Goal: Task Accomplishment & Management: Manage account settings

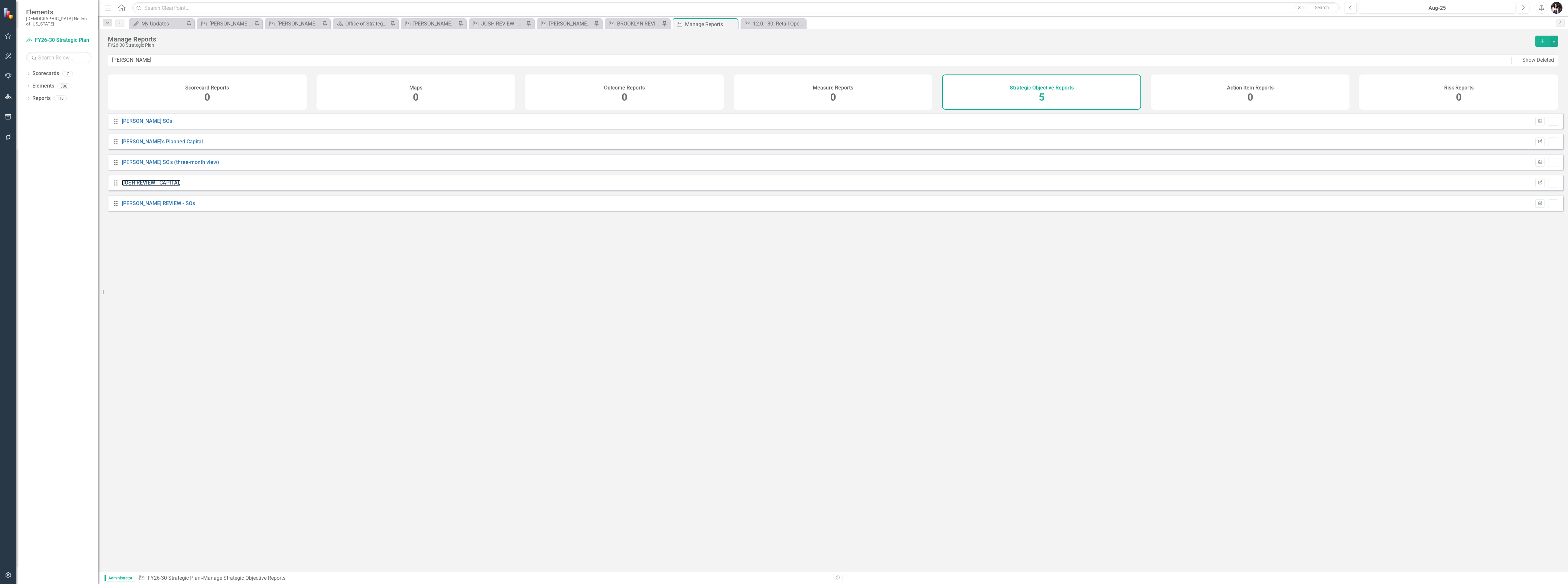
click at [163, 186] on link "JOSH REVIEW - CAPITAL" at bounding box center [151, 182] width 59 height 6
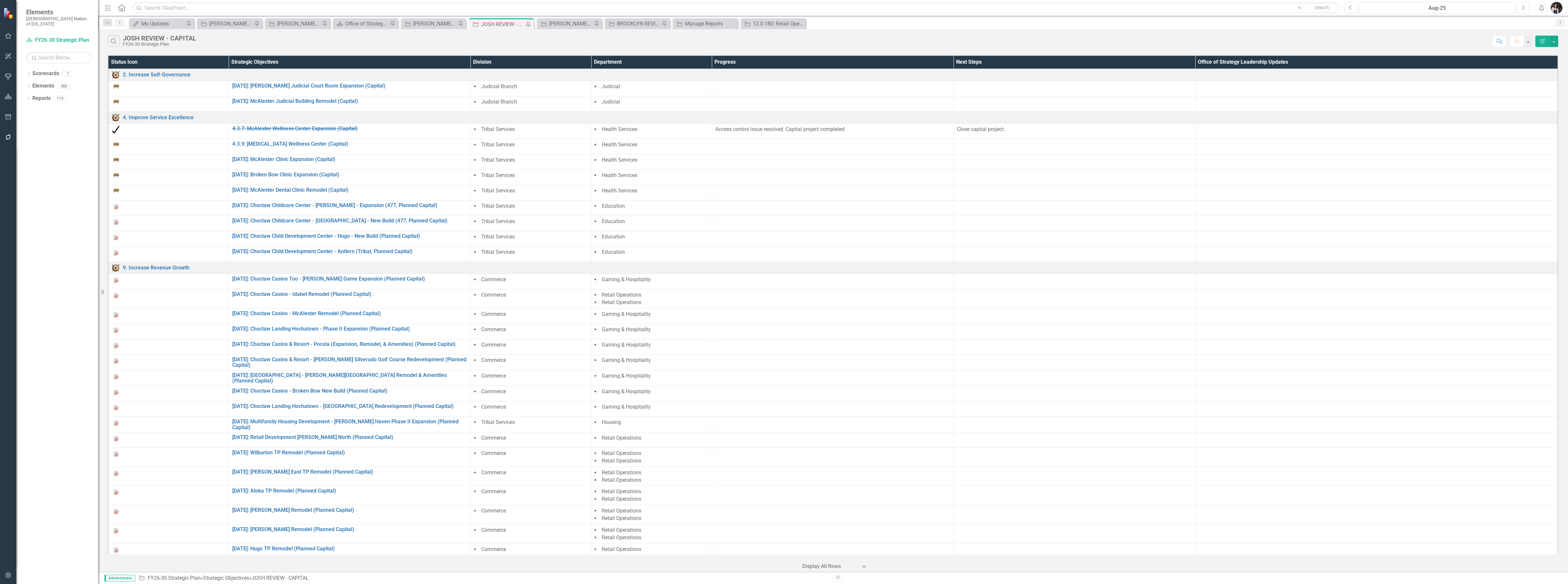
drag, startPoint x: 528, startPoint y: 24, endPoint x: 509, endPoint y: 86, distance: 64.8
click at [528, 24] on icon "Pin" at bounding box center [528, 24] width 7 height 5
click at [706, 24] on div "Manage Reports" at bounding box center [710, 23] width 51 height 8
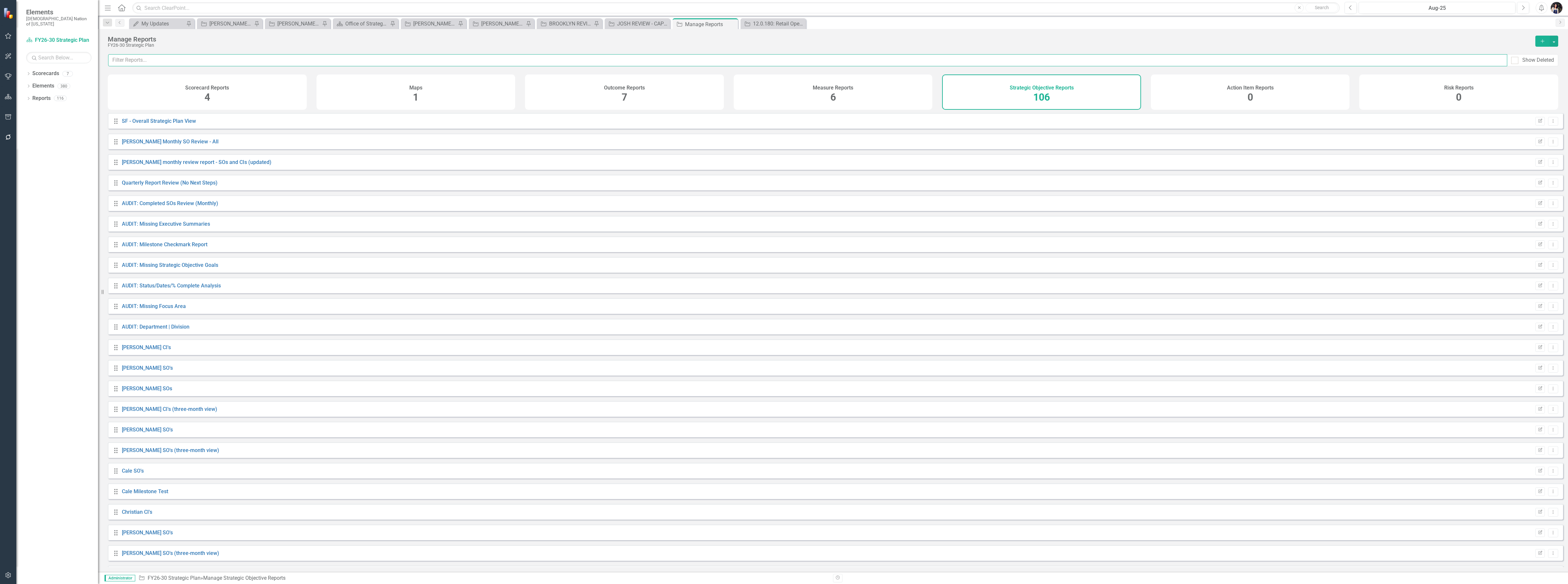
click at [239, 62] on input "text" at bounding box center [808, 60] width 1399 height 12
type input "[PERSON_NAME]"
click at [1538, 207] on button "Edit Report" at bounding box center [1540, 203] width 10 height 9
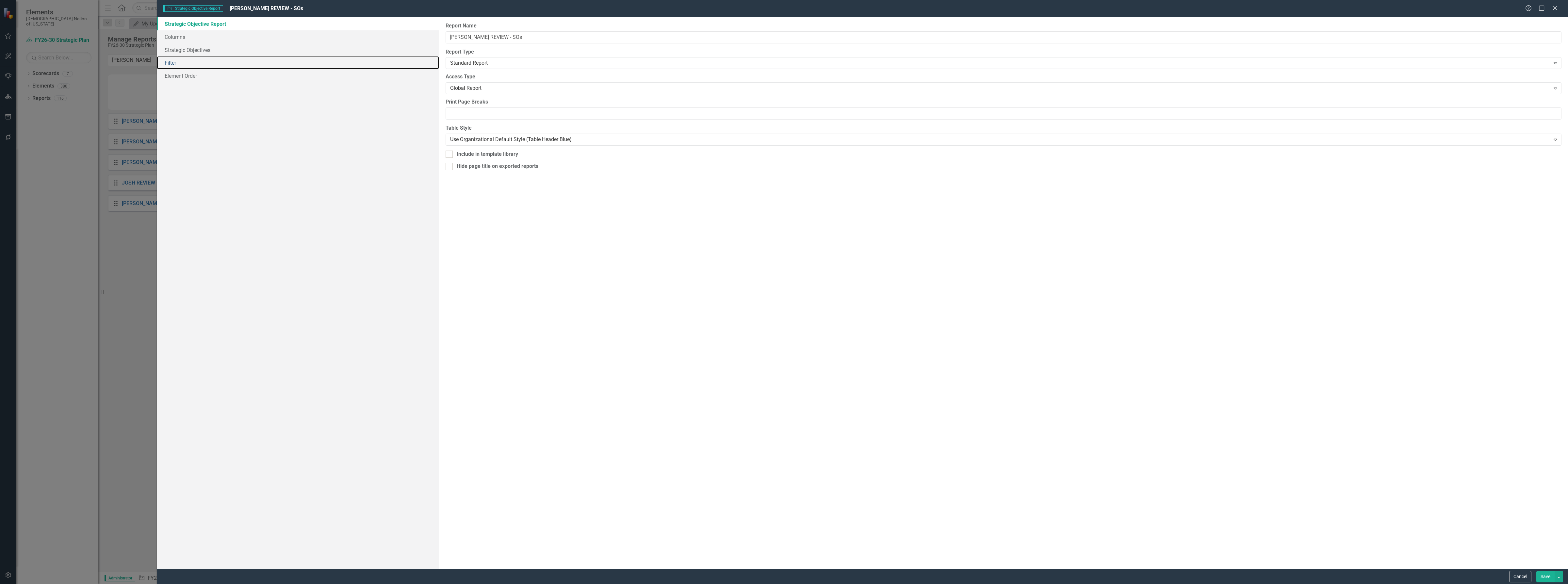
click at [188, 61] on link "Filter" at bounding box center [298, 62] width 282 height 13
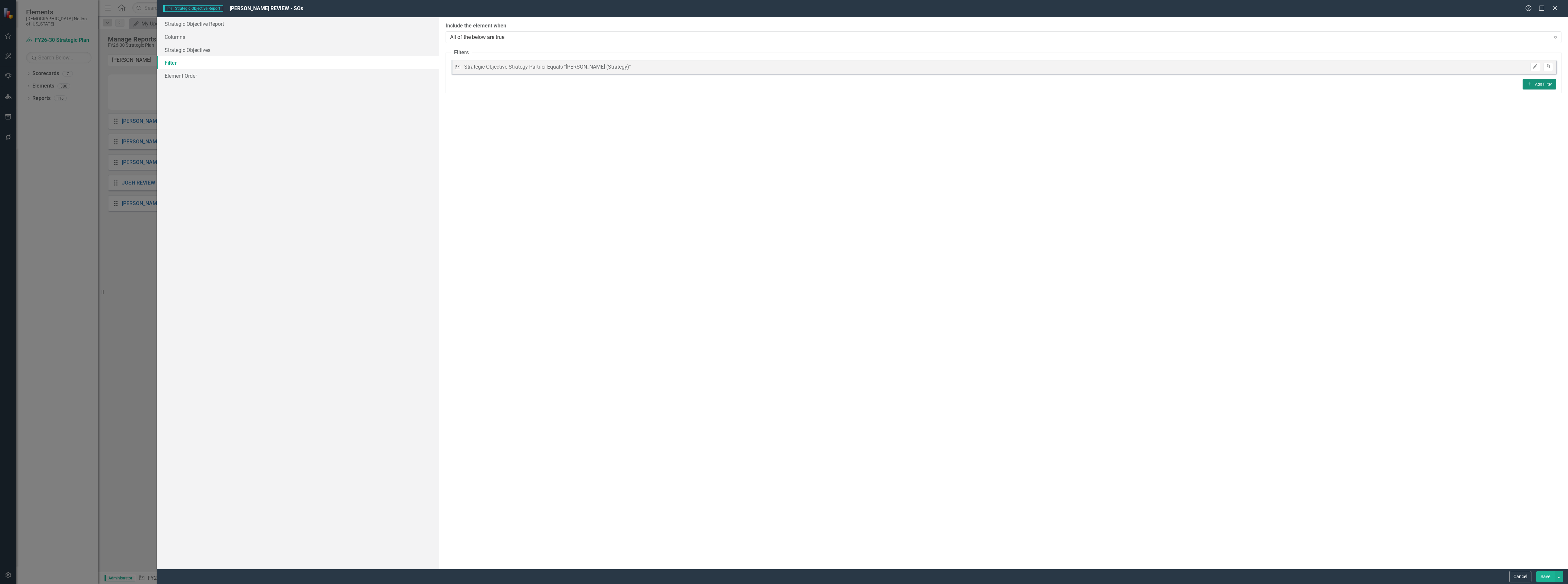
click at [1538, 84] on button "Add Add Filter" at bounding box center [1539, 84] width 33 height 10
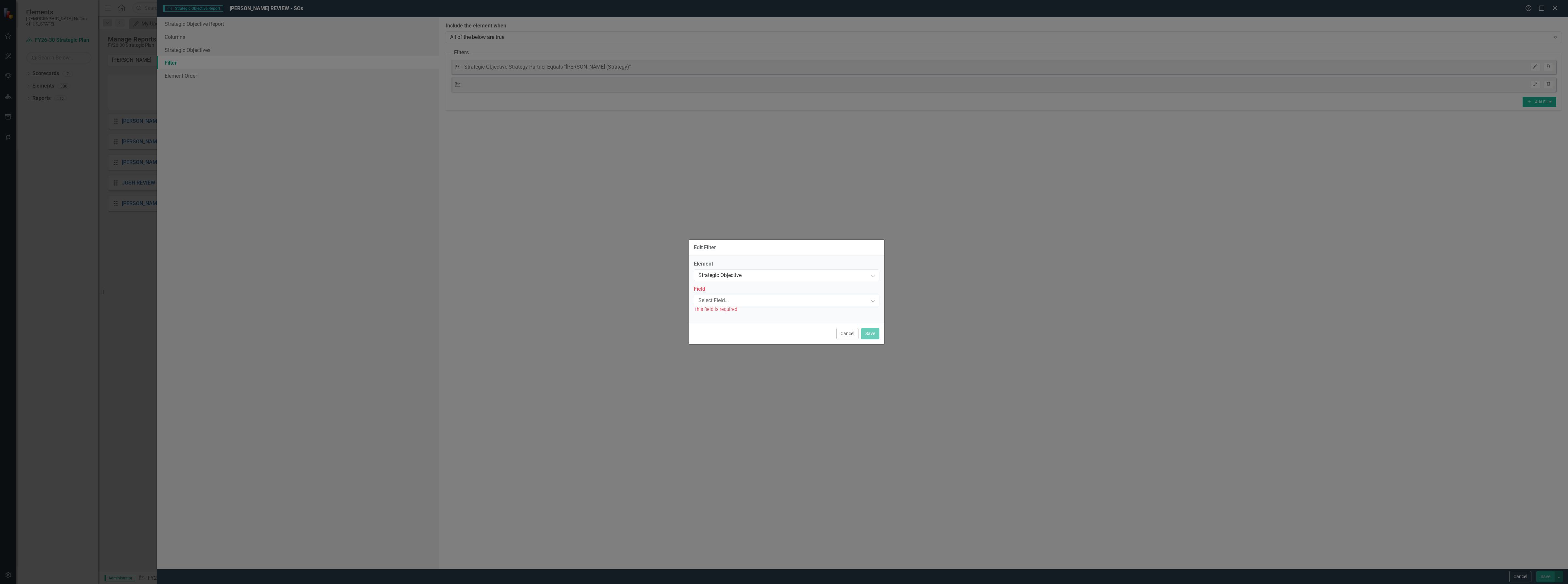
click at [724, 304] on div "Select Field..." at bounding box center [783, 300] width 170 height 7
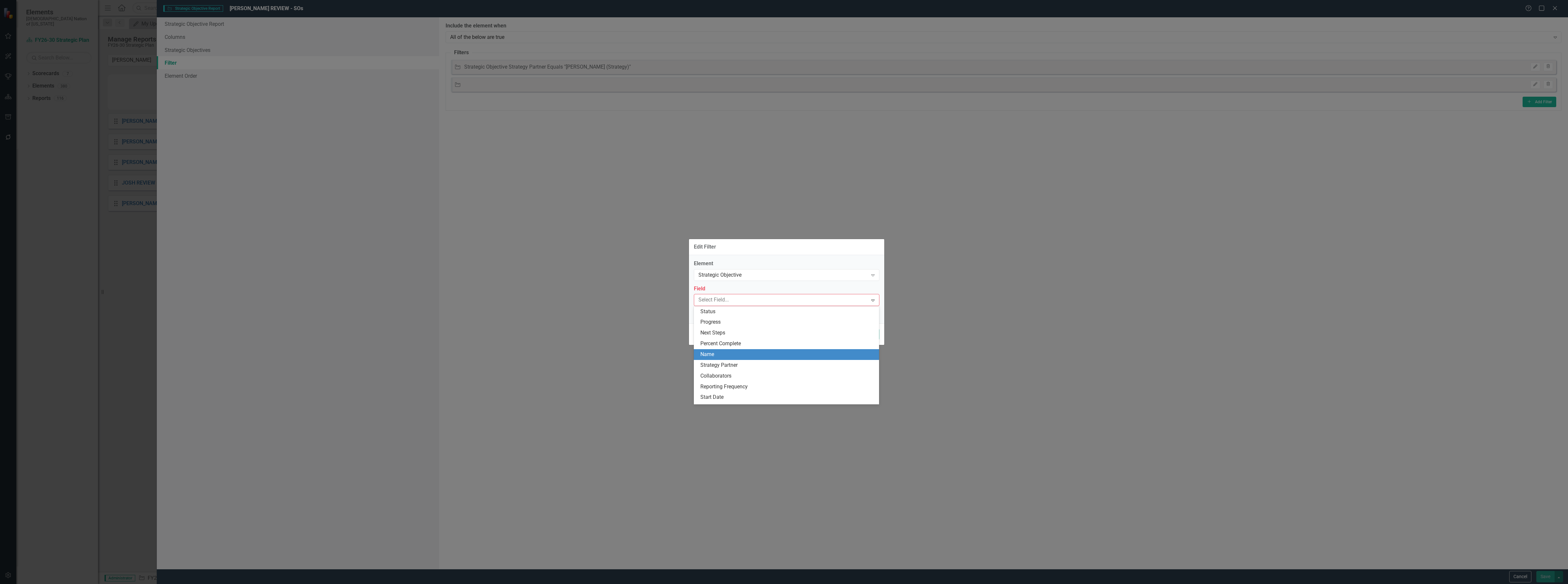
click at [722, 355] on div "Name" at bounding box center [788, 354] width 175 height 7
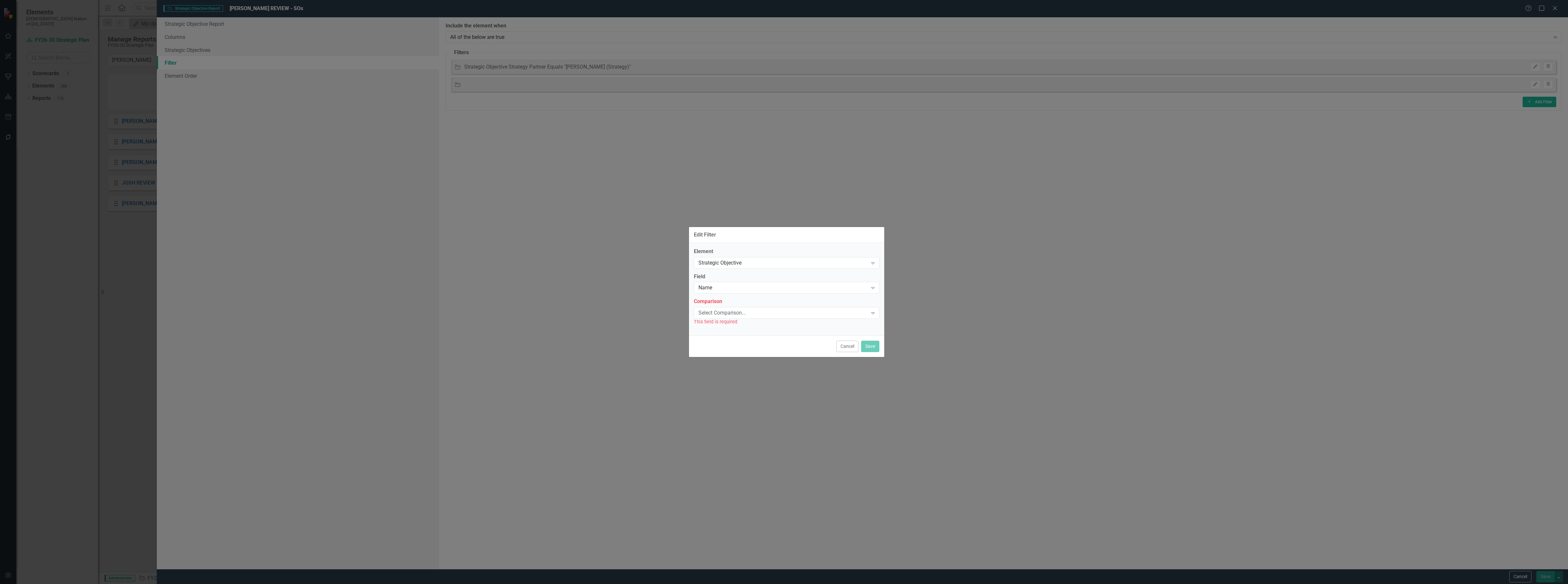
click at [732, 309] on div "Select Comparison..." at bounding box center [783, 313] width 170 height 7
click at [736, 355] on div "Does Not Contain" at bounding box center [788, 356] width 175 height 7
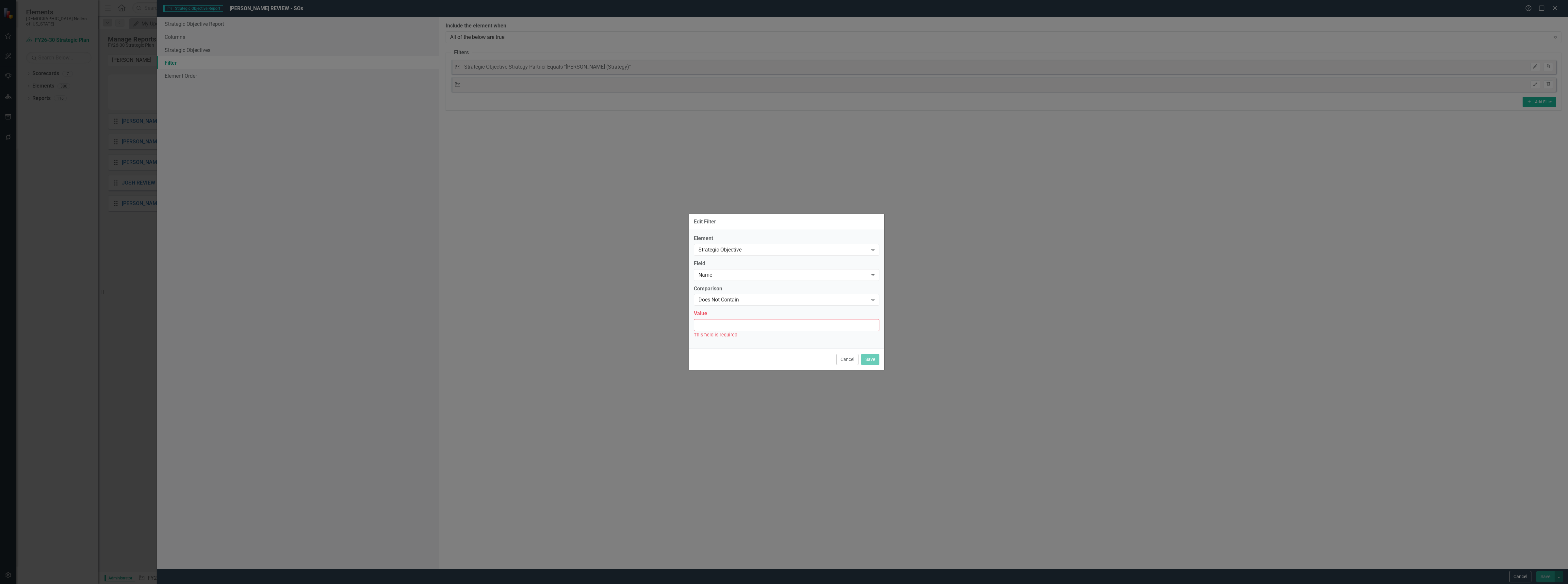
click at [743, 326] on input "Value" at bounding box center [786, 325] width 186 height 12
type input "capital"
click at [874, 353] on button "Save" at bounding box center [870, 355] width 18 height 12
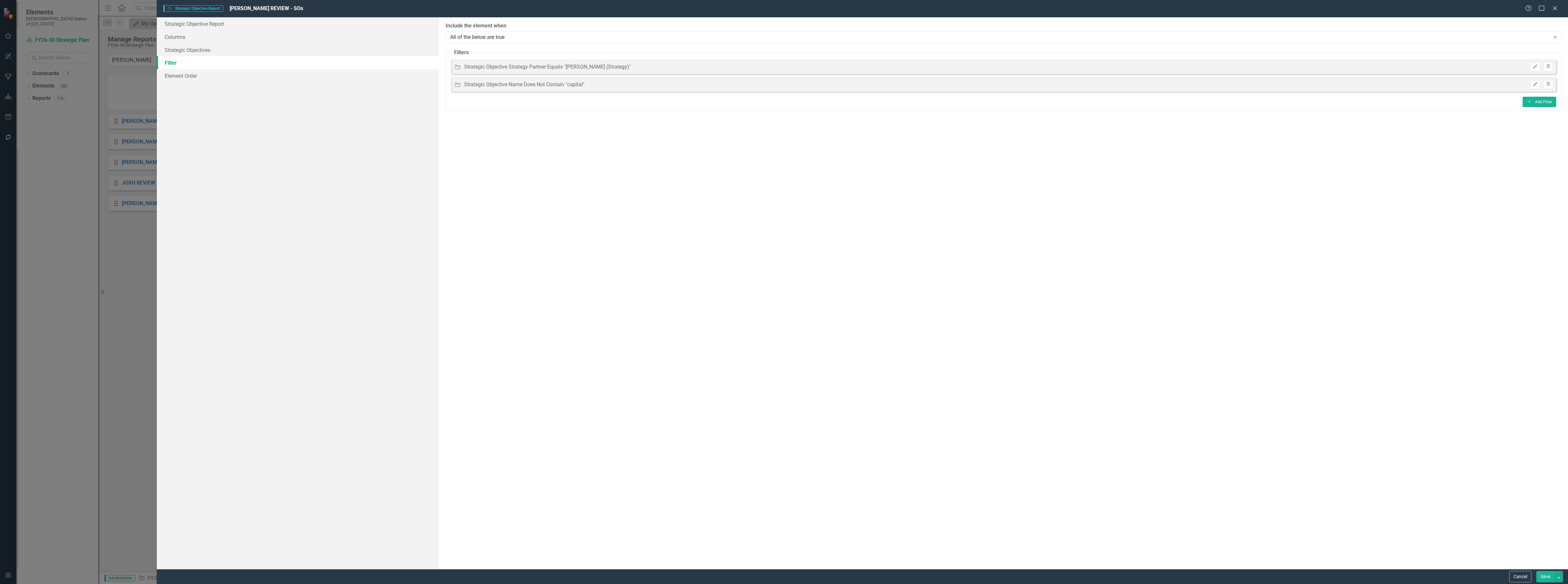
click at [1549, 578] on button "Save" at bounding box center [1545, 576] width 18 height 12
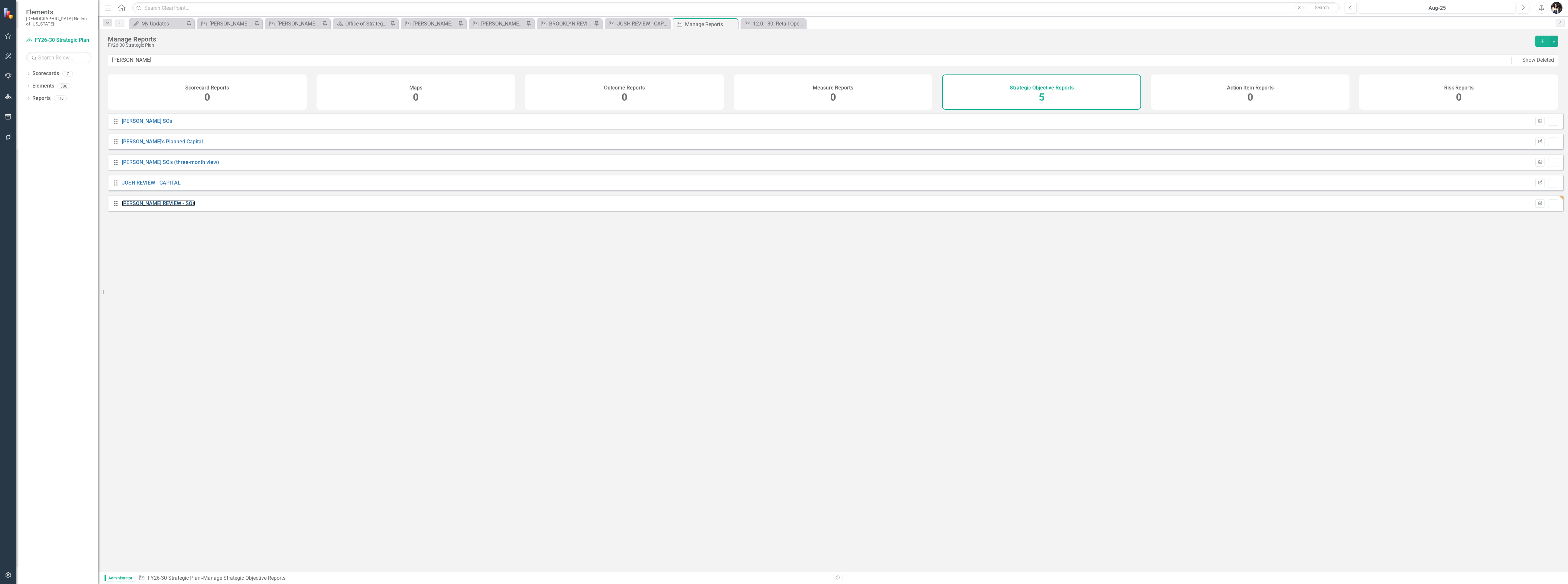
click at [150, 206] on link "[PERSON_NAME] REVIEW - SOs" at bounding box center [158, 203] width 73 height 6
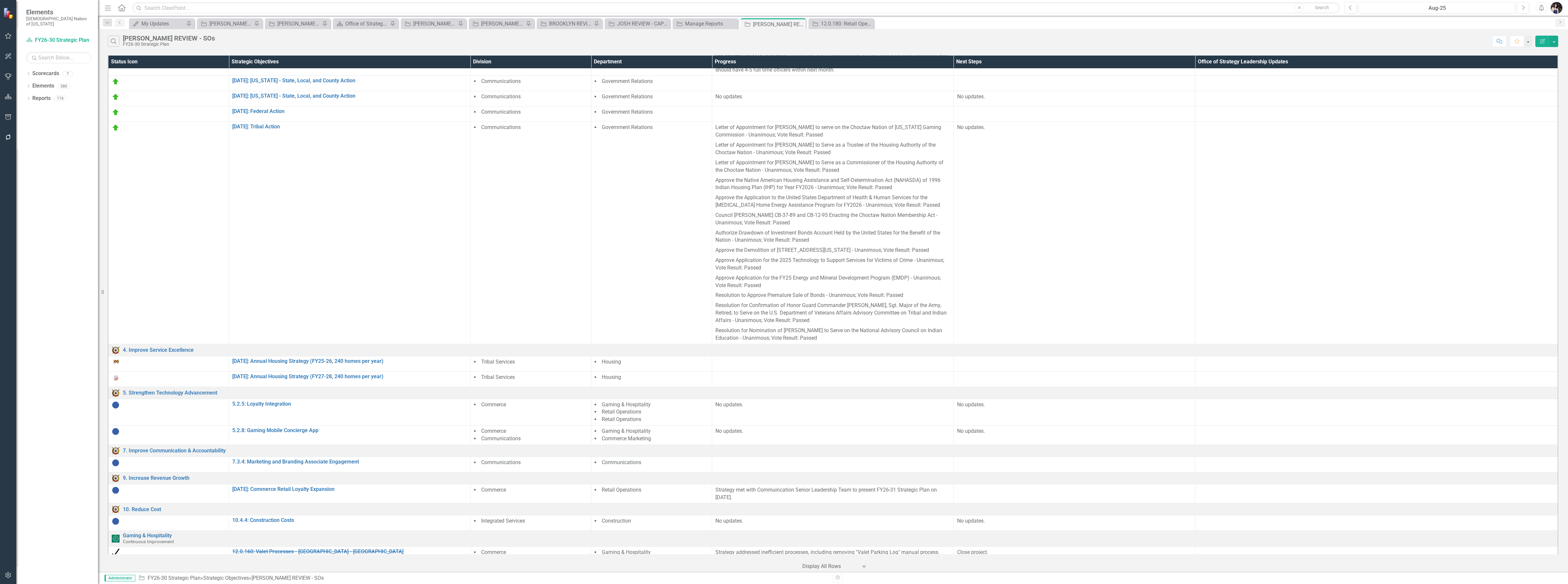
scroll to position [193, 0]
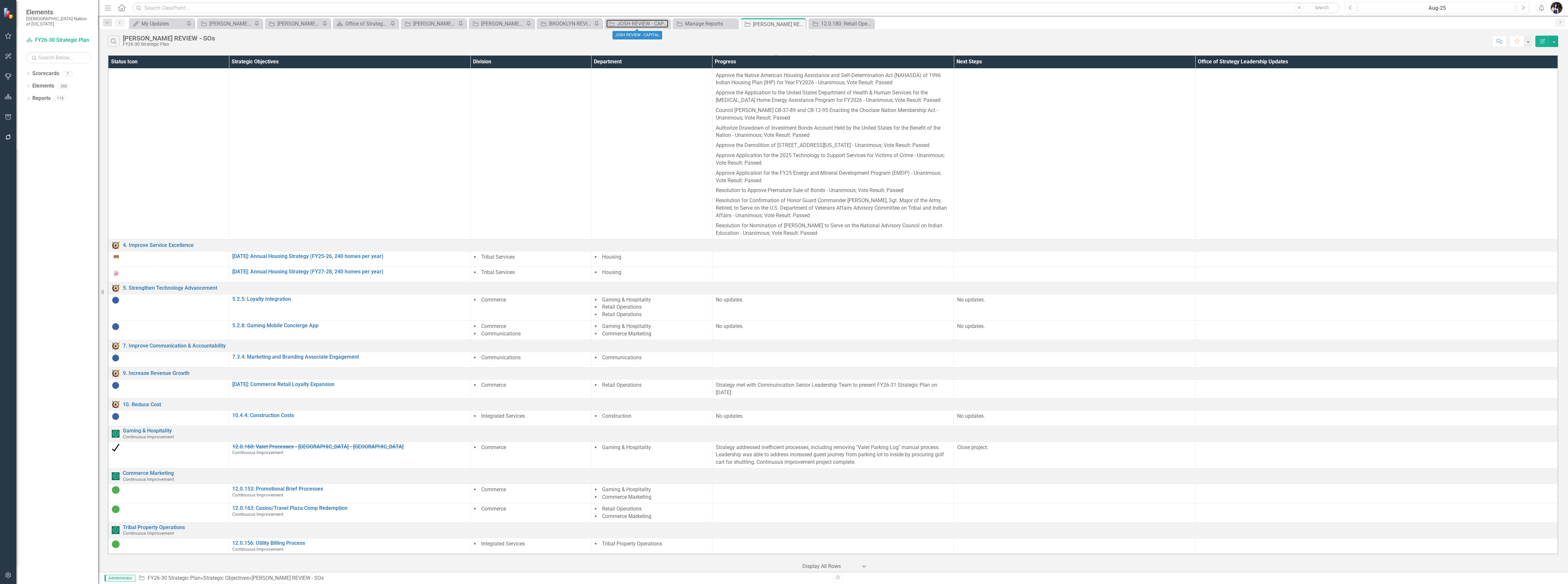
click at [645, 24] on div "JOSH REVIEW - CAPITAL" at bounding box center [643, 23] width 51 height 8
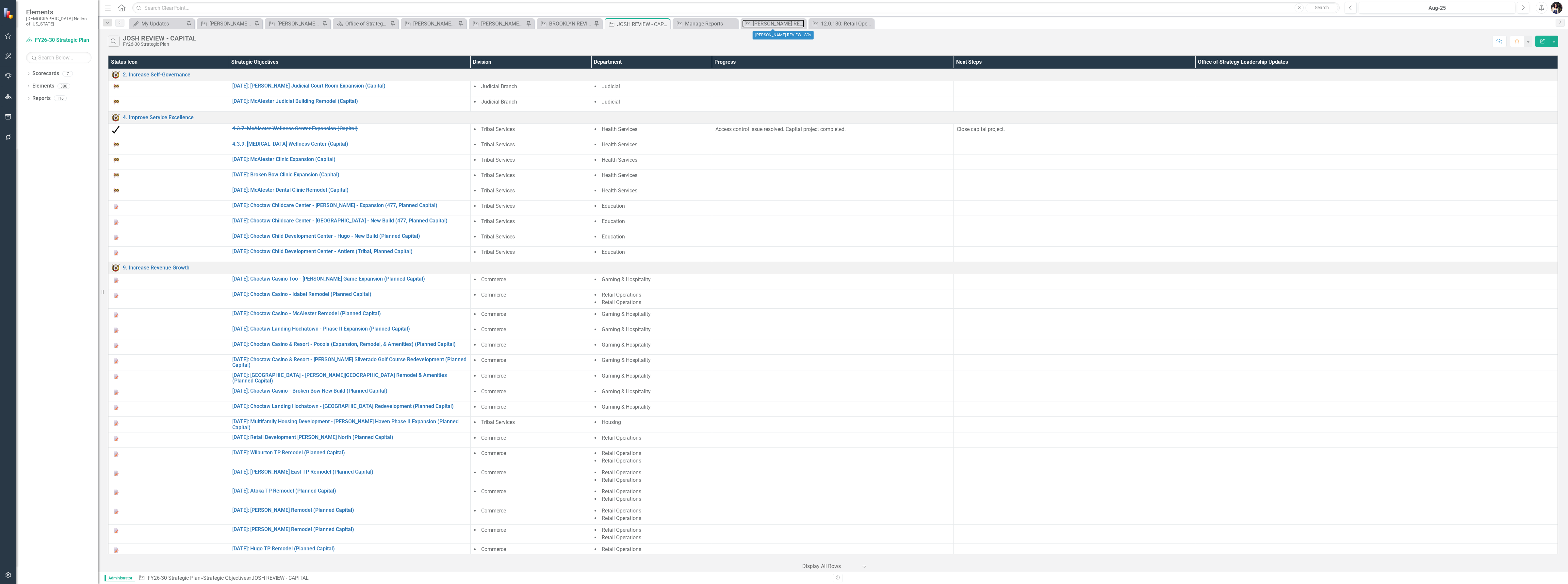
click at [765, 22] on div "[PERSON_NAME] REVIEW - SOs" at bounding box center [779, 23] width 51 height 8
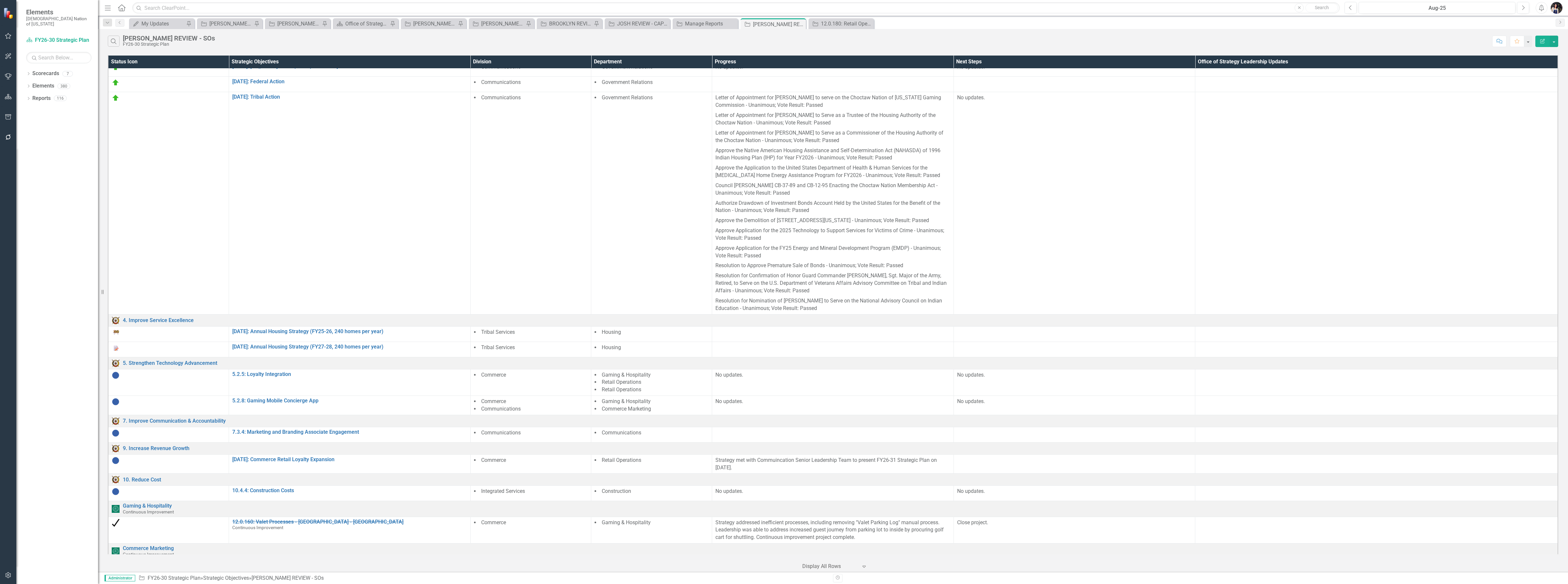
scroll to position [193, 0]
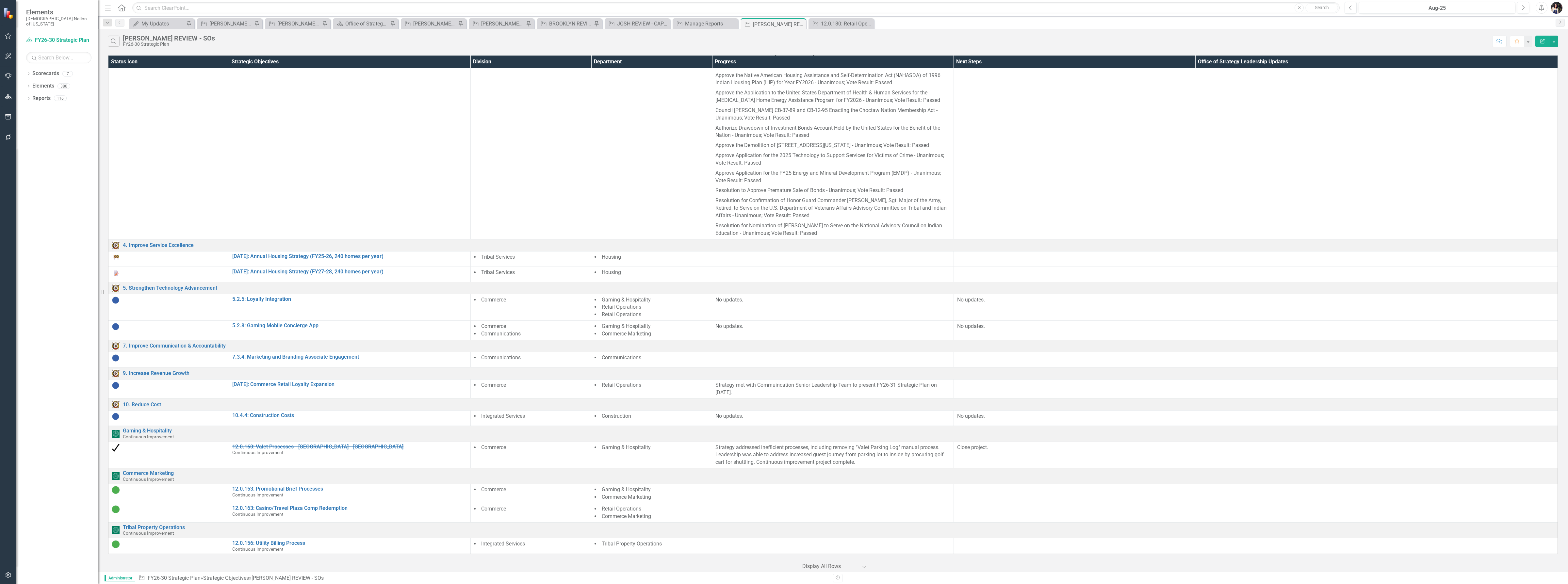
click at [1544, 43] on icon "button" at bounding box center [1542, 41] width 5 height 5
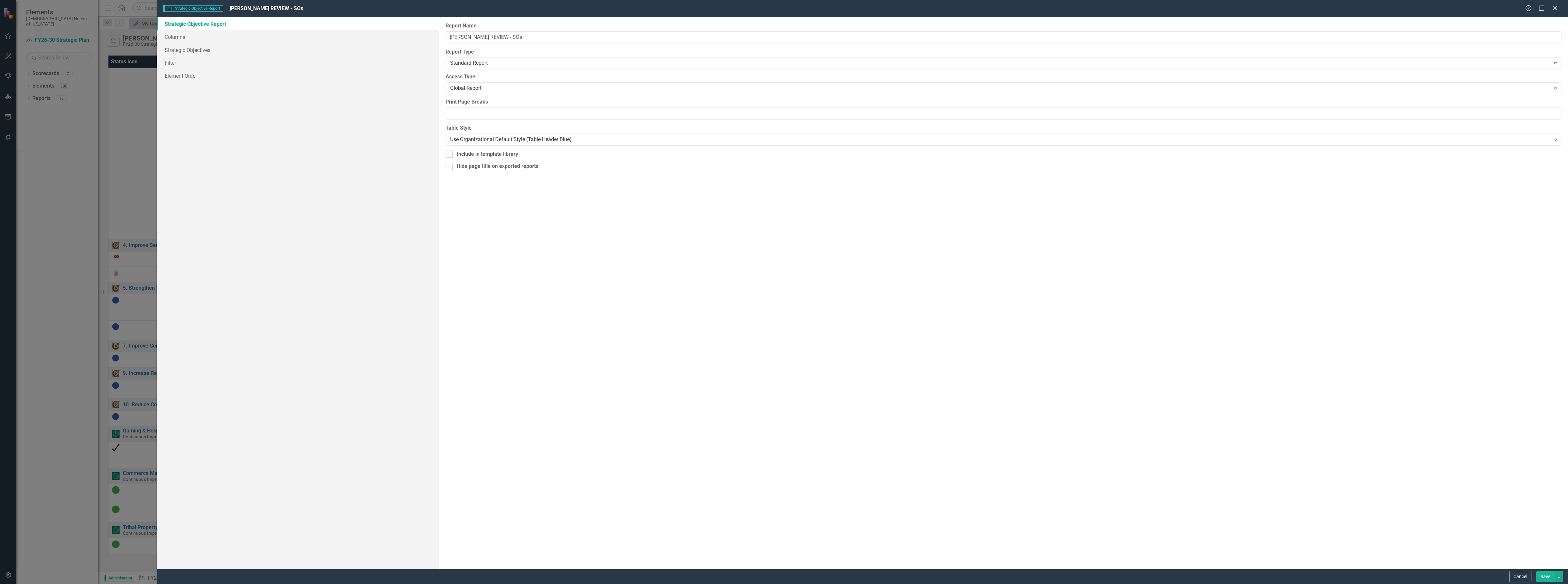
scroll to position [189, 0]
click at [180, 35] on link "Columns" at bounding box center [298, 36] width 282 height 13
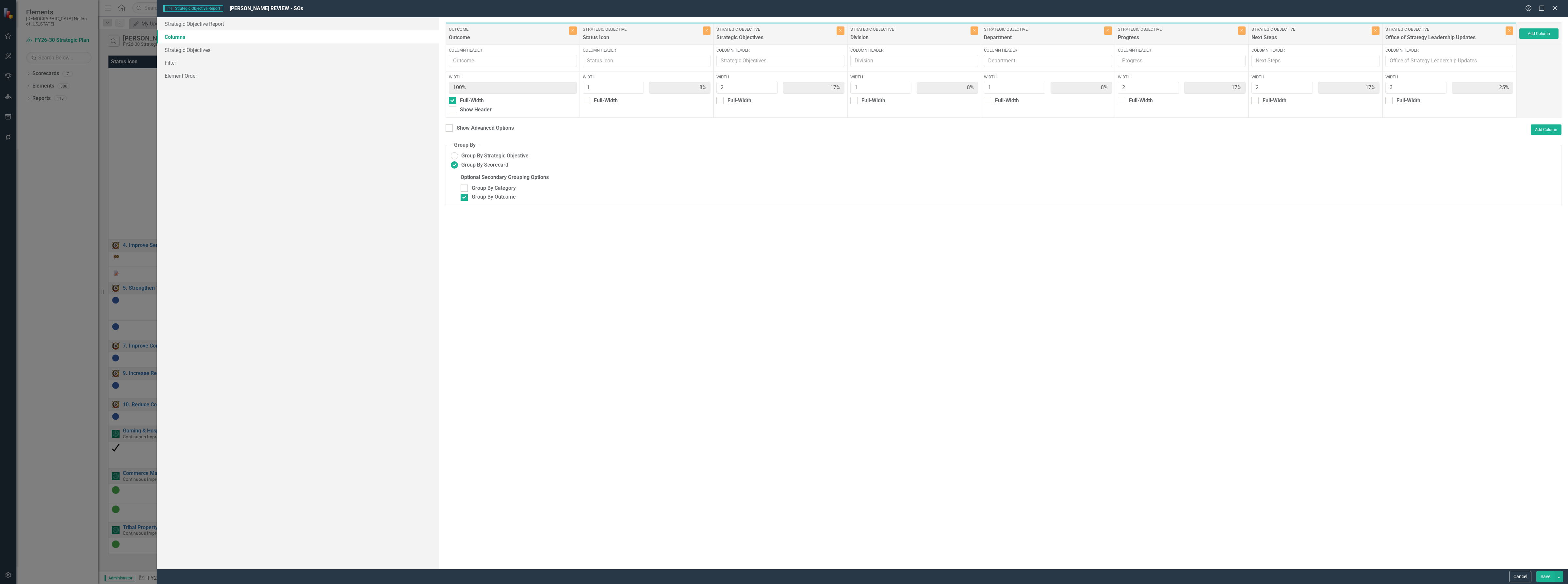
click at [1530, 40] on div "Add Column" at bounding box center [1539, 33] width 45 height 21
click at [1536, 33] on button "Add Column" at bounding box center [1539, 33] width 39 height 10
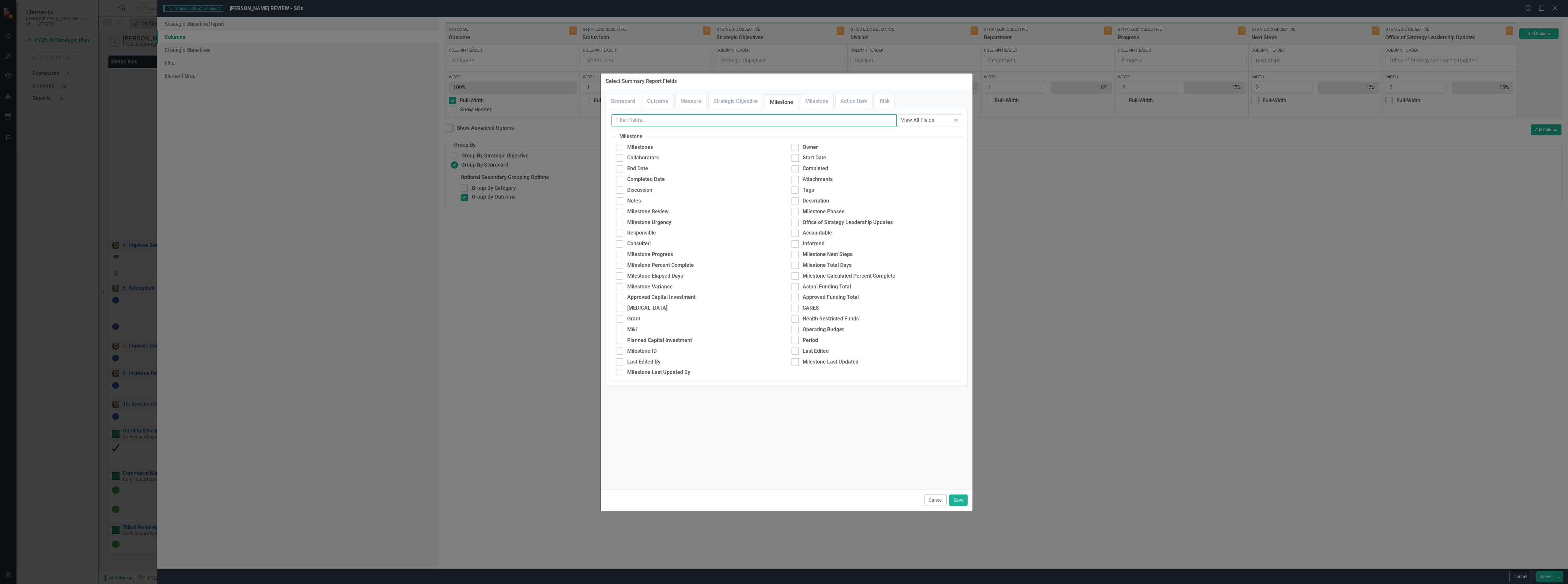
click at [671, 119] on input "text" at bounding box center [754, 120] width 285 height 12
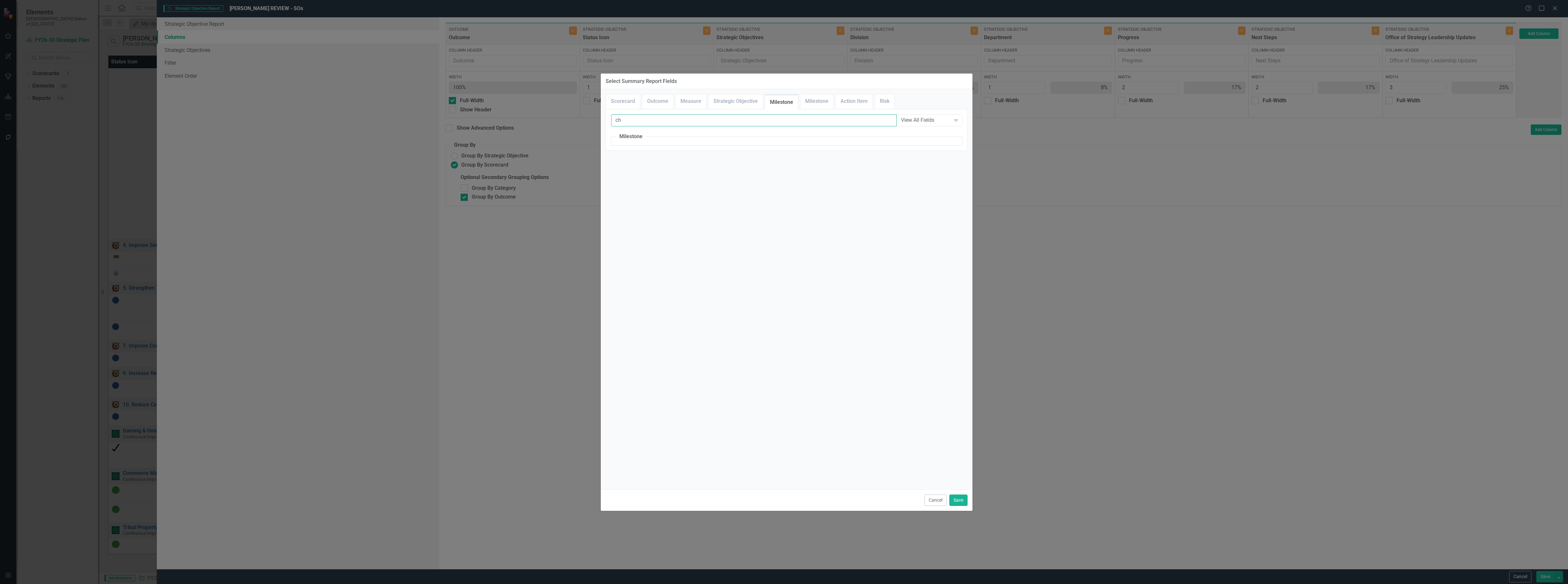
type input "c"
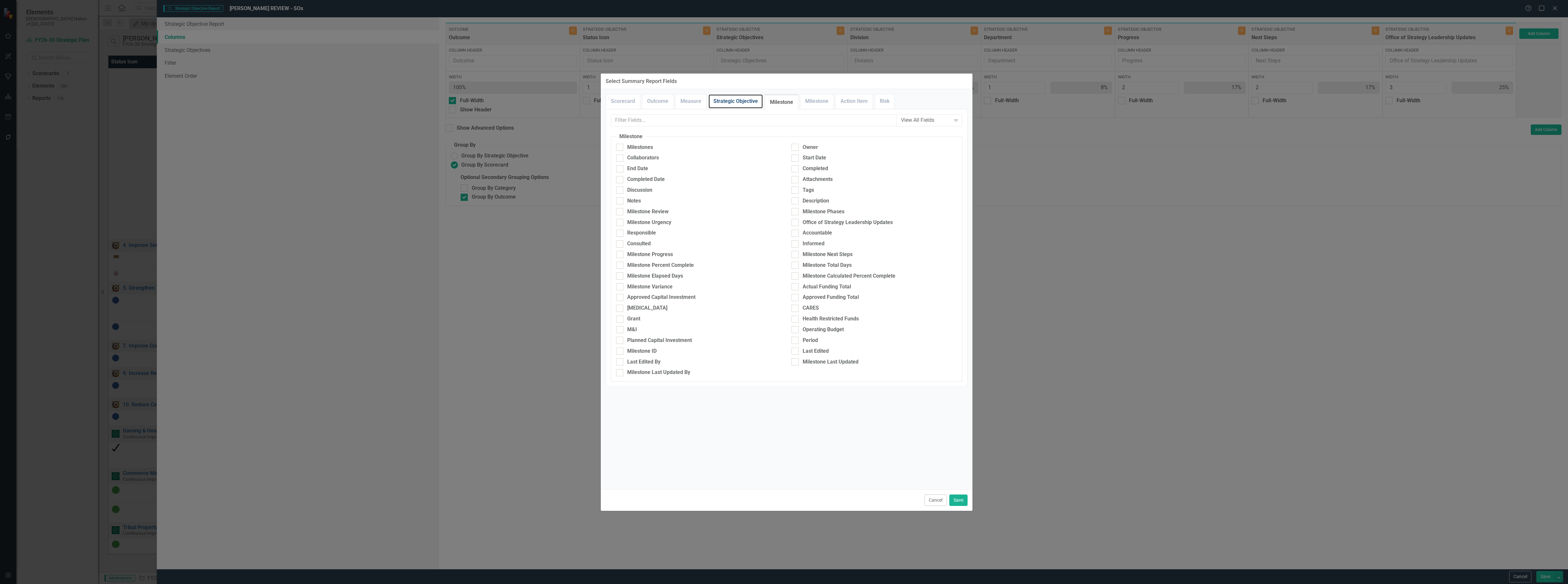
click at [747, 99] on link "Strategic Objective" at bounding box center [735, 101] width 54 height 14
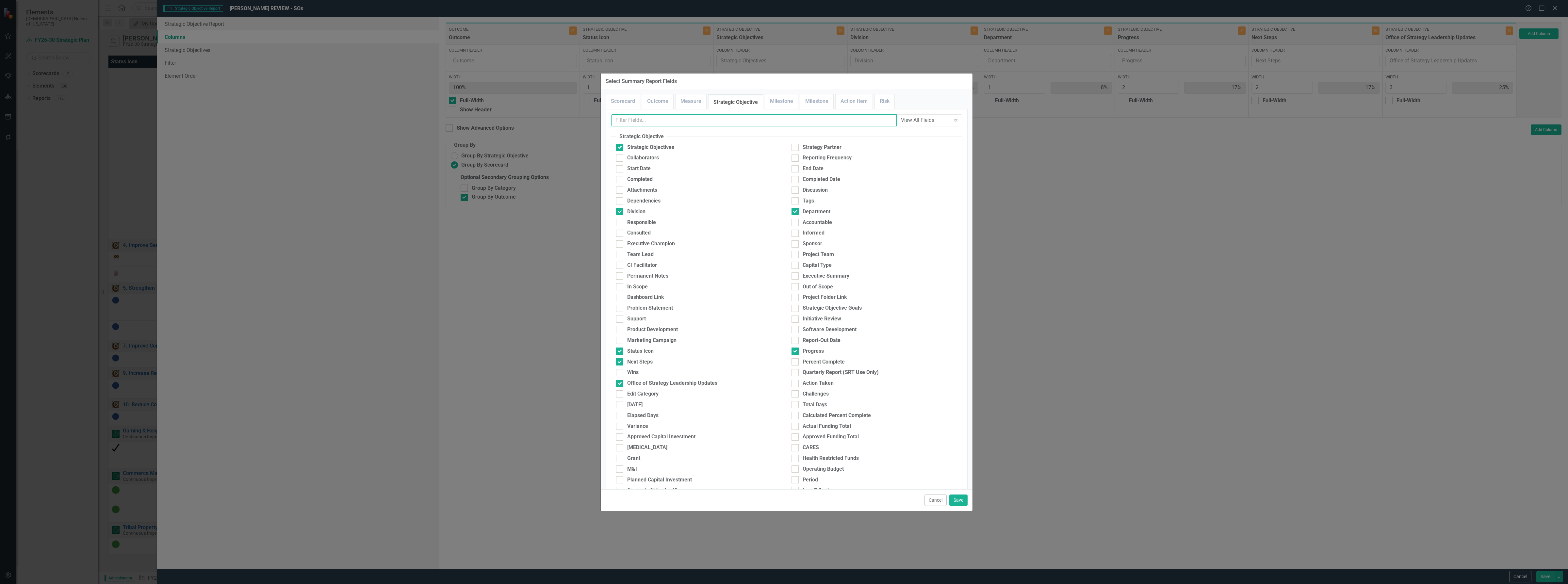
click at [724, 121] on input "text" at bounding box center [754, 120] width 285 height 12
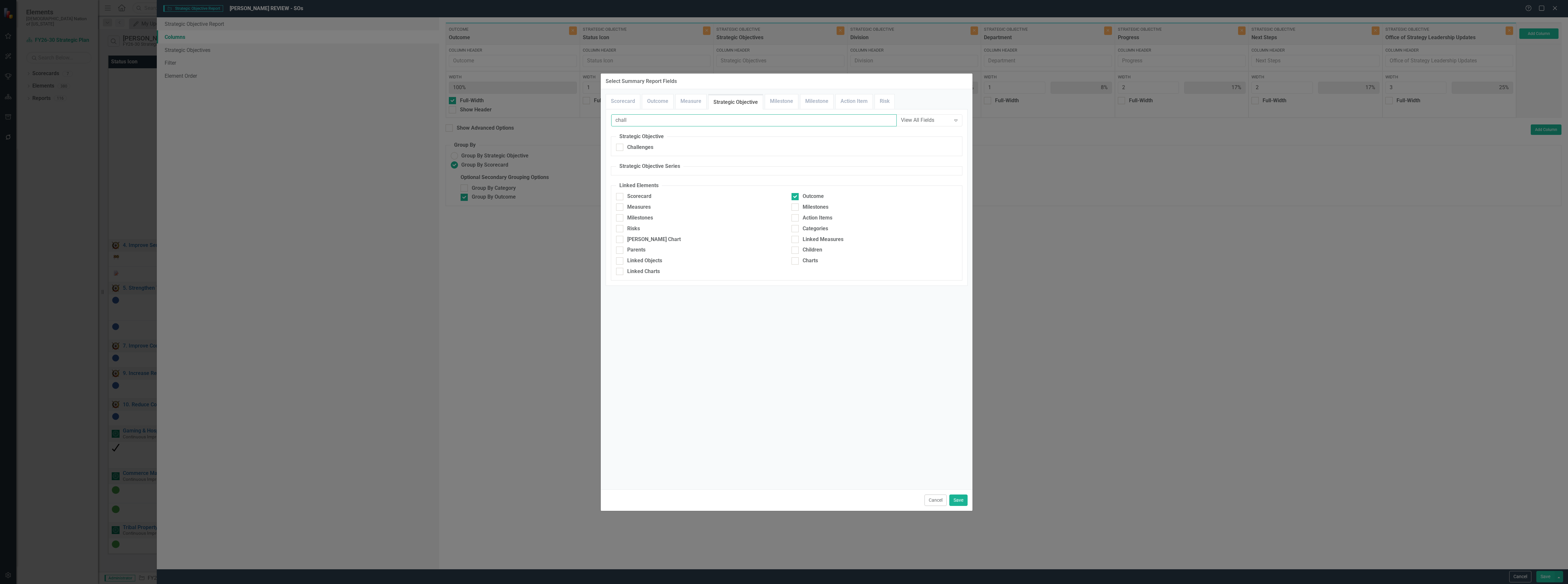
type input "chall"
click at [620, 148] on div at bounding box center [620, 147] width 7 height 7
click at [620, 148] on input "Challenges" at bounding box center [618, 145] width 4 height 4
checkbox input "true"
click at [957, 504] on button "Save" at bounding box center [959, 500] width 18 height 12
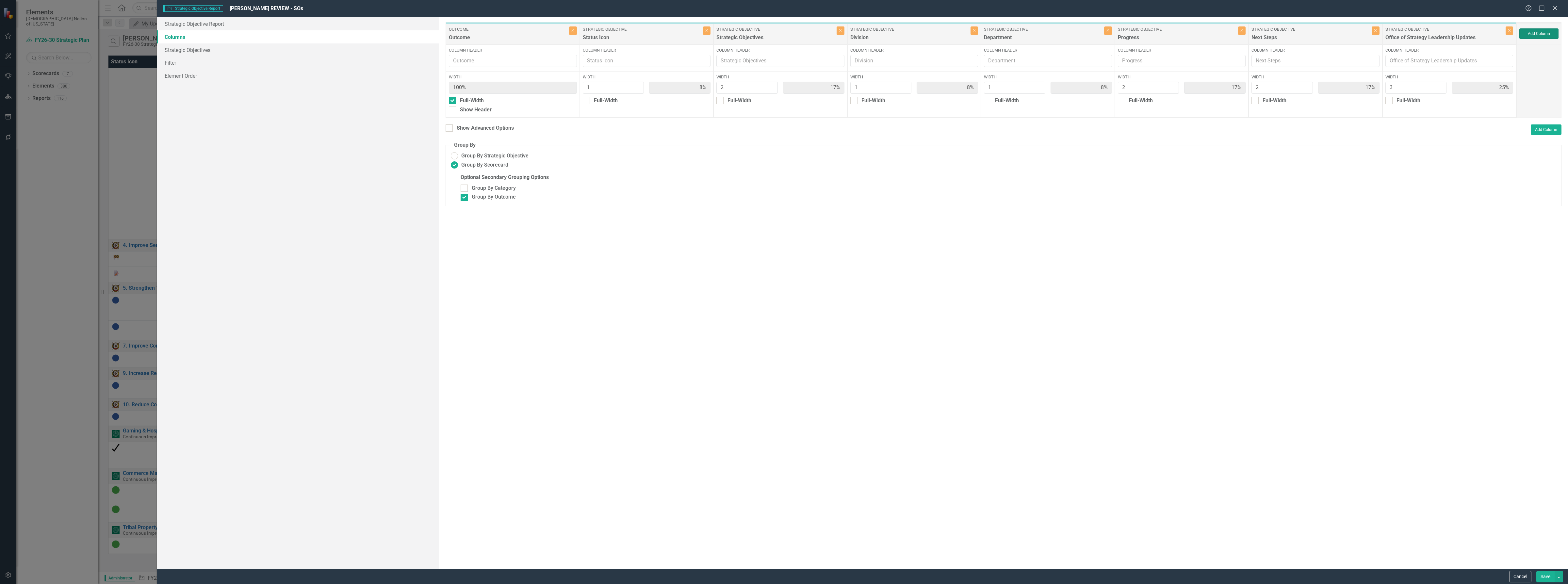
type input "15%"
type input "23%"
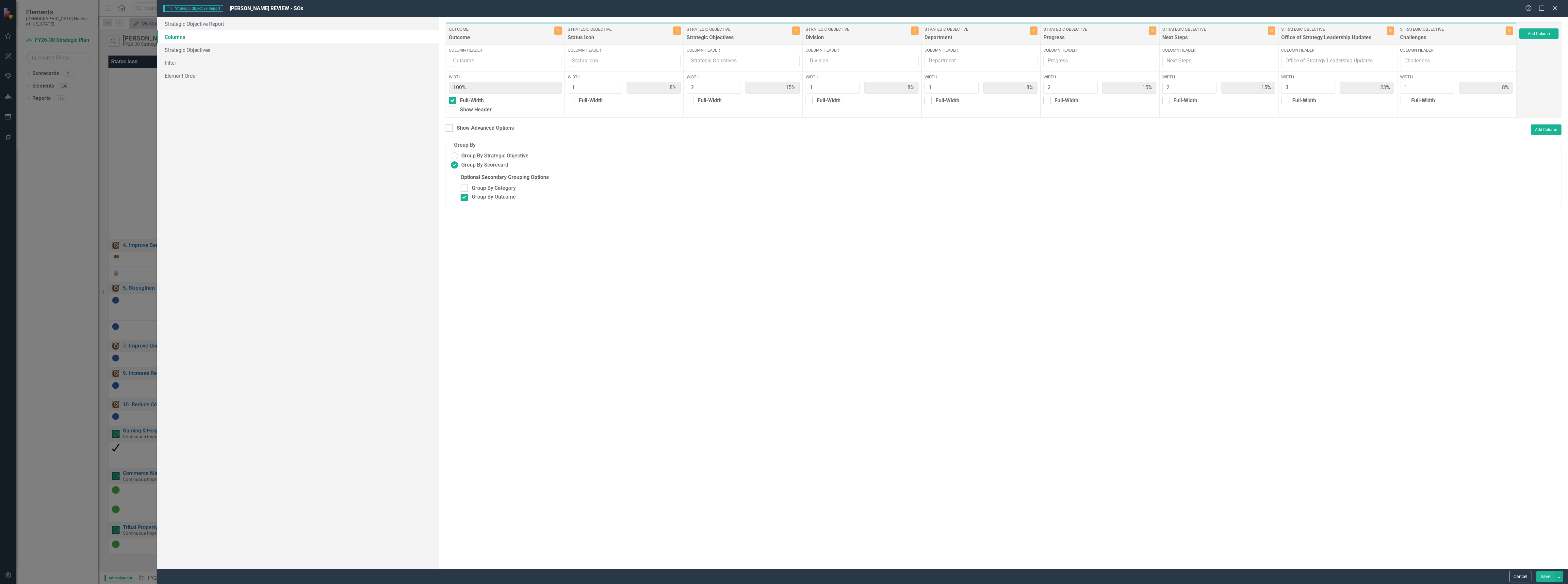
click at [1543, 576] on button "Save" at bounding box center [1545, 576] width 18 height 12
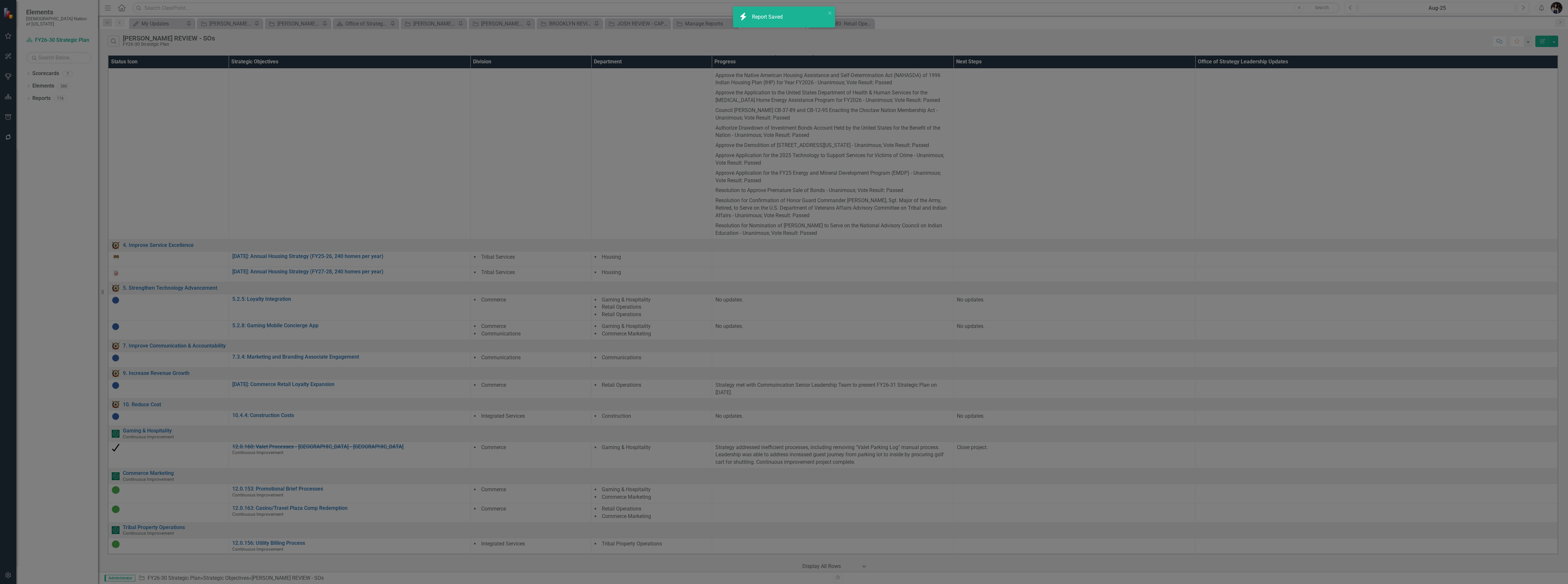
radio input "false"
checkbox input "false"
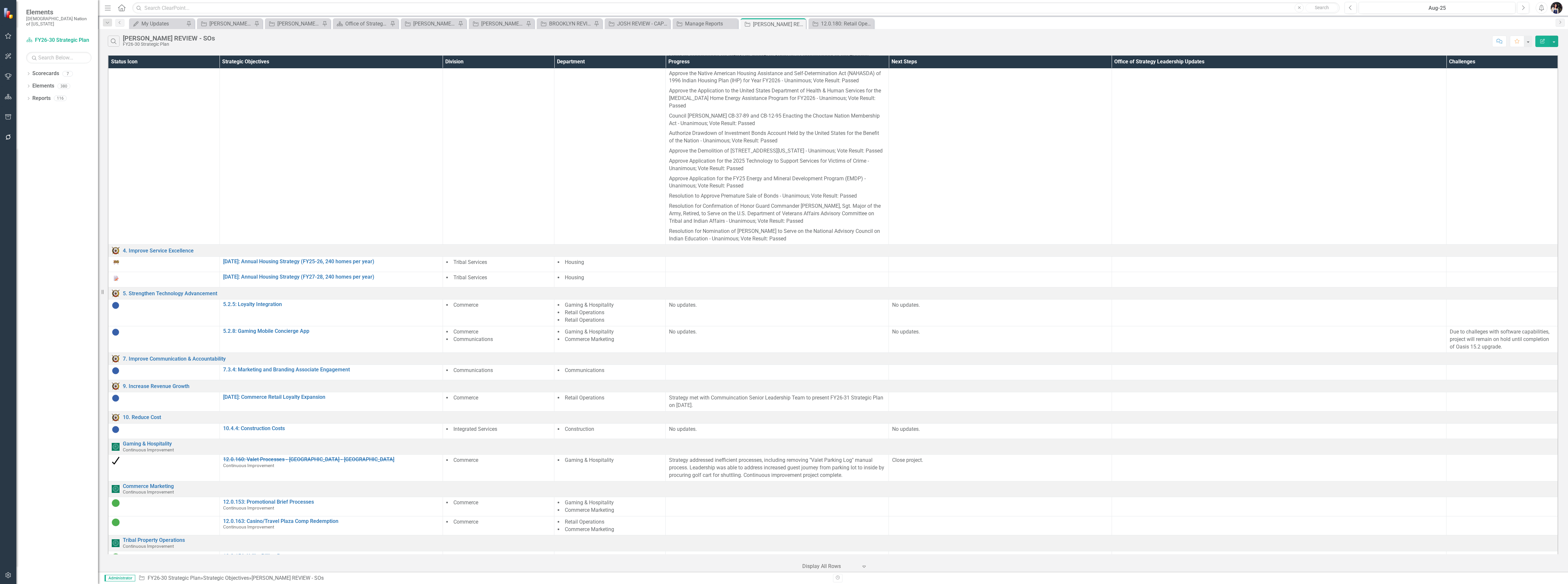
click at [1542, 40] on icon "button" at bounding box center [1542, 41] width 5 height 5
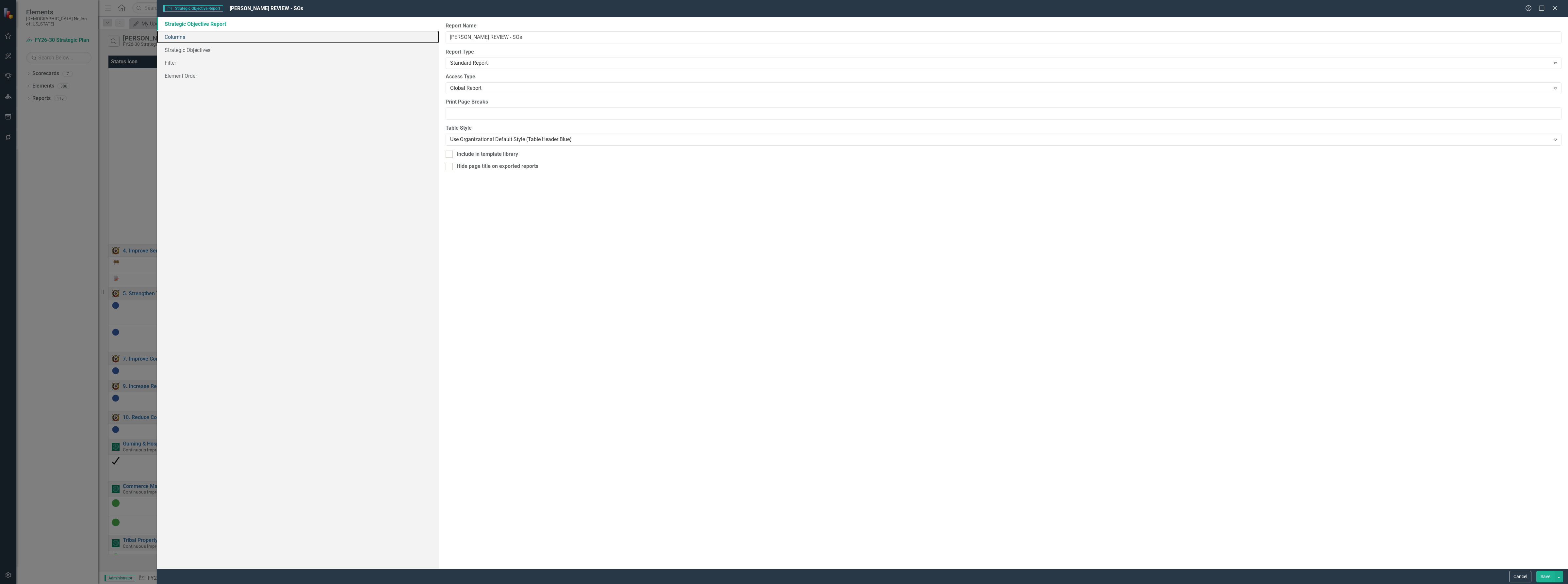
click at [195, 38] on link "Columns" at bounding box center [298, 36] width 282 height 13
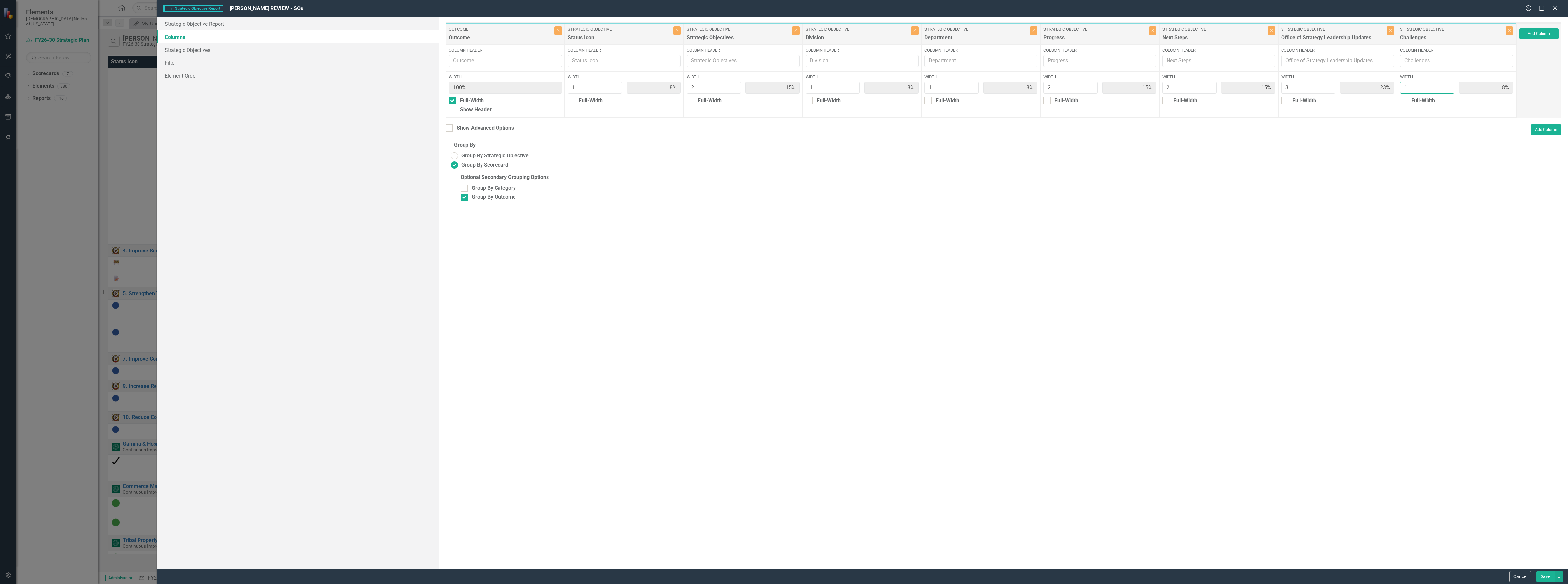
type input "2"
type input "7%"
type input "14%"
type input "7%"
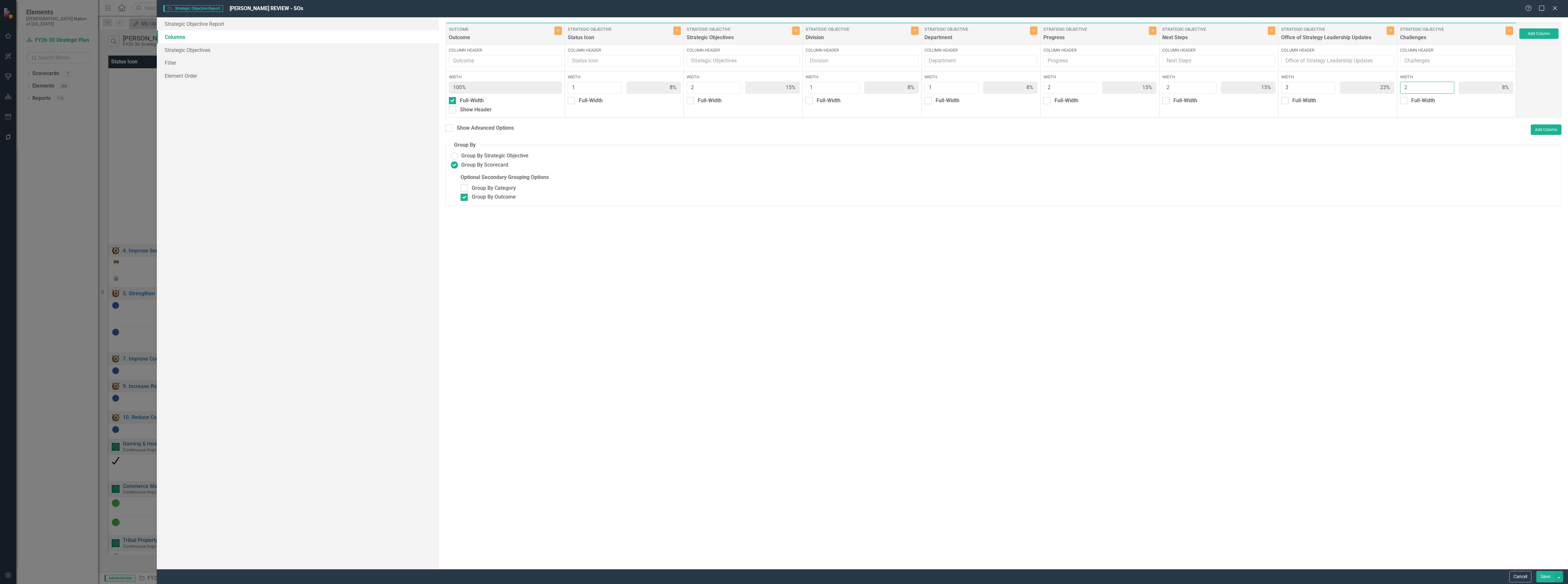
type input "14%"
type input "21%"
type input "14%"
click at [1448, 85] on input "2" at bounding box center [1427, 88] width 54 height 12
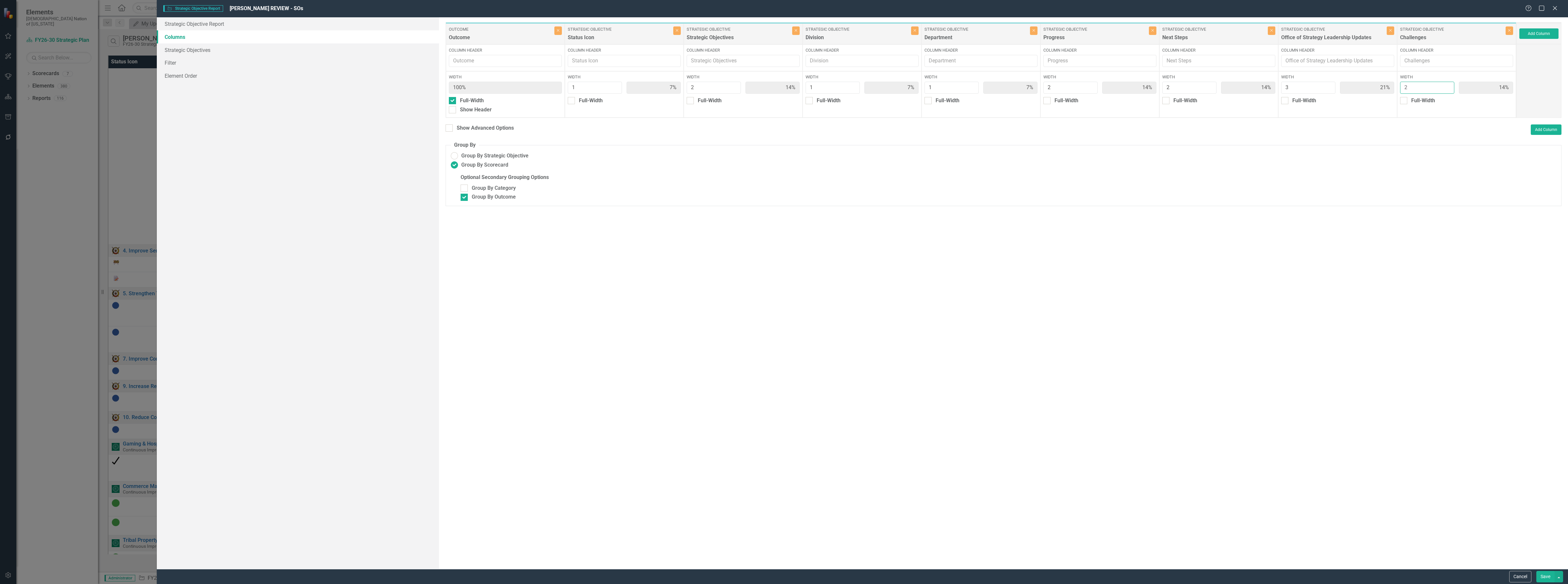
type input "3"
type input "13%"
type input "20%"
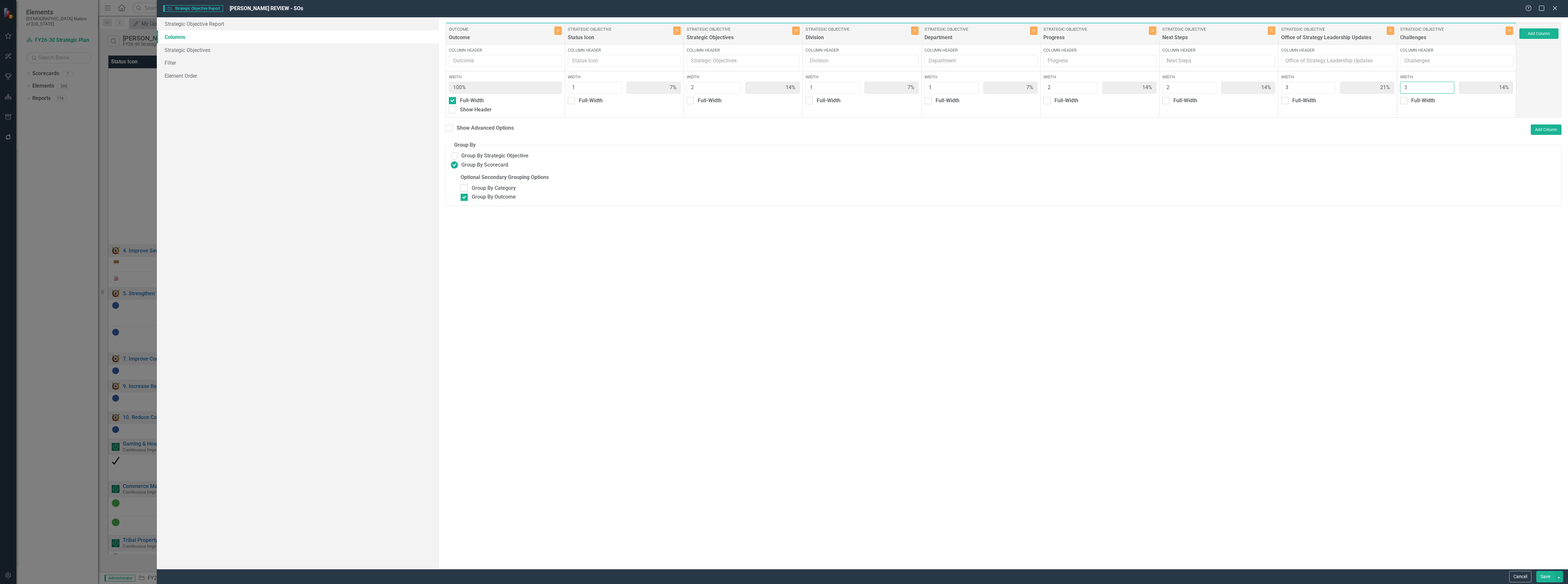
type input "20%"
type input "3"
click at [1448, 85] on input "3" at bounding box center [1427, 88] width 54 height 12
click at [1549, 577] on button "Save" at bounding box center [1545, 576] width 18 height 12
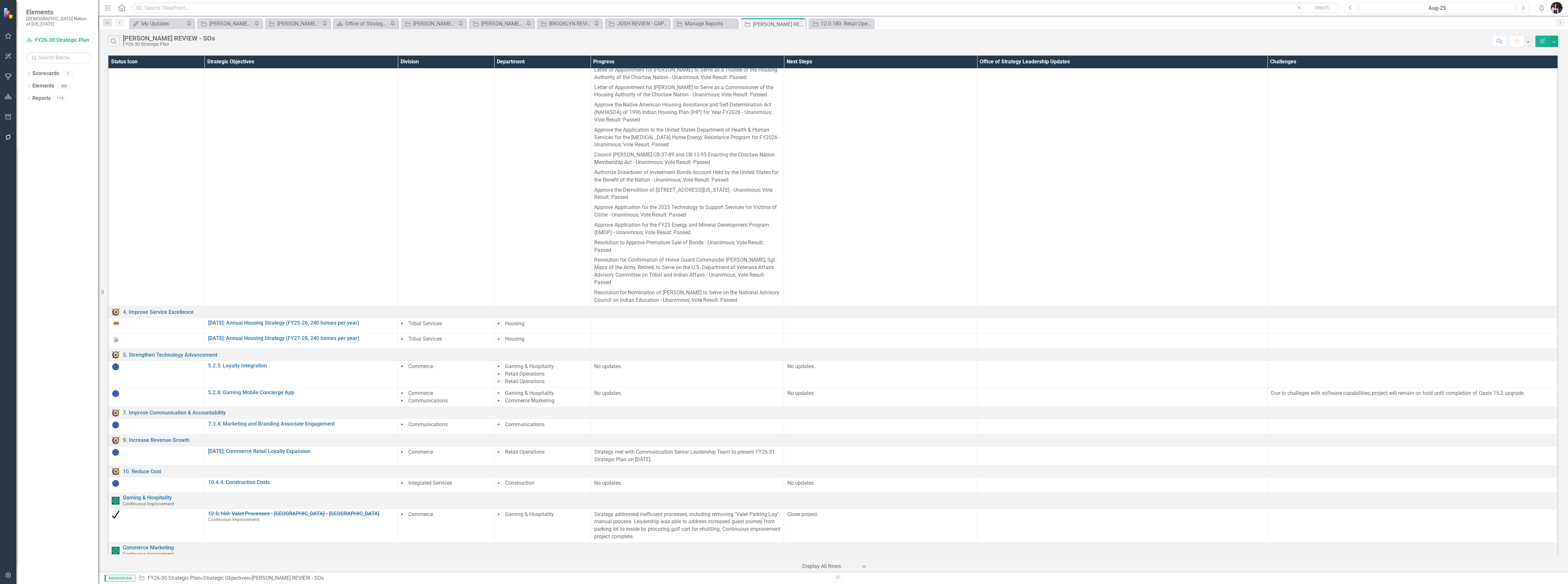
scroll to position [240, 0]
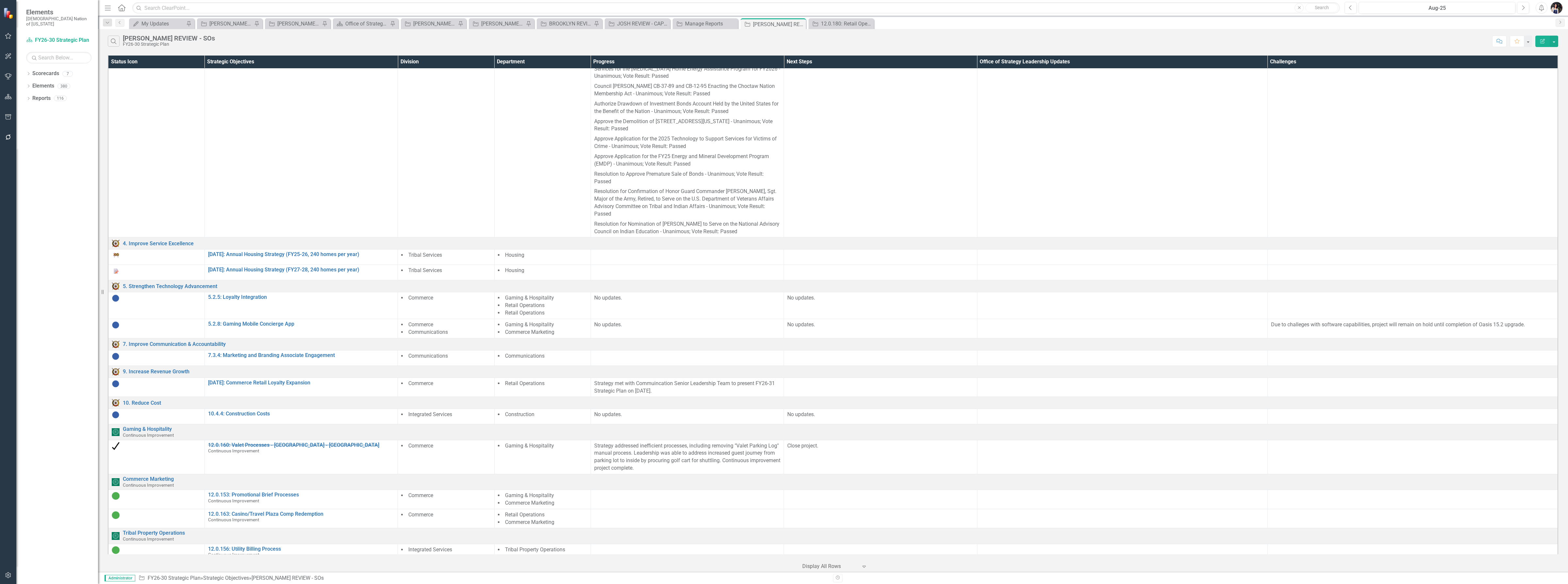
drag, startPoint x: 107, startPoint y: 9, endPoint x: 115, endPoint y: 72, distance: 63.5
click at [107, 9] on icon "Menu" at bounding box center [108, 7] width 9 height 7
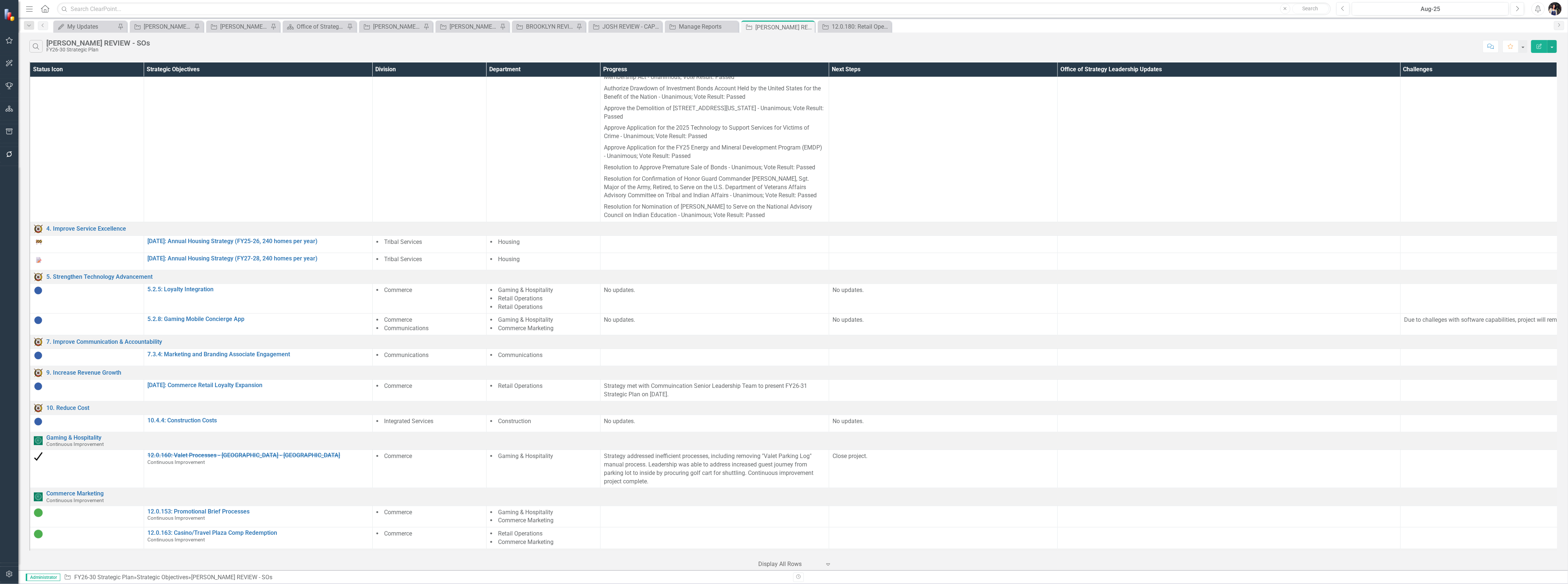
scroll to position [331, 0]
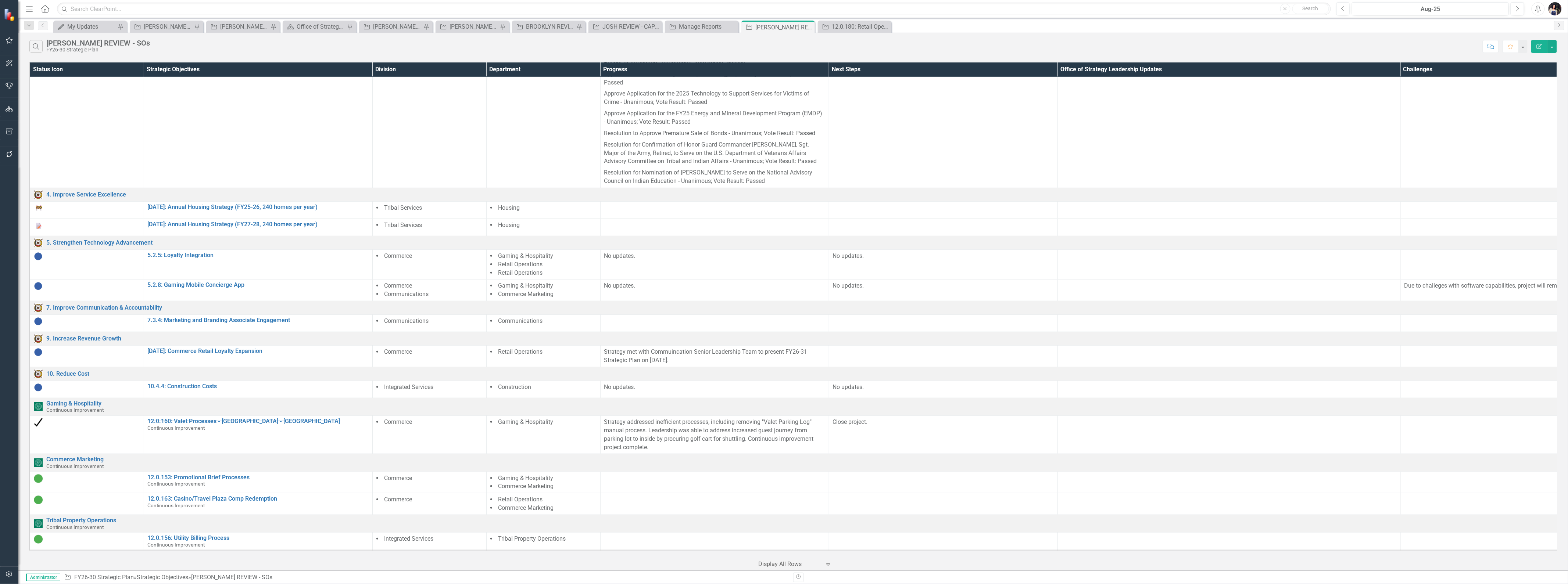
click at [556, 269] on li "Retail Operations" at bounding box center [543, 273] width 106 height 8
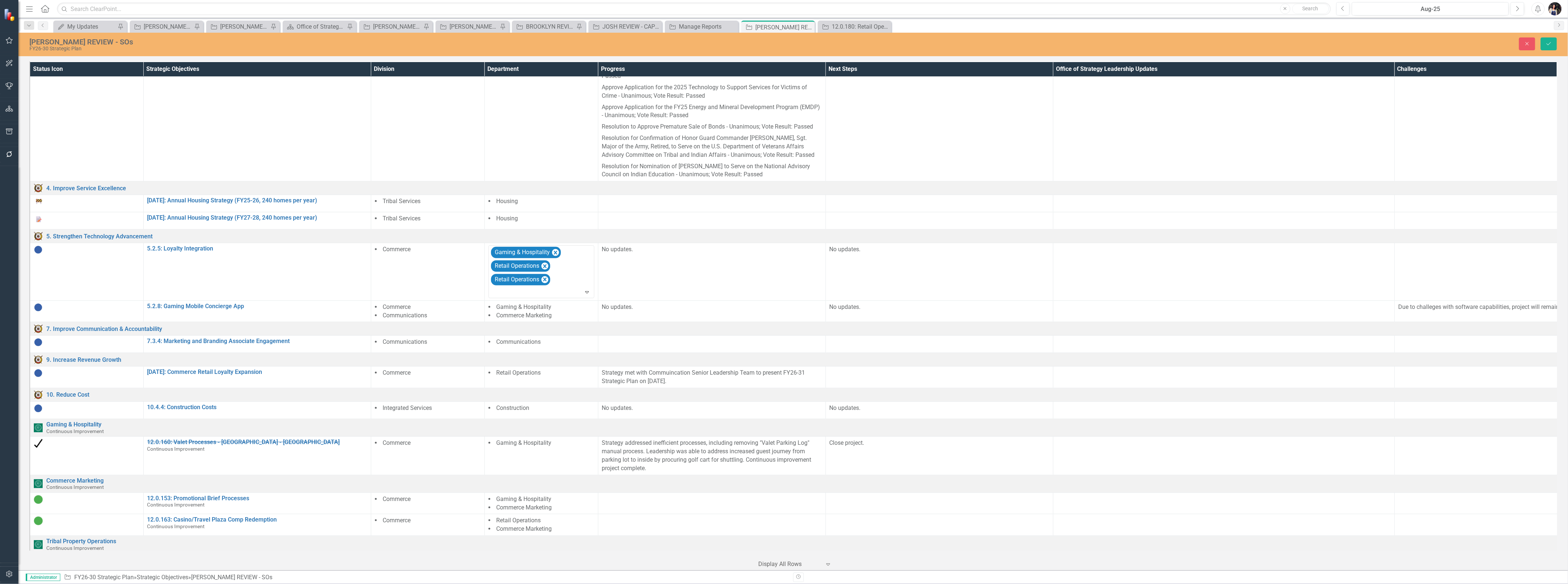
click at [545, 279] on icon "Remove Retail Operations" at bounding box center [545, 279] width 3 height 3
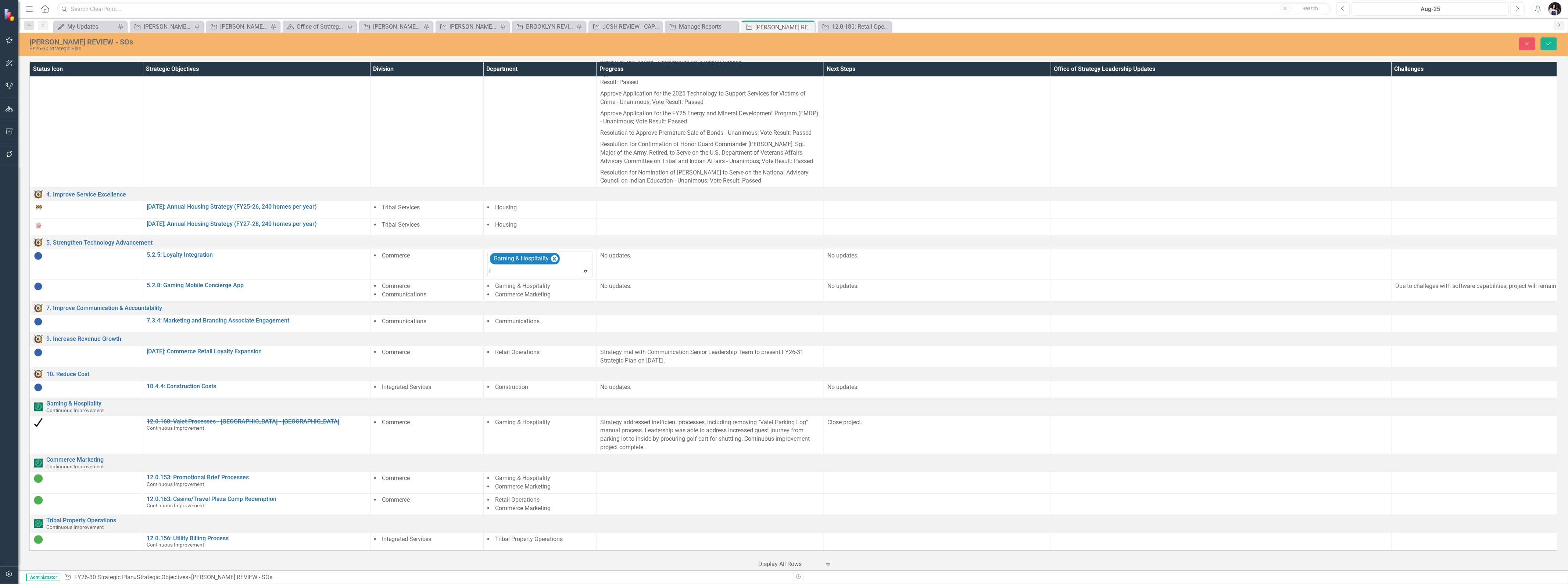
type input "re"
click at [532, 375] on span "Re tail Operations" at bounding box center [517, 374] width 45 height 7
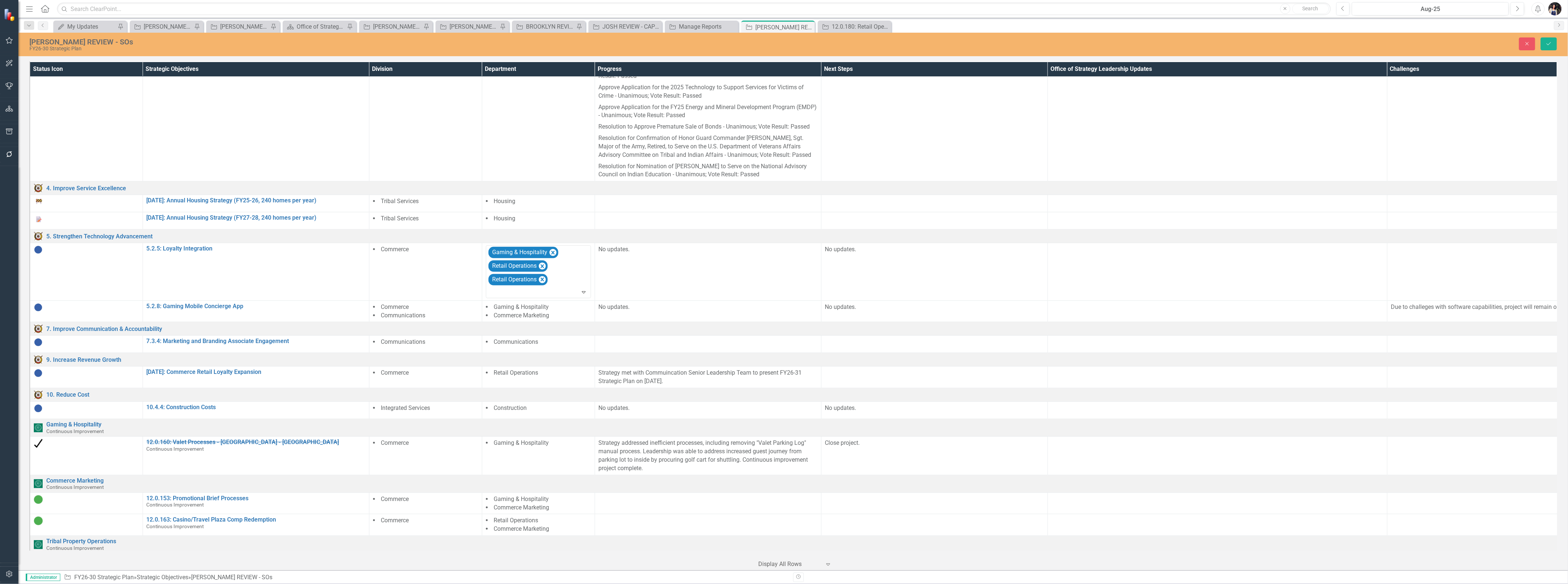
click at [543, 281] on icon "Remove Retail Operations" at bounding box center [542, 279] width 7 height 9
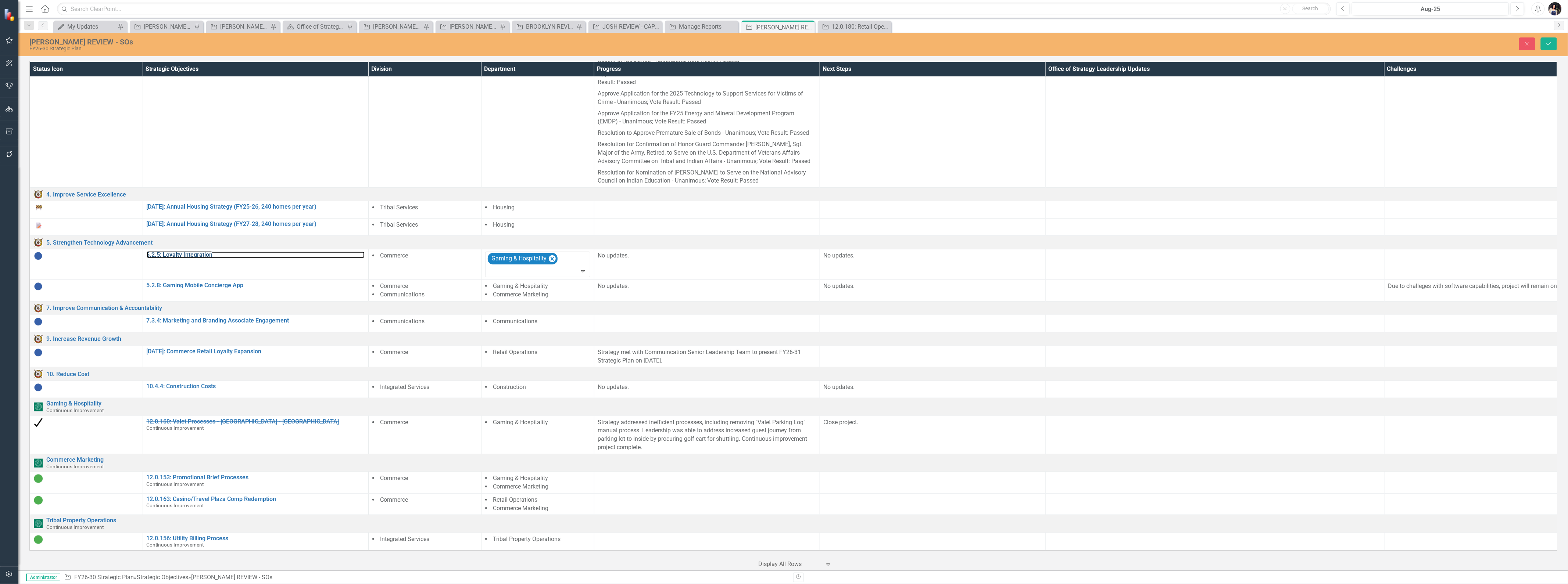
click at [195, 252] on link "5.2.5: Loyalty Integration" at bounding box center [256, 255] width 218 height 7
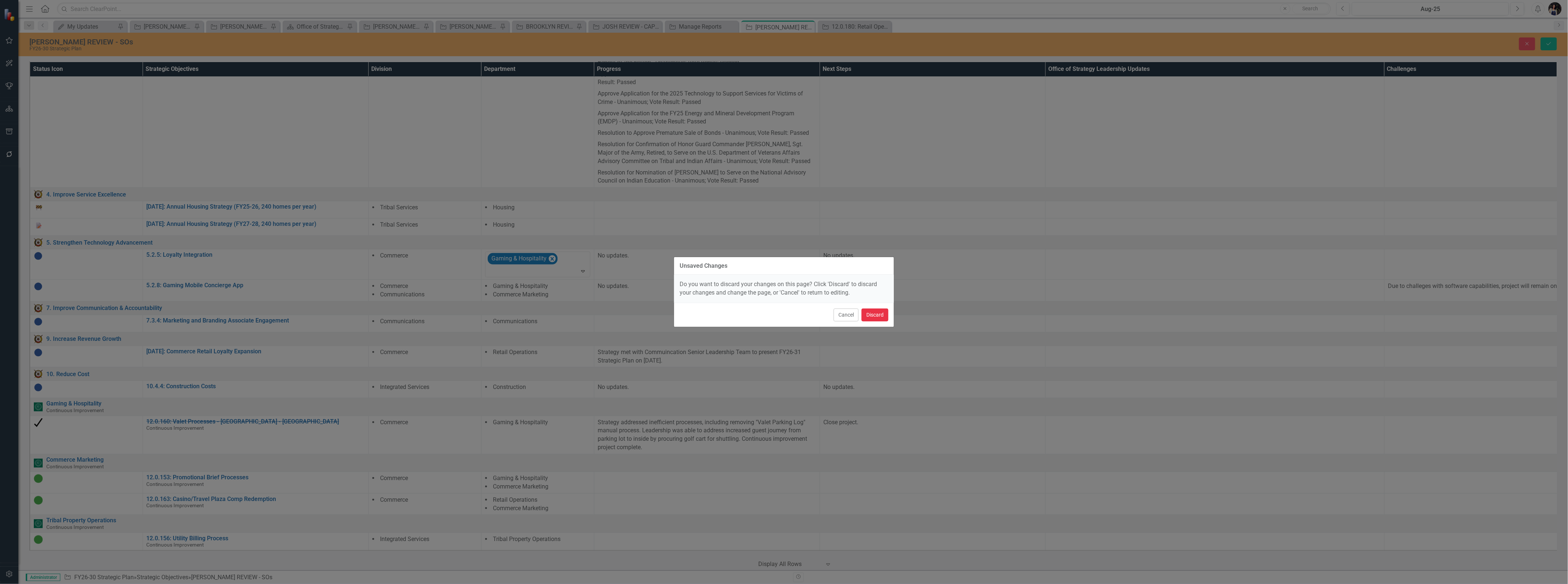
click at [875, 314] on button "Discard" at bounding box center [875, 315] width 27 height 13
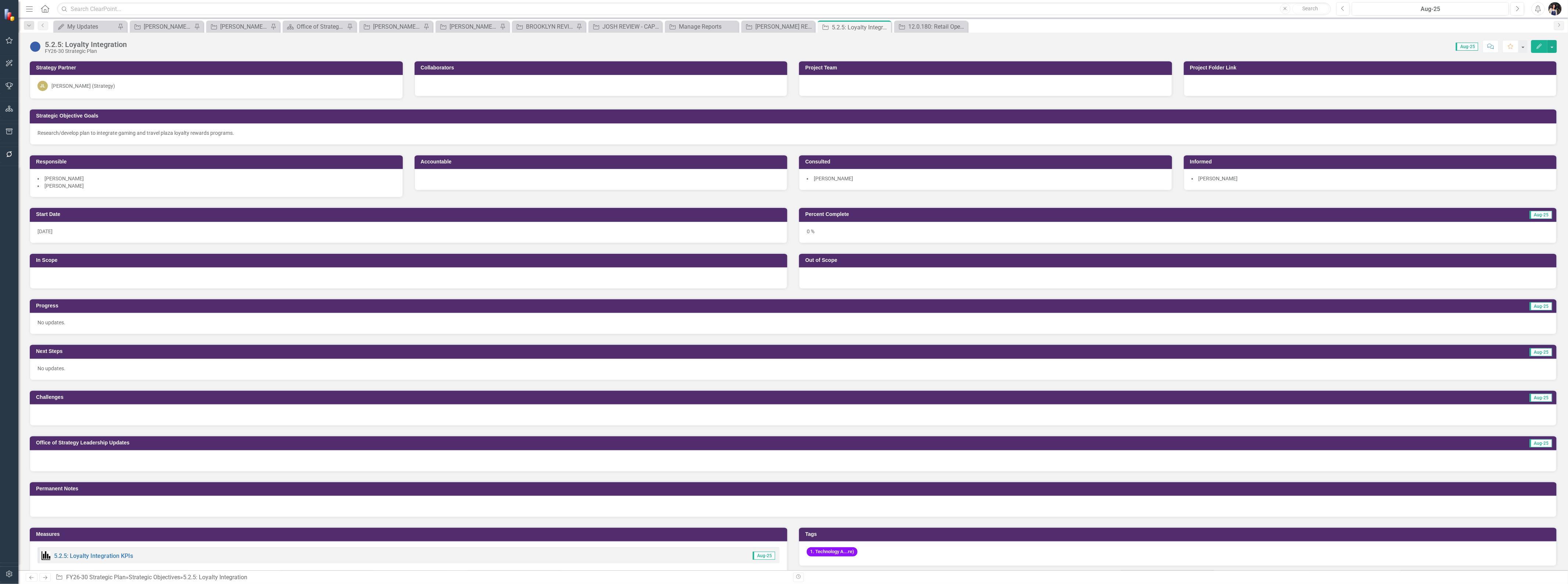
click at [1542, 47] on icon "Edit" at bounding box center [1540, 47] width 7 height 5
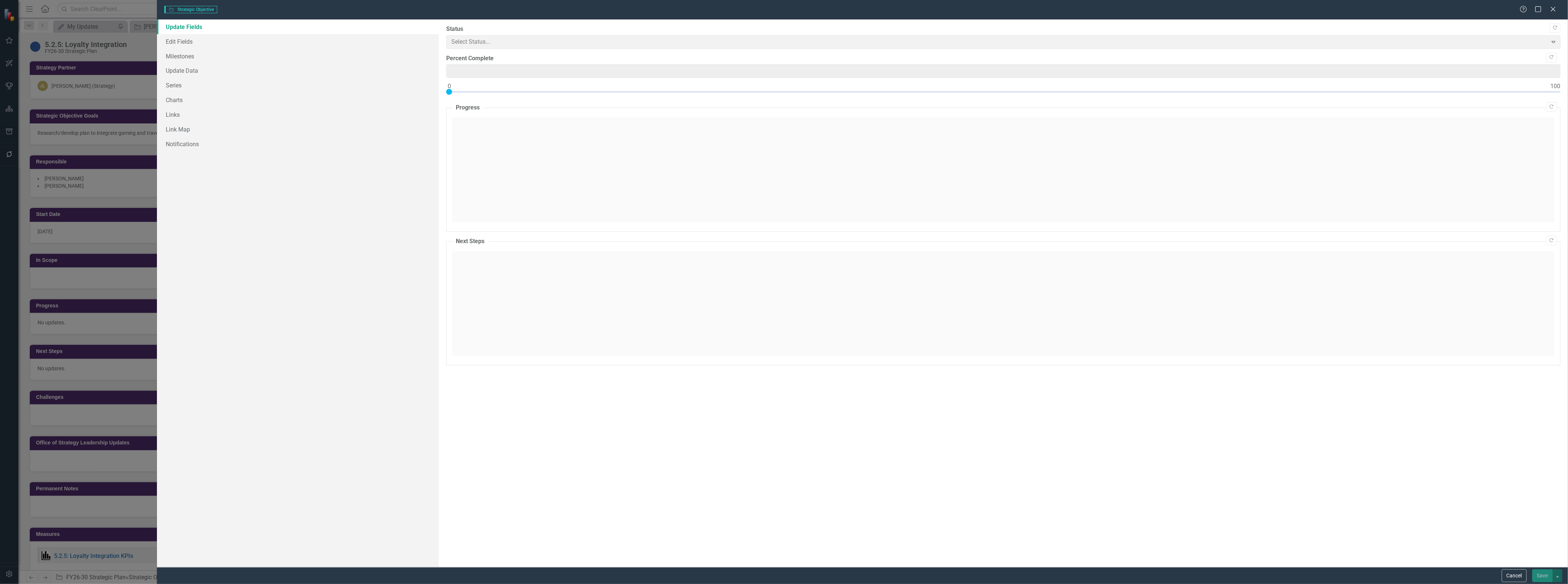
type input "0"
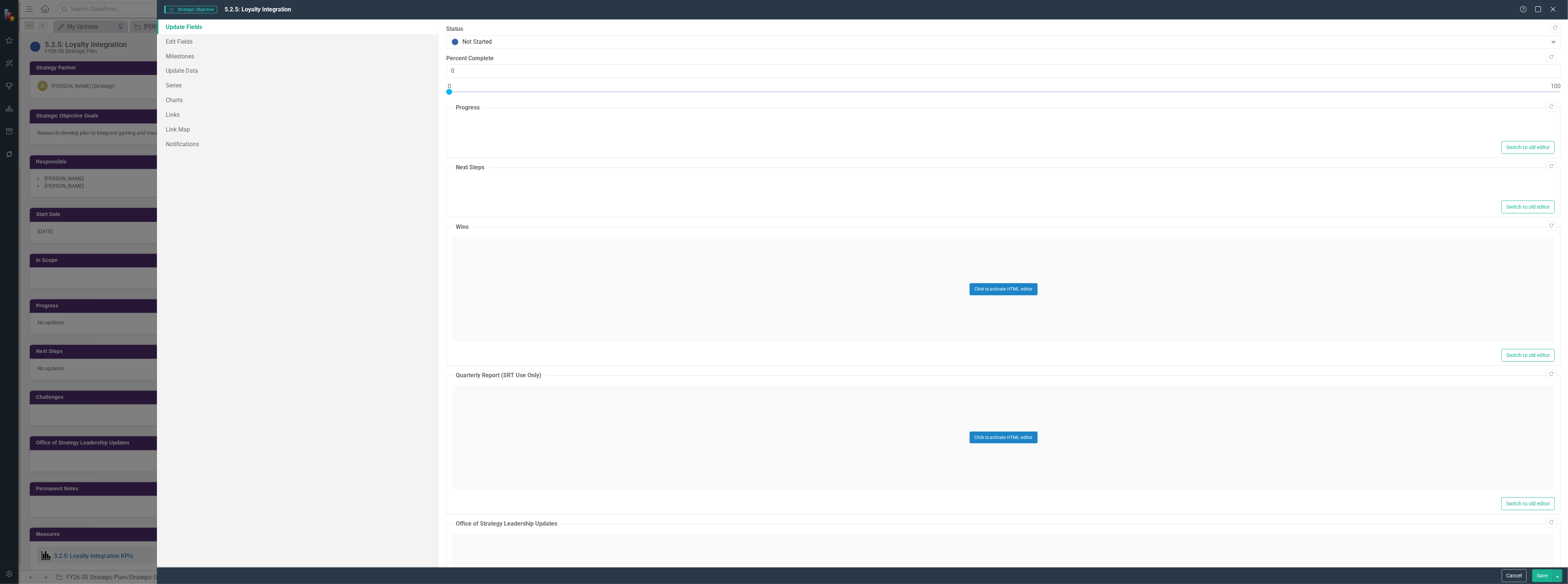
type textarea "<p>No updates.</p>"
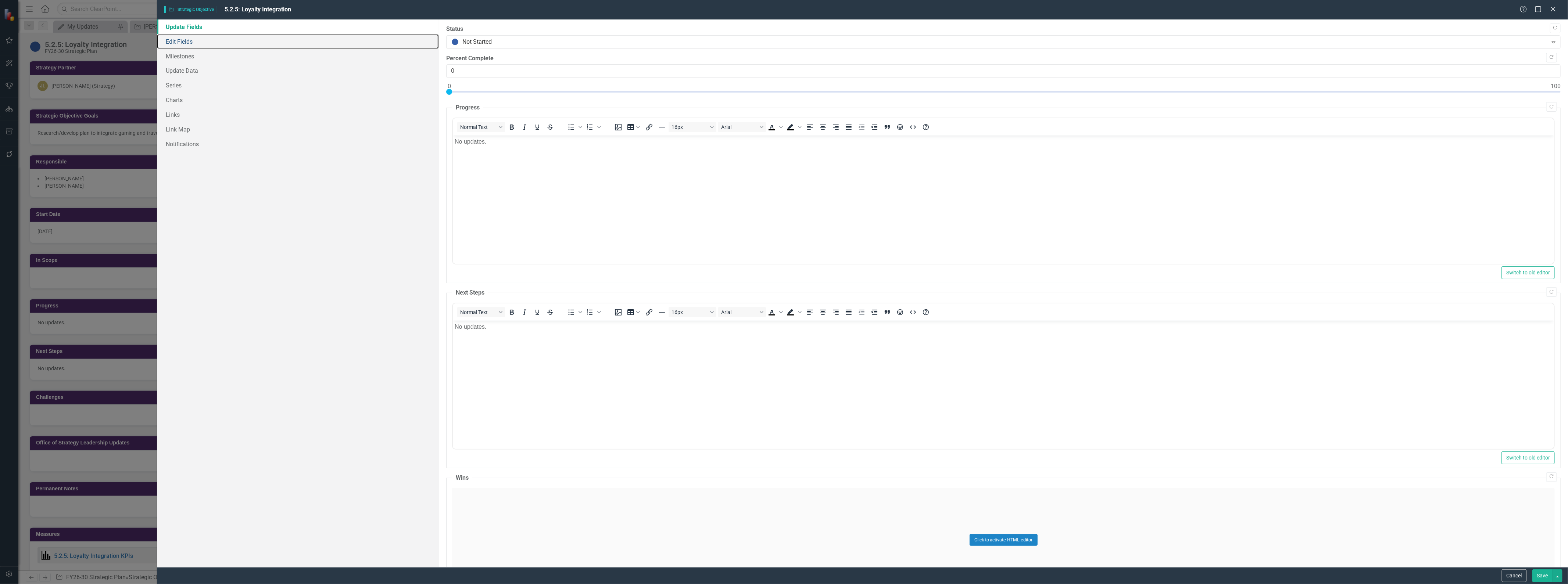
click at [188, 43] on link "Edit Fields" at bounding box center [298, 41] width 282 height 14
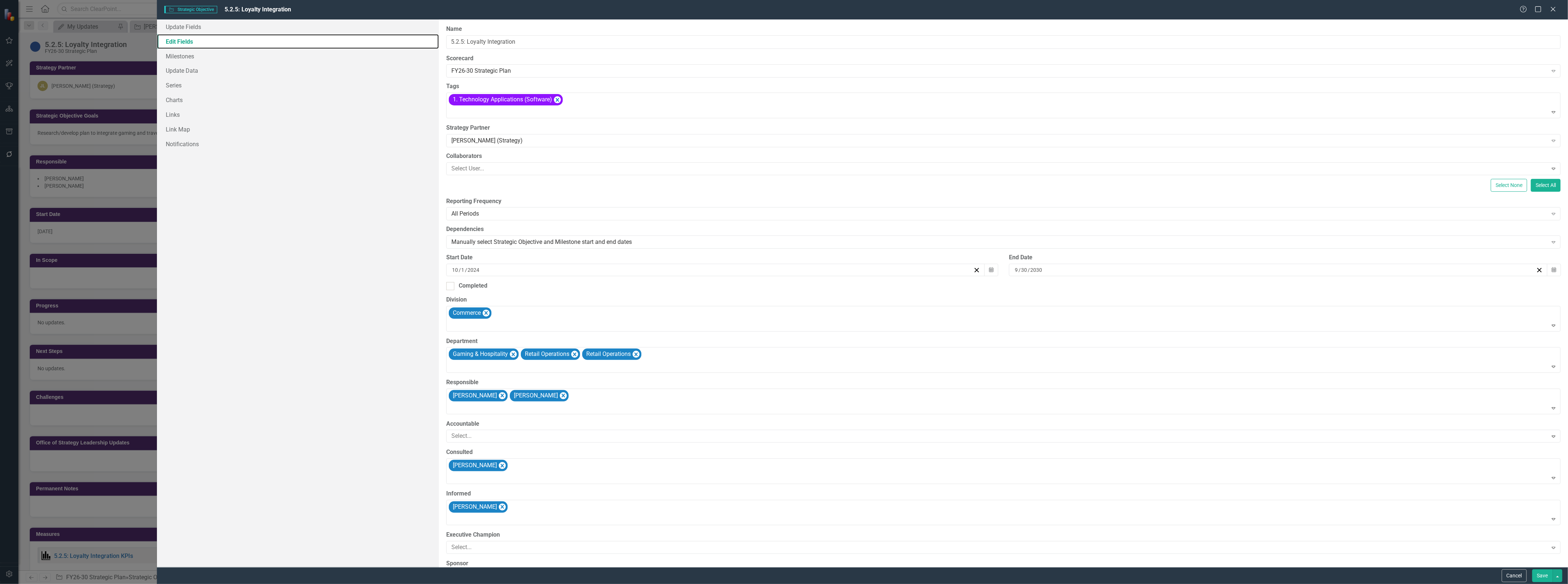
click at [638, 355] on icon "Remove Retail Operations" at bounding box center [636, 354] width 7 height 9
click at [1543, 575] on button "Save" at bounding box center [1543, 576] width 21 height 13
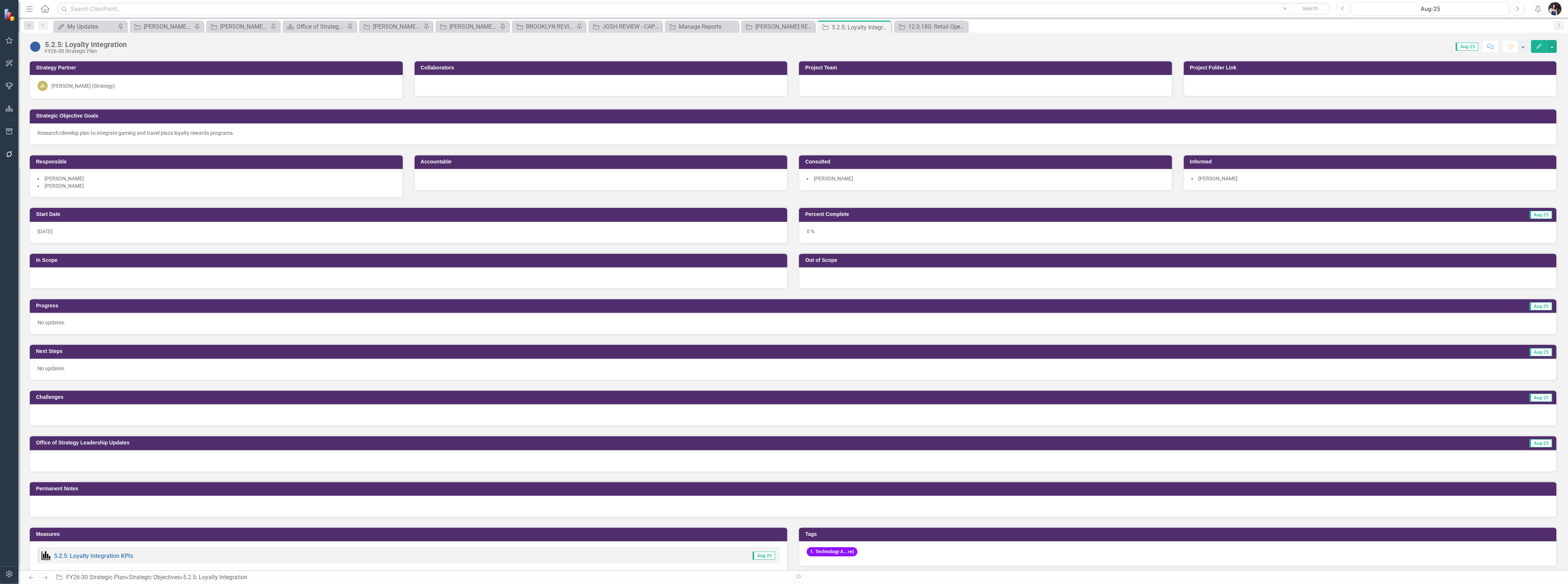
click at [1541, 45] on icon "button" at bounding box center [1540, 47] width 5 height 5
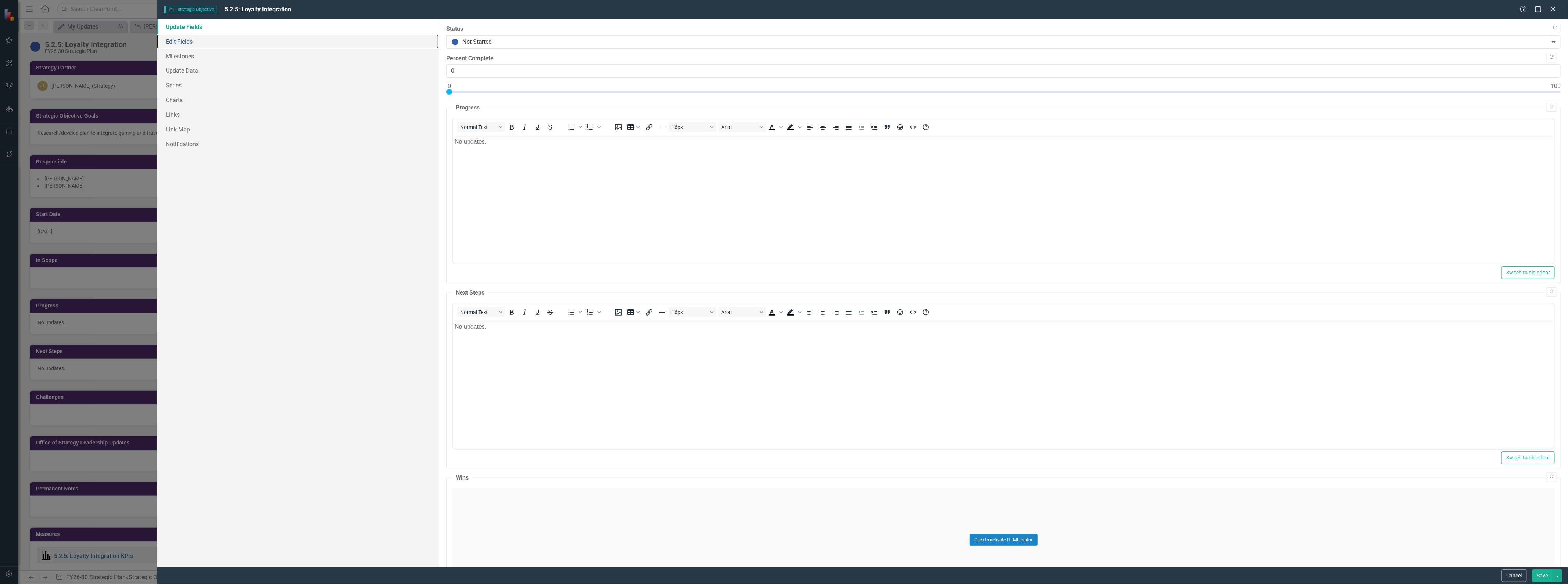
click at [186, 41] on link "Edit Fields" at bounding box center [298, 41] width 282 height 14
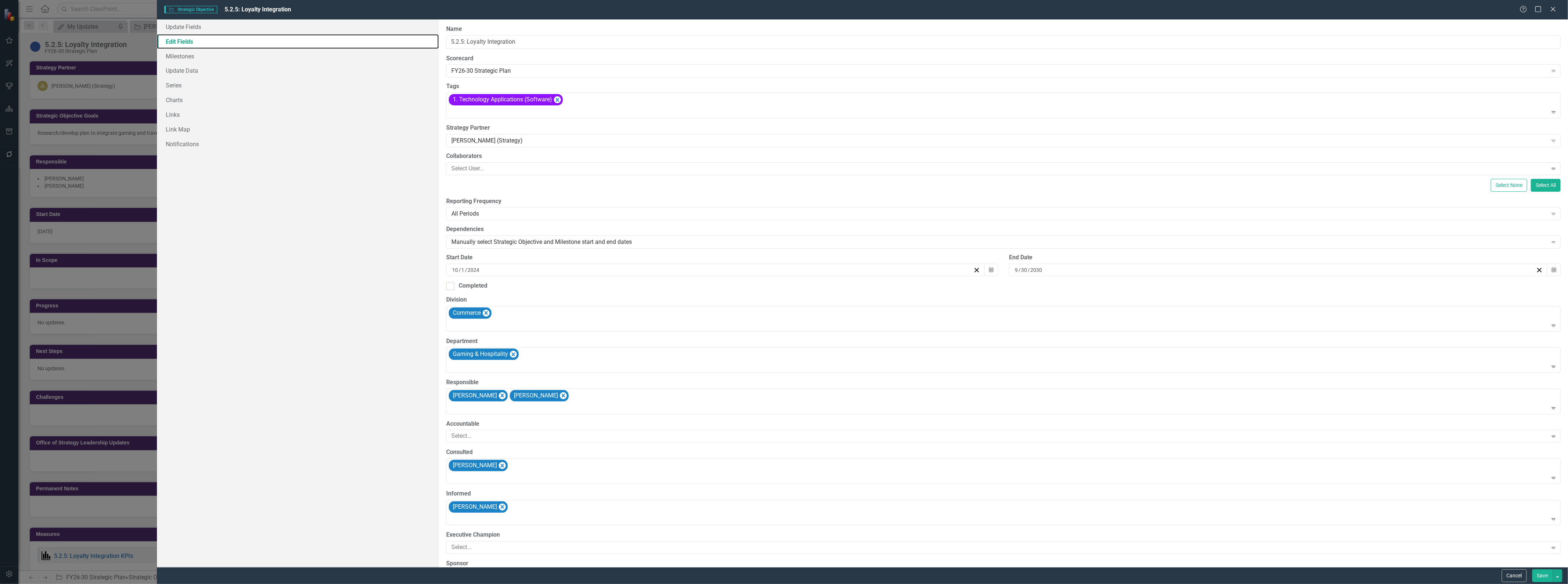
scroll to position [41, 0]
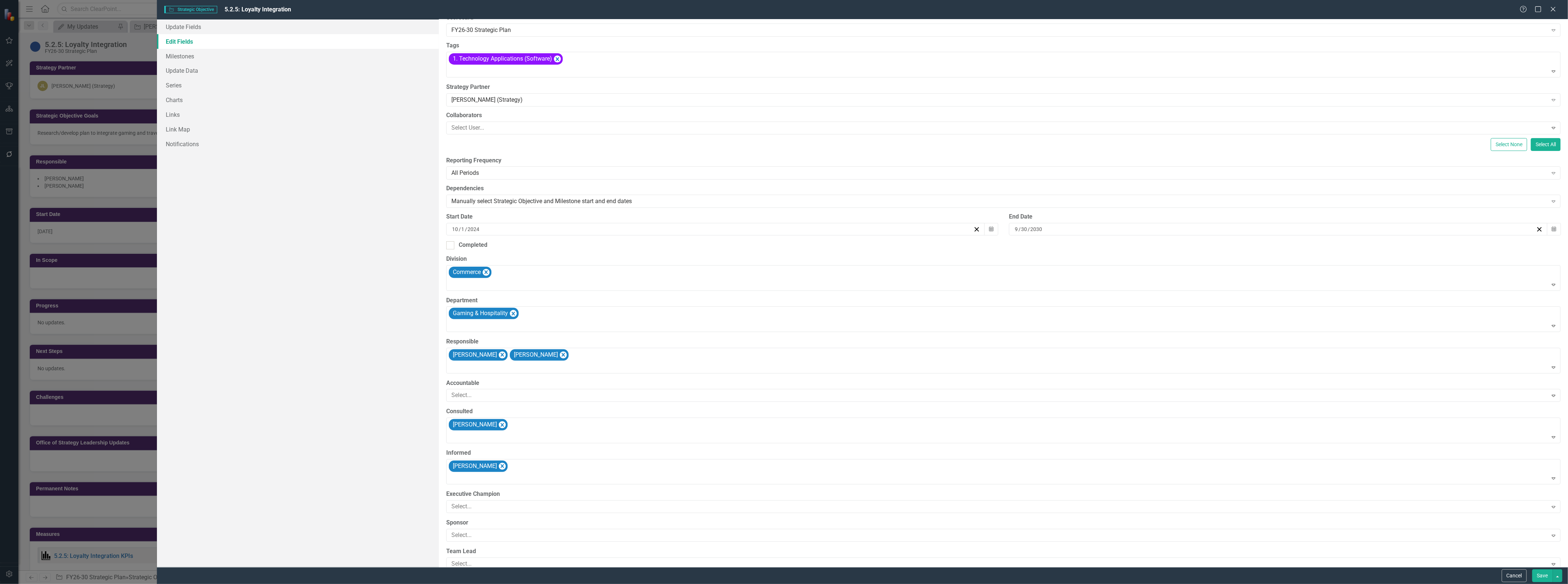
click at [540, 322] on div at bounding box center [1004, 326] width 1111 height 10
type input "ret"
click at [560, 60] on icon "Remove [object Object]" at bounding box center [558, 58] width 7 height 9
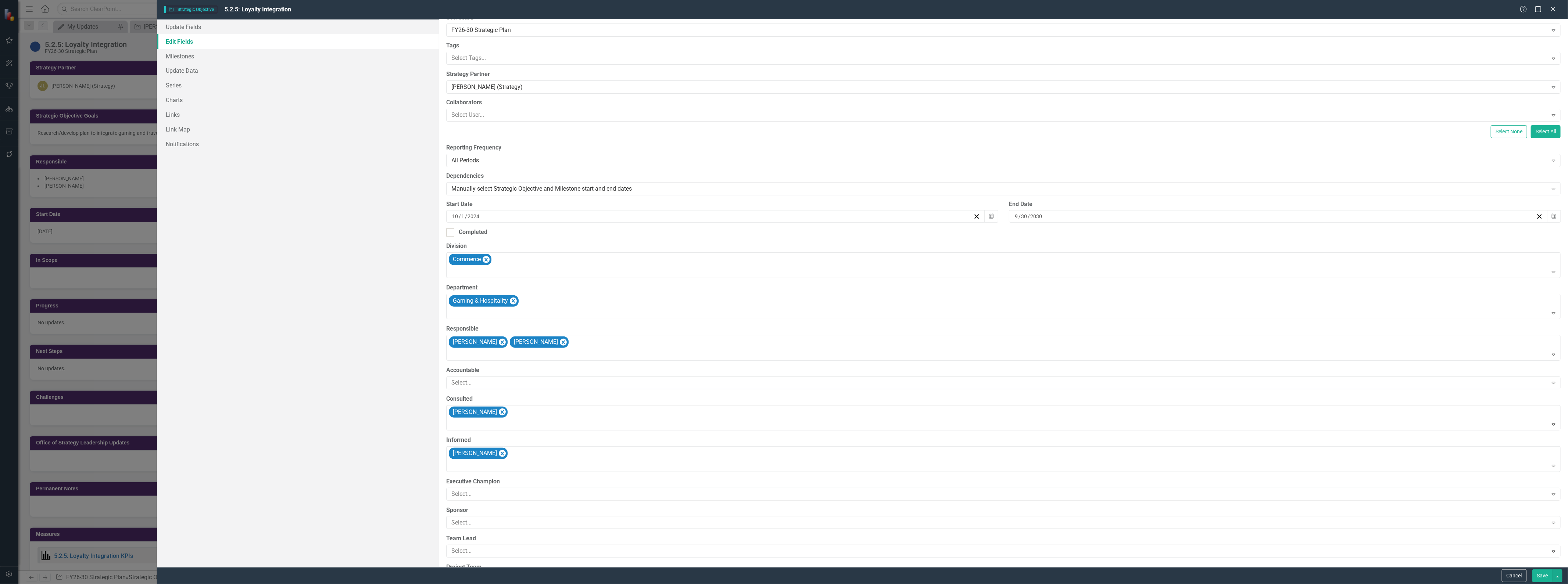
click at [1547, 574] on button "Save" at bounding box center [1543, 576] width 21 height 13
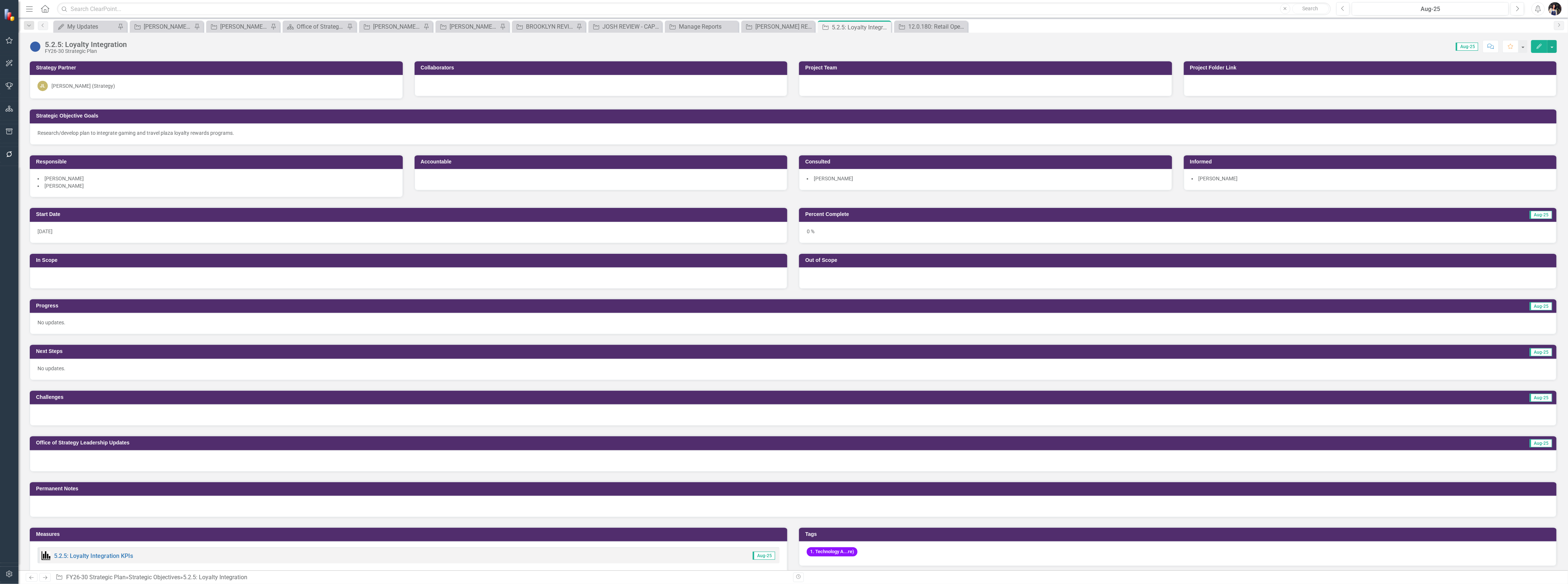
click at [0, 0] on icon "Close" at bounding box center [0, 0] width 0 height 0
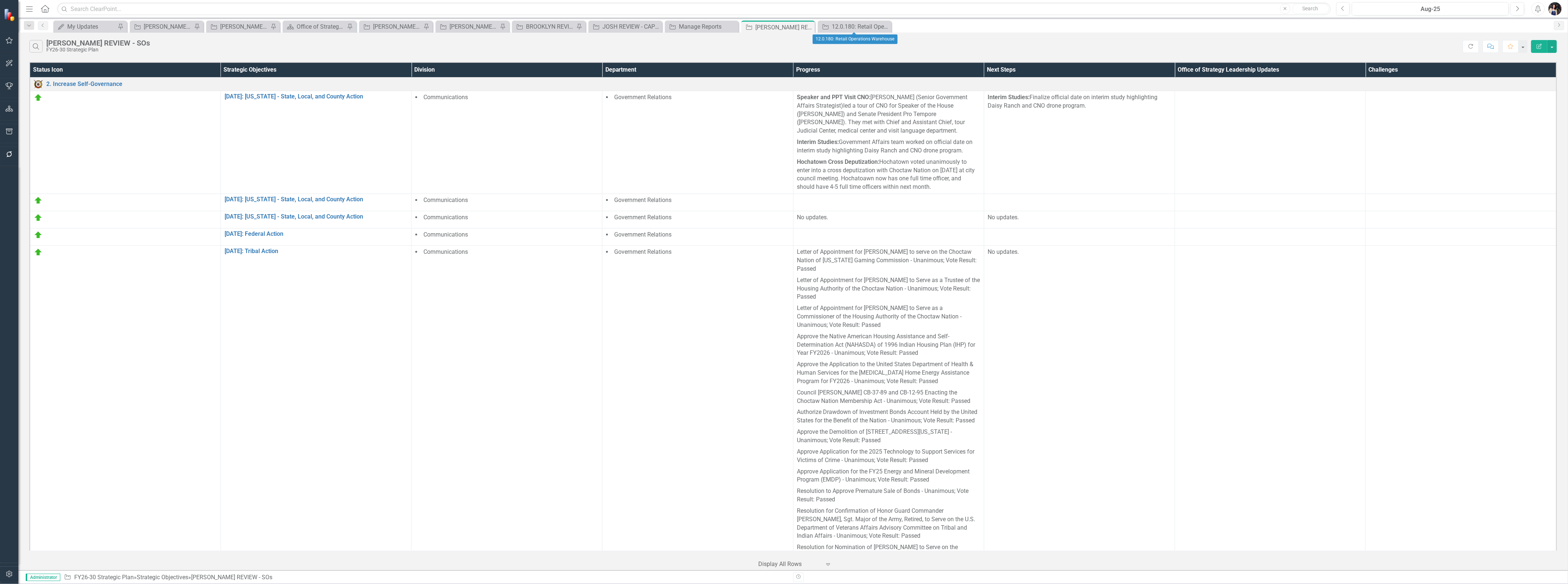
click at [0, 0] on icon "Close" at bounding box center [0, 0] width 0 height 0
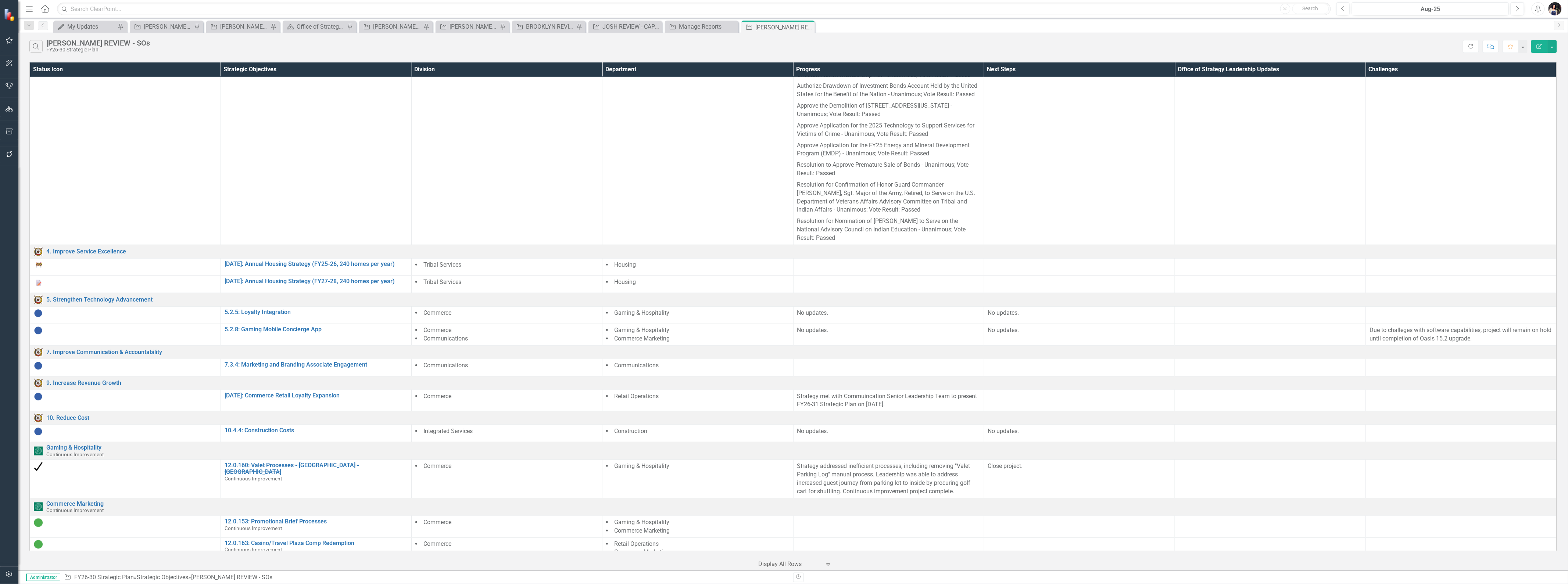
scroll to position [363, 0]
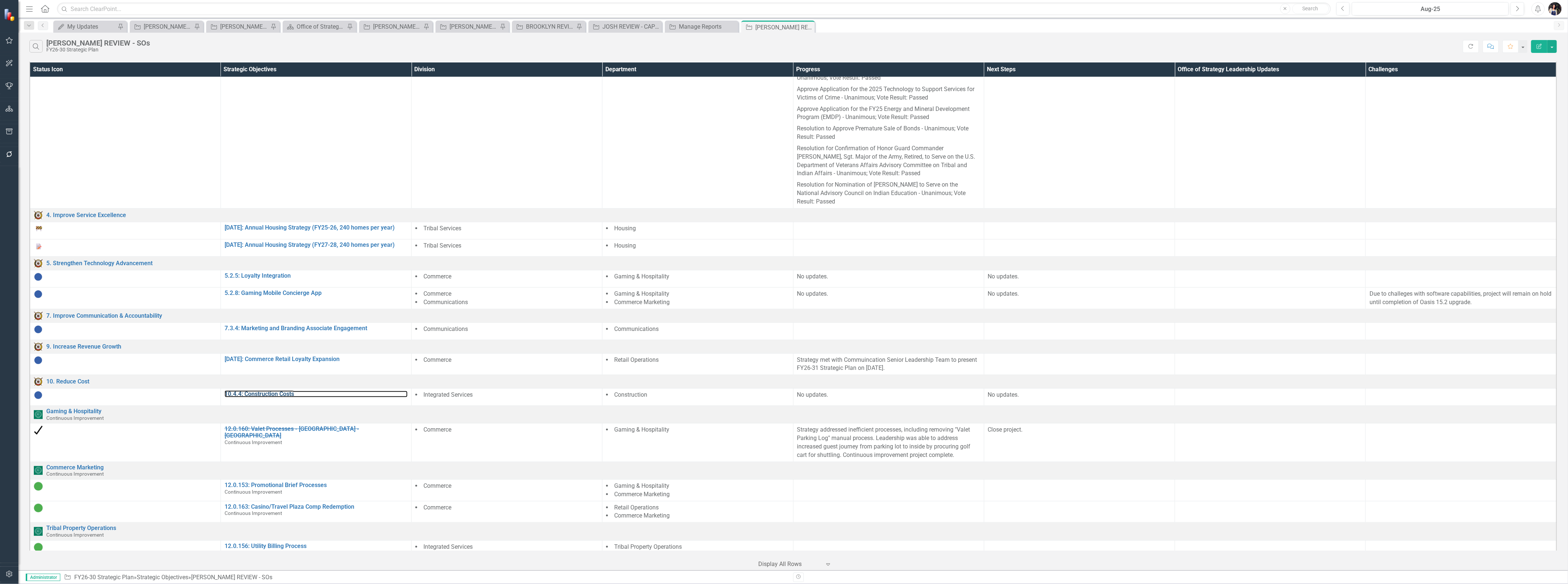
click at [225, 391] on link "10.4.4: Construction Costs" at bounding box center [316, 394] width 183 height 7
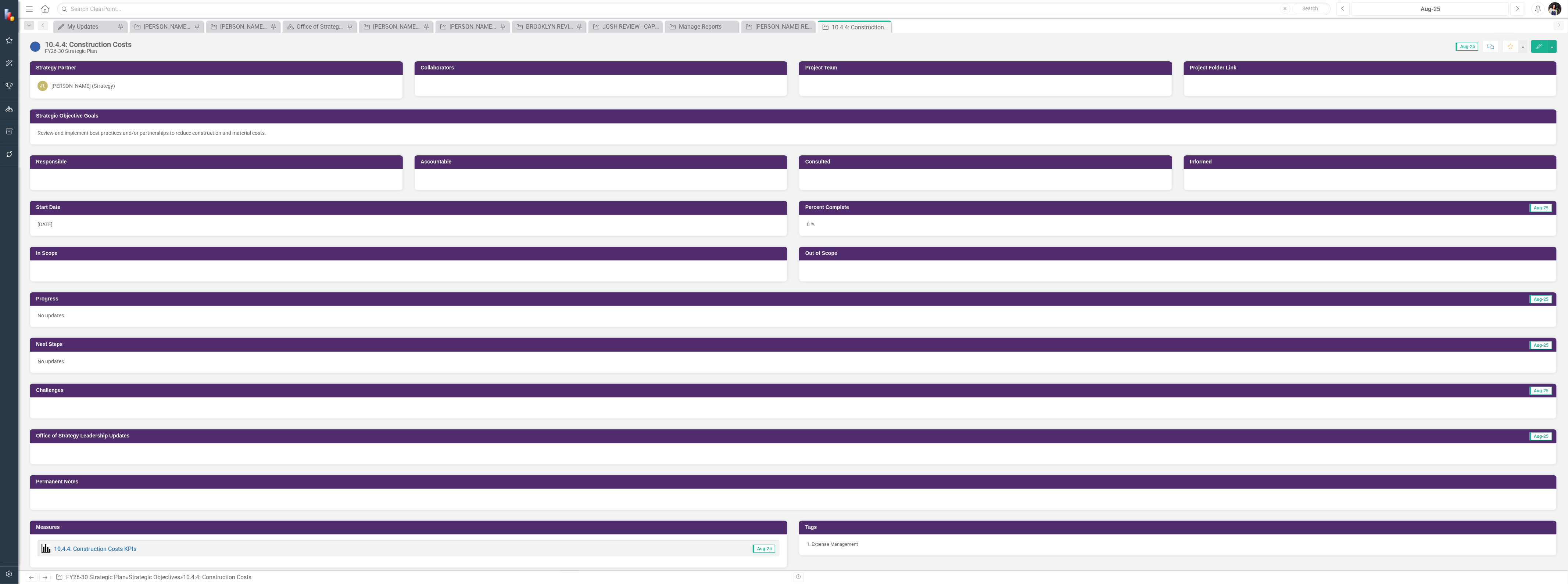
scroll to position [227, 0]
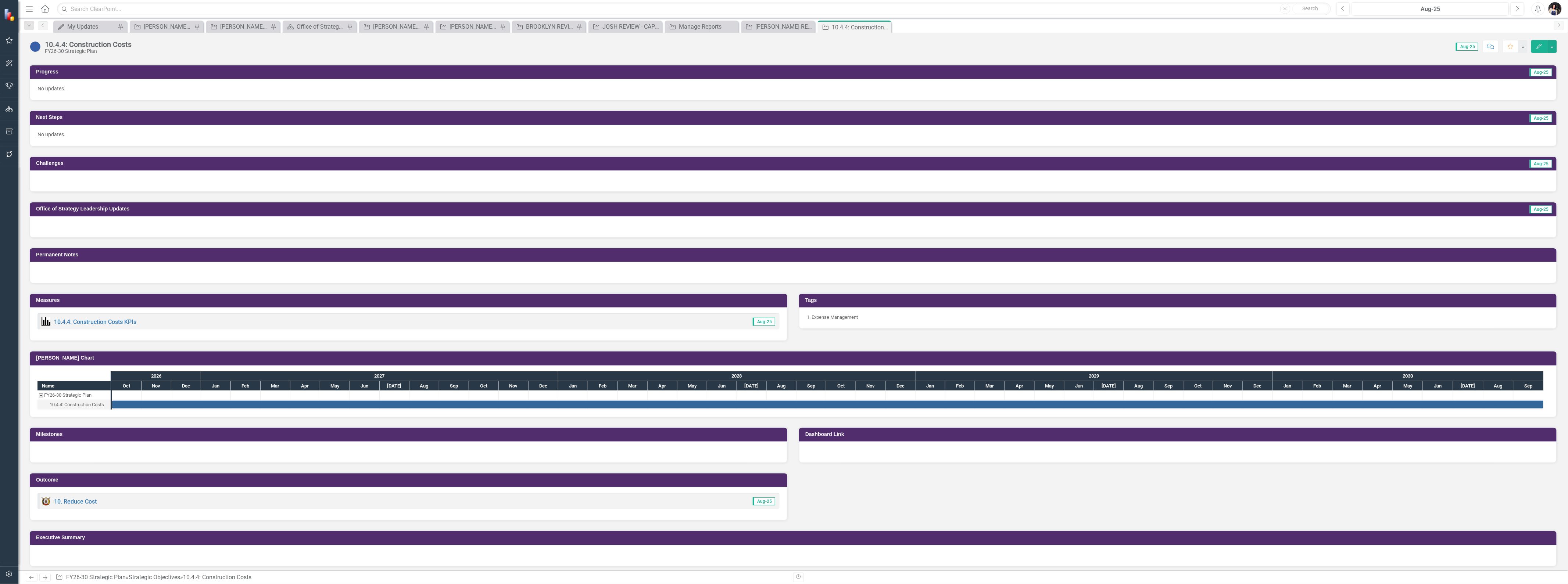
click at [80, 222] on div at bounding box center [793, 227] width 1527 height 21
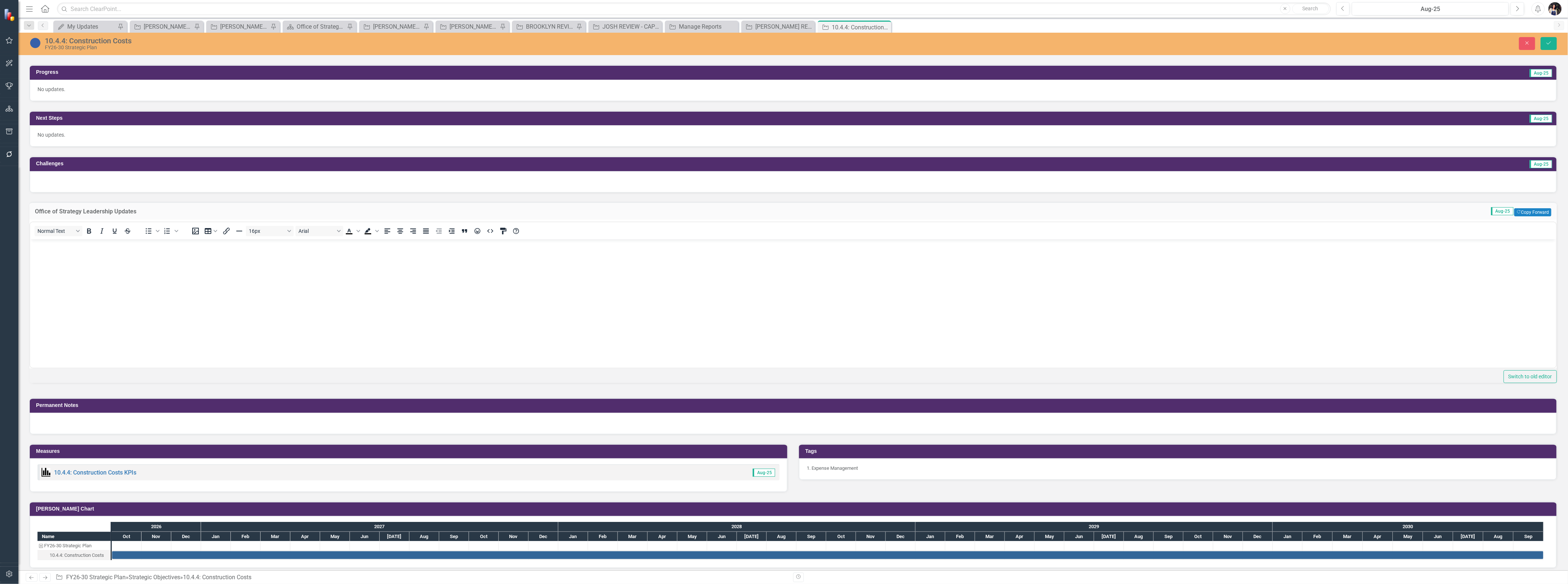
scroll to position [0, 0]
click at [80, 283] on body "Rich Text Area. Press ALT-0 for help." at bounding box center [793, 294] width 1526 height 110
click at [895, 480] on div "1. Expense Management" at bounding box center [1178, 469] width 758 height 21
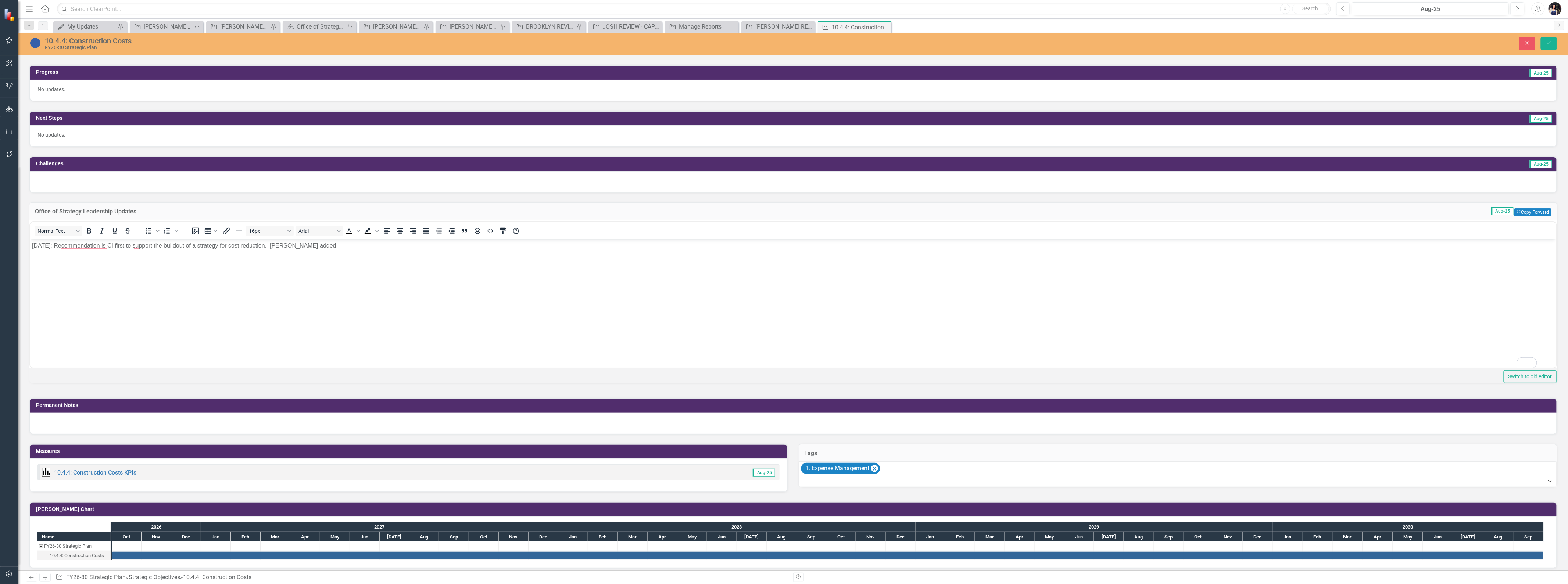
click at [878, 473] on icon "Remove [object Object]" at bounding box center [875, 468] width 7 height 9
click at [510, 270] on body "[DATE]: Recommendation is CI first to support the buildout of a strategy for co…" at bounding box center [793, 294] width 1526 height 110
click at [91, 245] on p "[DATE]: Recommendation is CI first to support the buildout of a strategy for co…" at bounding box center [793, 246] width 1523 height 9
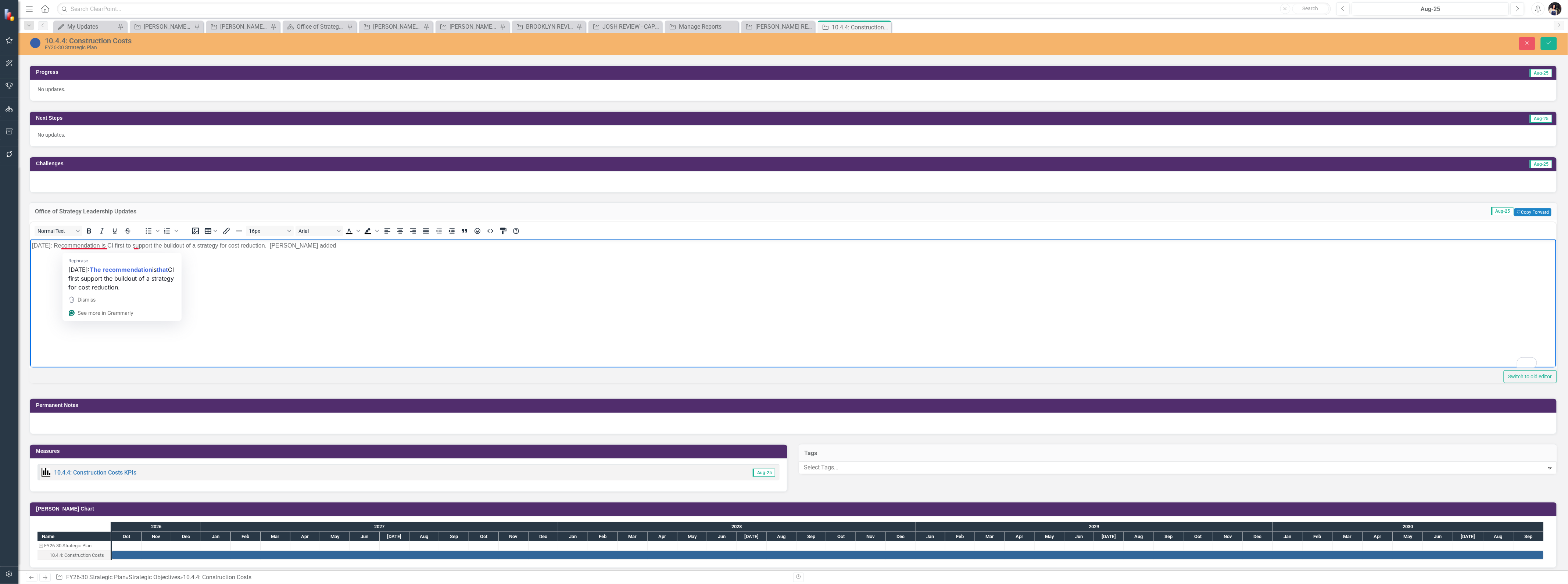
click at [297, 285] on body "[DATE]: Recommendation is CI first to support the buildout of a strategy for co…" at bounding box center [793, 294] width 1526 height 110
click at [351, 248] on p "[DATE]: Recommendation is CI first to support the buildout of a strategy for co…" at bounding box center [793, 246] width 1523 height 9
click at [1553, 45] on button "Save" at bounding box center [1550, 43] width 16 height 13
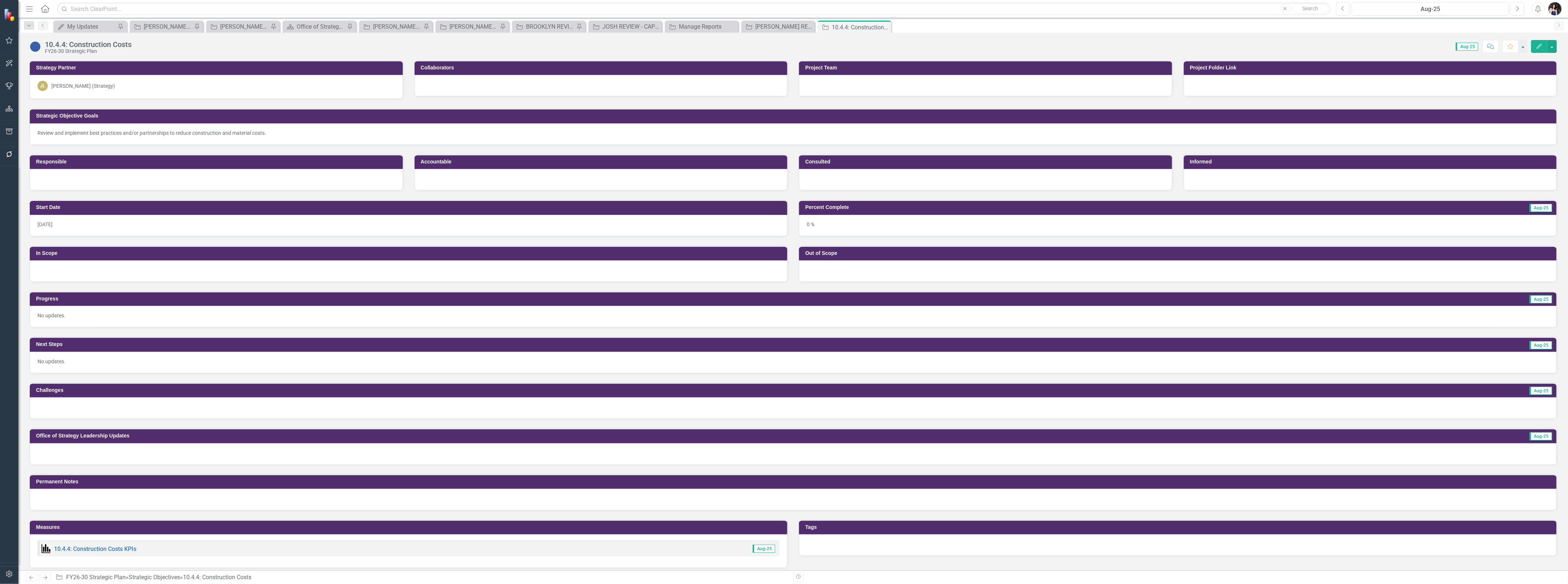
click at [0, 0] on icon "Close" at bounding box center [0, 0] width 0 height 0
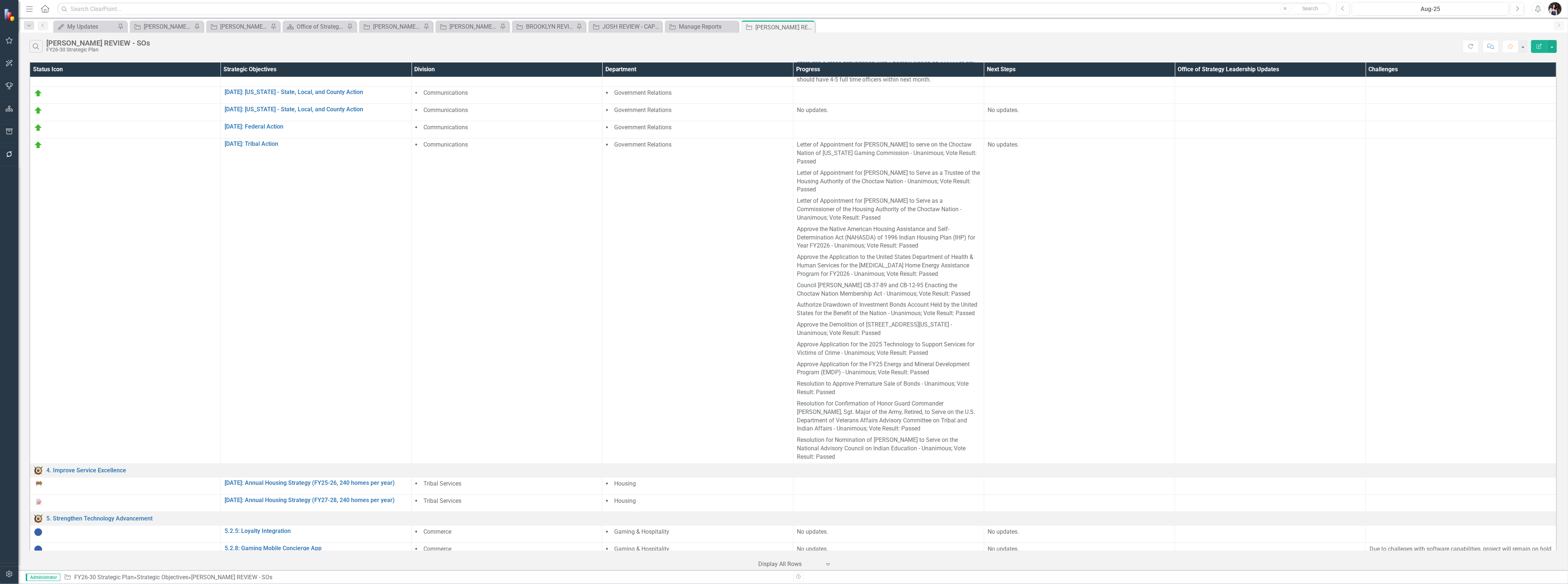
scroll to position [367, 0]
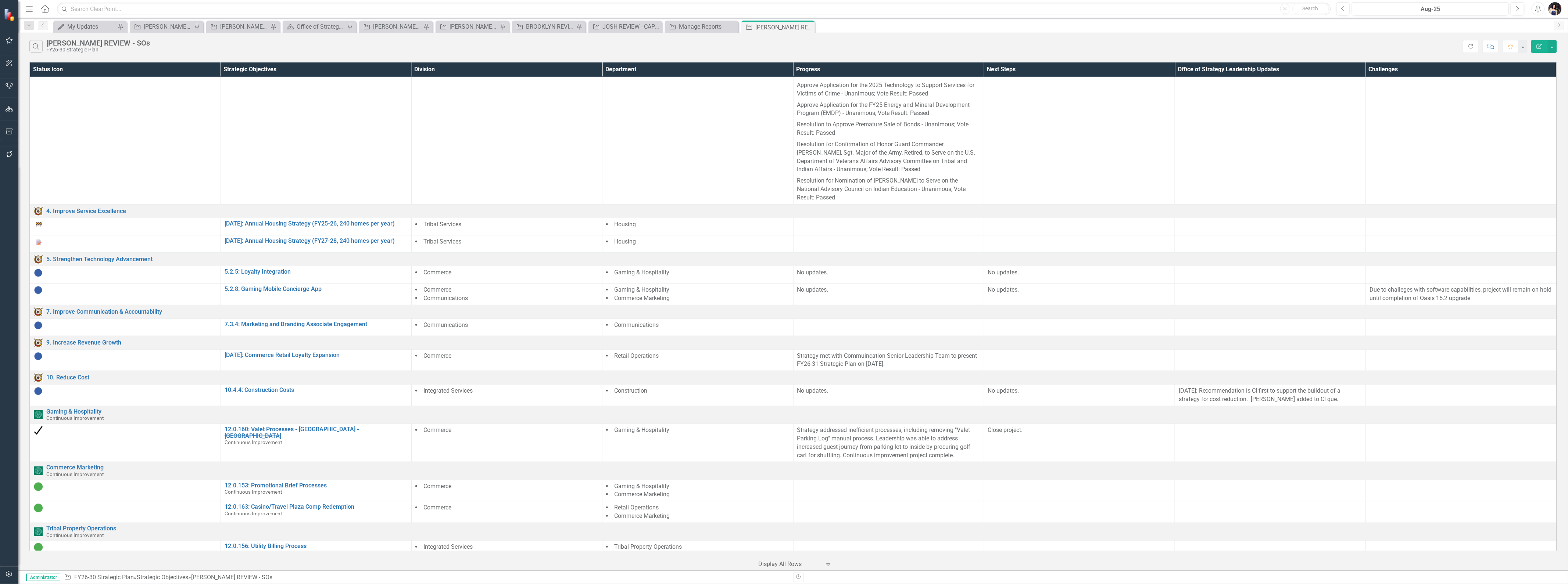
click at [1538, 47] on icon "Edit Report" at bounding box center [1540, 47] width 7 height 5
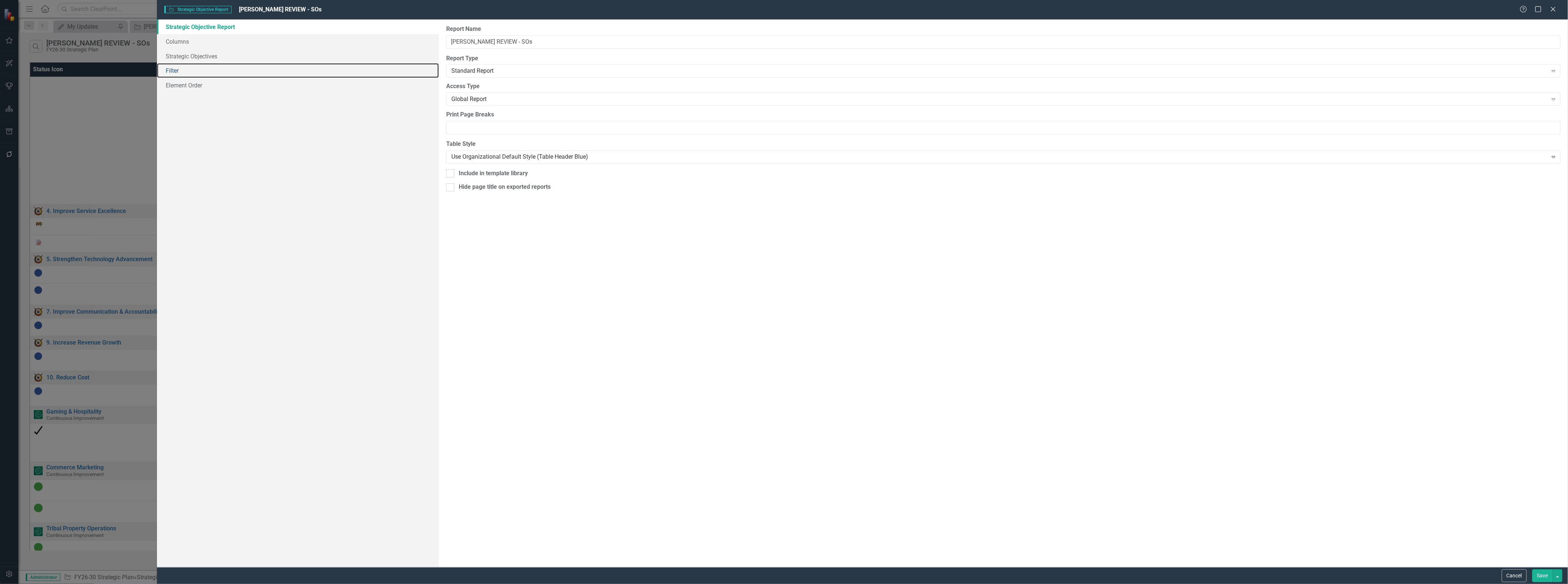
click at [175, 71] on link "Filter" at bounding box center [298, 70] width 282 height 14
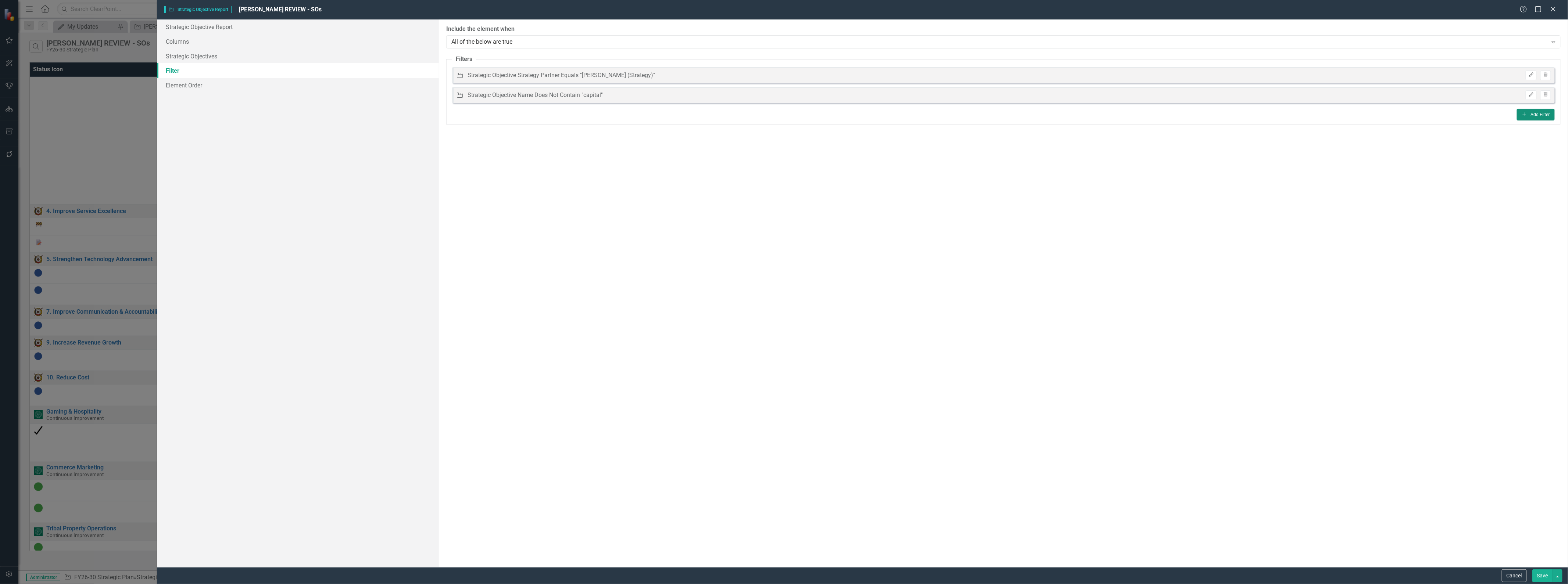
click at [1540, 116] on button "Add Add Filter" at bounding box center [1536, 114] width 38 height 12
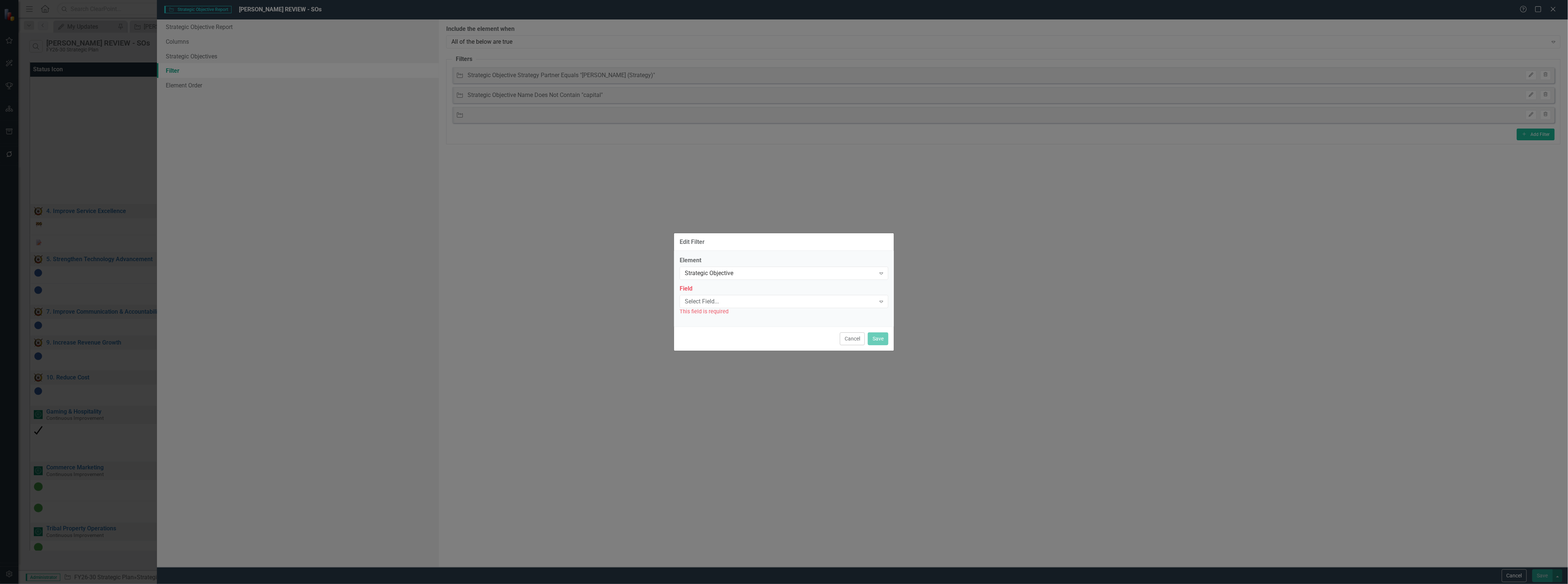
click at [707, 302] on div "Select Field..." at bounding box center [780, 301] width 191 height 8
click at [714, 586] on div "Status" at bounding box center [786, 590] width 1556 height 8
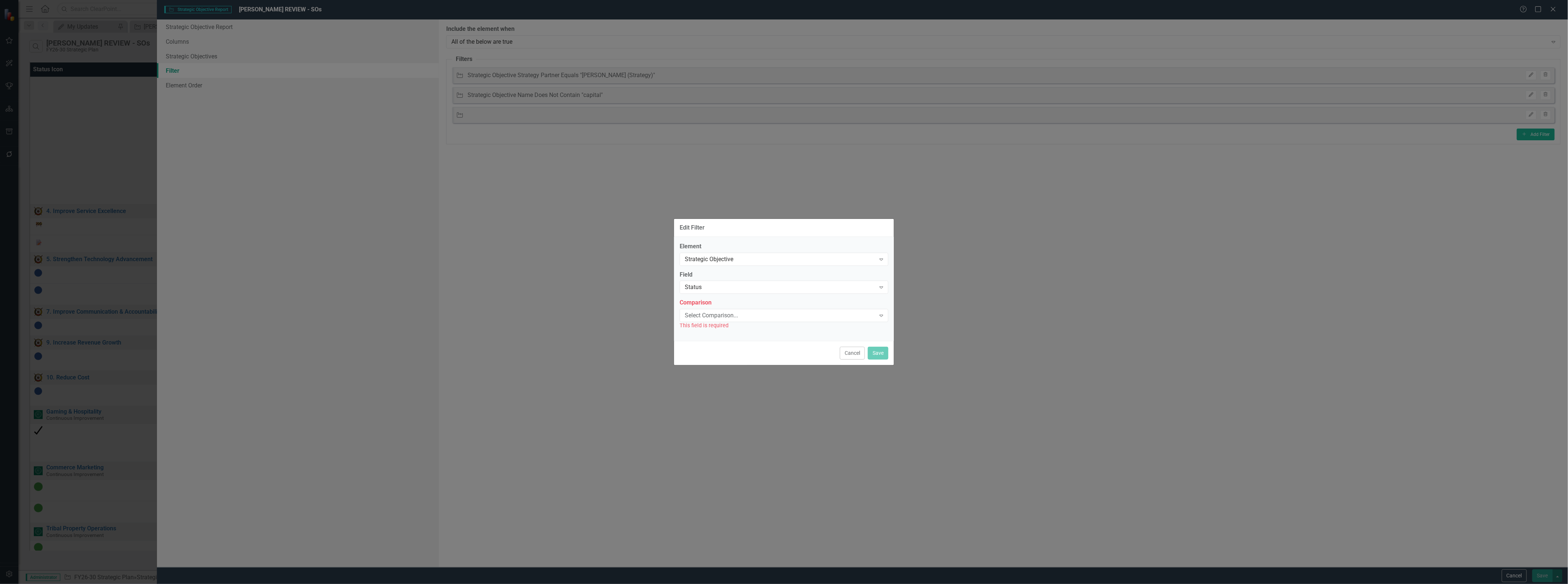
click at [716, 317] on div "Select Comparison..." at bounding box center [780, 316] width 191 height 8
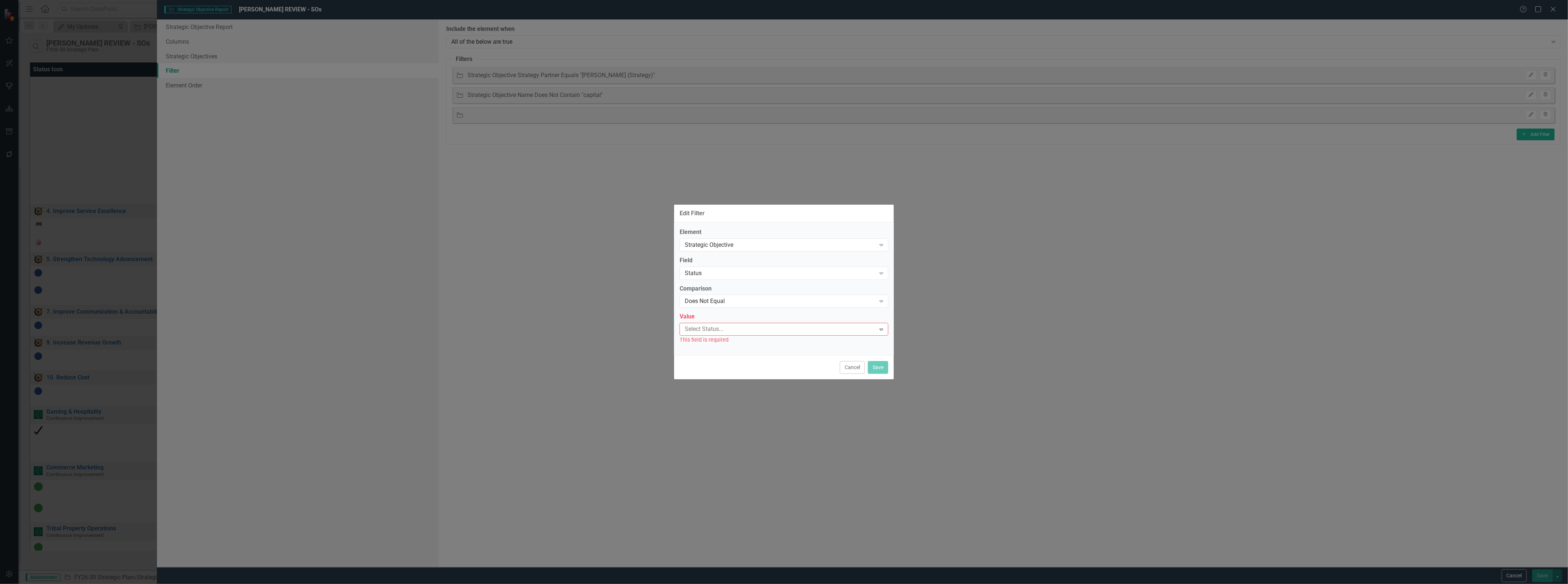
click at [725, 332] on div at bounding box center [779, 329] width 194 height 10
click at [881, 368] on button "Save" at bounding box center [878, 370] width 21 height 13
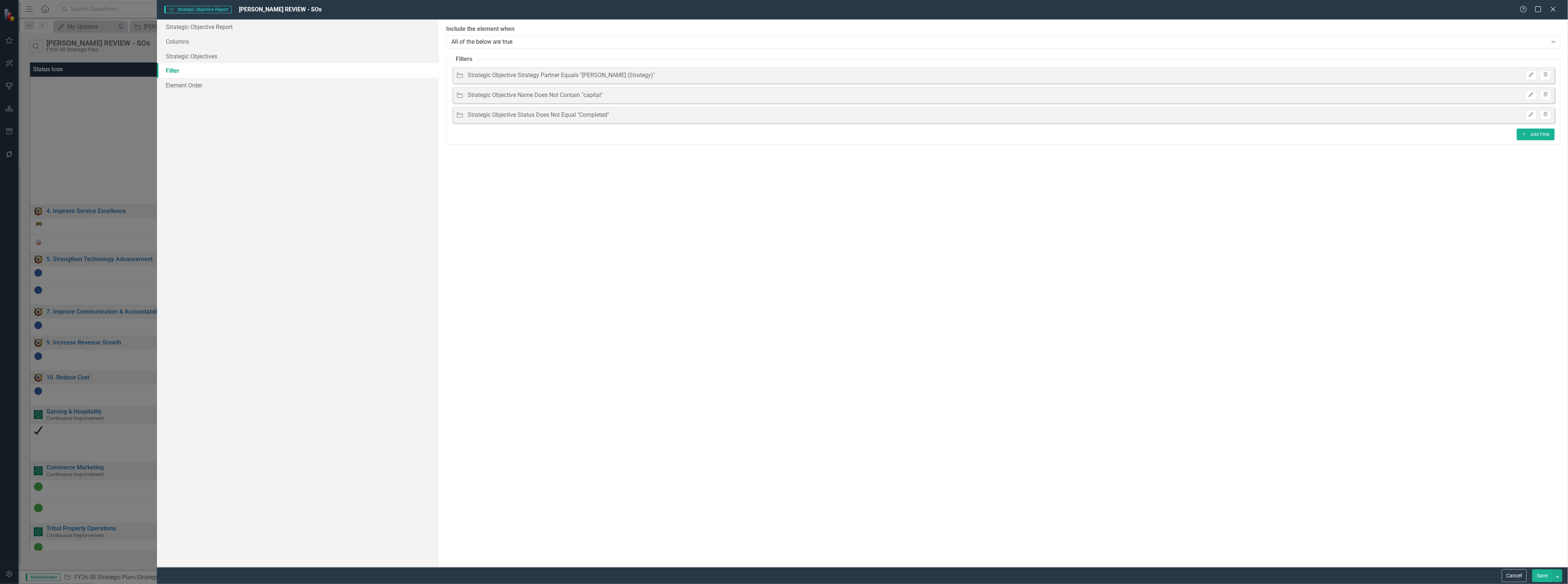
drag, startPoint x: 1544, startPoint y: 577, endPoint x: 1081, endPoint y: 453, distance: 479.3
click at [1543, 577] on button "Save" at bounding box center [1543, 576] width 21 height 13
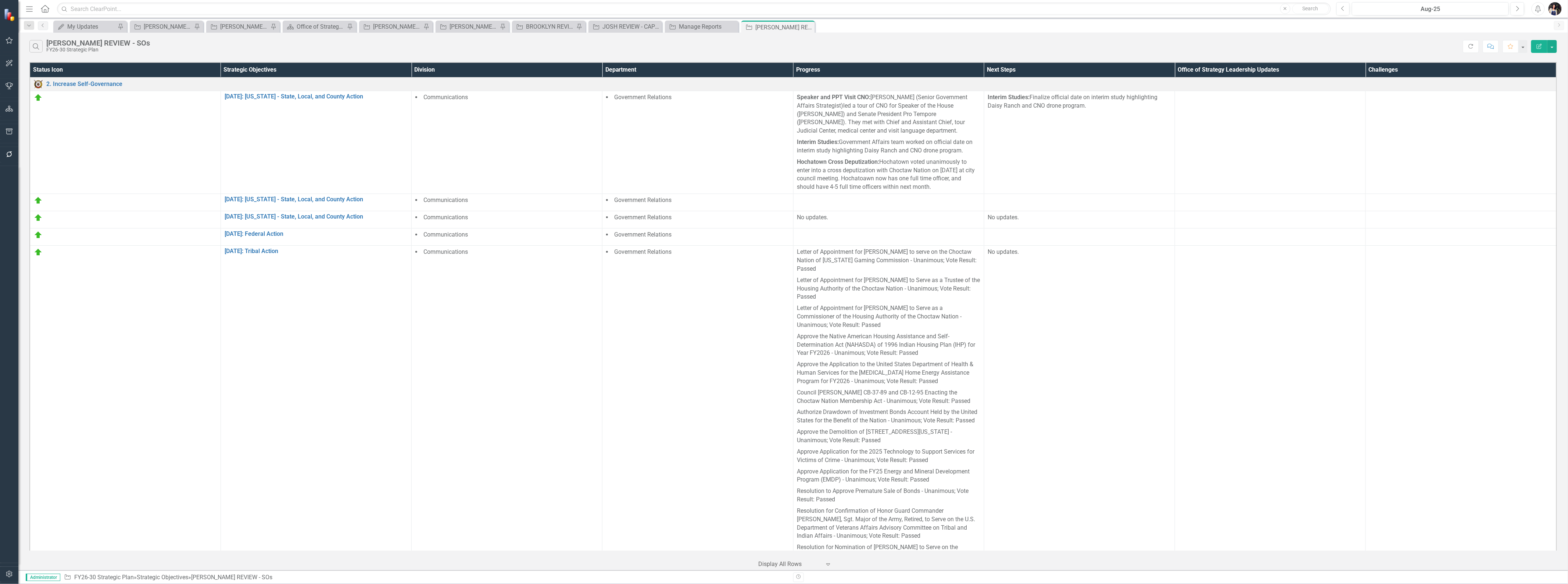
scroll to position [311, 0]
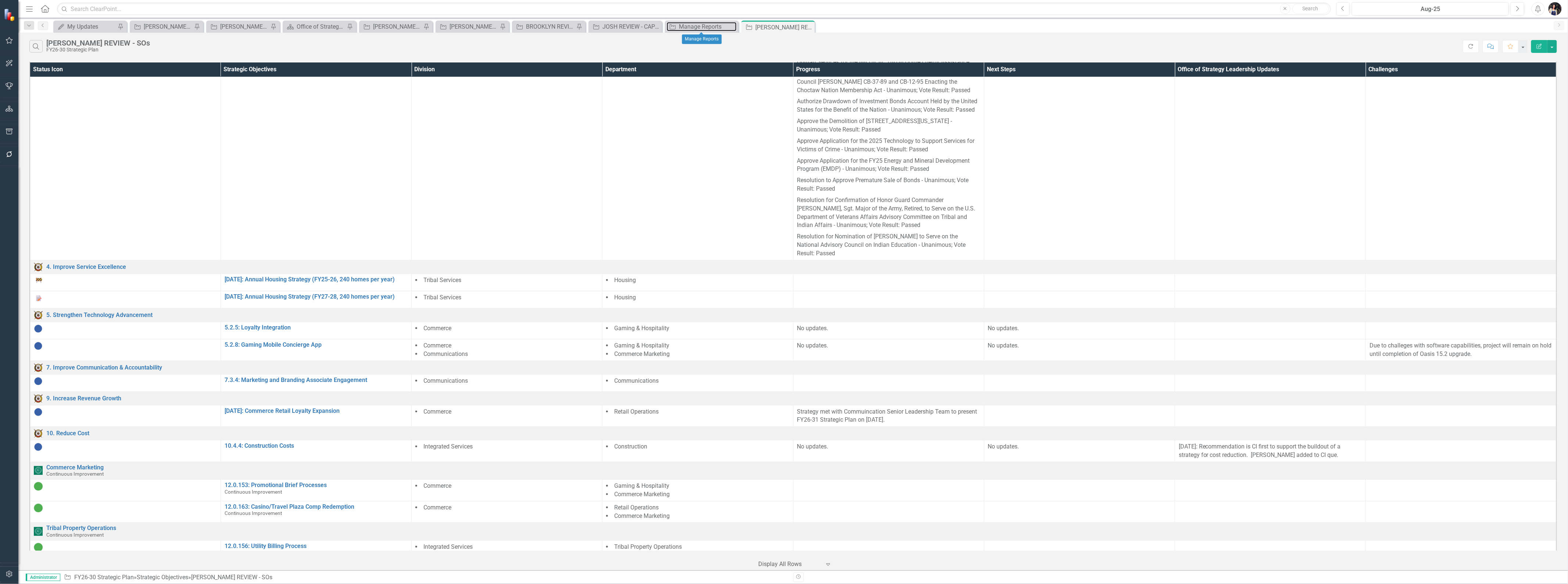
click at [697, 27] on div "Manage Reports" at bounding box center [708, 26] width 58 height 9
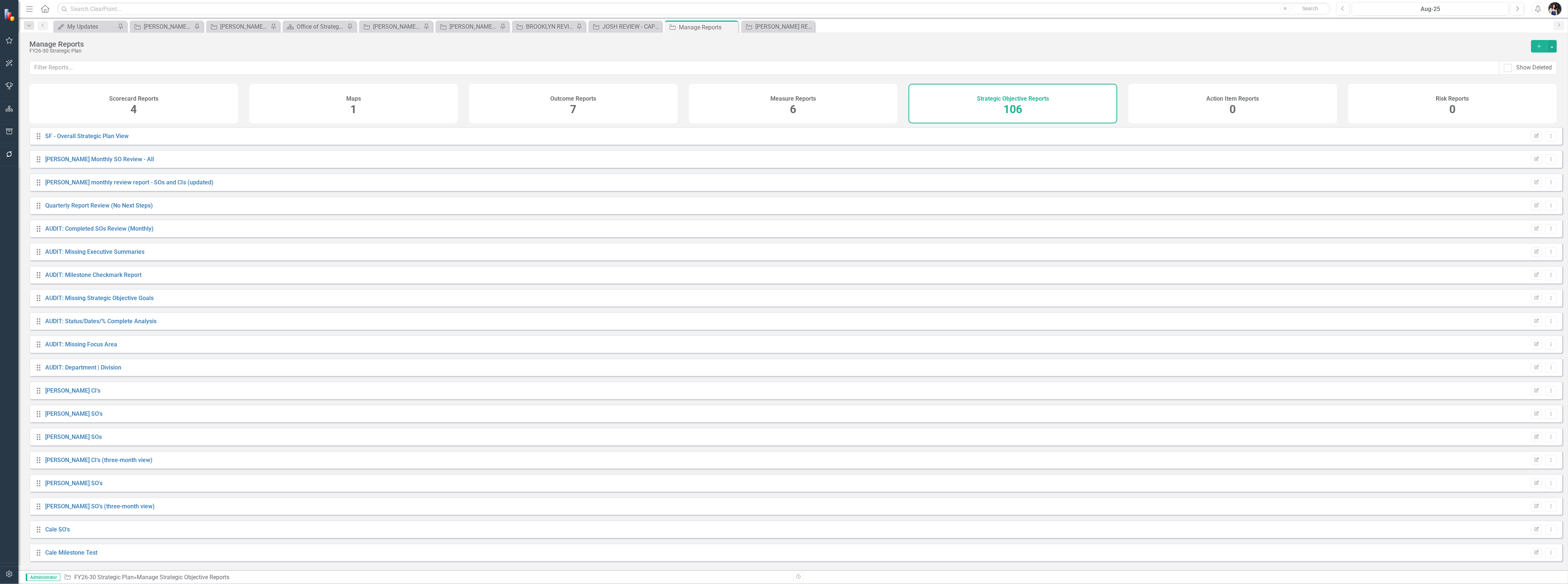
click at [1008, 99] on h4 "Strategic Objective Reports" at bounding box center [1012, 99] width 72 height 7
click at [980, 71] on input "text" at bounding box center [764, 68] width 1470 height 14
type input "[PERSON_NAME]"
click at [57, 140] on link "[PERSON_NAME] SOs" at bounding box center [73, 136] width 57 height 7
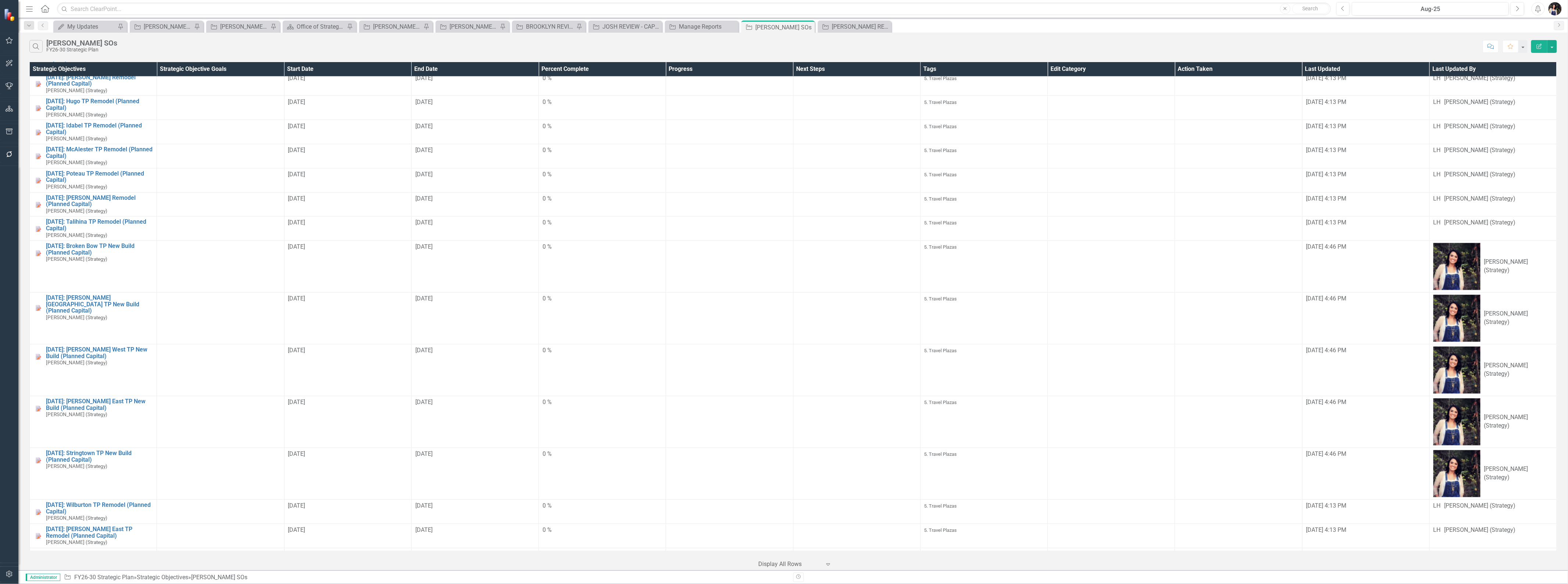
scroll to position [1934, 0]
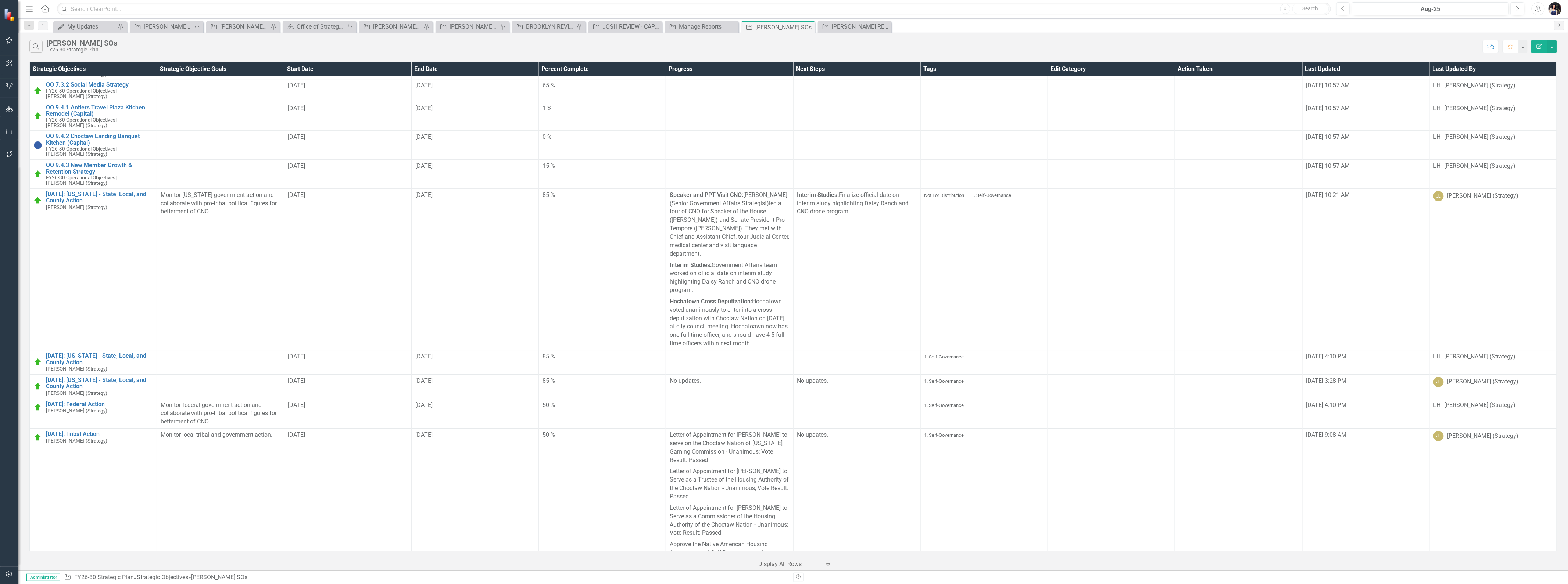
click at [27, 8] on icon "button" at bounding box center [29, 9] width 7 height 5
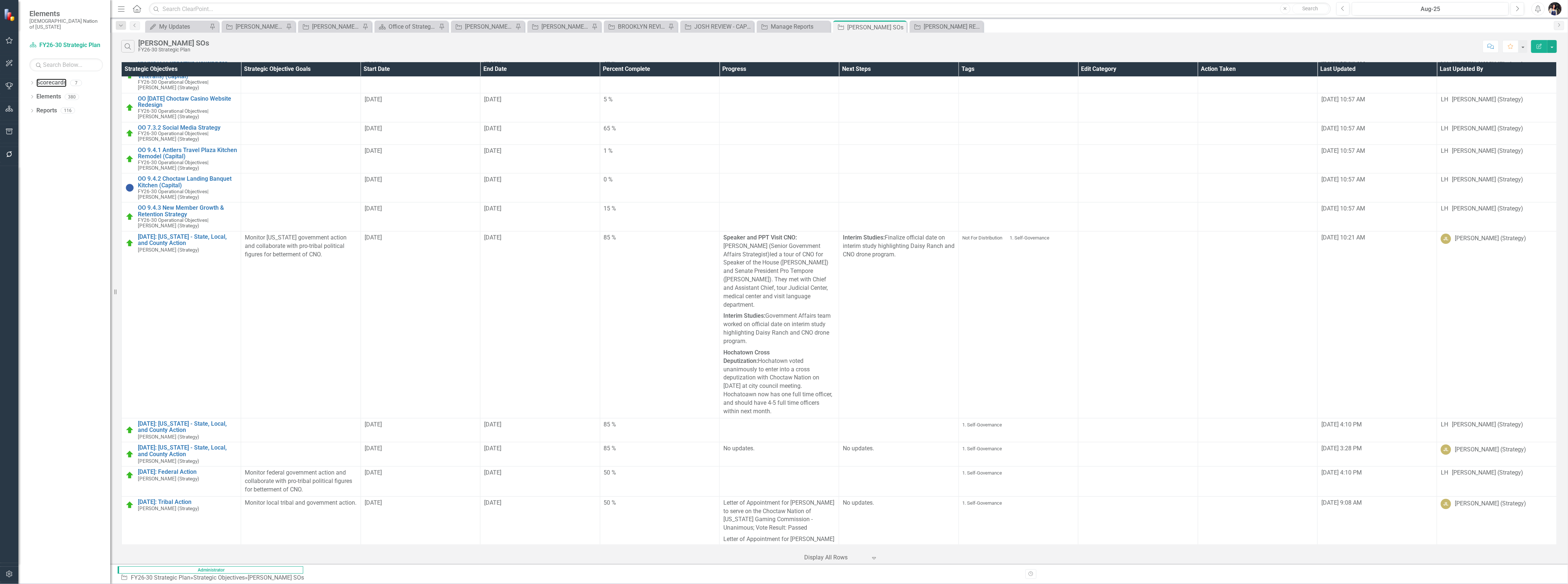
click at [59, 79] on link "Scorecards" at bounding box center [51, 83] width 30 height 8
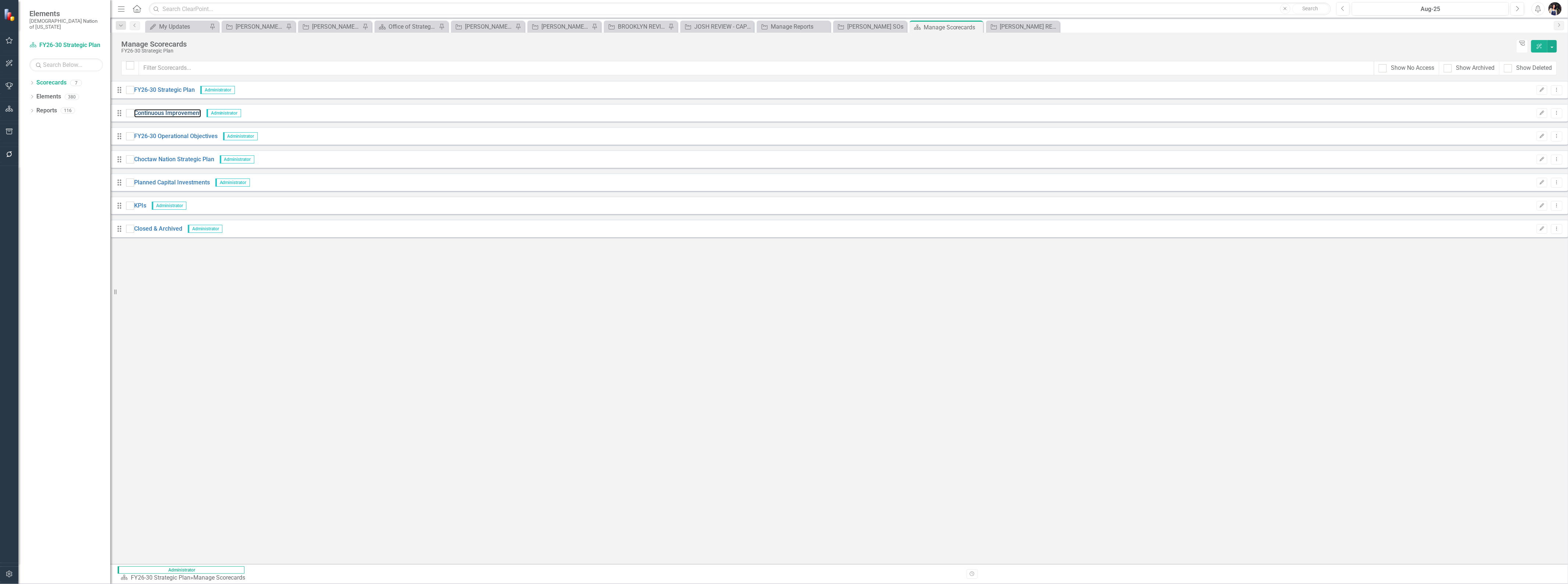
click at [174, 113] on link "Continuous Improvement" at bounding box center [168, 113] width 67 height 8
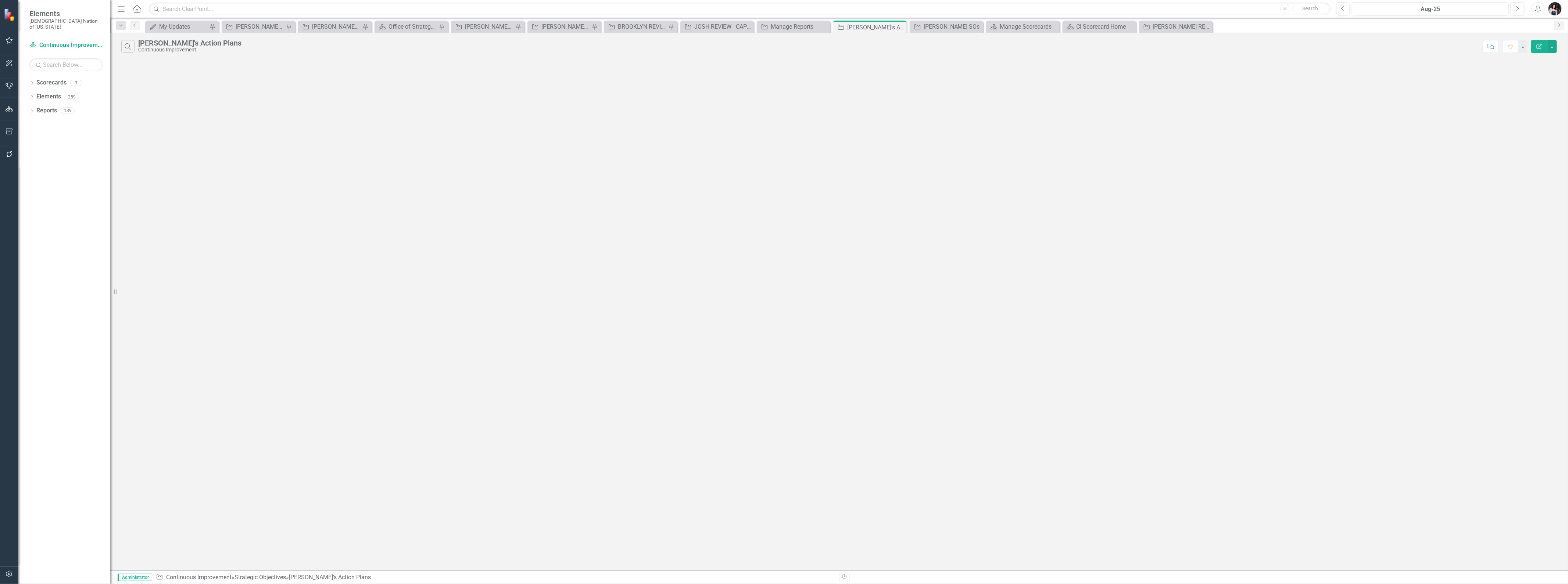
click at [0, 0] on icon "Close" at bounding box center [0, 0] width 0 height 0
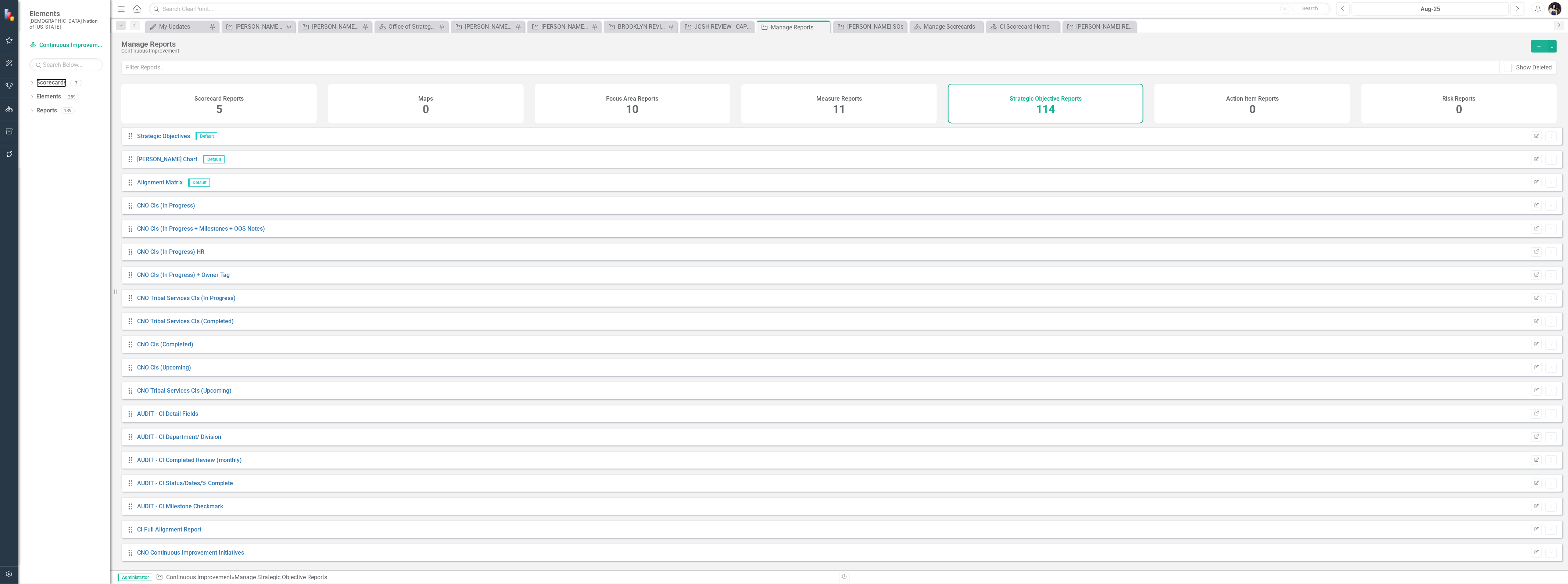
click at [57, 79] on link "Scorecards" at bounding box center [51, 83] width 30 height 8
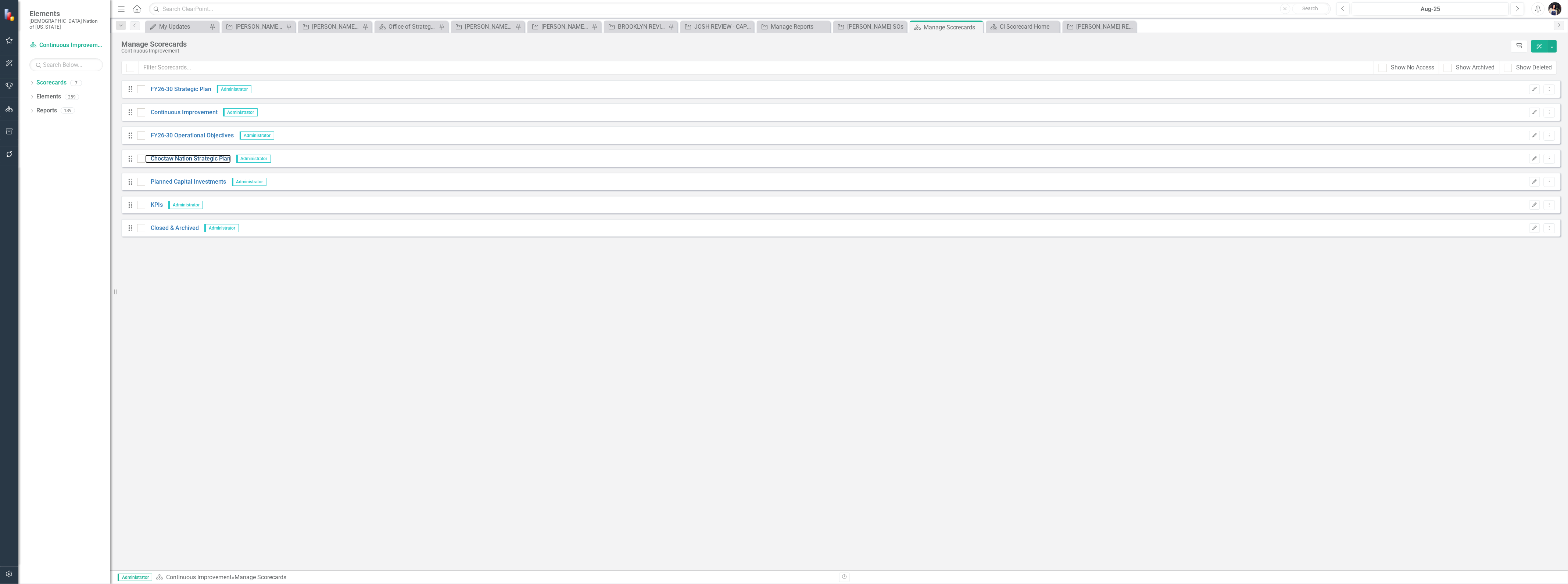
click at [199, 157] on link "Choctaw Nation Strategic Plan" at bounding box center [188, 159] width 86 height 8
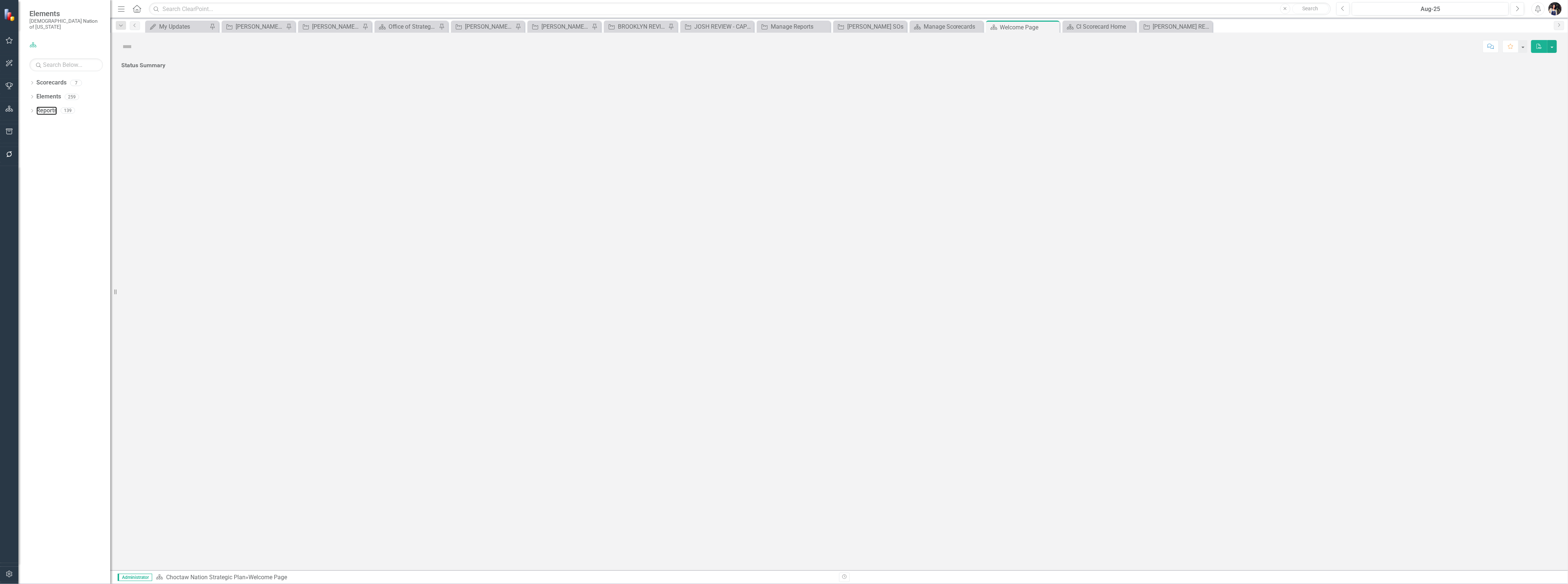
click at [47, 107] on link "Reports" at bounding box center [47, 111] width 21 height 8
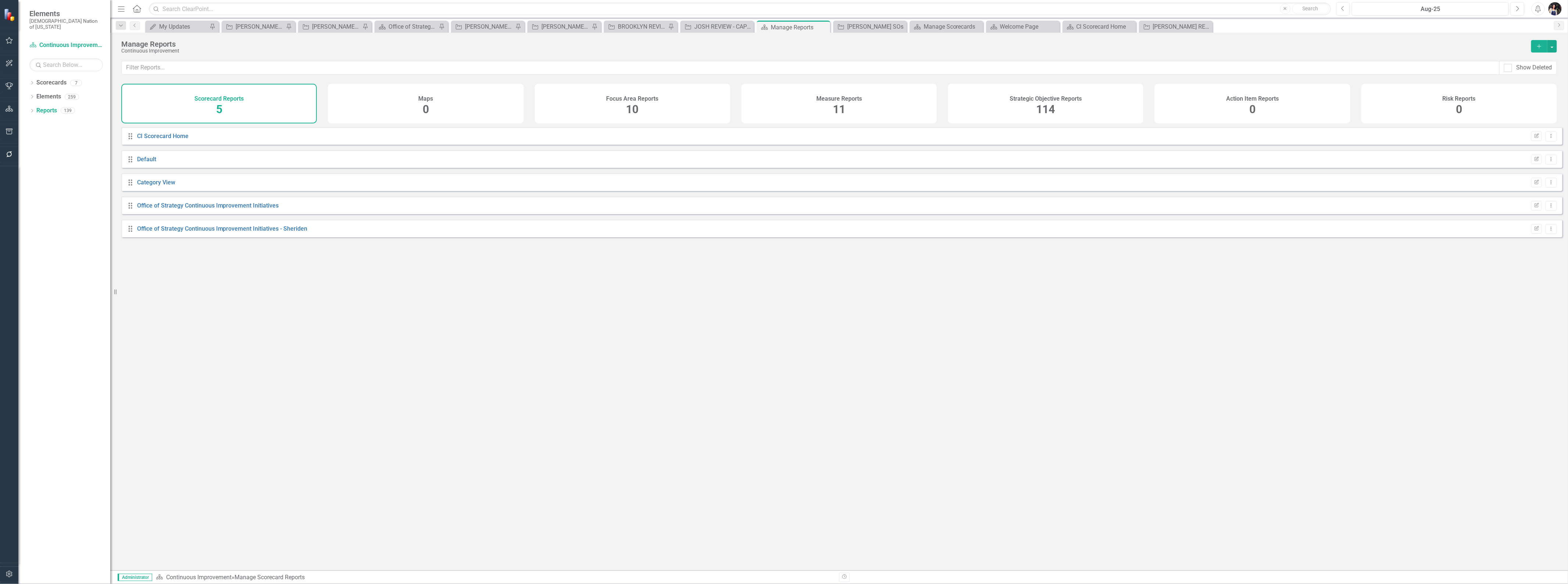
click at [1035, 112] on div "Strategic Objective Reports 114" at bounding box center [1046, 103] width 196 height 40
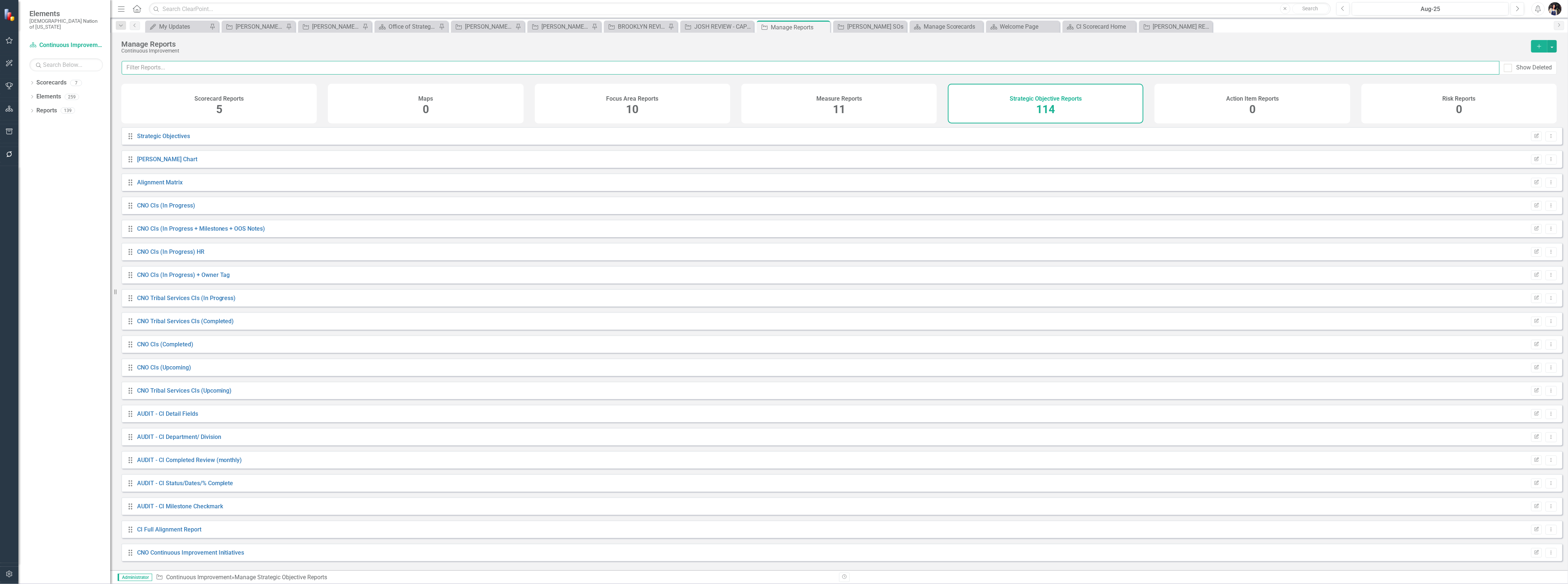
click at [995, 67] on input "text" at bounding box center [811, 68] width 1378 height 14
type input "[PERSON_NAME]"
click at [62, 79] on link "Scorecards" at bounding box center [51, 83] width 30 height 8
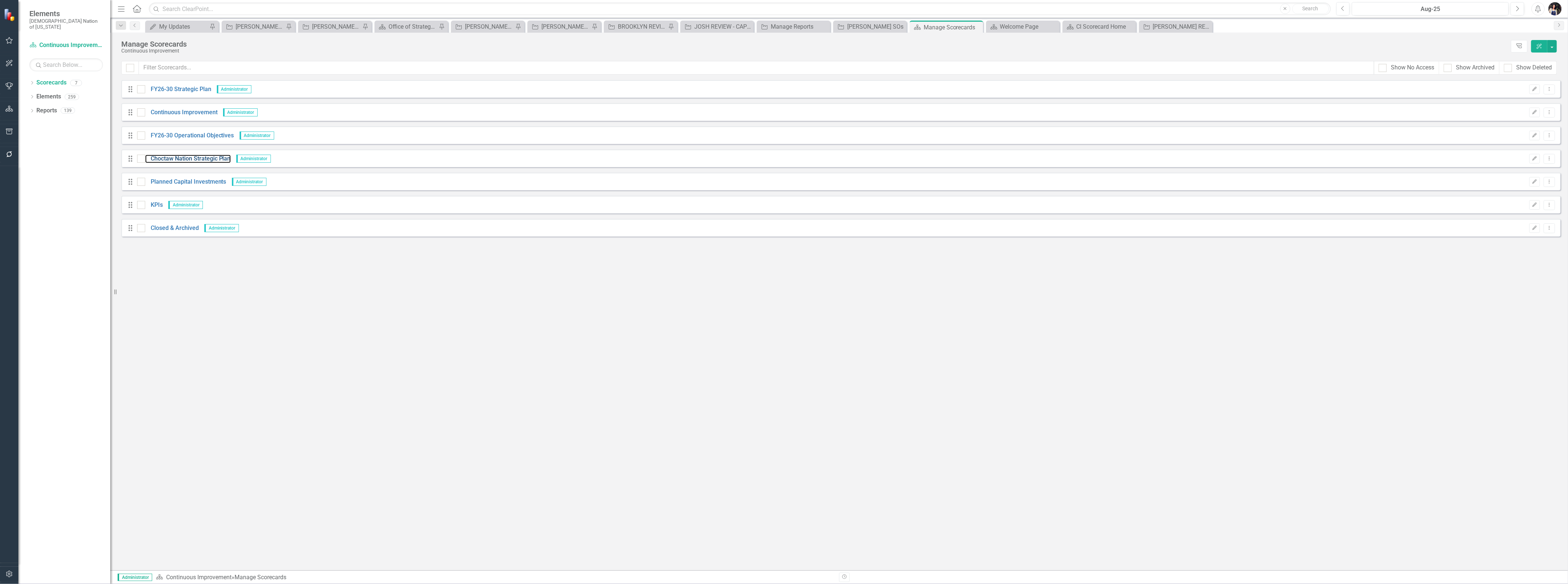
click at [186, 157] on link "Choctaw Nation Strategic Plan" at bounding box center [188, 159] width 86 height 8
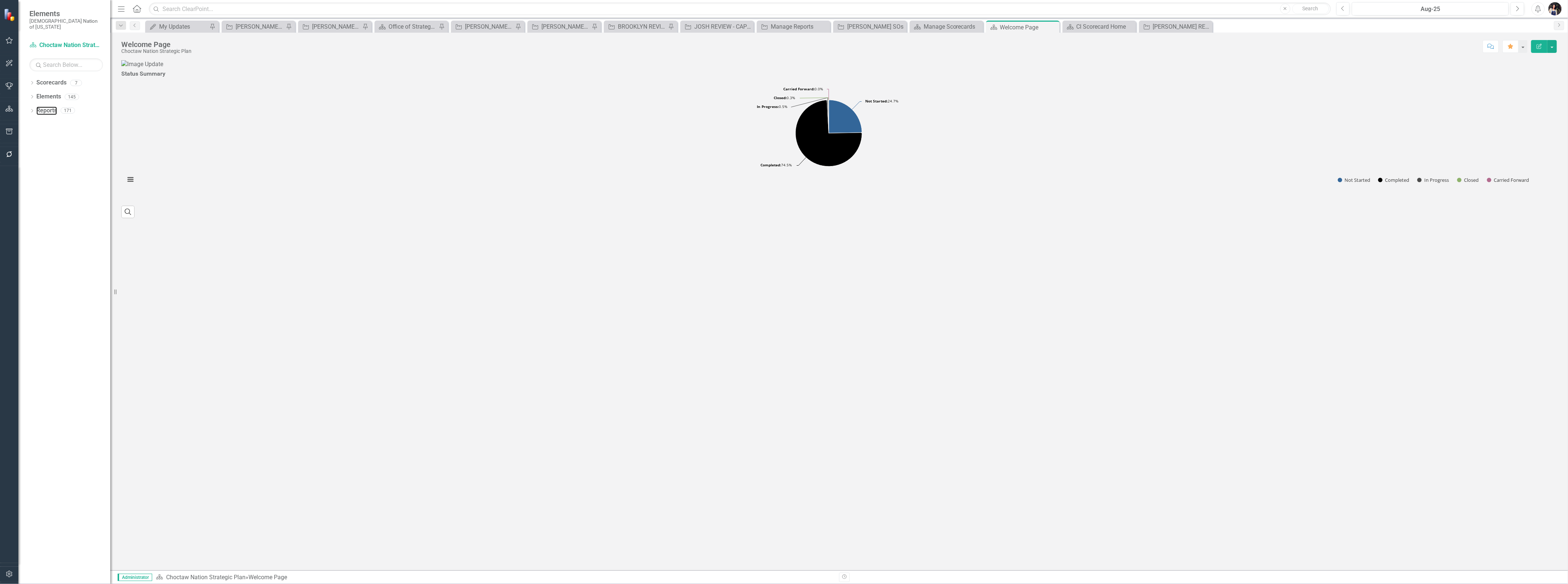
click at [53, 107] on link "Reports" at bounding box center [47, 111] width 21 height 8
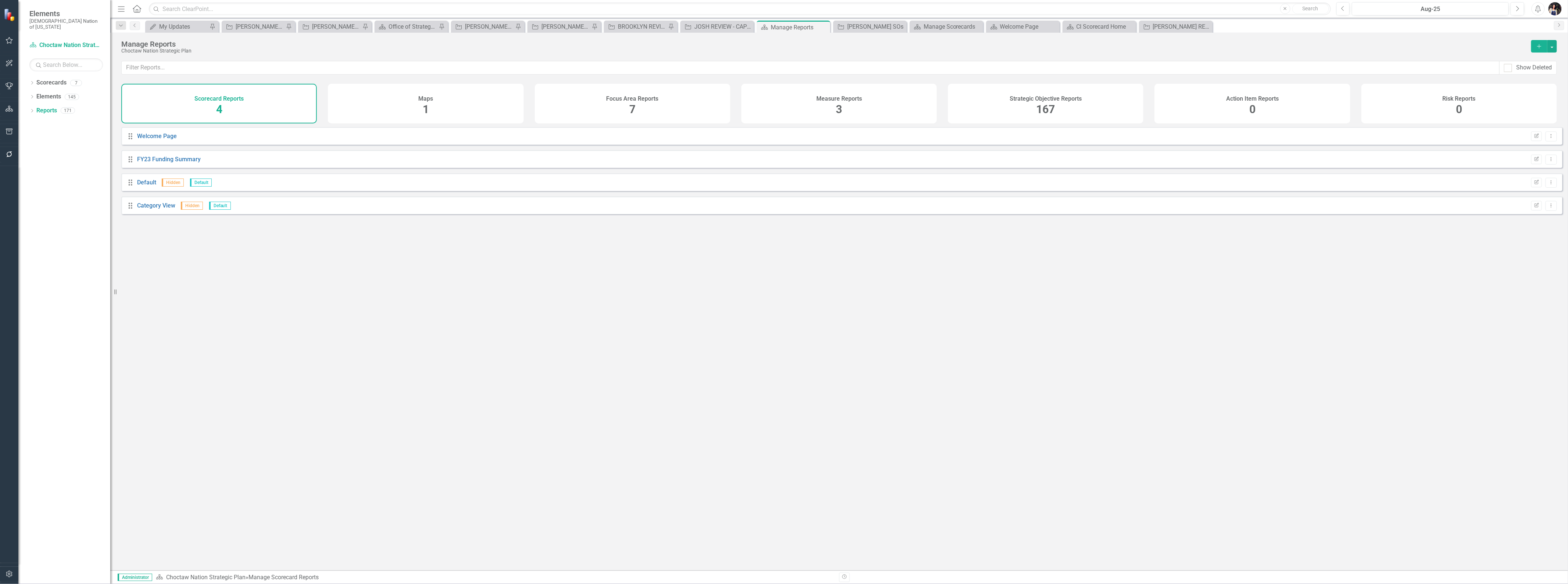
click at [1017, 104] on div "Strategic Objective Reports 167" at bounding box center [1046, 103] width 196 height 40
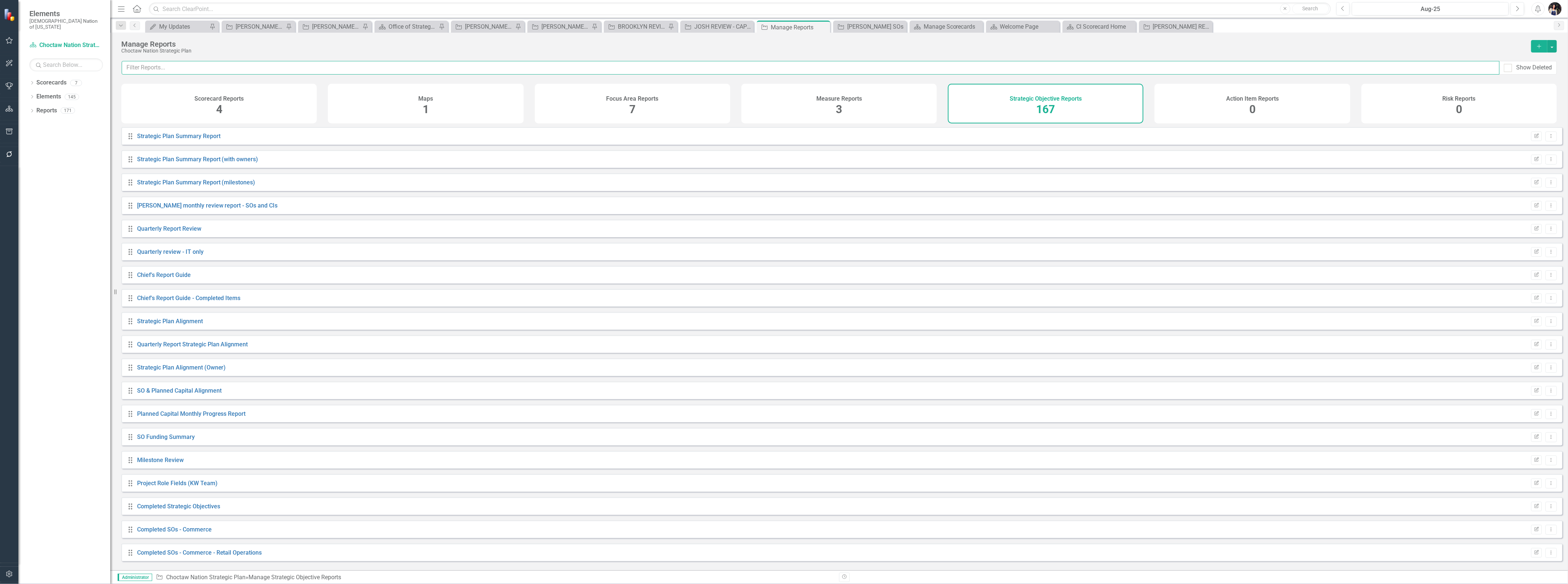
click at [903, 66] on input "text" at bounding box center [811, 68] width 1378 height 14
type input "[PERSON_NAME]"
click at [177, 140] on link "Josh SO's OLD PLAN" at bounding box center [180, 136] width 86 height 7
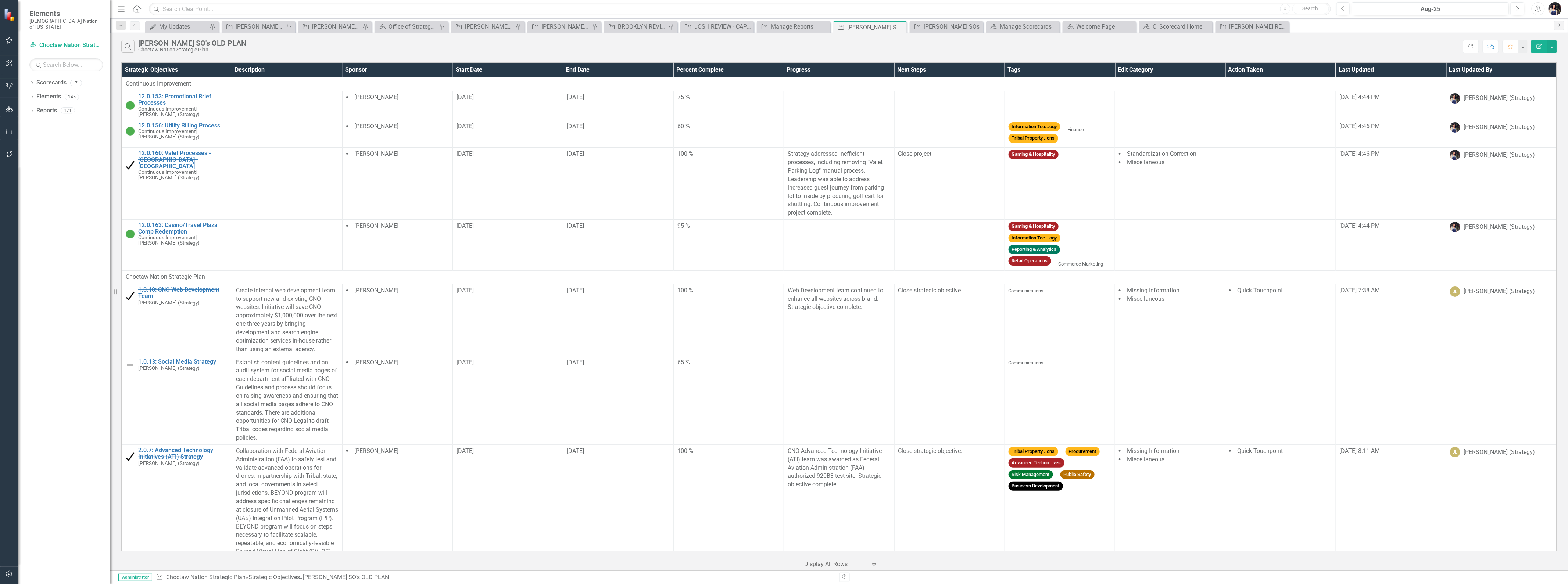
click at [1541, 47] on icon "button" at bounding box center [1540, 47] width 5 height 5
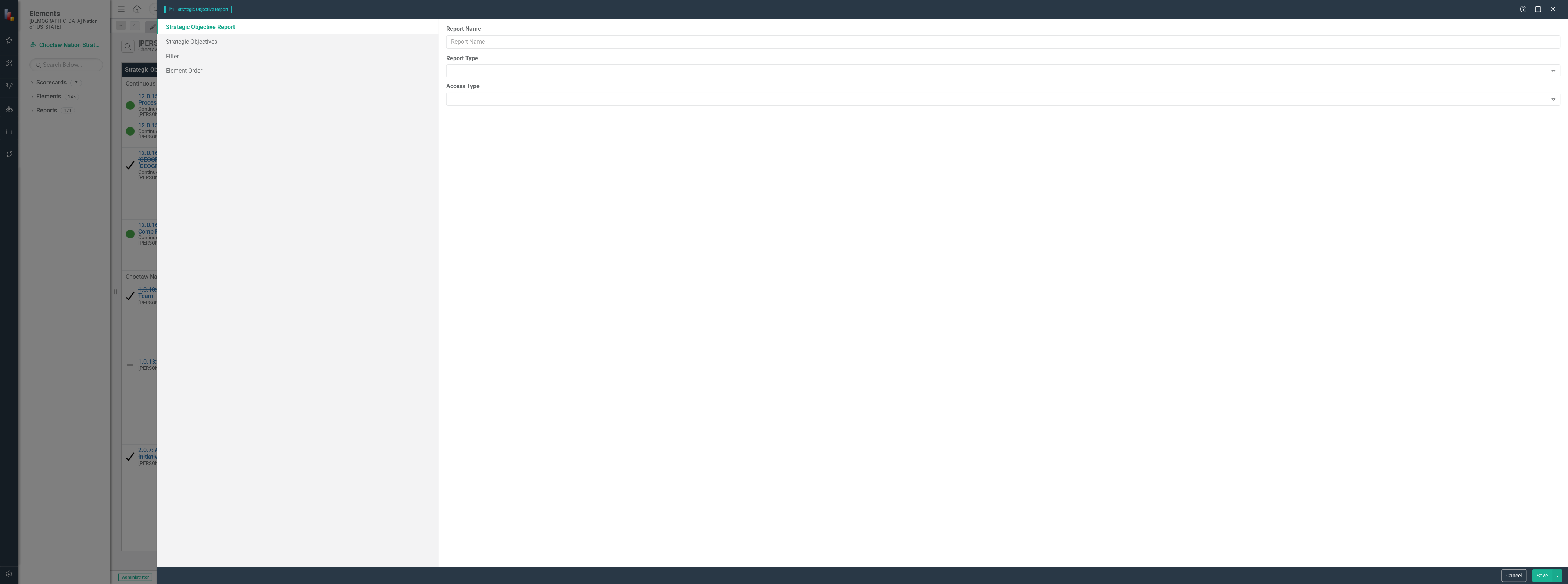
type input "Josh SO's OLD PLAN"
click at [88, 215] on div "Strategic Objective Strategic Objective Report Josh SO's OLD PLAN Help Maximize…" at bounding box center [784, 292] width 1568 height 584
click at [138, 212] on div "Strategic Objective Strategic Objective Report Josh SO's OLD PLAN Help Maximize…" at bounding box center [784, 292] width 1568 height 584
click at [1509, 578] on button "Cancel" at bounding box center [1515, 576] width 25 height 13
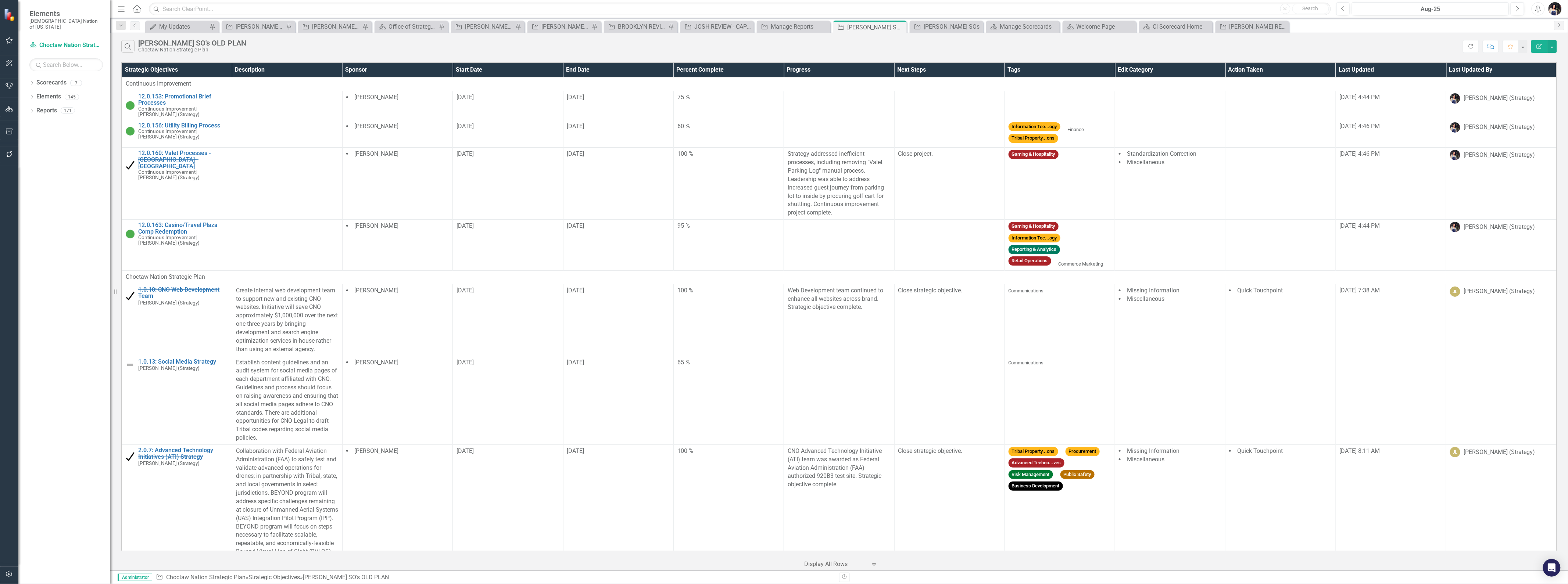
click at [0, 0] on icon "Close" at bounding box center [0, 0] width 0 height 0
click at [1254, 27] on div "My Updates My Updates Pin Strategic Objective Layla's Team's Action Plans Pin S…" at bounding box center [847, 26] width 1407 height 12
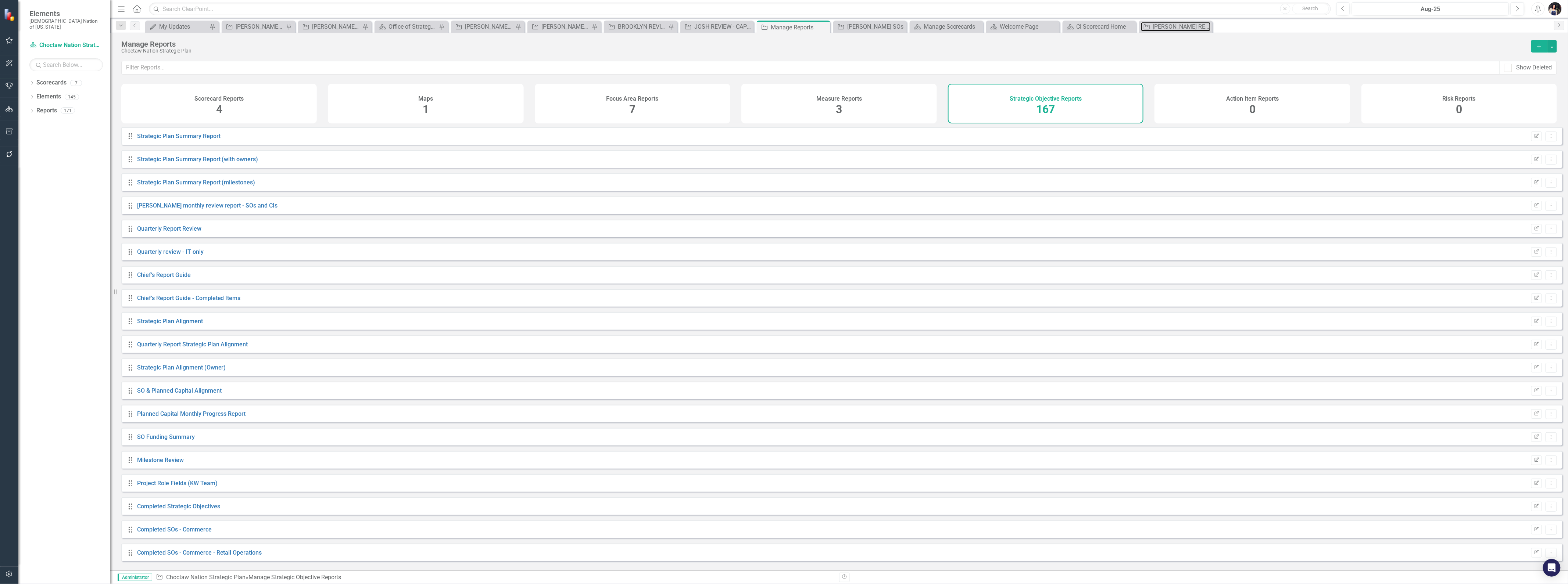
click at [1180, 29] on div "[PERSON_NAME] REVIEW - SOs" at bounding box center [1182, 26] width 58 height 9
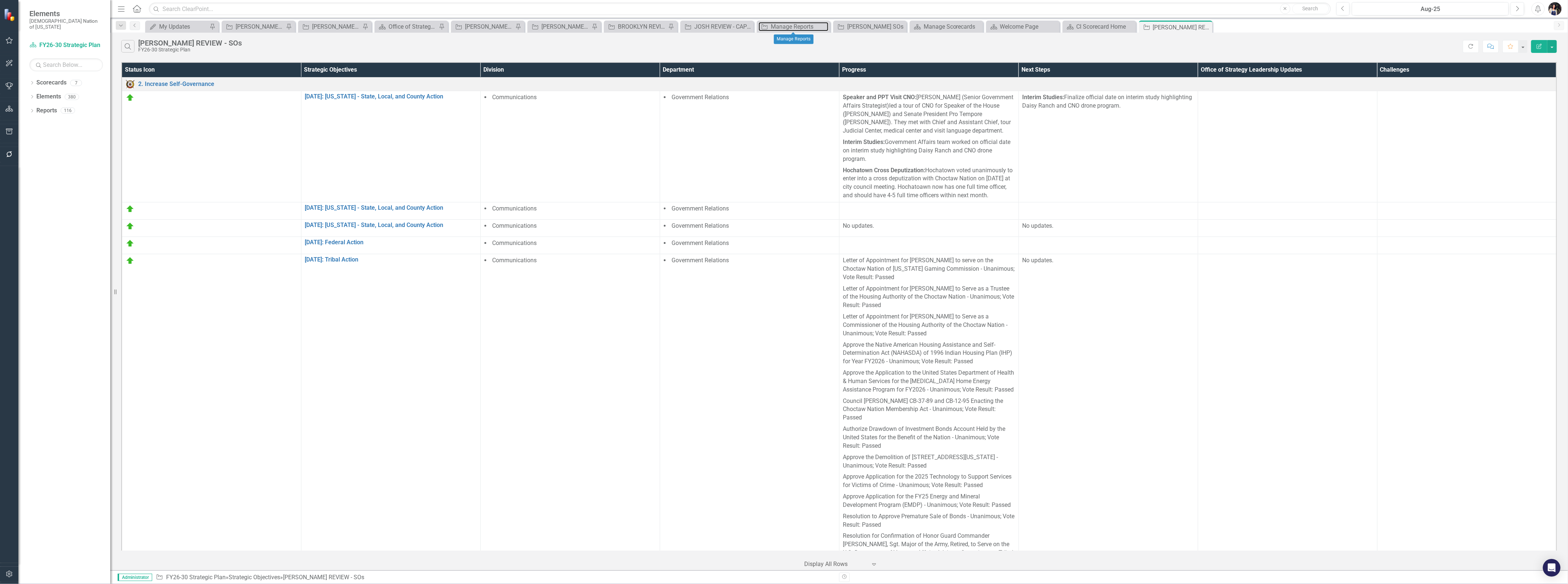
click at [800, 25] on div "Manage Reports" at bounding box center [799, 26] width 58 height 9
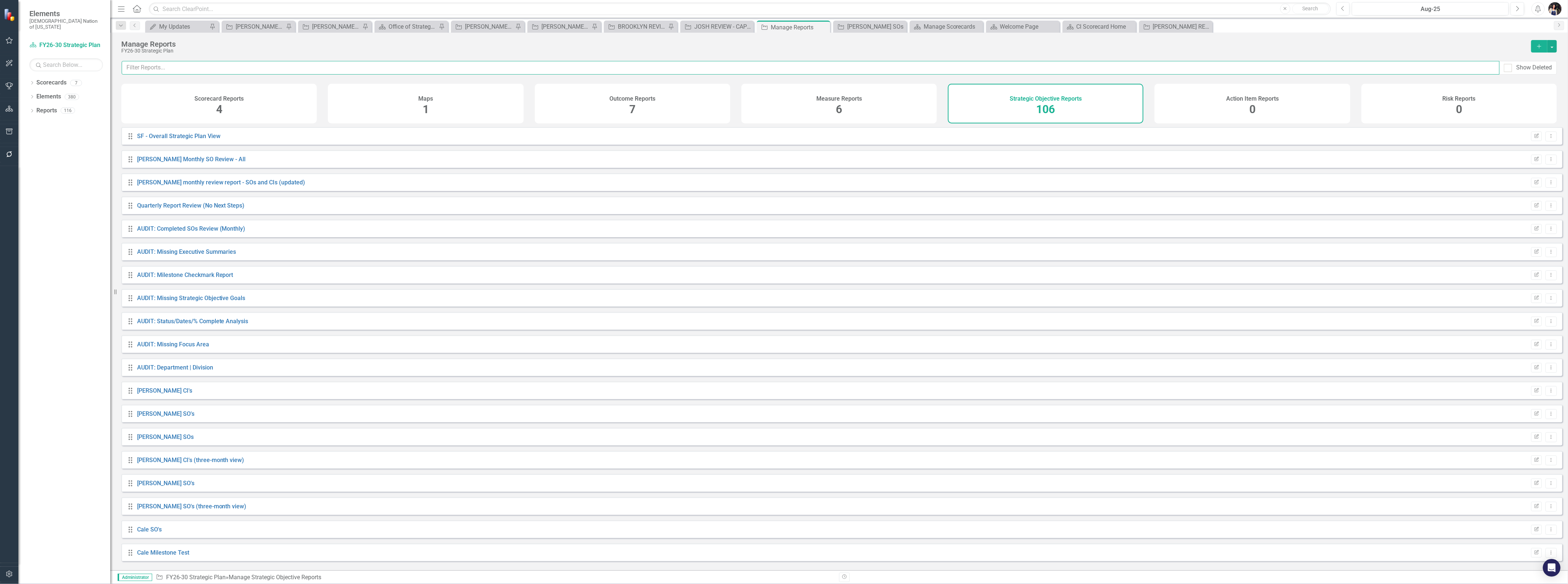
click at [891, 66] on input "text" at bounding box center [811, 68] width 1378 height 14
type input "[PERSON_NAME]"
click at [1187, 24] on div "[PERSON_NAME] REVIEW - SOs" at bounding box center [1182, 26] width 58 height 9
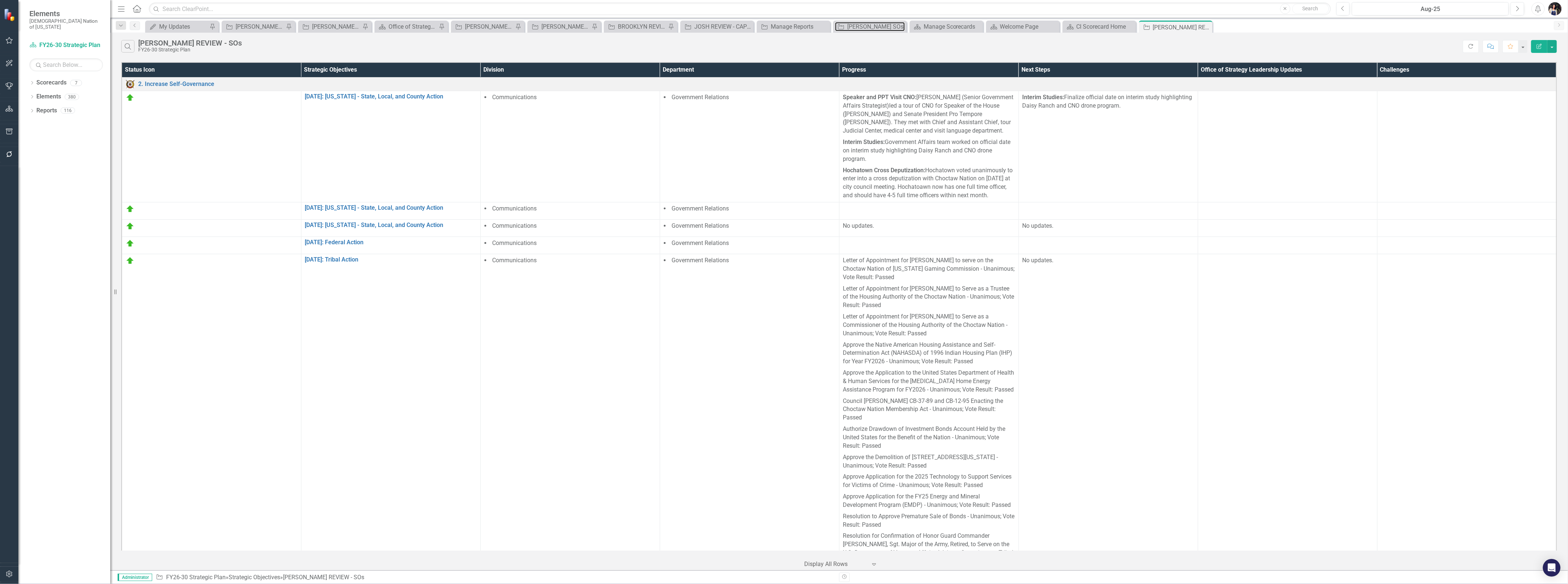
click at [867, 28] on div "[PERSON_NAME] SOs" at bounding box center [876, 26] width 58 height 9
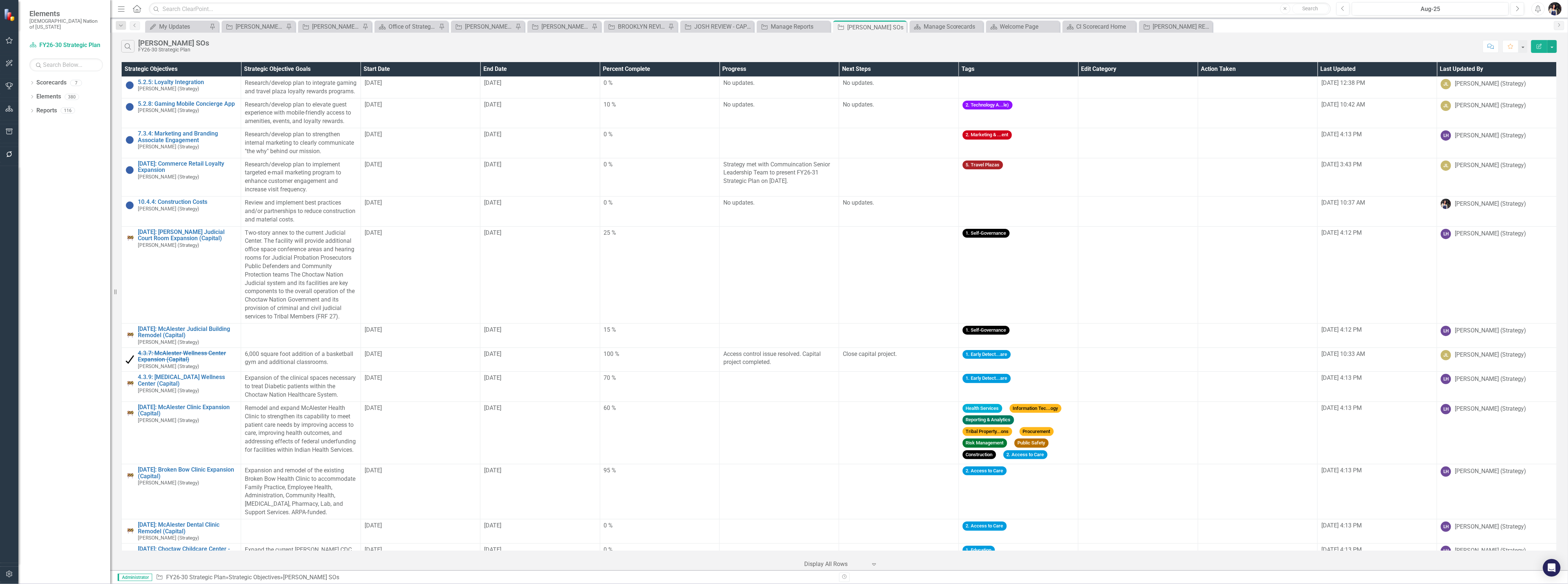
click at [1538, 47] on icon "Edit Report" at bounding box center [1540, 47] width 7 height 5
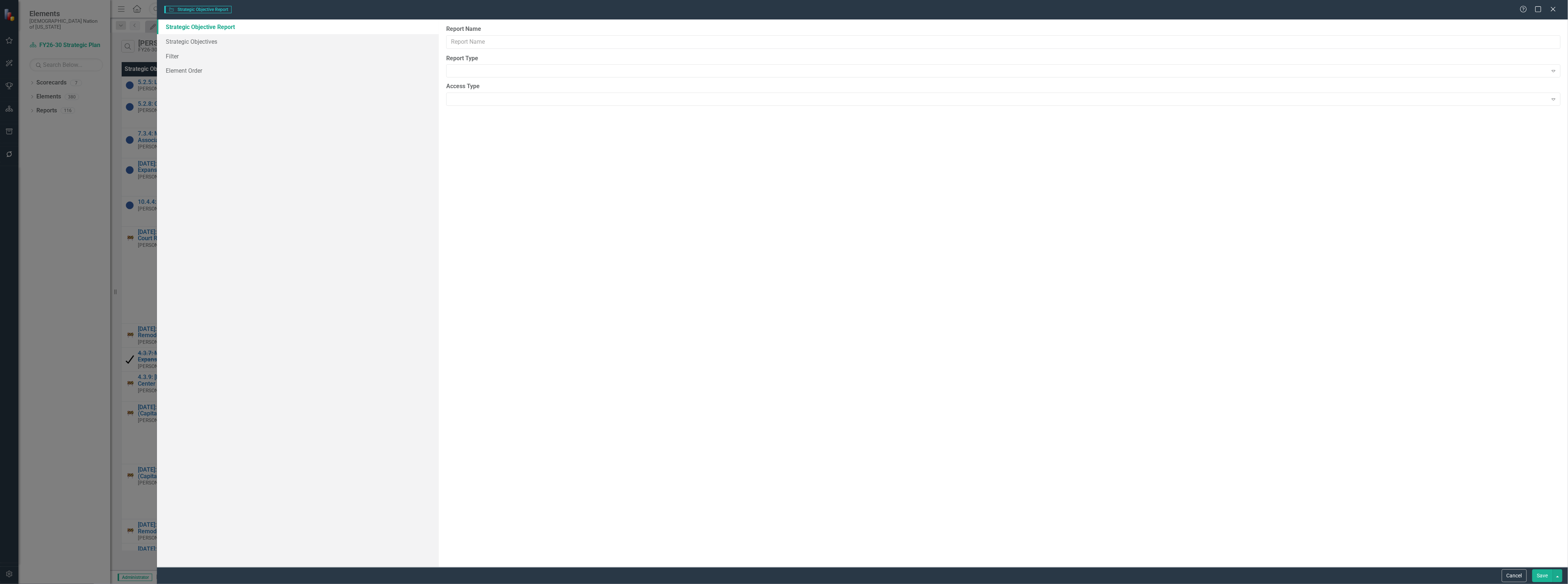
type input "[PERSON_NAME] SOs"
click at [187, 42] on link "Columns" at bounding box center [298, 41] width 282 height 14
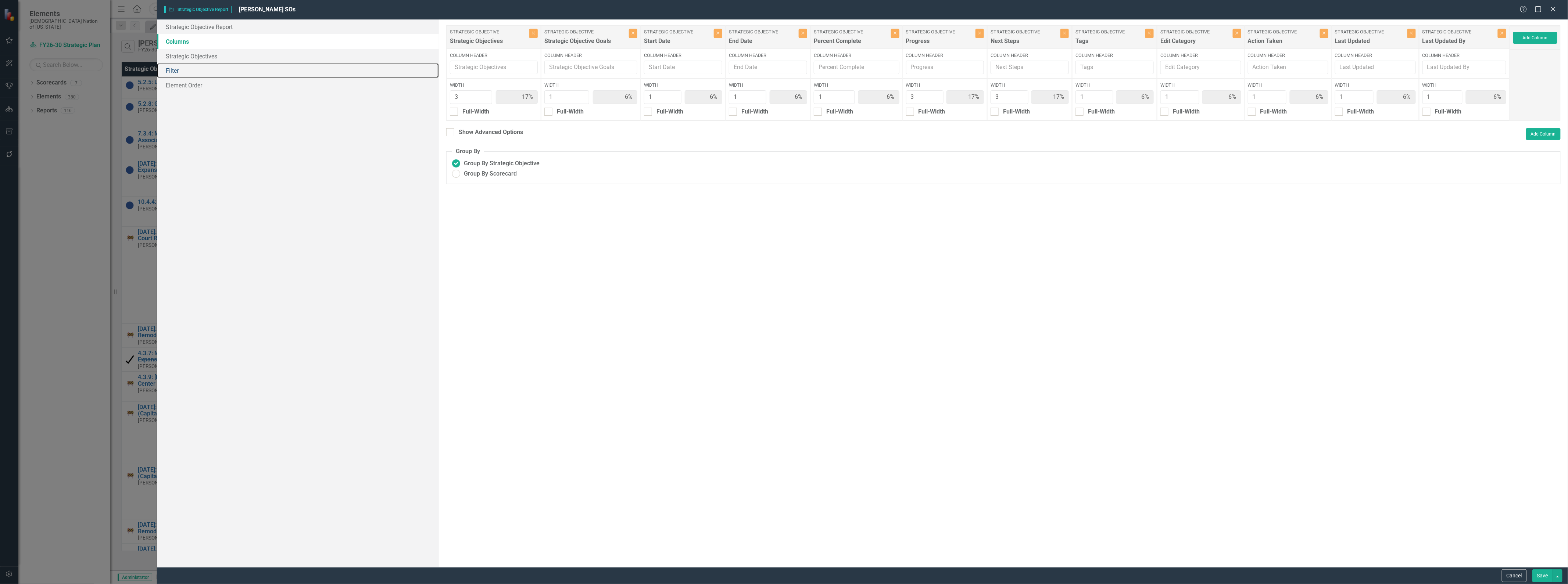
click at [181, 74] on link "Filter" at bounding box center [298, 70] width 282 height 14
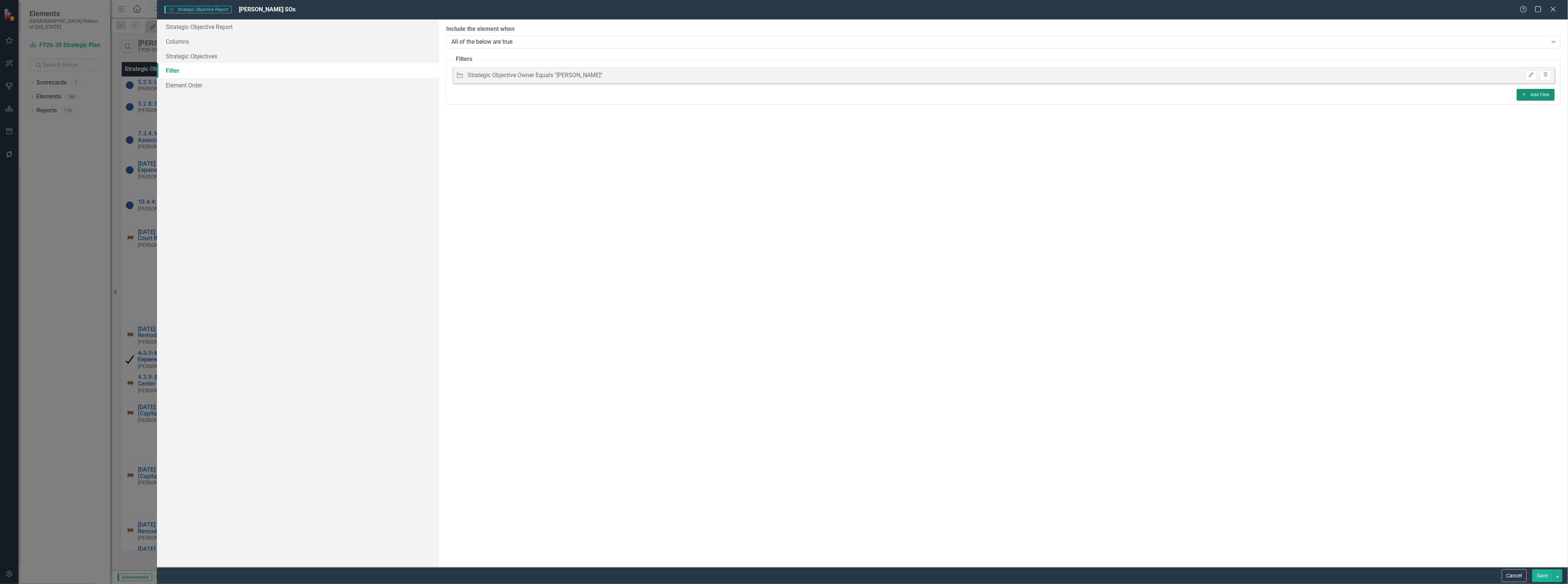
click at [1535, 97] on button "Add Add Filter" at bounding box center [1536, 94] width 38 height 12
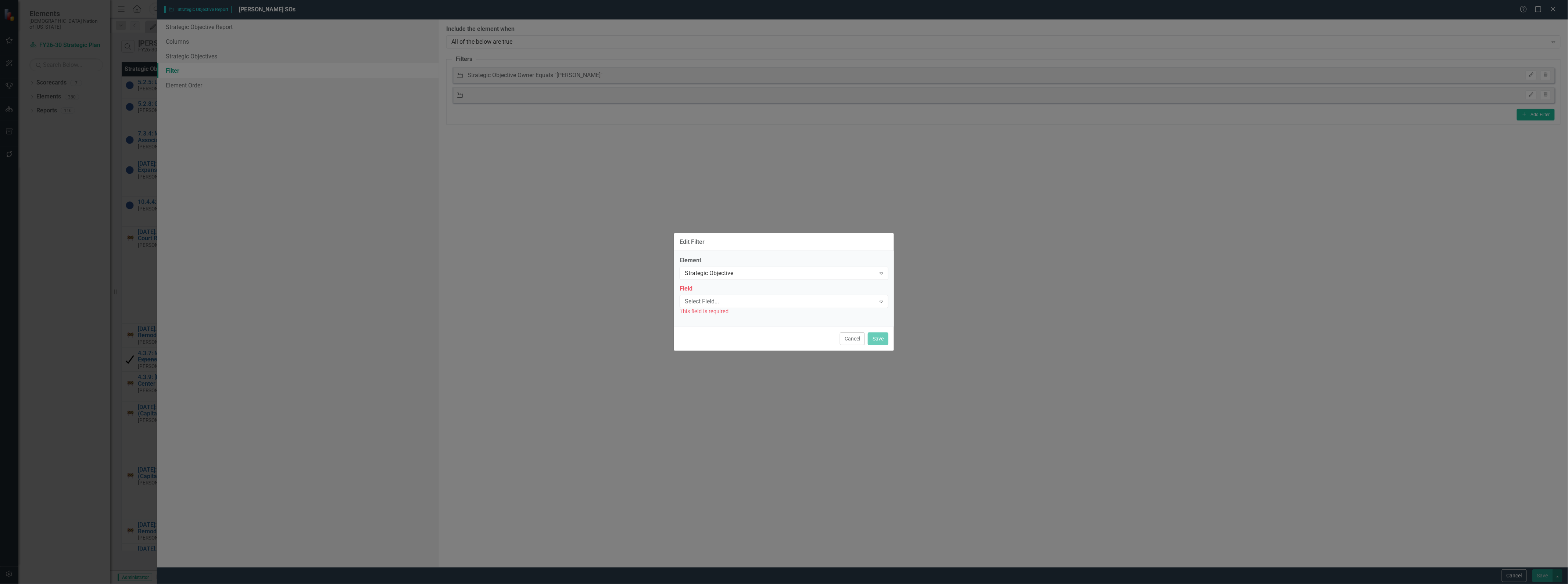
click at [708, 301] on div "Select Field..." at bounding box center [780, 301] width 191 height 8
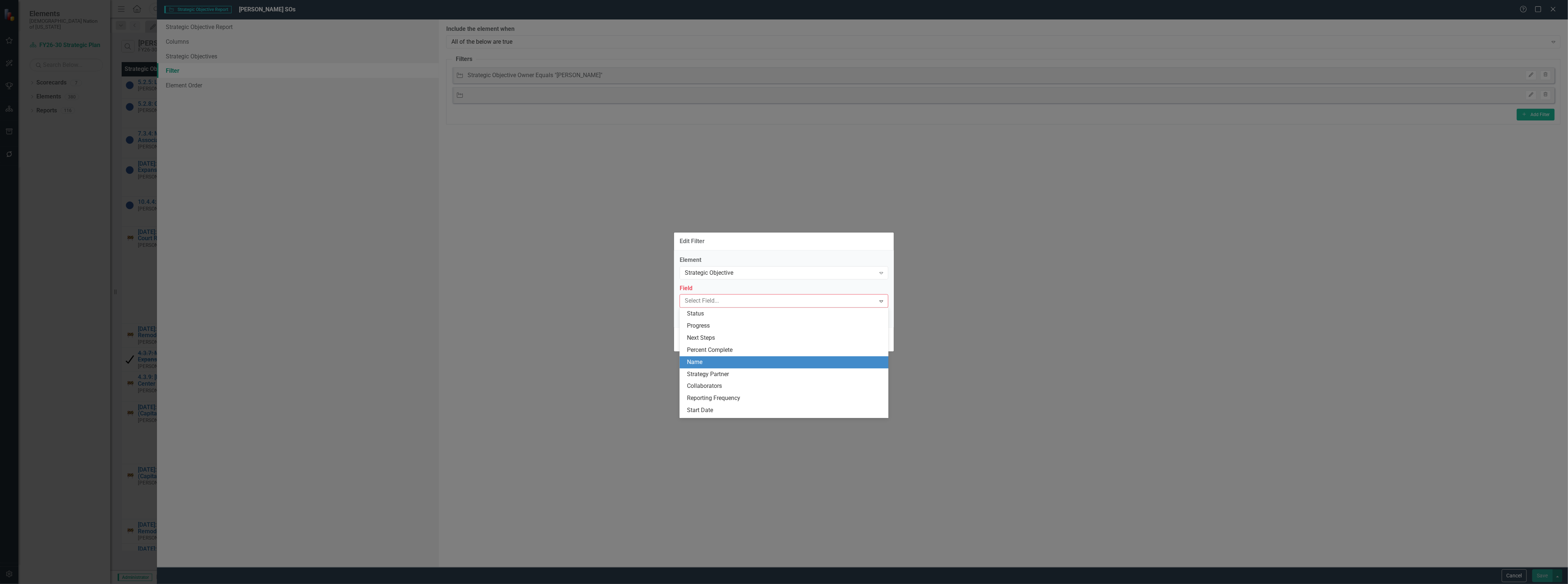
drag, startPoint x: 957, startPoint y: 285, endPoint x: 919, endPoint y: 318, distance: 50.3
click at [957, 285] on div "Edit Filter Element Strategic Objective Expand Field 49 results available. Use …" at bounding box center [784, 292] width 1568 height 584
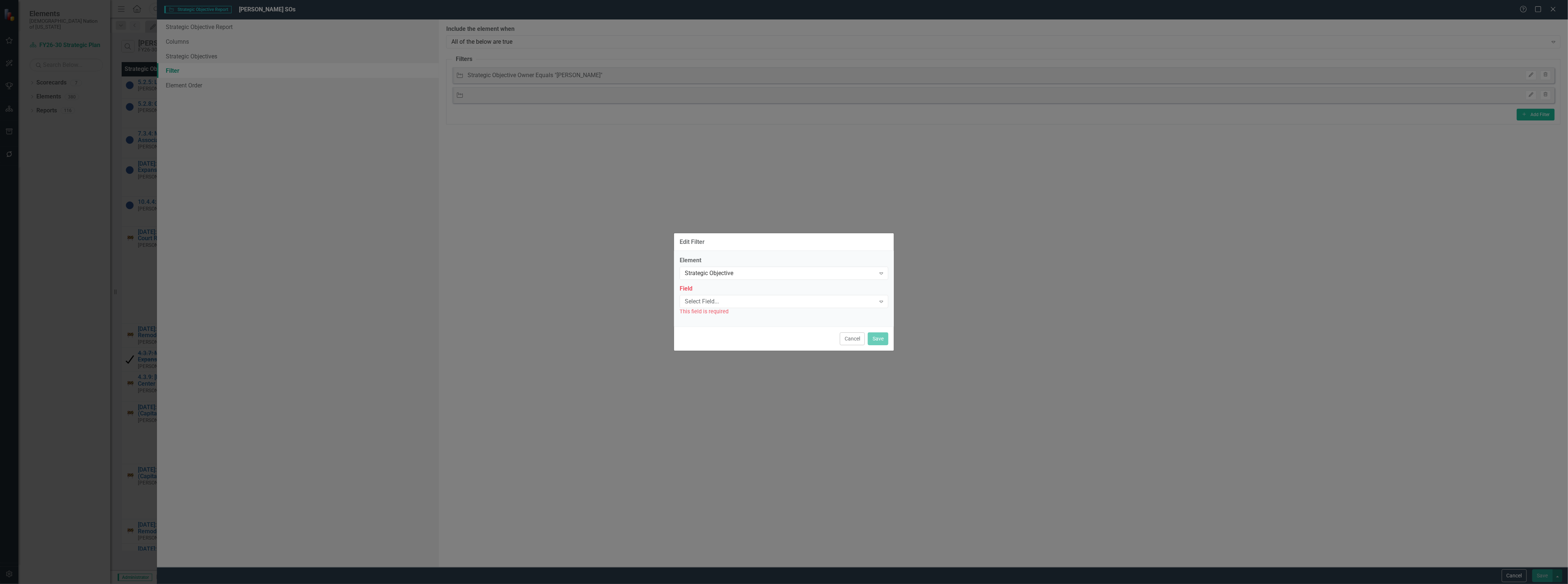
click at [851, 344] on button "Cancel" at bounding box center [852, 339] width 25 height 13
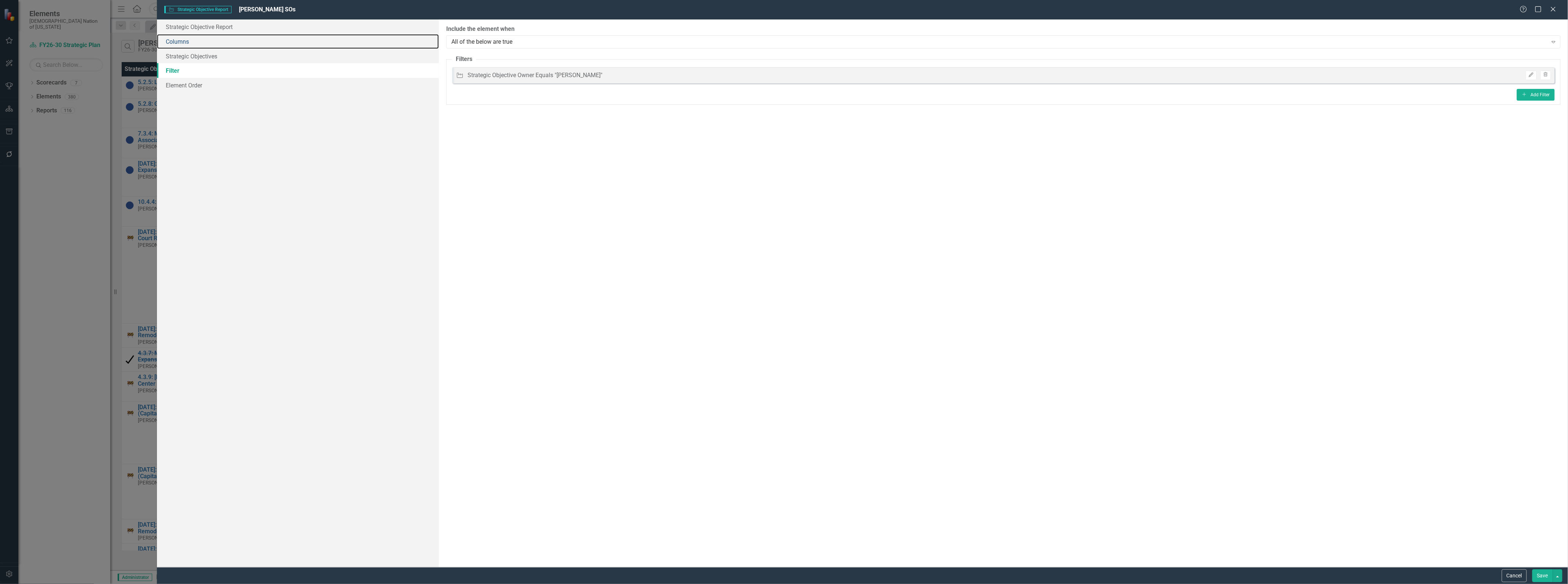
click at [179, 34] on link "Columns" at bounding box center [298, 41] width 282 height 14
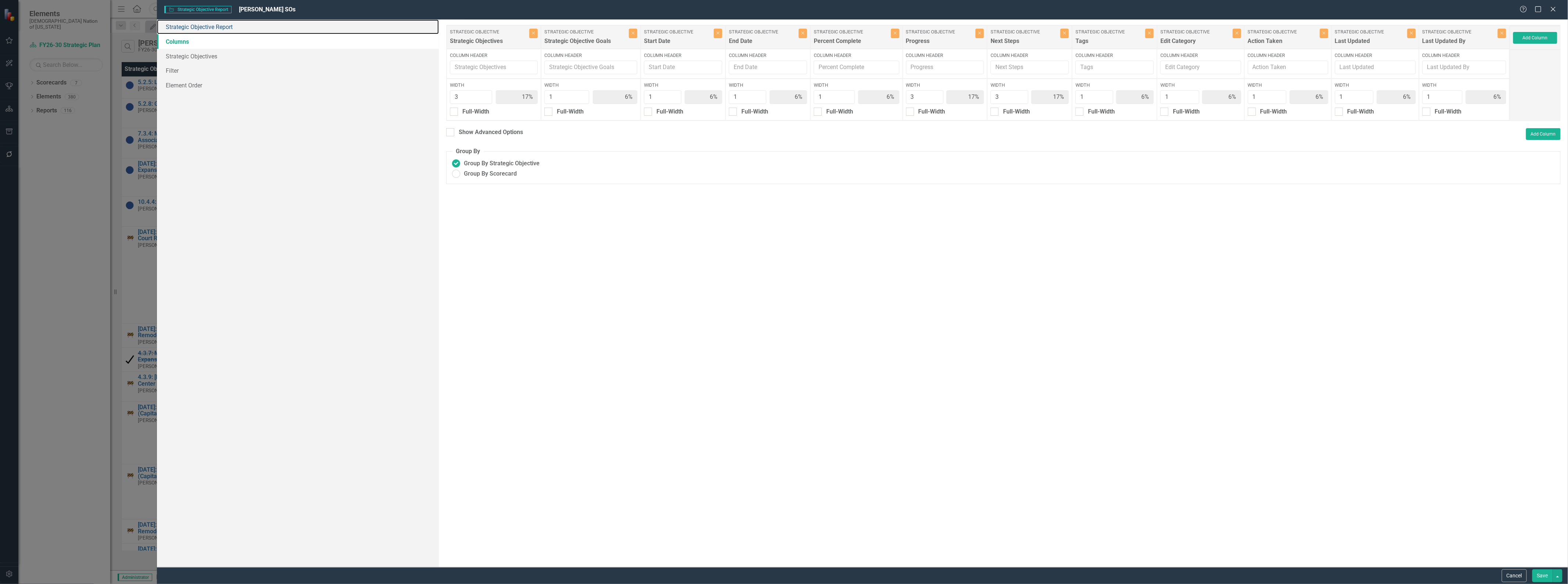
click at [191, 31] on link "Strategic Objective Report" at bounding box center [298, 26] width 282 height 14
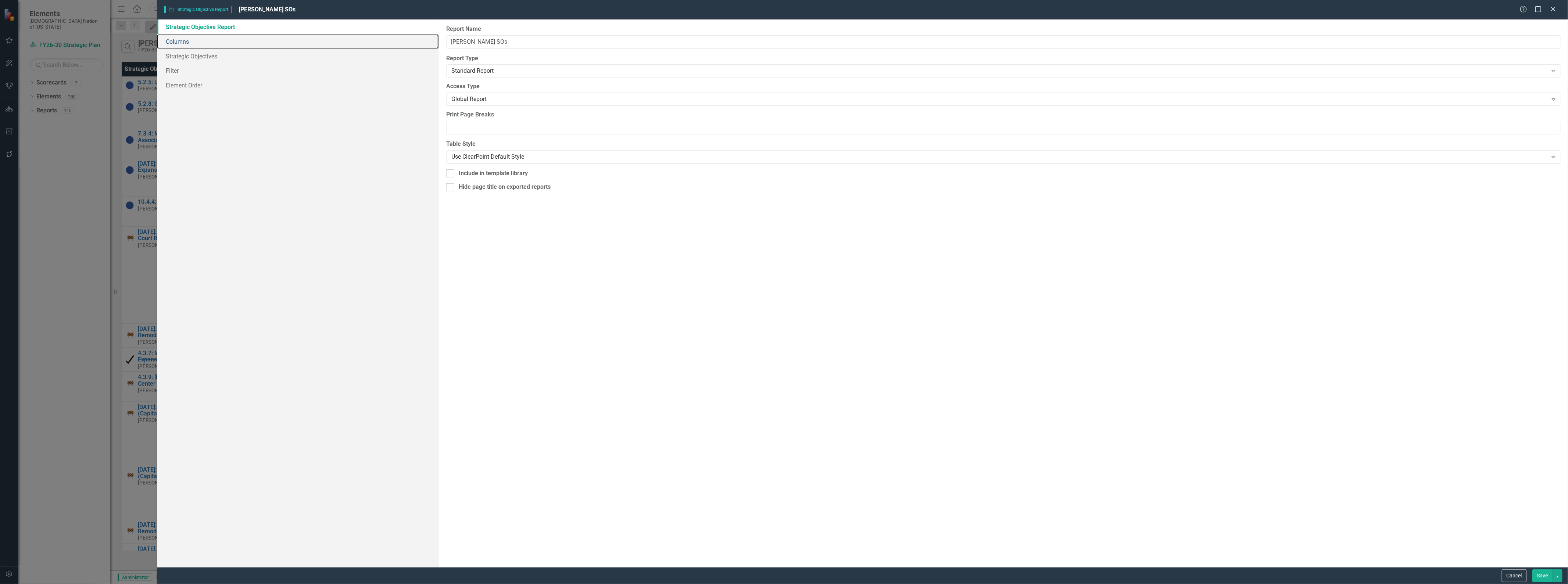
click at [190, 42] on link "Columns" at bounding box center [298, 41] width 282 height 14
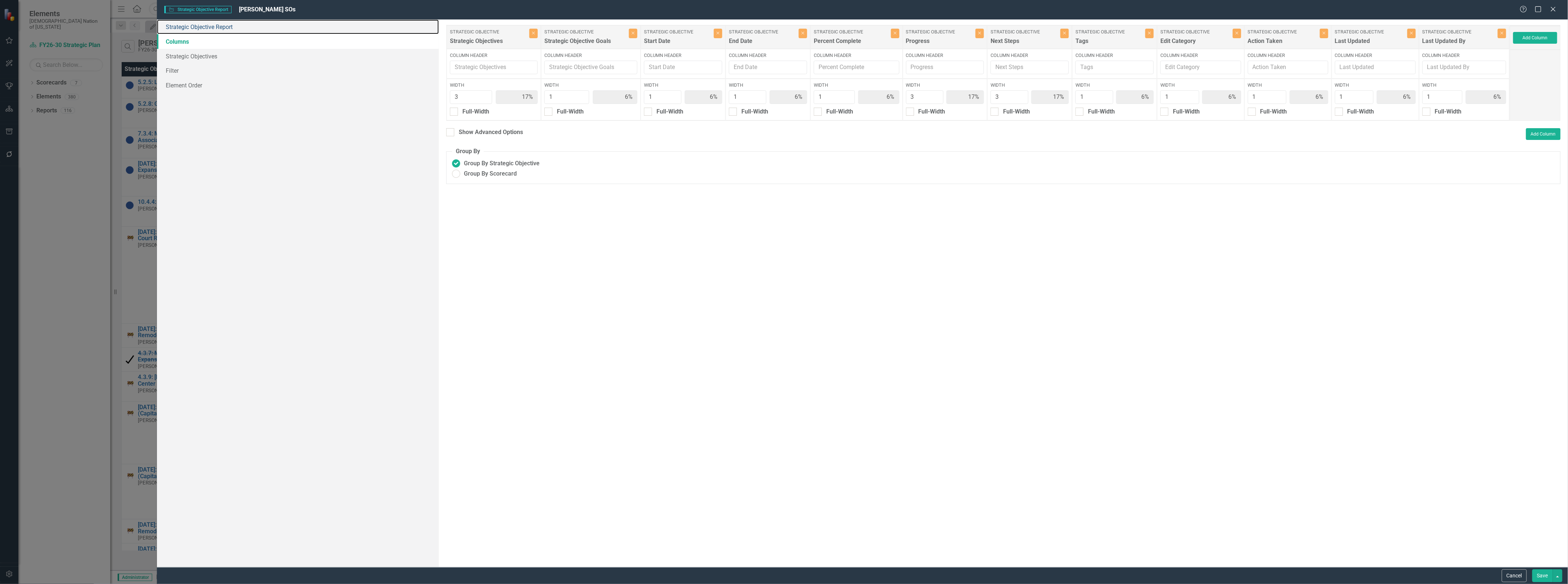
click at [206, 31] on link "Strategic Objective Report" at bounding box center [298, 26] width 282 height 14
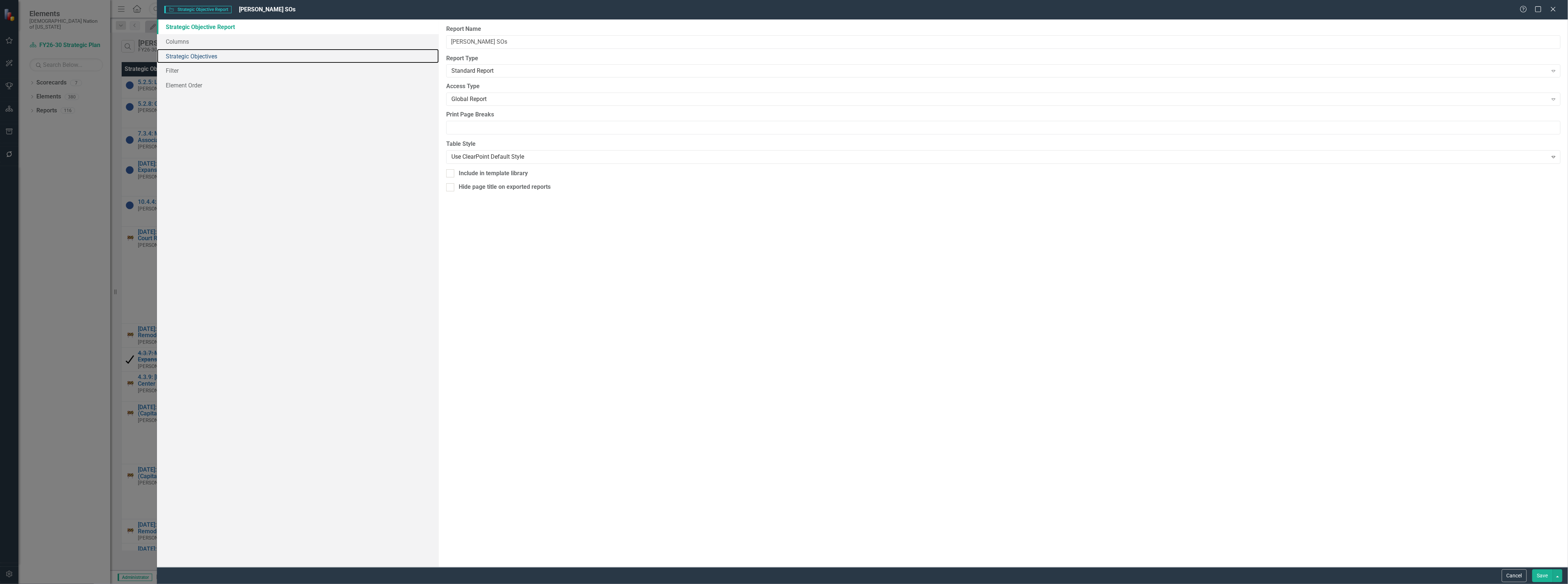
click at [203, 56] on link "Strategic Objectives" at bounding box center [298, 55] width 282 height 14
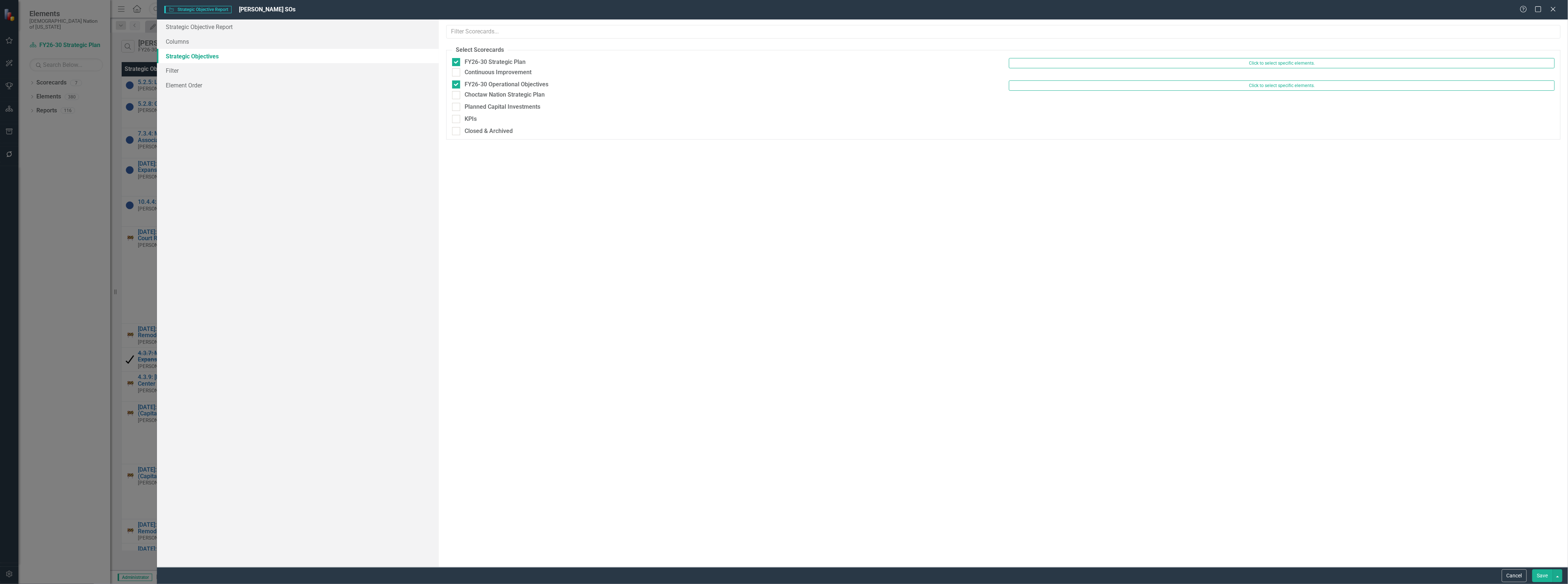
click at [458, 77] on div at bounding box center [456, 73] width 8 height 8
click at [457, 73] on input "Continuous Improvement" at bounding box center [454, 71] width 5 height 5
checkbox input "true"
click at [199, 71] on link "Filter" at bounding box center [298, 70] width 282 height 14
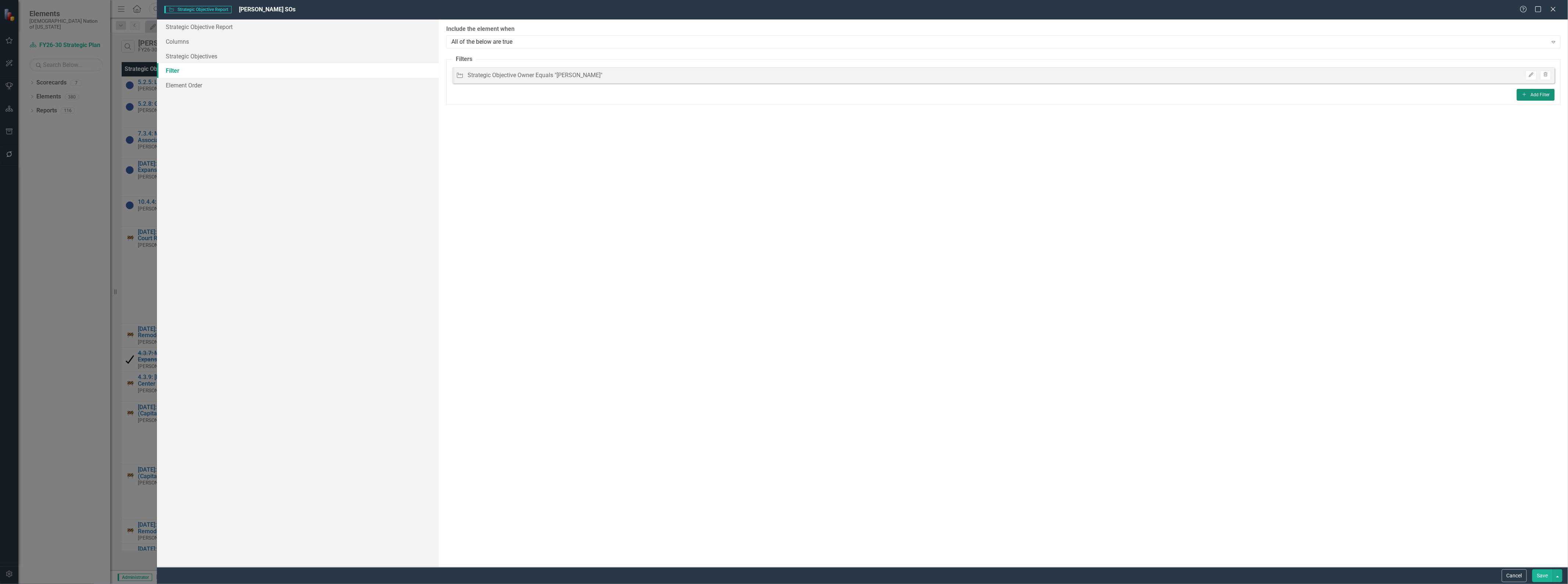
click at [1540, 94] on button "Add Add Filter" at bounding box center [1536, 94] width 38 height 12
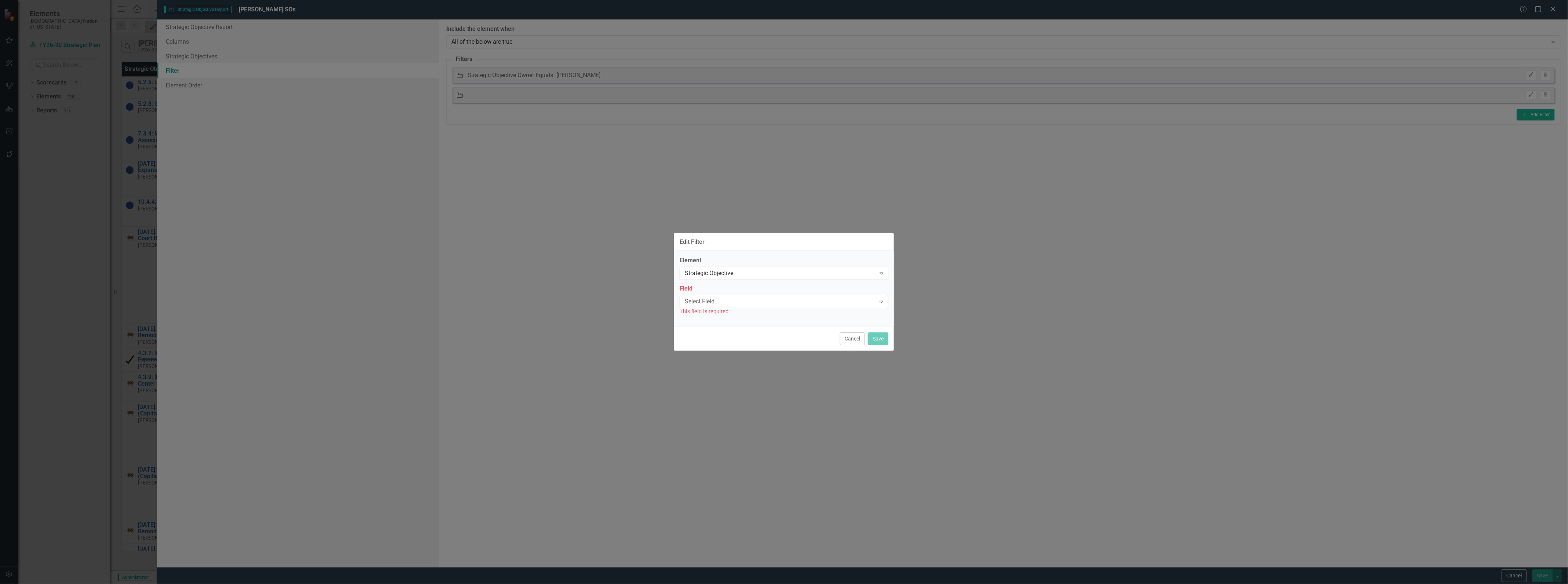
click at [730, 301] on div "Select Field..." at bounding box center [780, 301] width 191 height 8
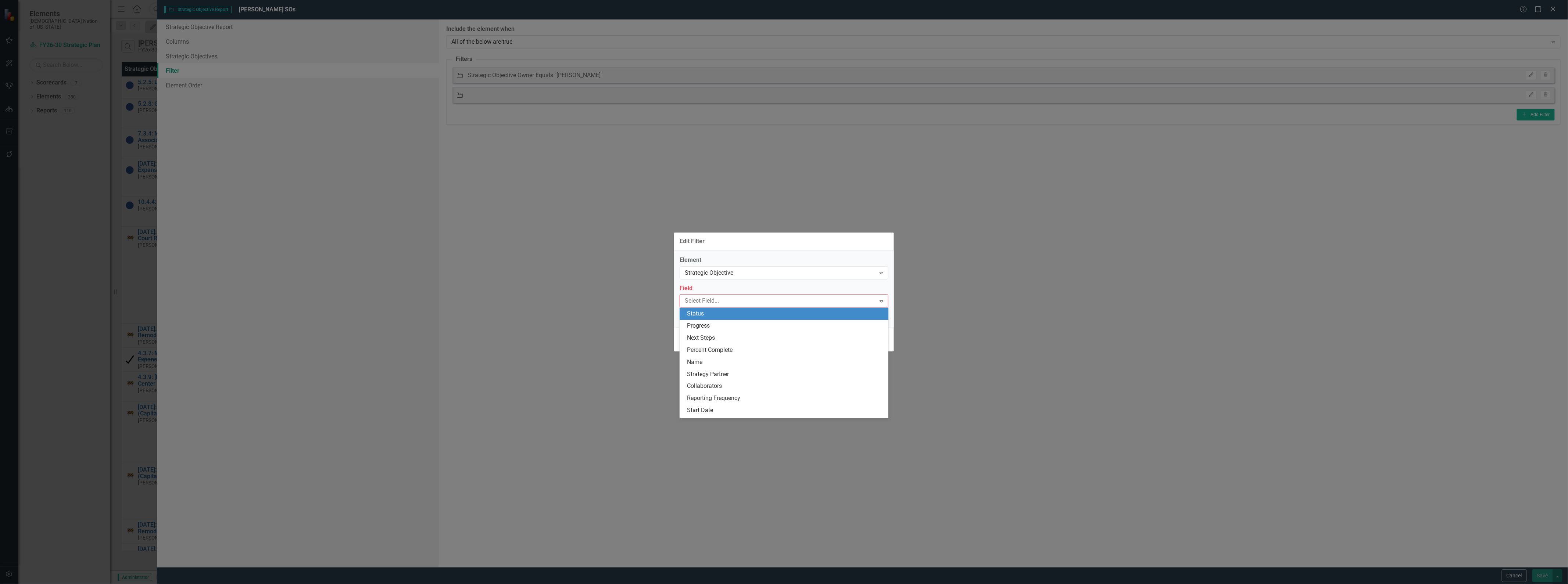
click at [722, 317] on div "Status" at bounding box center [786, 314] width 197 height 8
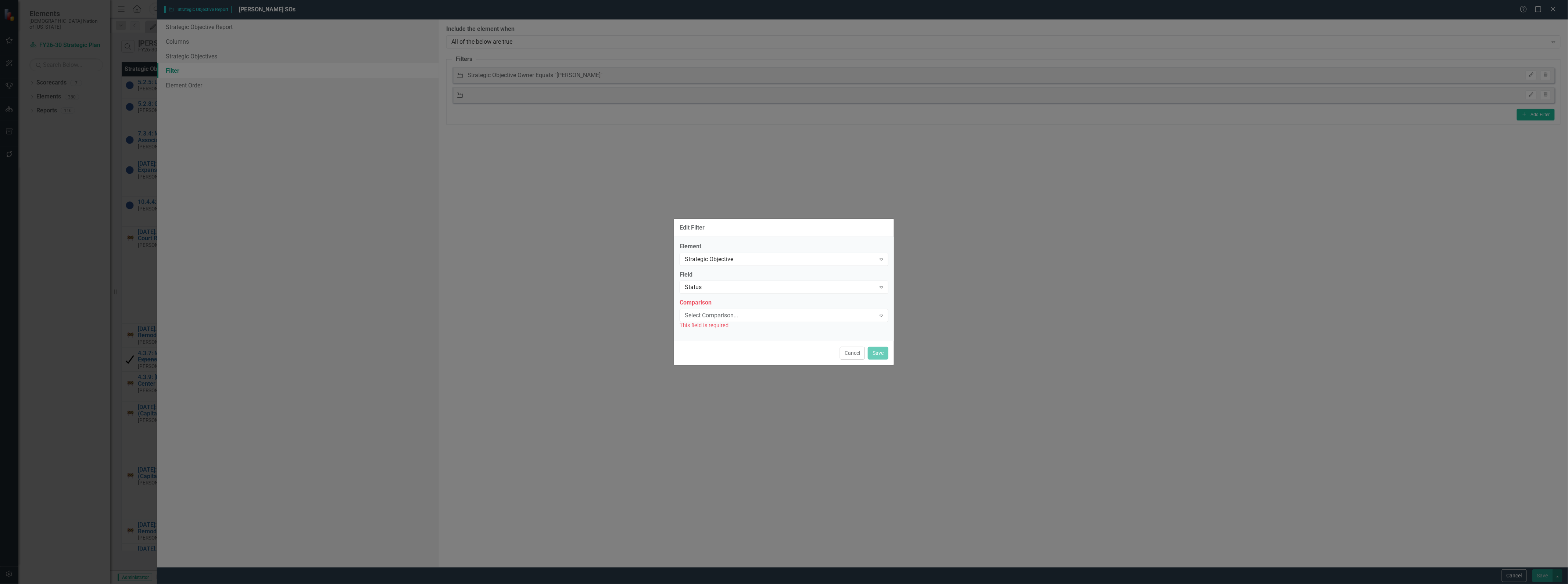
click at [724, 320] on div "Select Comparison... Expand" at bounding box center [784, 315] width 209 height 13
click at [725, 343] on div "Does Not Equal" at bounding box center [786, 340] width 197 height 8
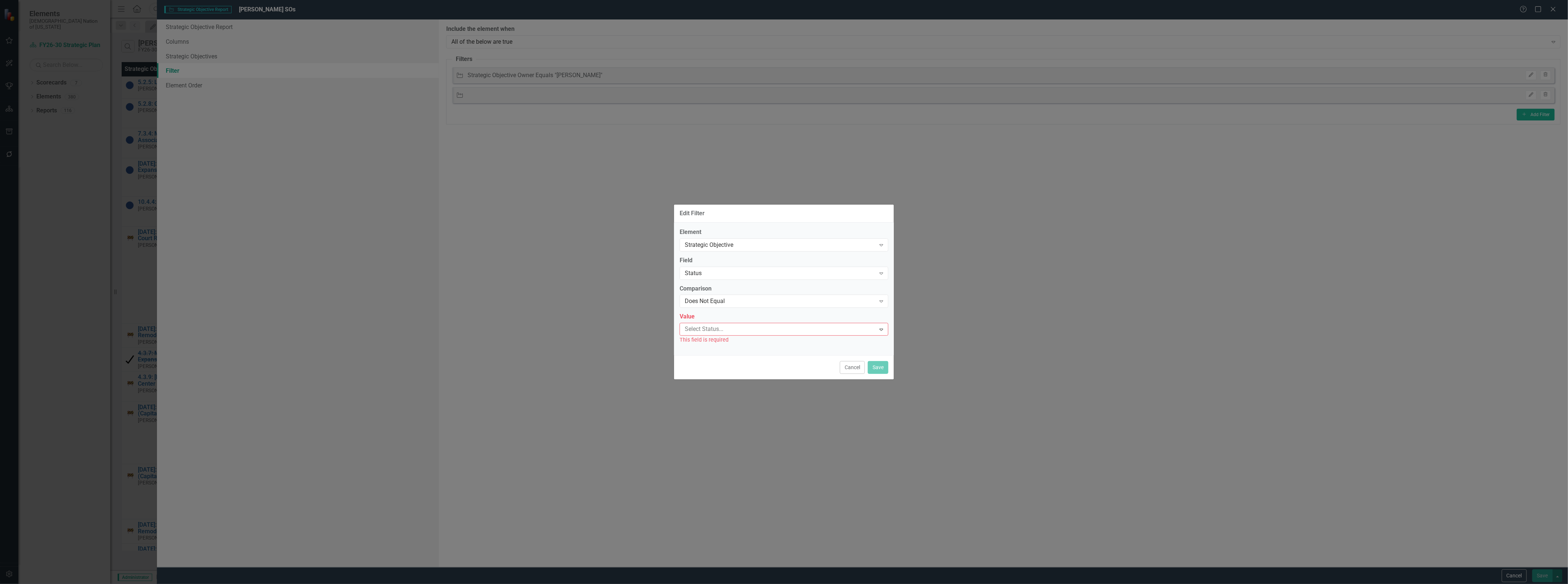
click at [727, 333] on div at bounding box center [779, 329] width 194 height 10
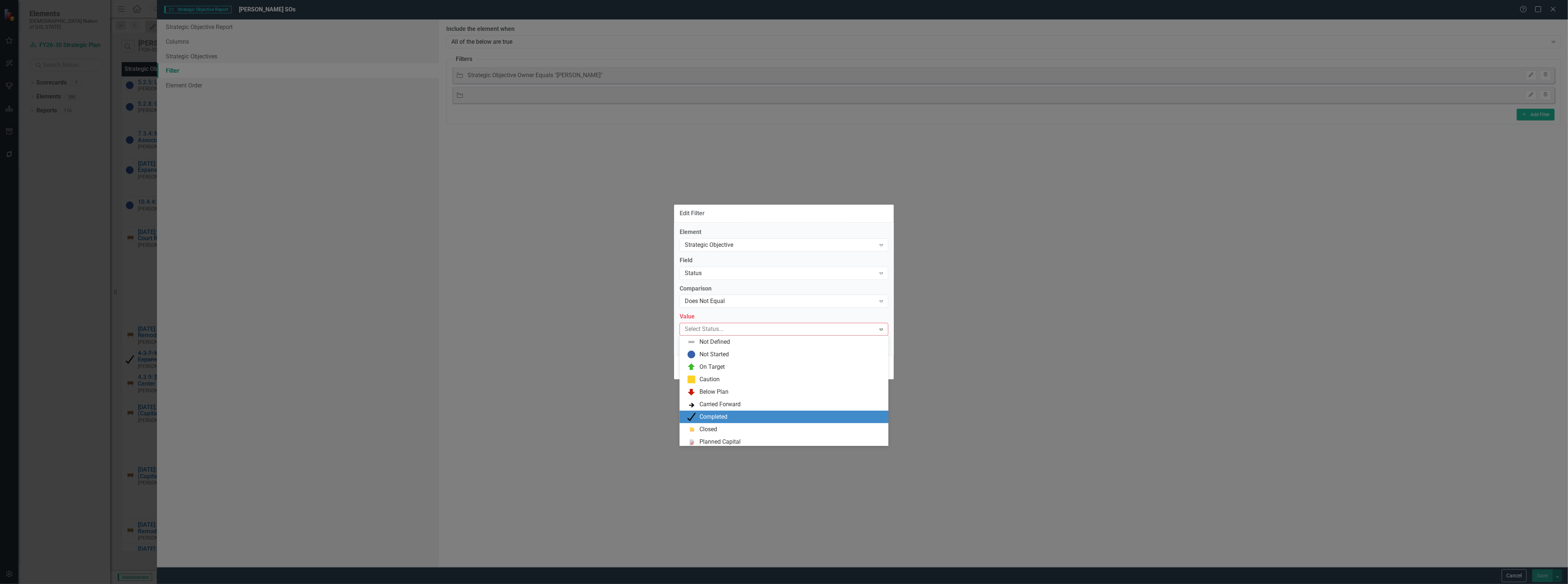
click at [731, 419] on div "Completed" at bounding box center [786, 417] width 197 height 9
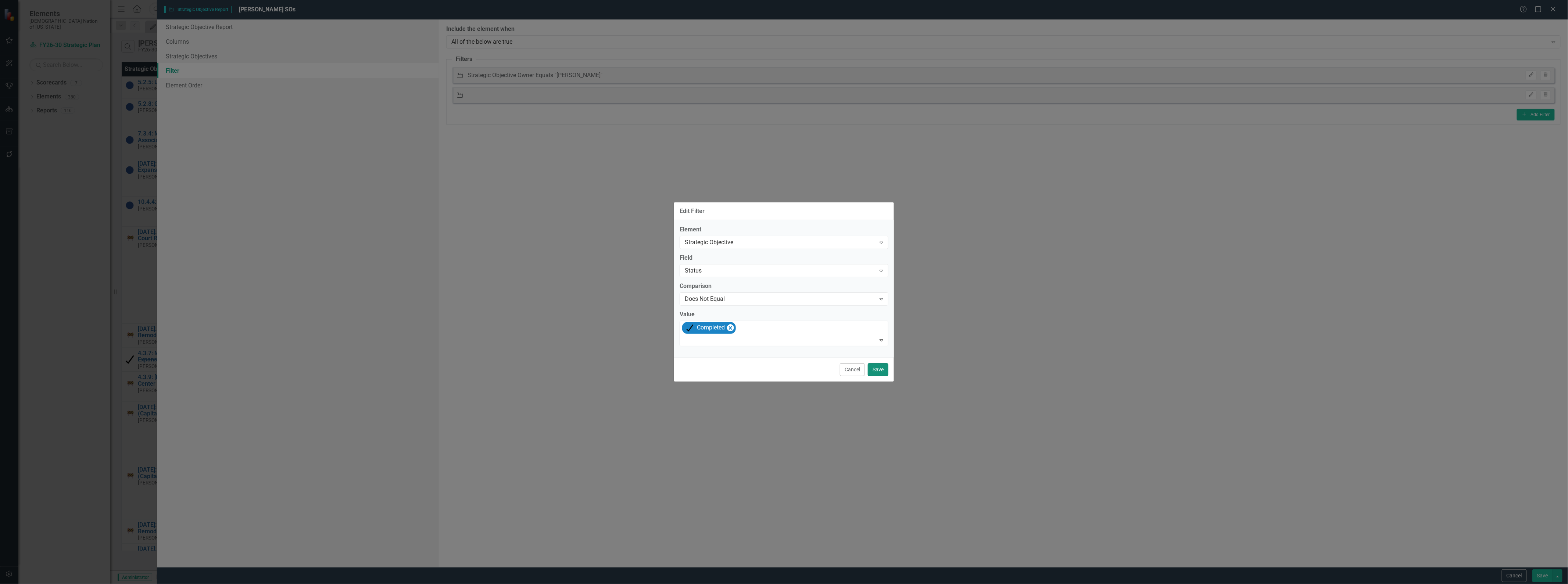
click at [879, 368] on button "Save" at bounding box center [878, 370] width 21 height 13
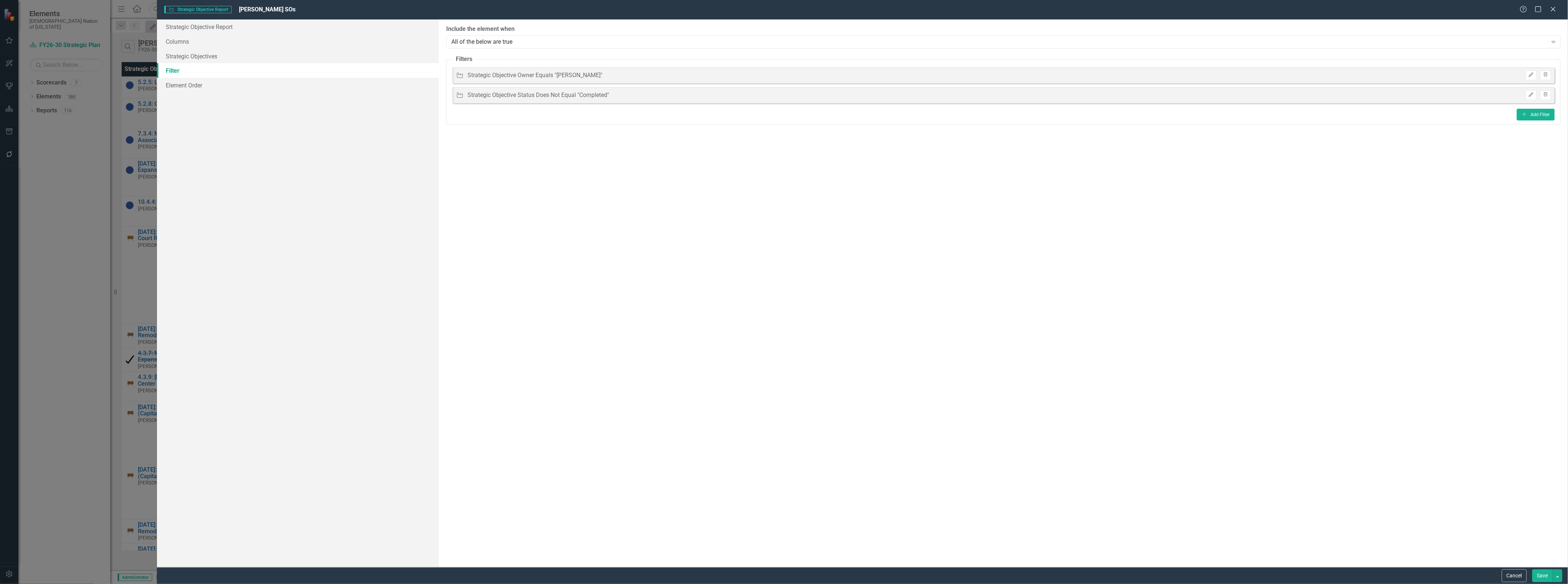
click at [1545, 577] on button "Save" at bounding box center [1543, 576] width 21 height 13
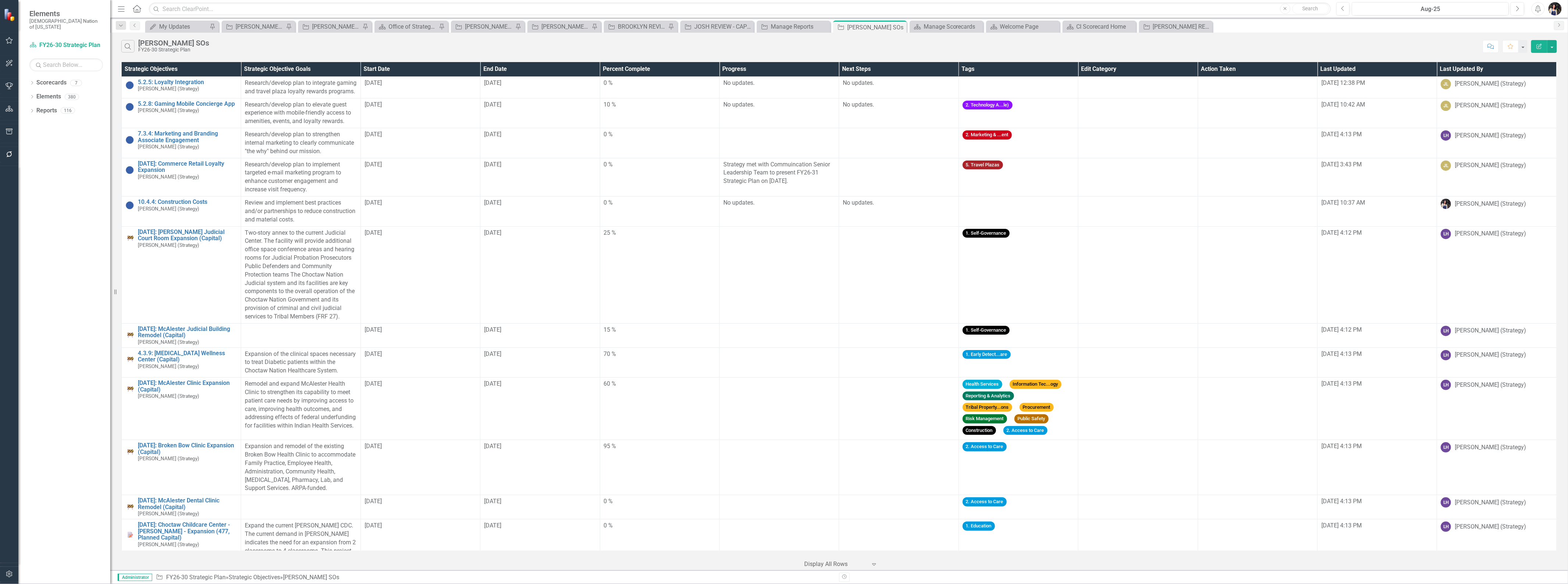
click at [1075, 112] on div "2. Technology A...le)" at bounding box center [1019, 106] width 112 height 12
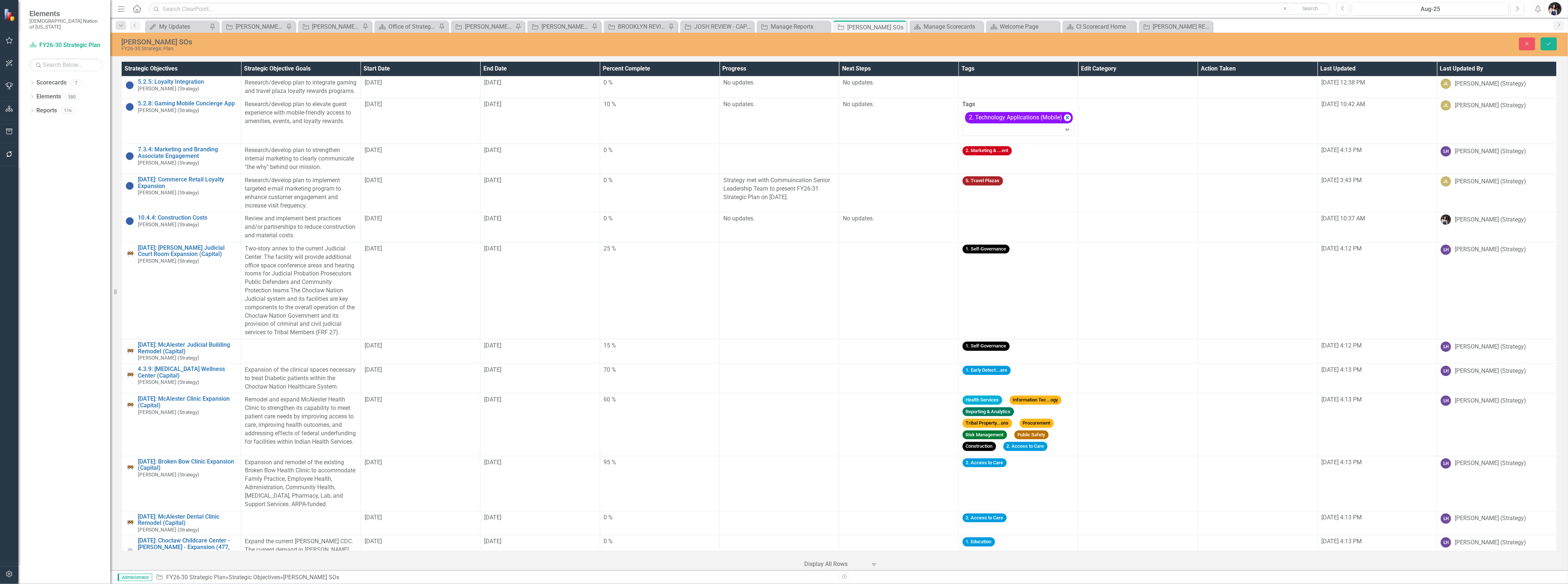
drag, startPoint x: 1221, startPoint y: 134, endPoint x: 1219, endPoint y: 142, distance: 8.2
click at [1071, 123] on icon "Remove [object Object]" at bounding box center [1068, 117] width 7 height 9
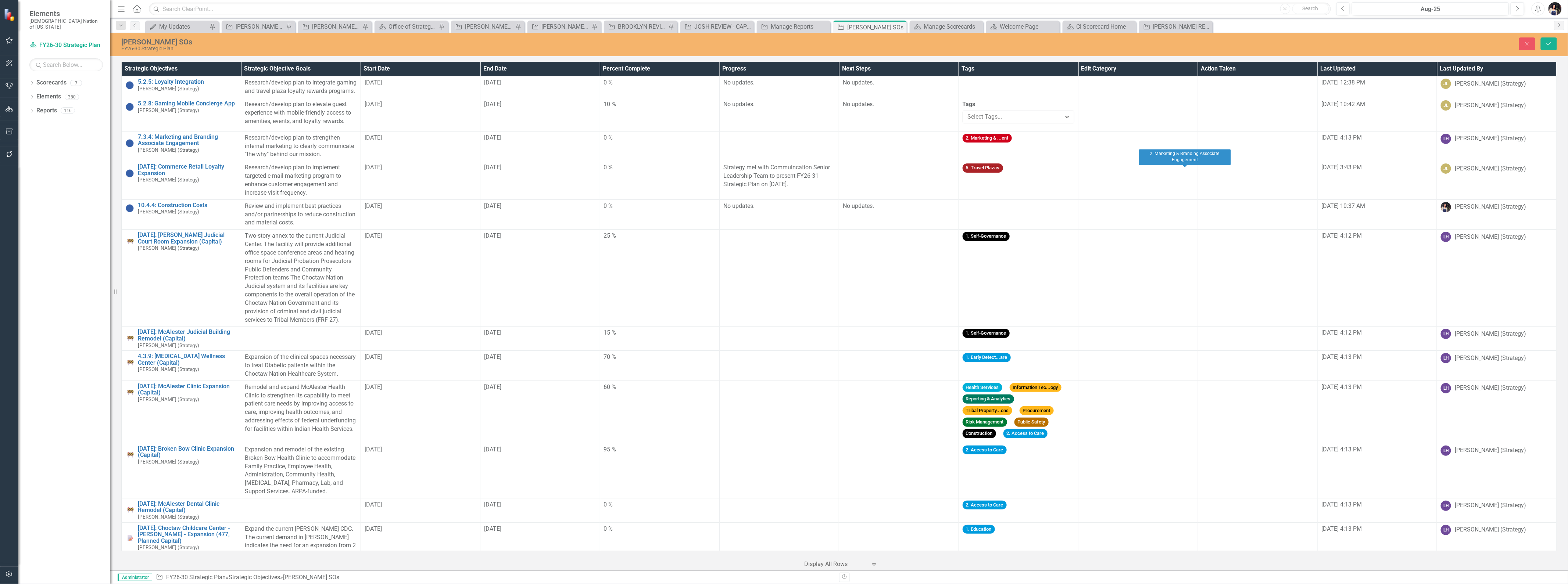
click at [1078, 162] on td "2. Marketing & ...ent" at bounding box center [1019, 147] width 119 height 30
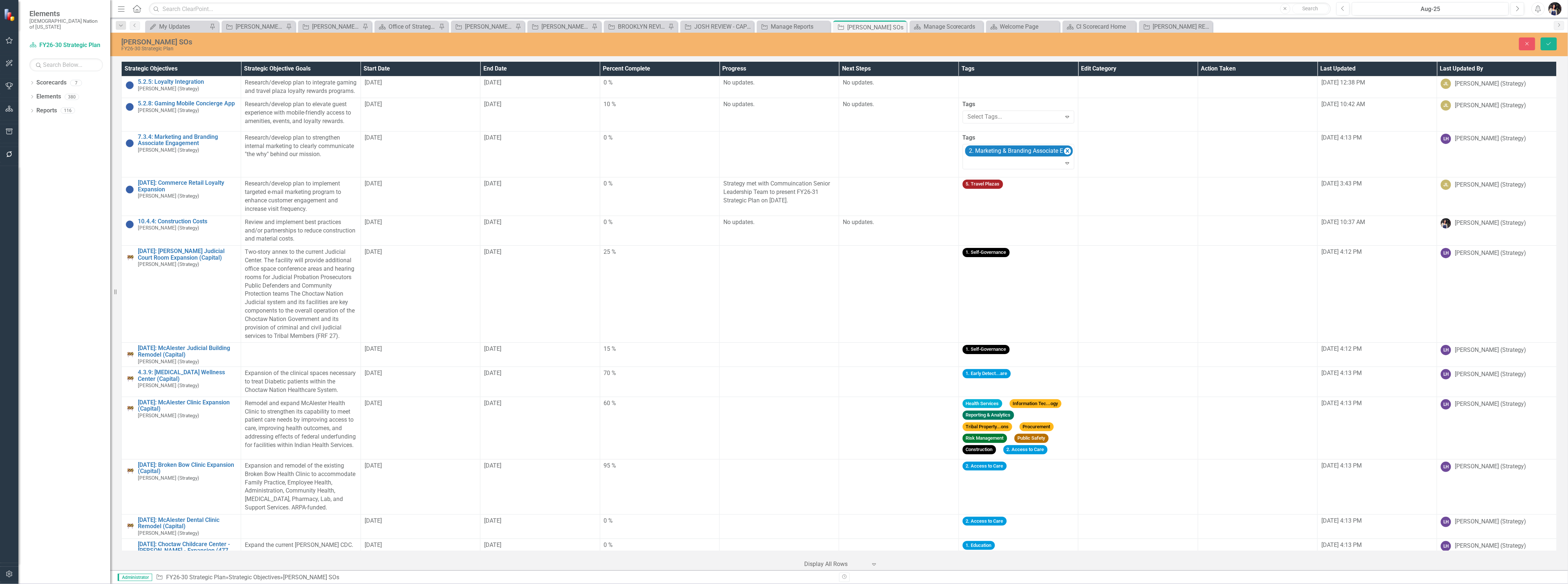
click at [1071, 156] on icon "Remove [object Object]" at bounding box center [1068, 151] width 7 height 9
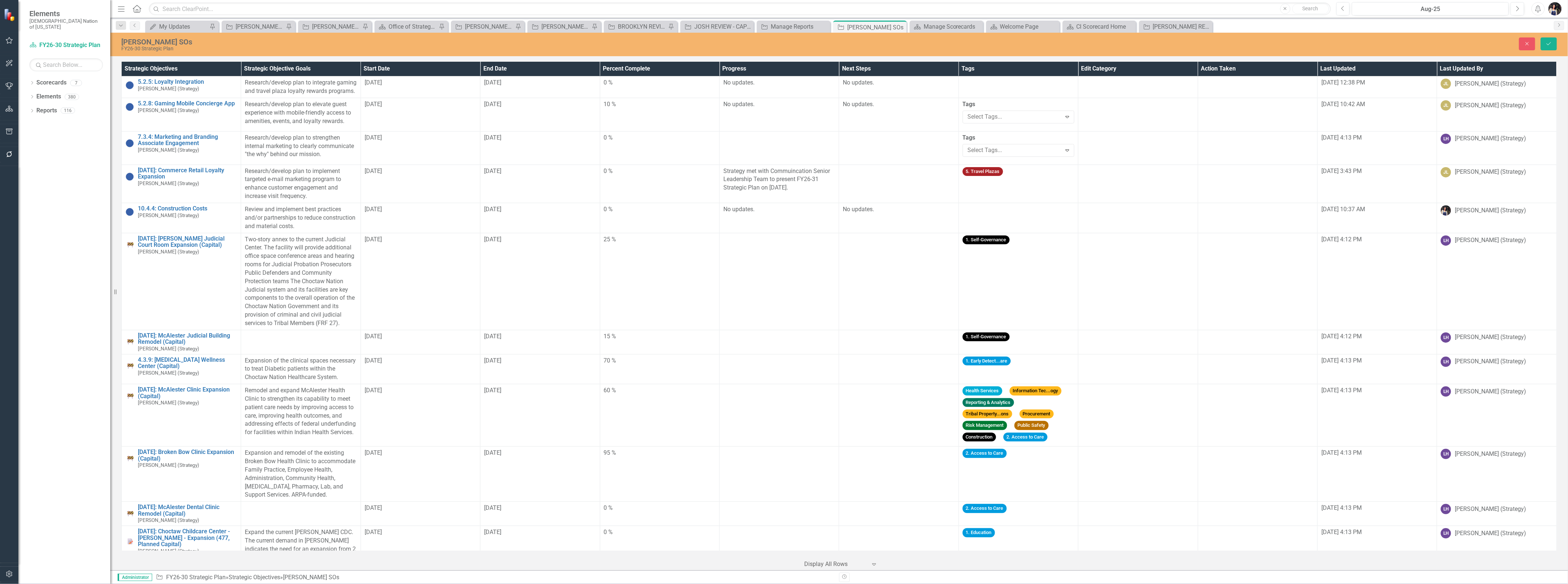
click at [1078, 203] on td "5. Travel Plazas" at bounding box center [1019, 183] width 119 height 38
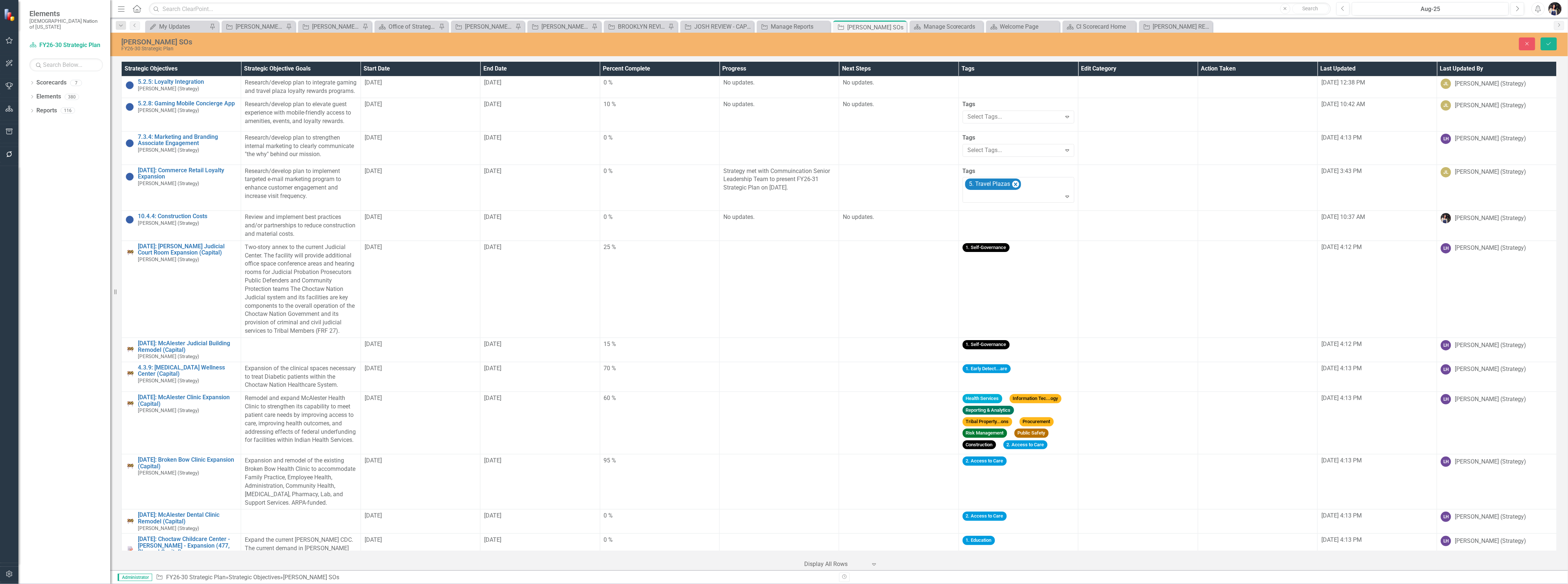
click at [1017, 186] on icon "Remove [object Object]" at bounding box center [1016, 184] width 3 height 3
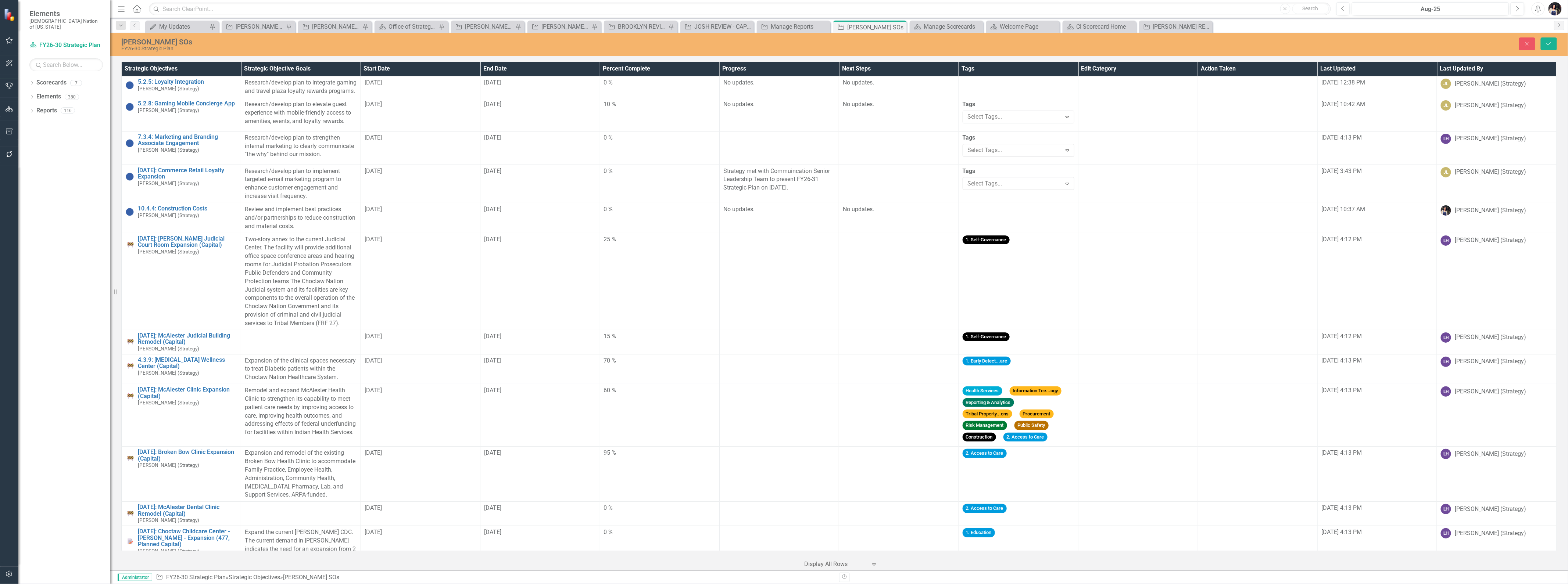
click at [1078, 330] on td "1. Self-Governance" at bounding box center [1019, 281] width 119 height 97
click at [1025, 255] on icon "Remove [object Object]" at bounding box center [1023, 253] width 3 height 3
drag, startPoint x: 1545, startPoint y: 46, endPoint x: 1357, endPoint y: 184, distance: 233.2
click at [1546, 46] on button "Save" at bounding box center [1550, 44] width 16 height 13
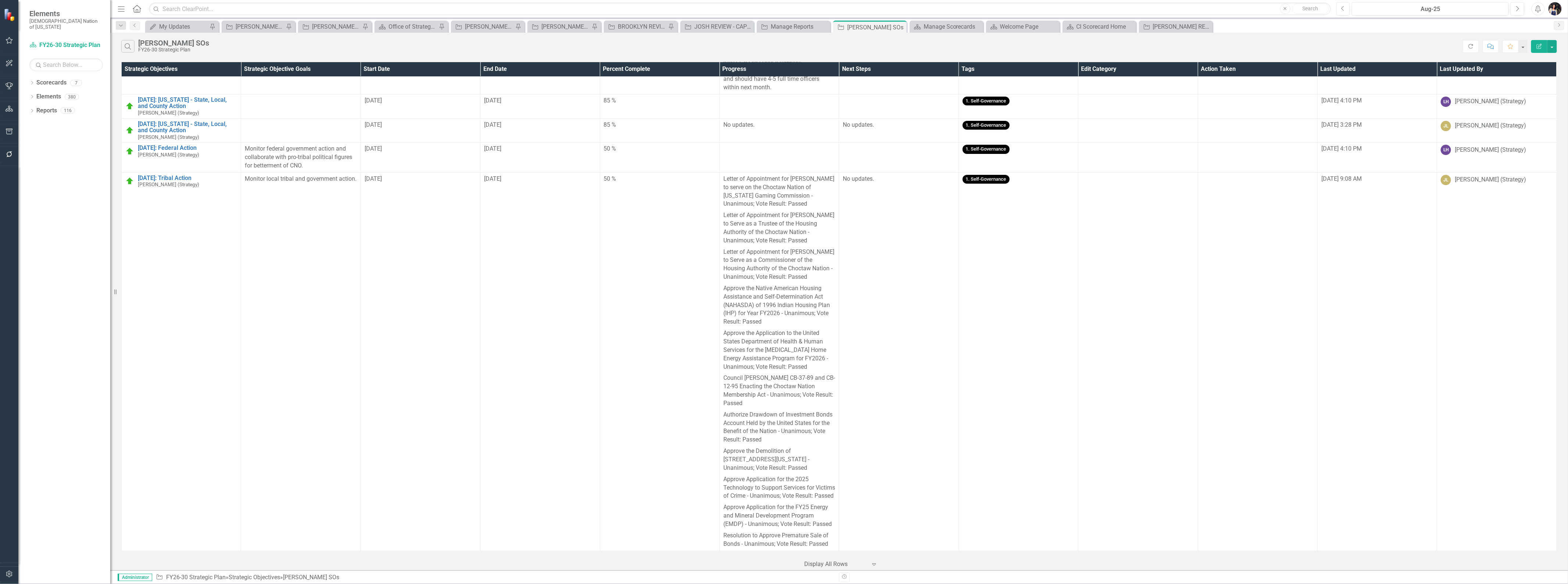
scroll to position [2066, 0]
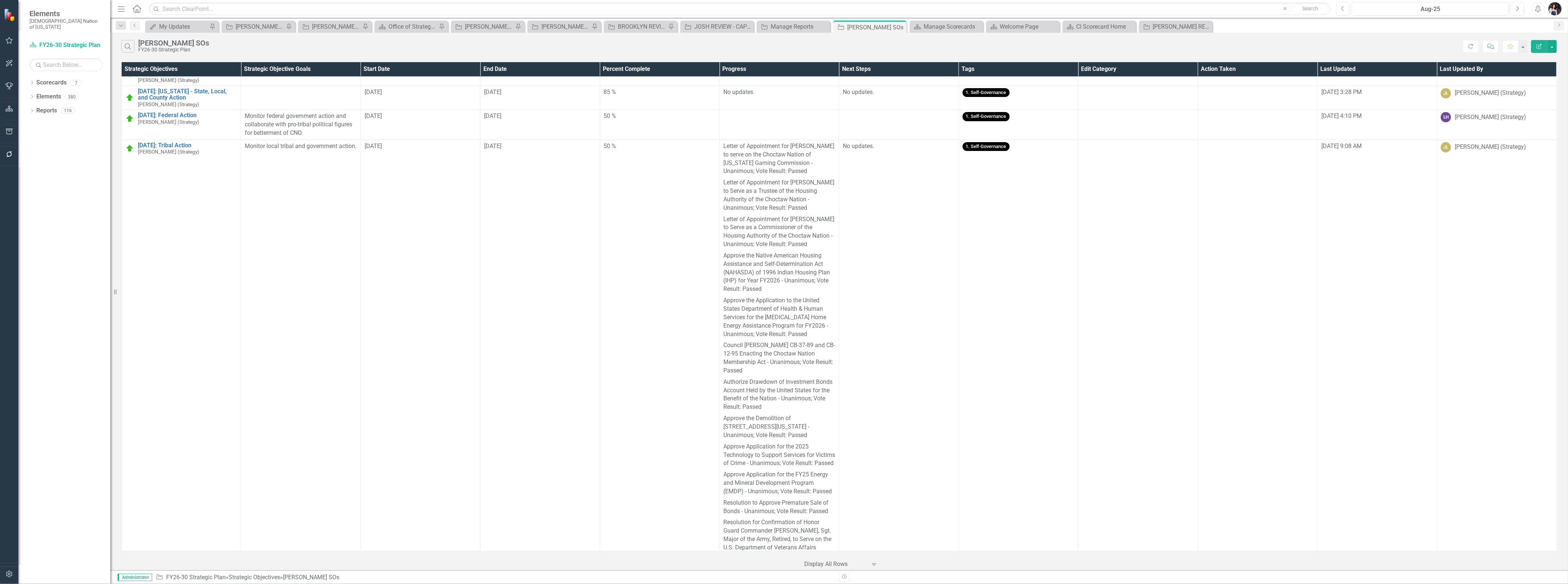
click at [1543, 45] on button "Edit Report" at bounding box center [1540, 46] width 16 height 13
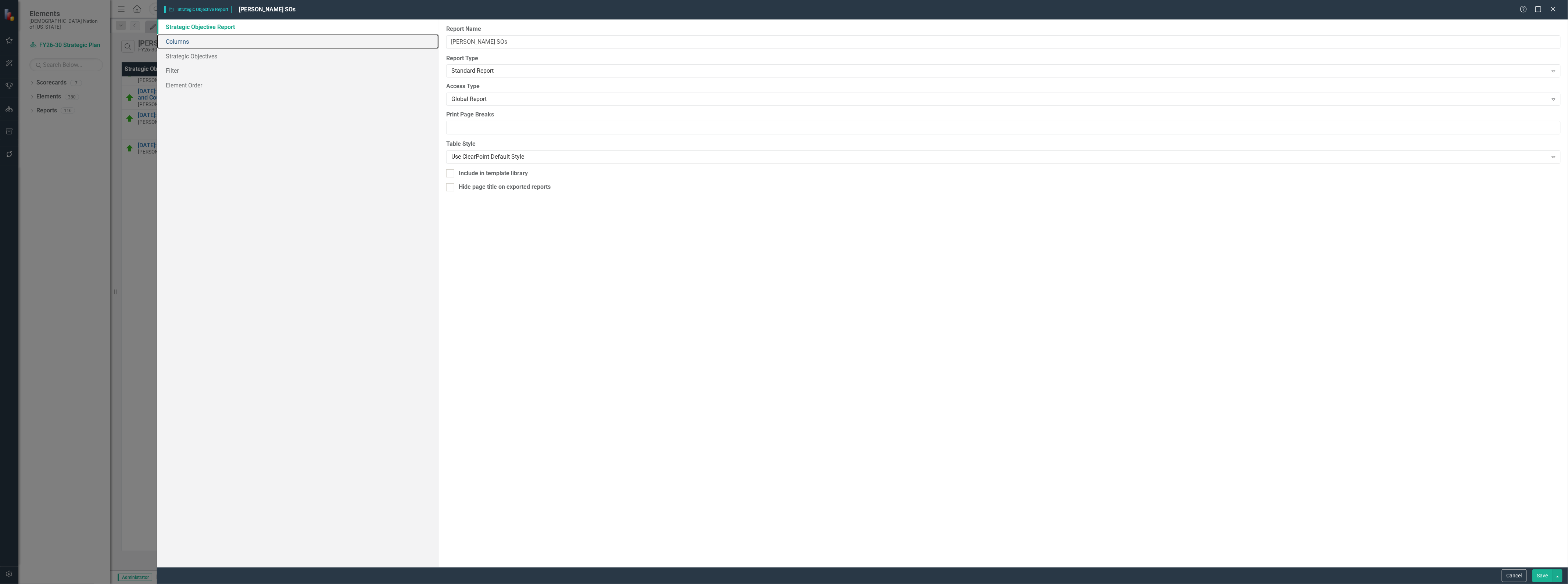
click at [197, 43] on link "Columns" at bounding box center [298, 41] width 282 height 14
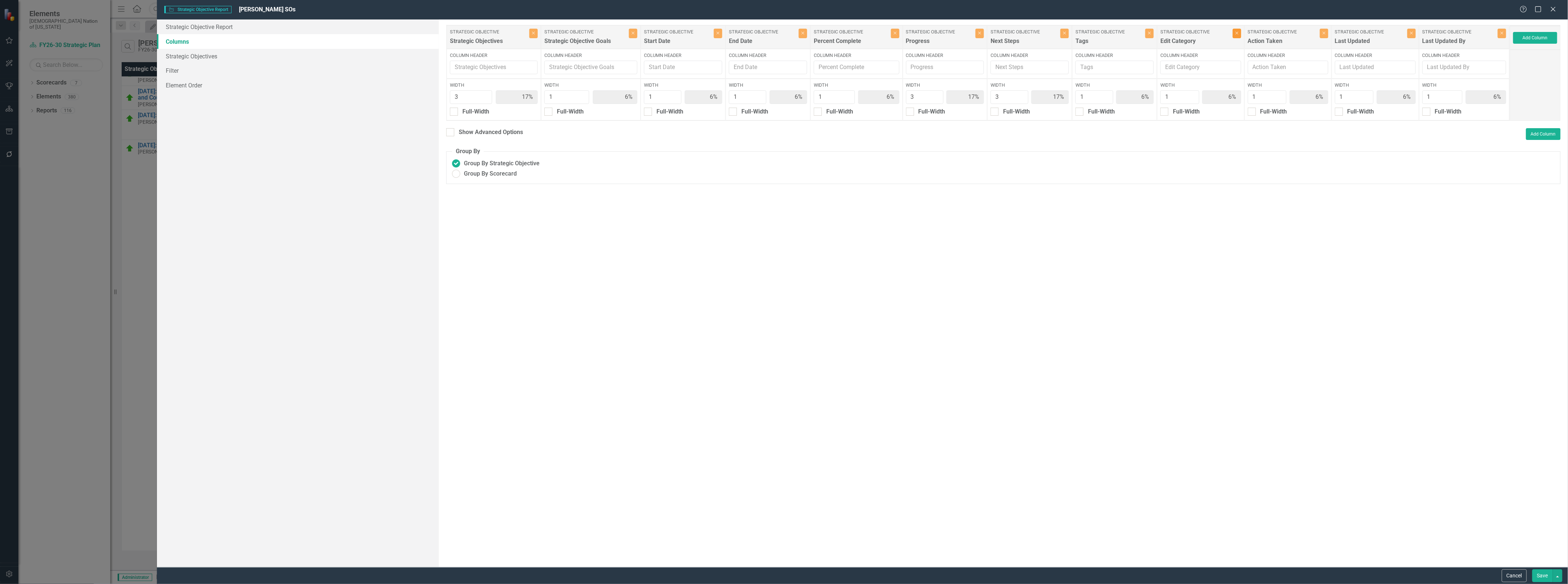
click at [1236, 34] on icon "Close" at bounding box center [1237, 33] width 3 height 4
type input "18%"
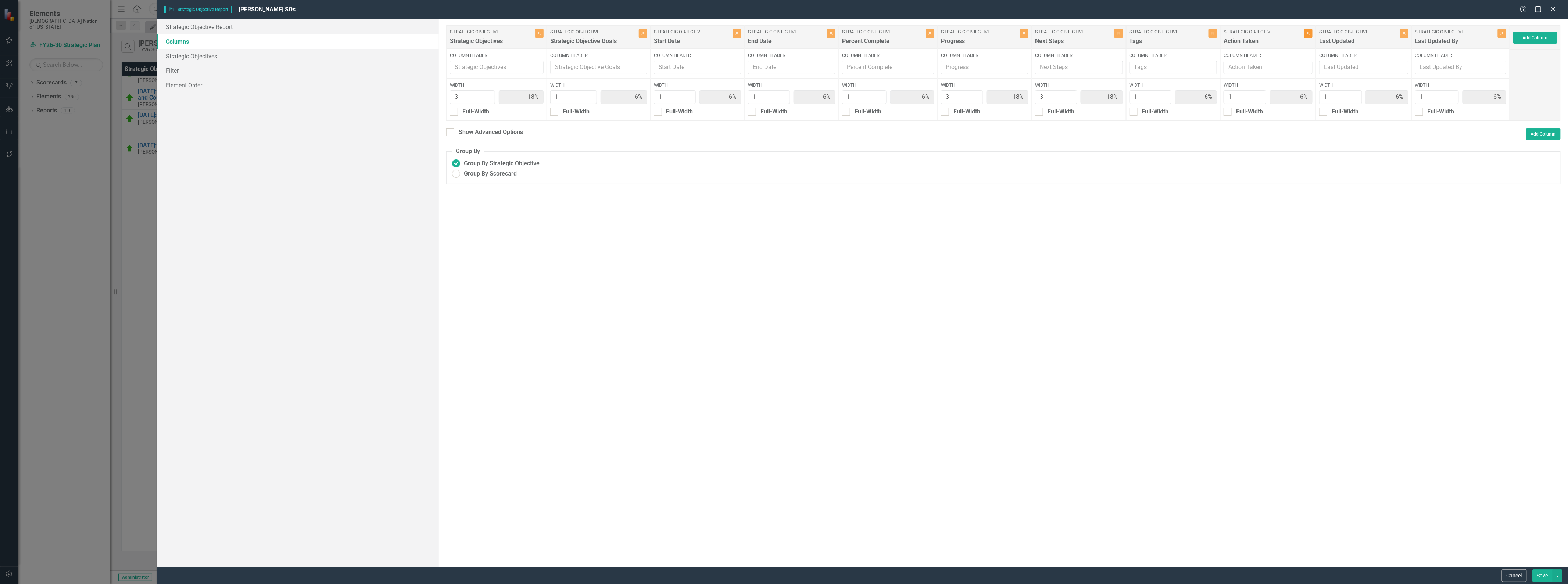
click at [1307, 37] on button "Close" at bounding box center [1308, 34] width 8 height 10
type input "19%"
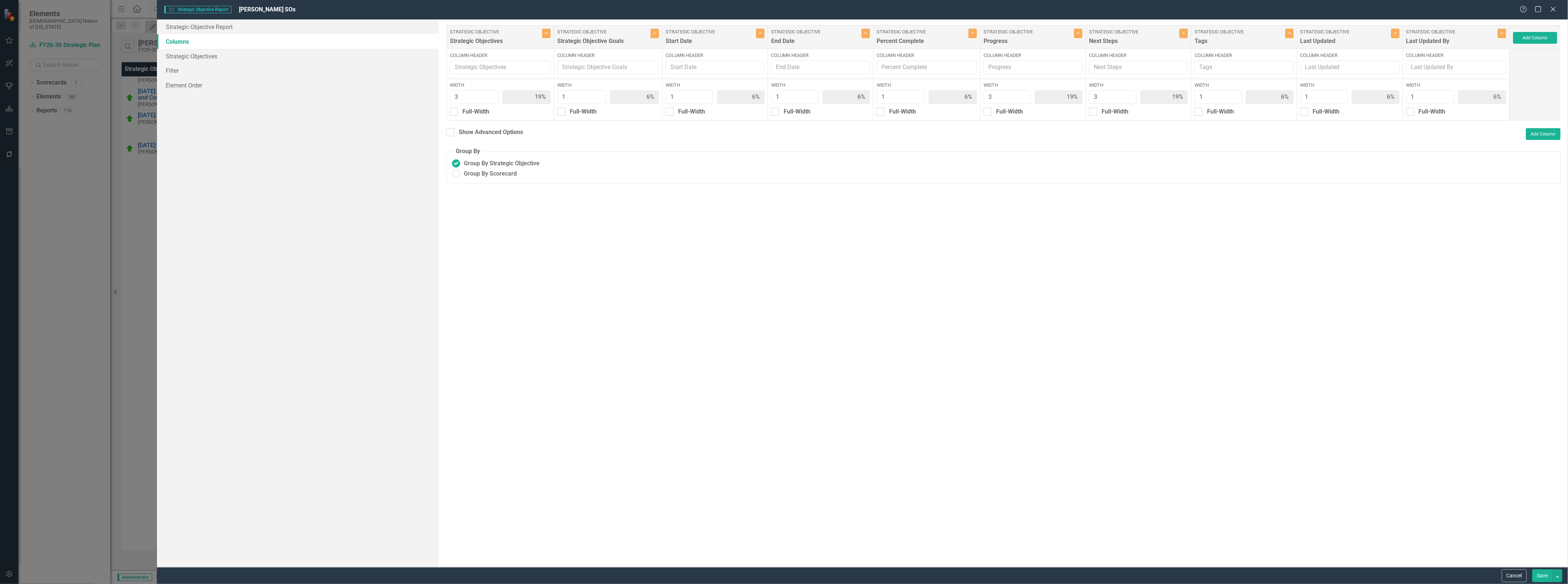
click at [1542, 573] on button "Save" at bounding box center [1543, 576] width 21 height 13
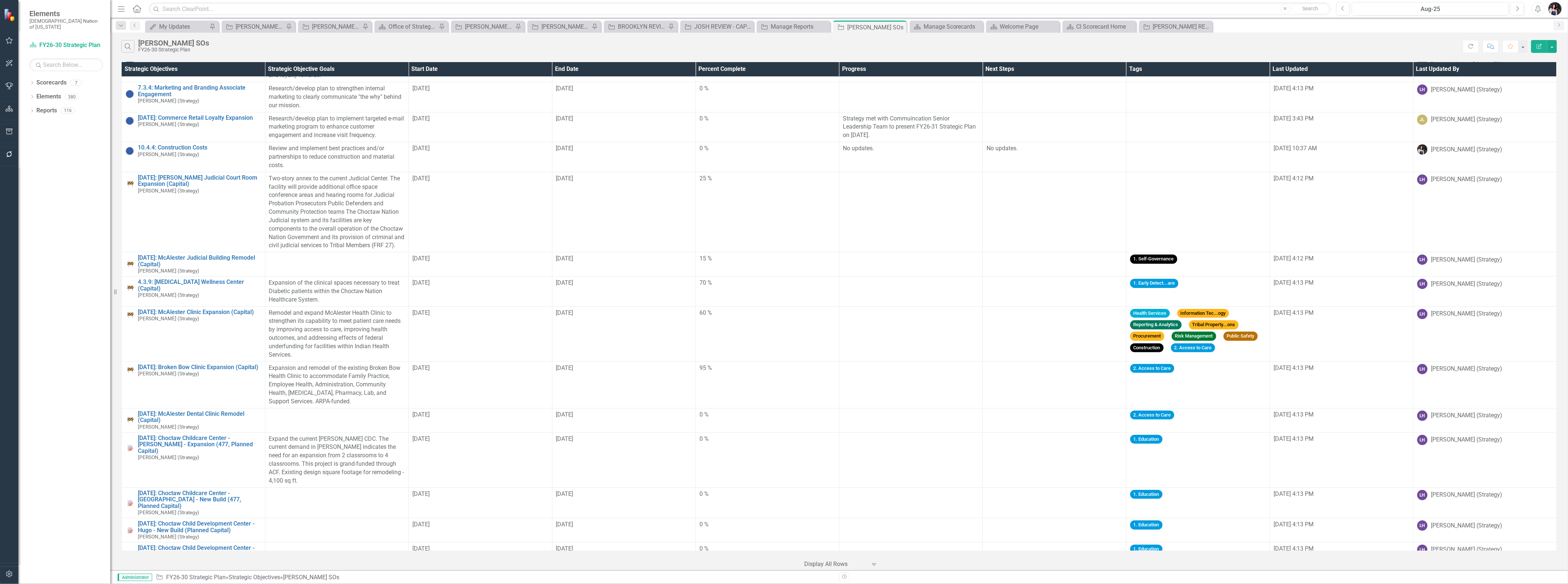
scroll to position [163, 0]
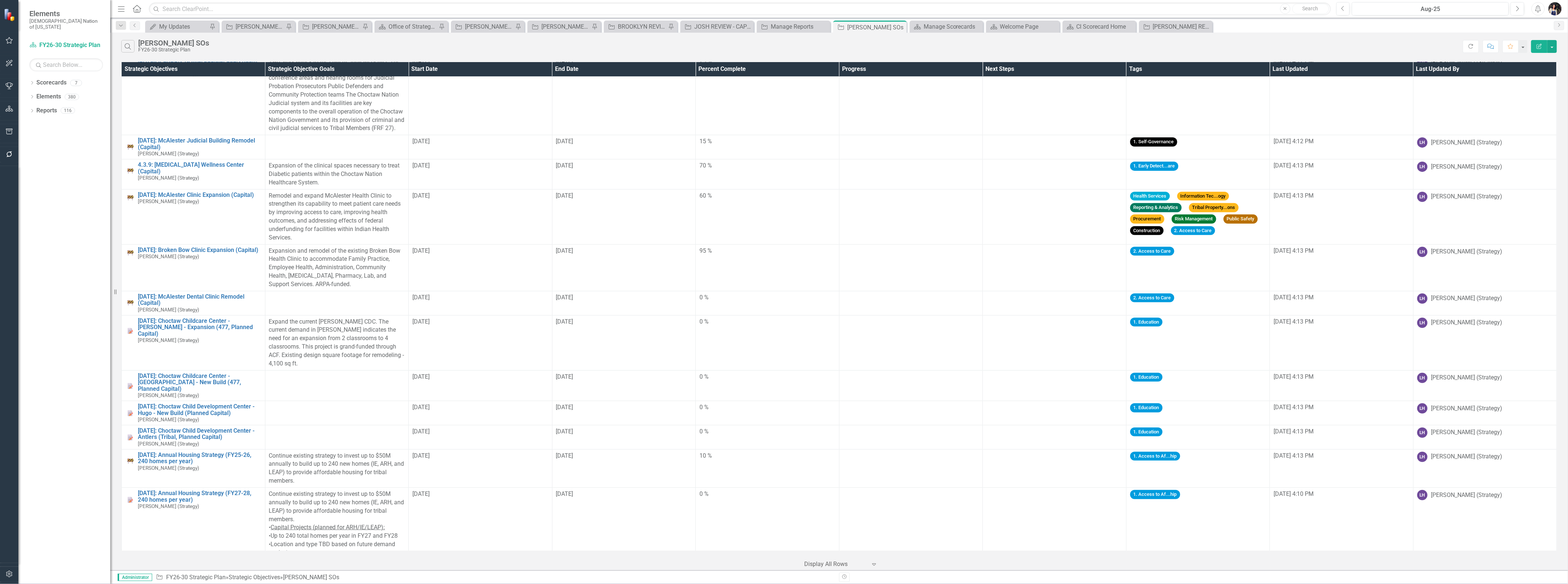
click at [1539, 46] on icon "Edit Report" at bounding box center [1540, 47] width 7 height 5
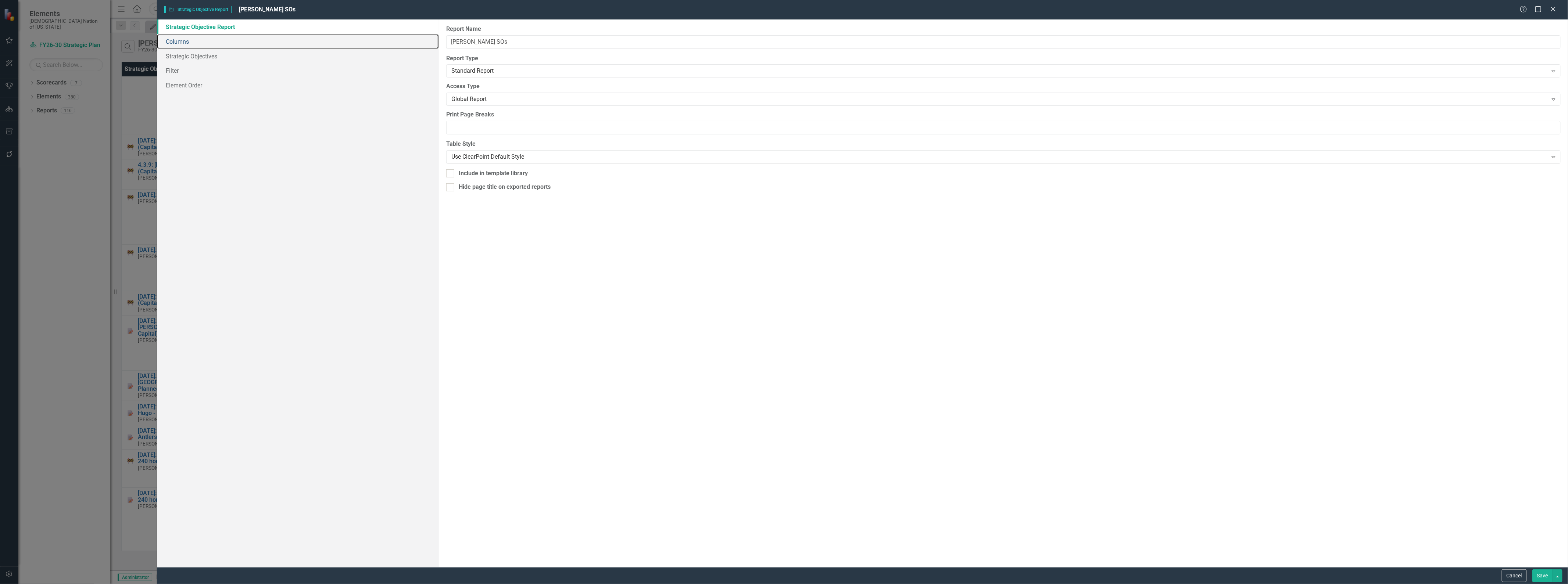
click at [196, 42] on link "Columns" at bounding box center [298, 41] width 282 height 14
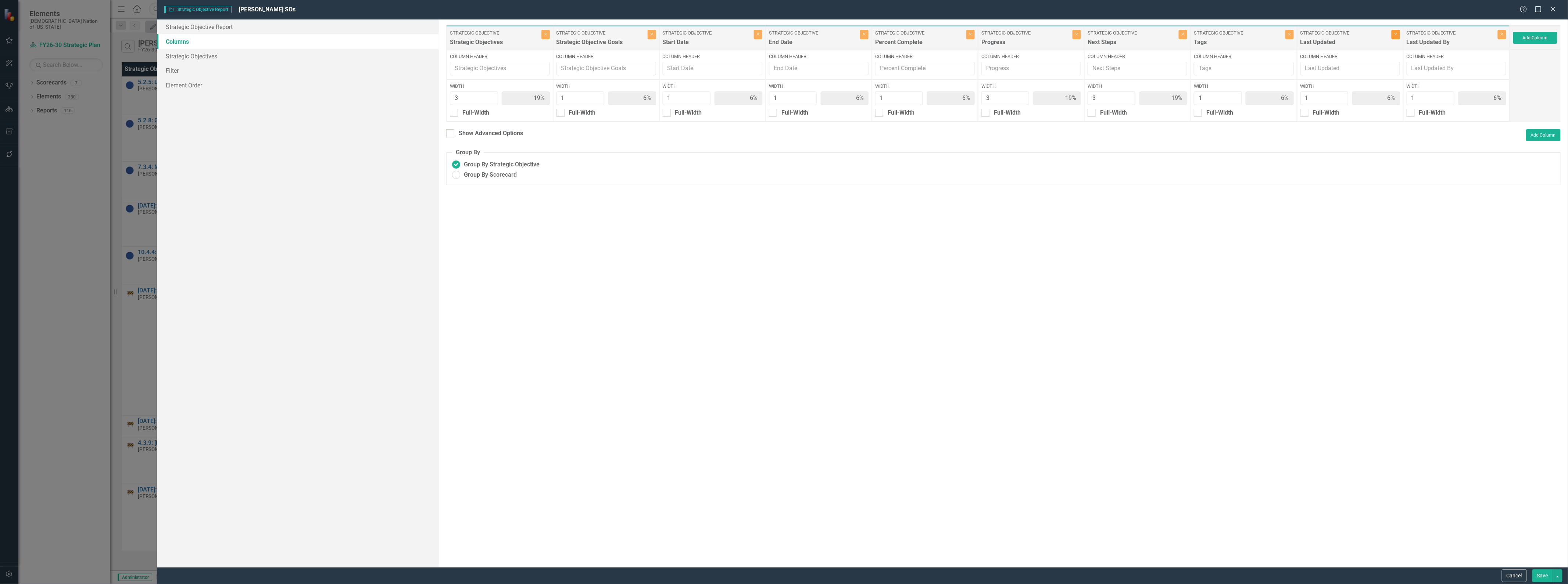
drag, startPoint x: 0, startPoint y: 0, endPoint x: 1402, endPoint y: 38, distance: 1402.5
click at [1397, 37] on button "Close" at bounding box center [1396, 34] width 8 height 10
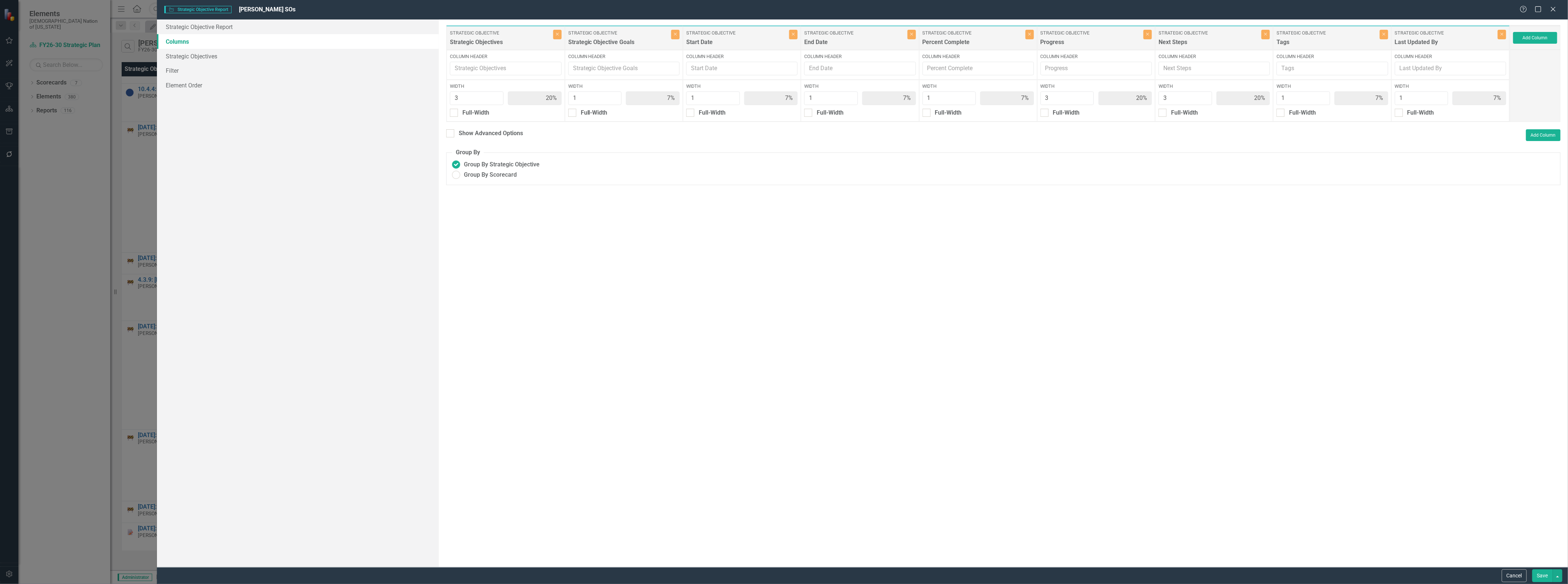
type input "20%"
type input "7%"
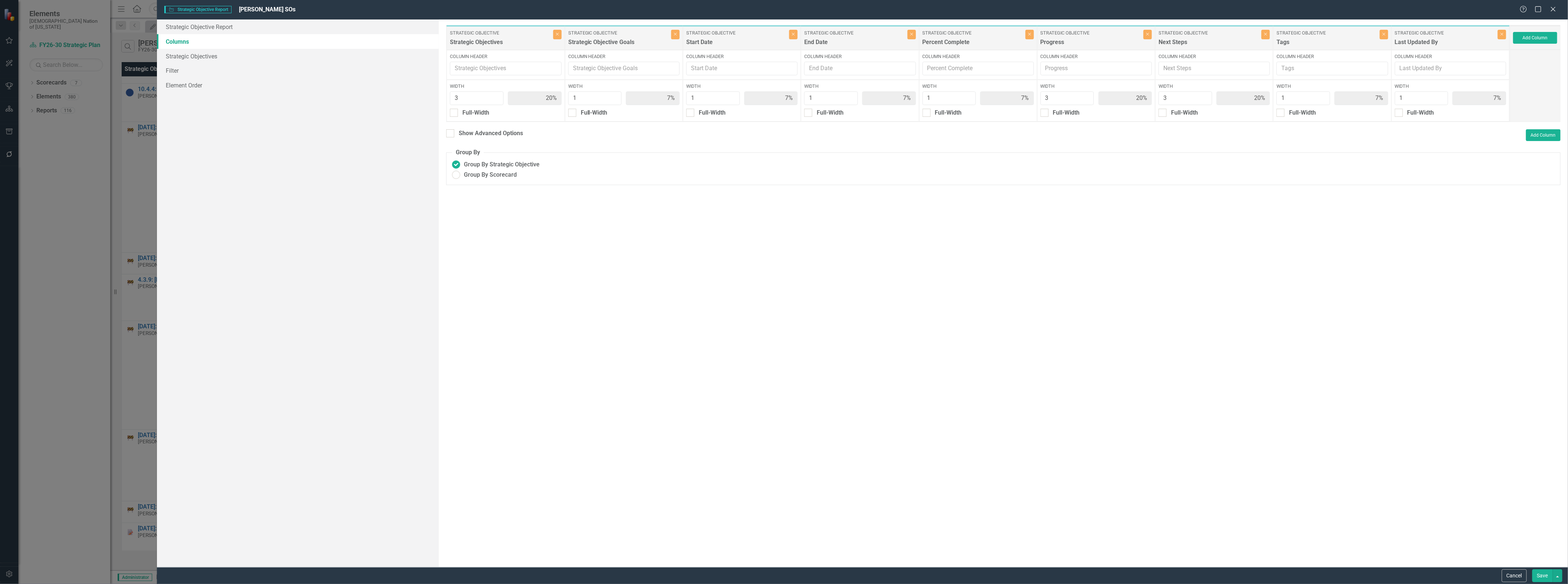
type input "20%"
type input "7%"
click at [1504, 37] on button "Close" at bounding box center [1502, 34] width 8 height 10
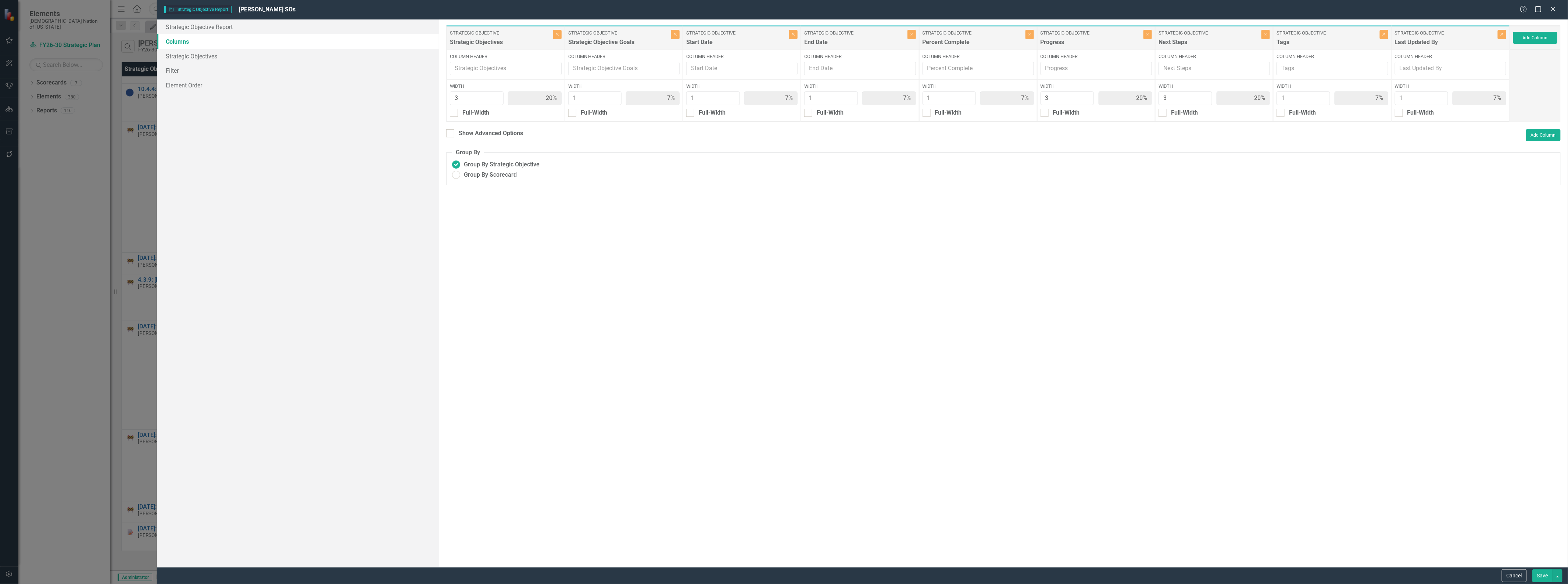
type input "21%"
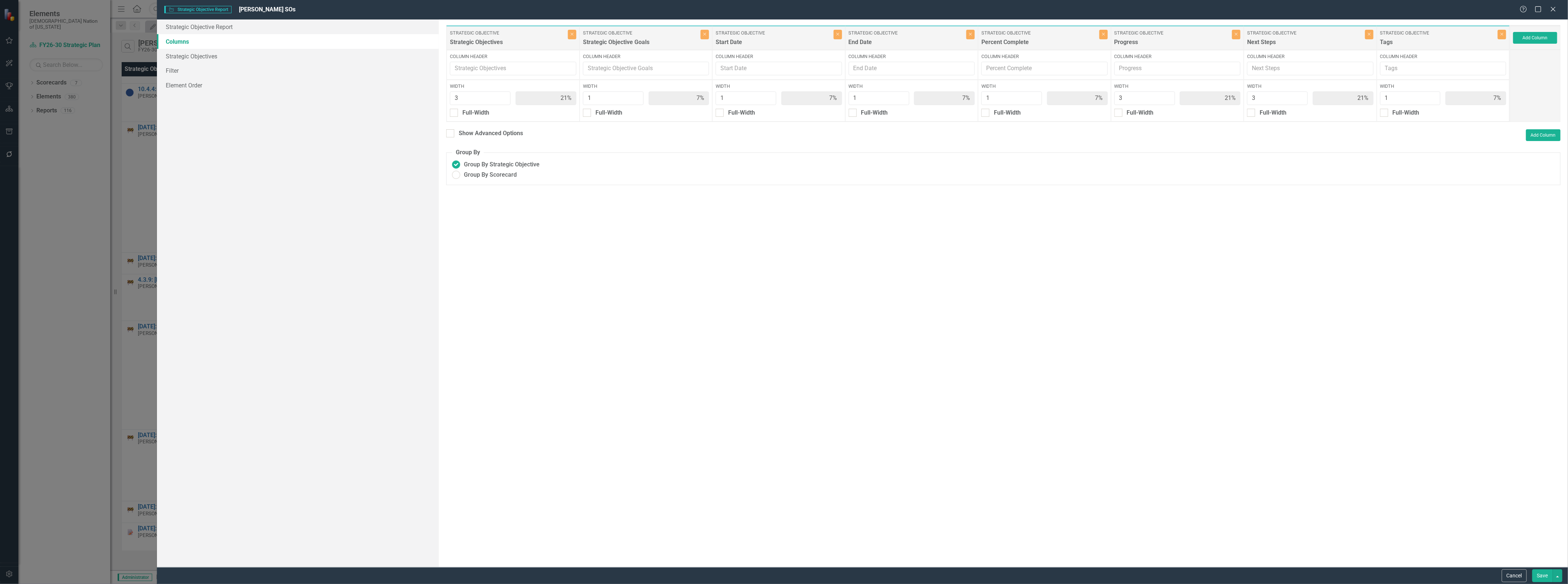
click at [1546, 578] on button "Save" at bounding box center [1543, 576] width 21 height 13
radio input "false"
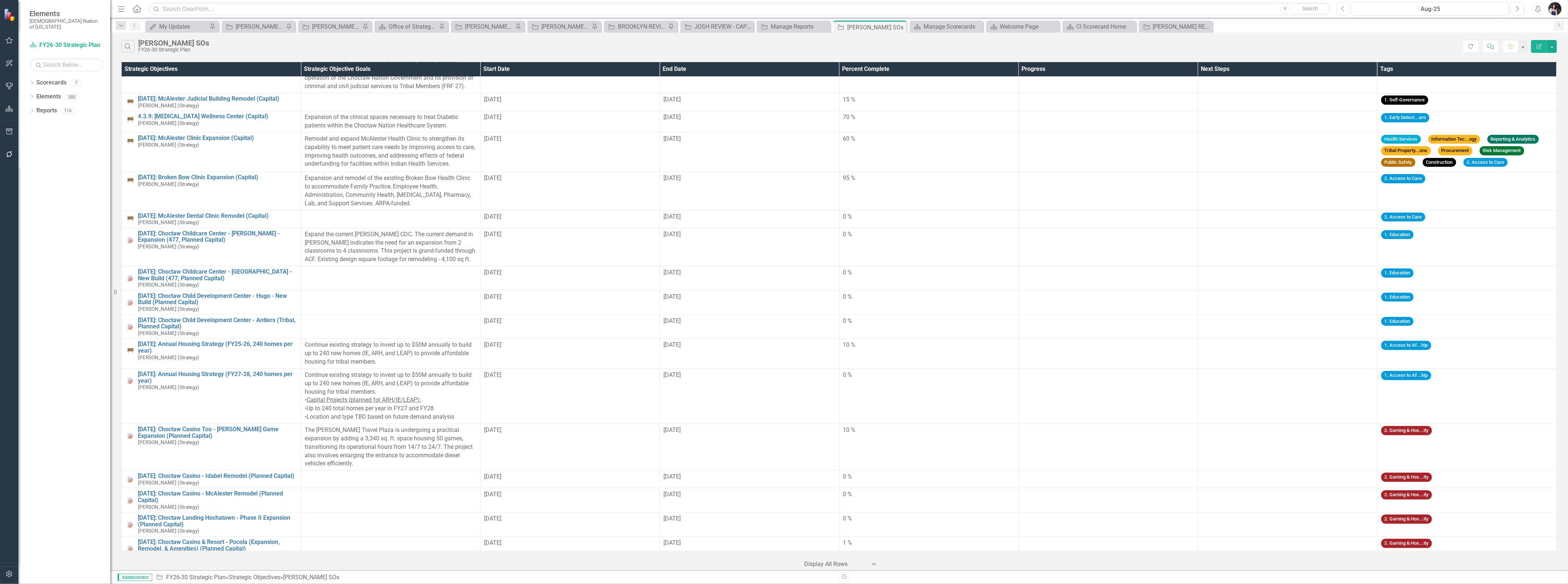
click at [1539, 44] on icon "Edit Report" at bounding box center [1540, 47] width 7 height 5
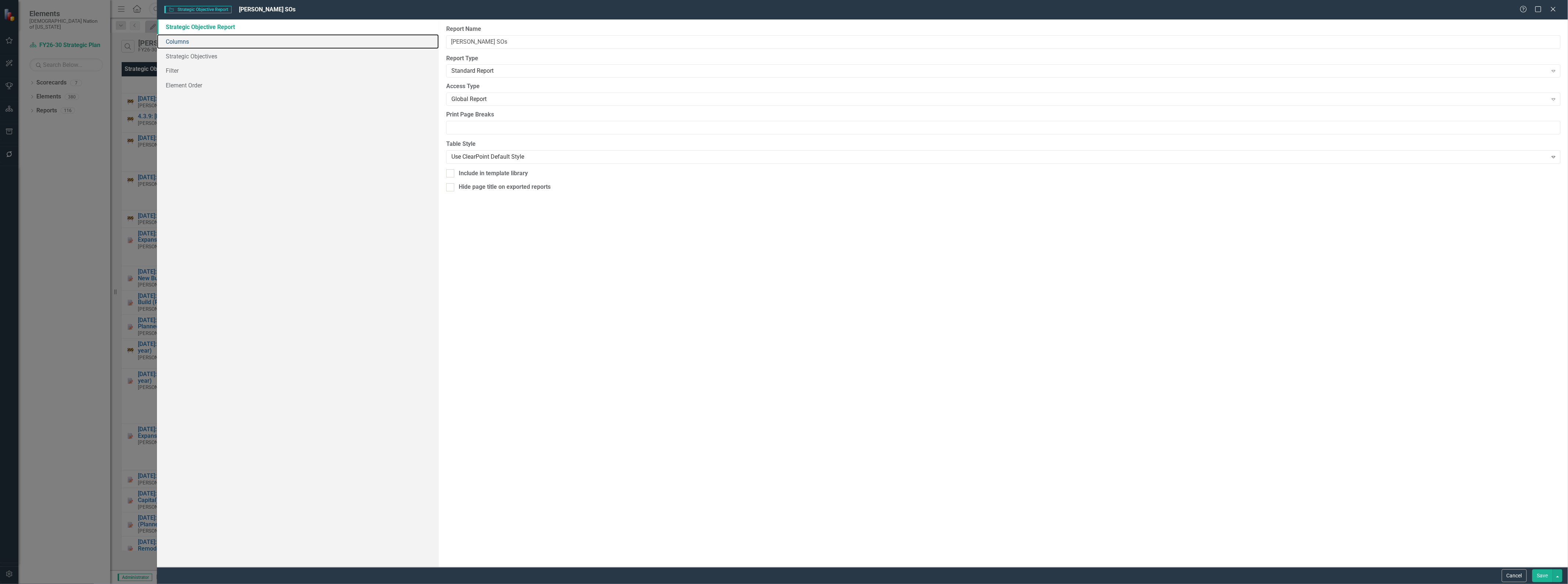
click at [210, 46] on link "Columns" at bounding box center [298, 41] width 282 height 14
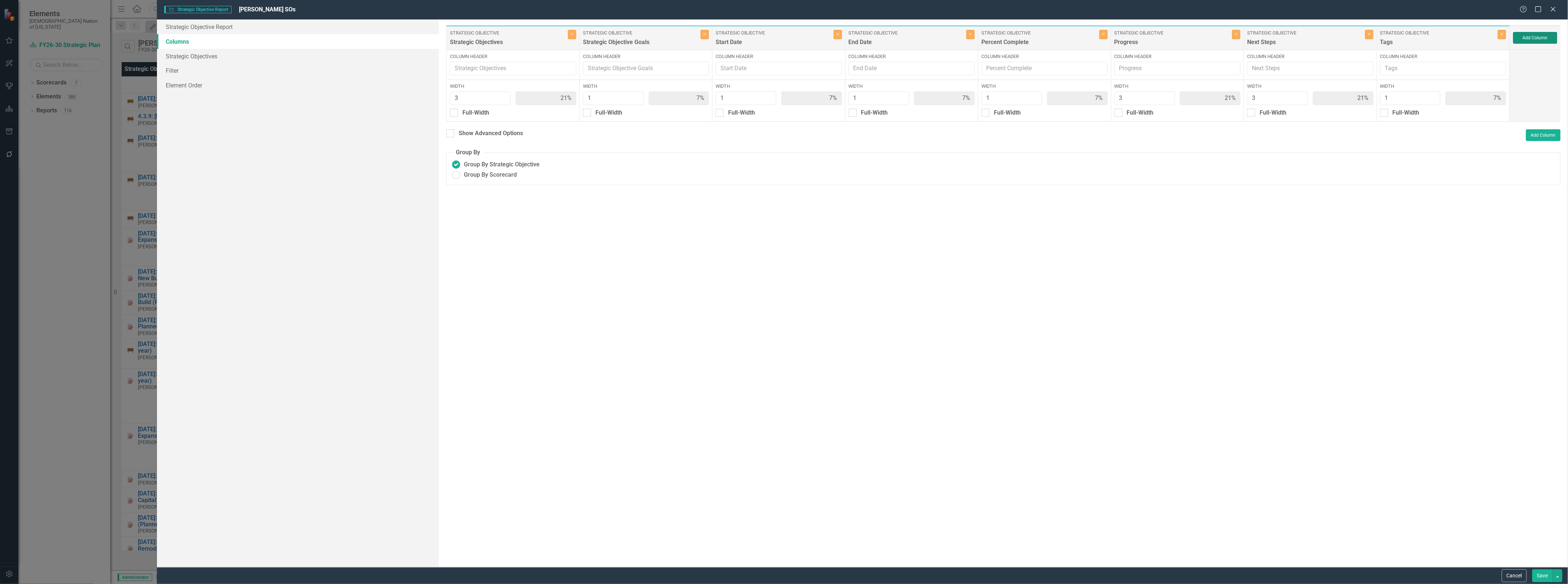
click at [1528, 32] on button "Add Column" at bounding box center [1535, 38] width 44 height 12
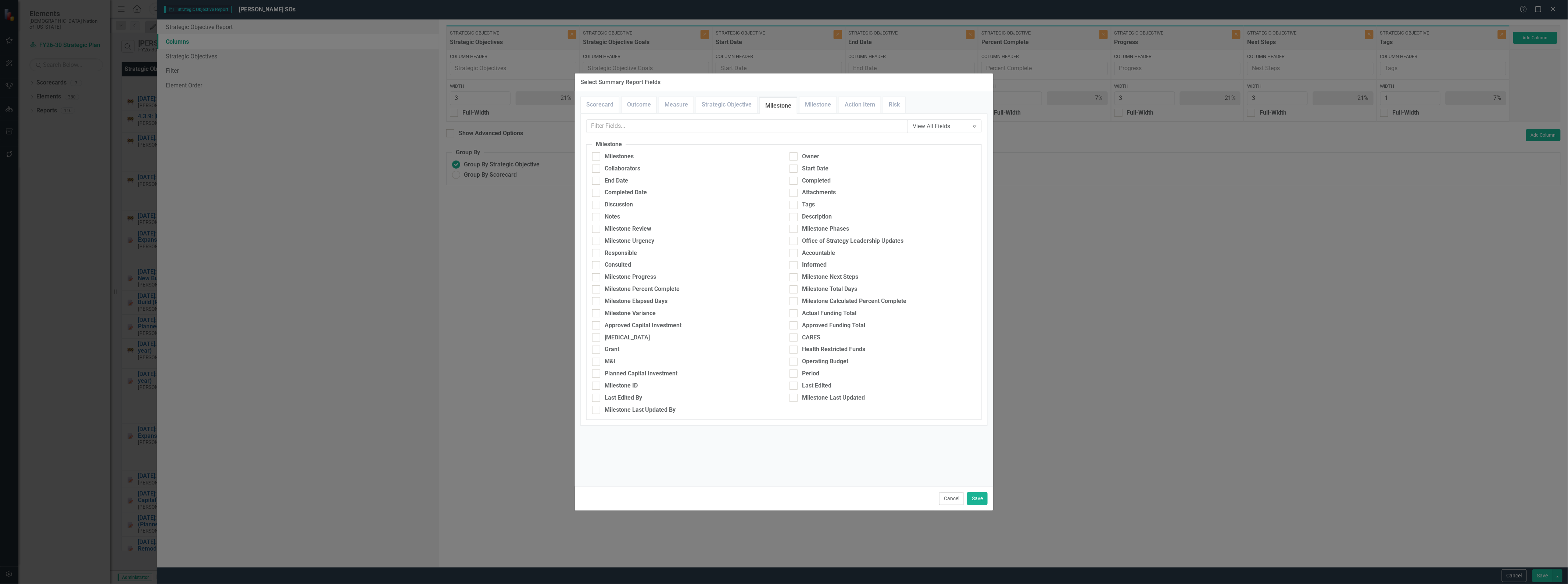
click at [795, 240] on input "Office of Strategy Leadership Updates" at bounding box center [792, 239] width 5 height 5
checkbox input "true"
click at [708, 123] on input "text" at bounding box center [747, 126] width 321 height 14
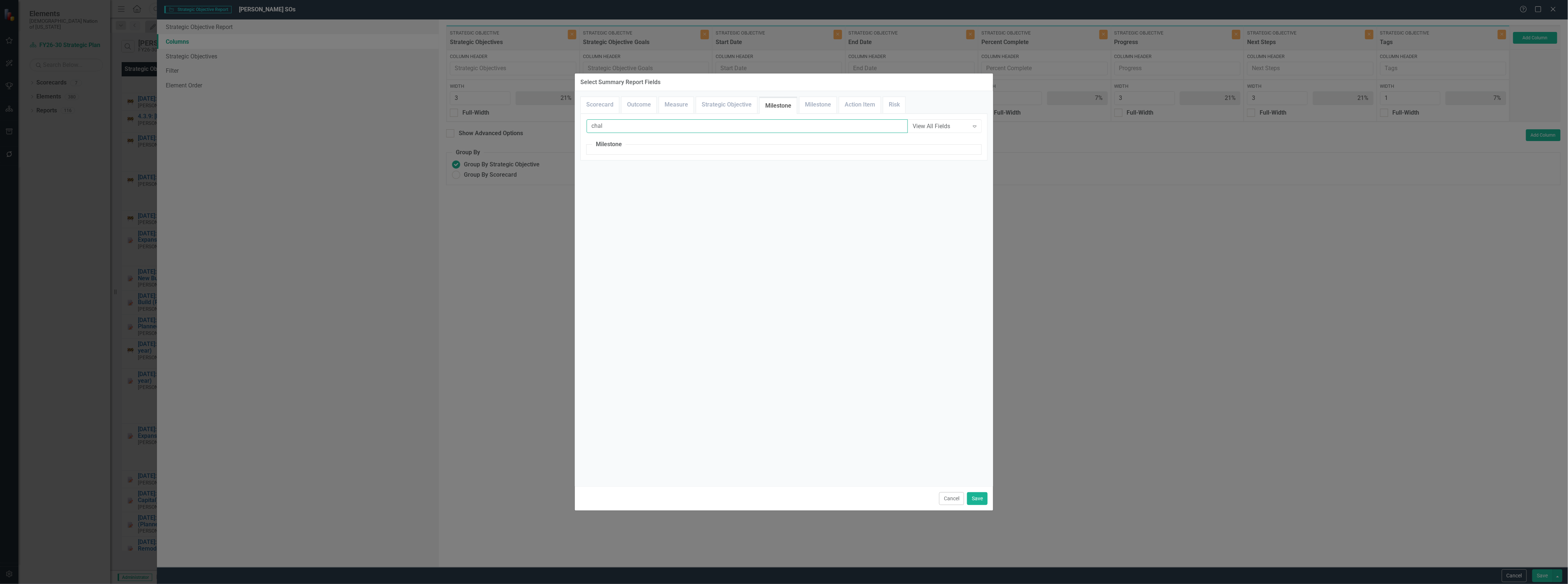
type input "chal"
click at [733, 105] on link "Strategic Objective" at bounding box center [726, 105] width 61 height 16
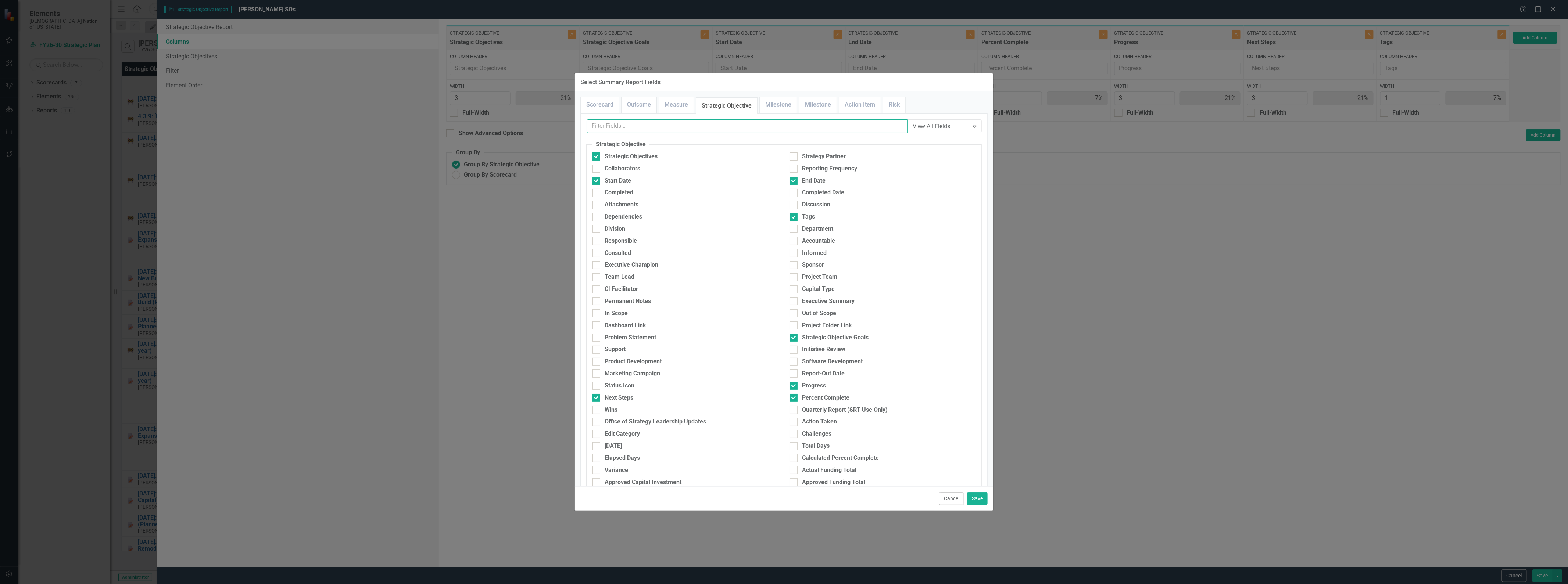
click at [651, 131] on input "text" at bounding box center [747, 126] width 321 height 14
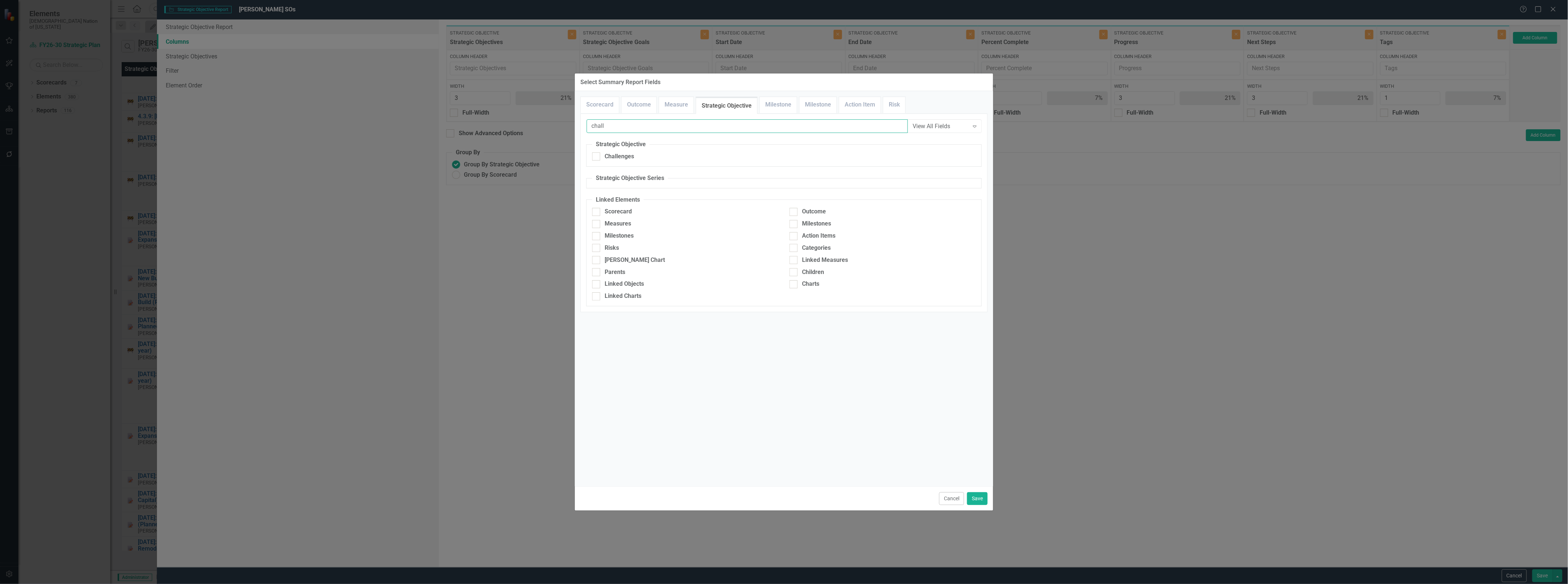
type input "chall"
click at [596, 157] on input "Challenges" at bounding box center [595, 155] width 5 height 5
checkbox input "true"
click at [980, 498] on button "Save" at bounding box center [978, 498] width 21 height 13
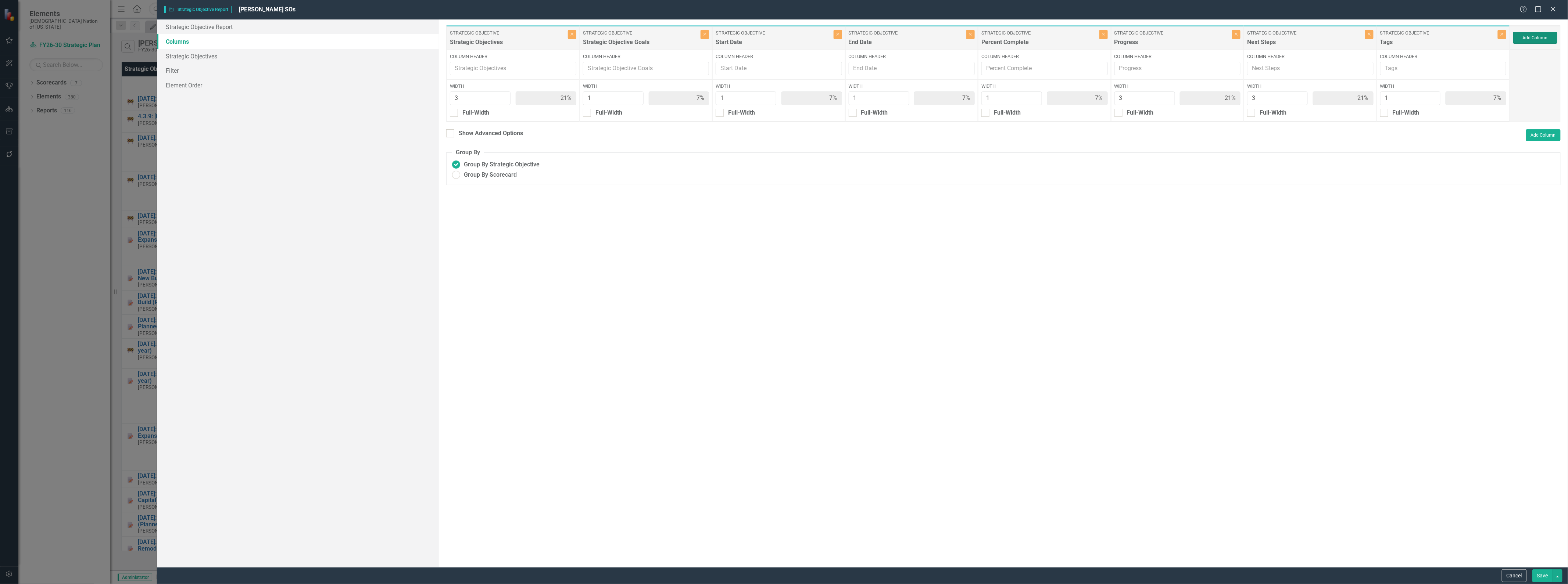
type input "19%"
type input "6%"
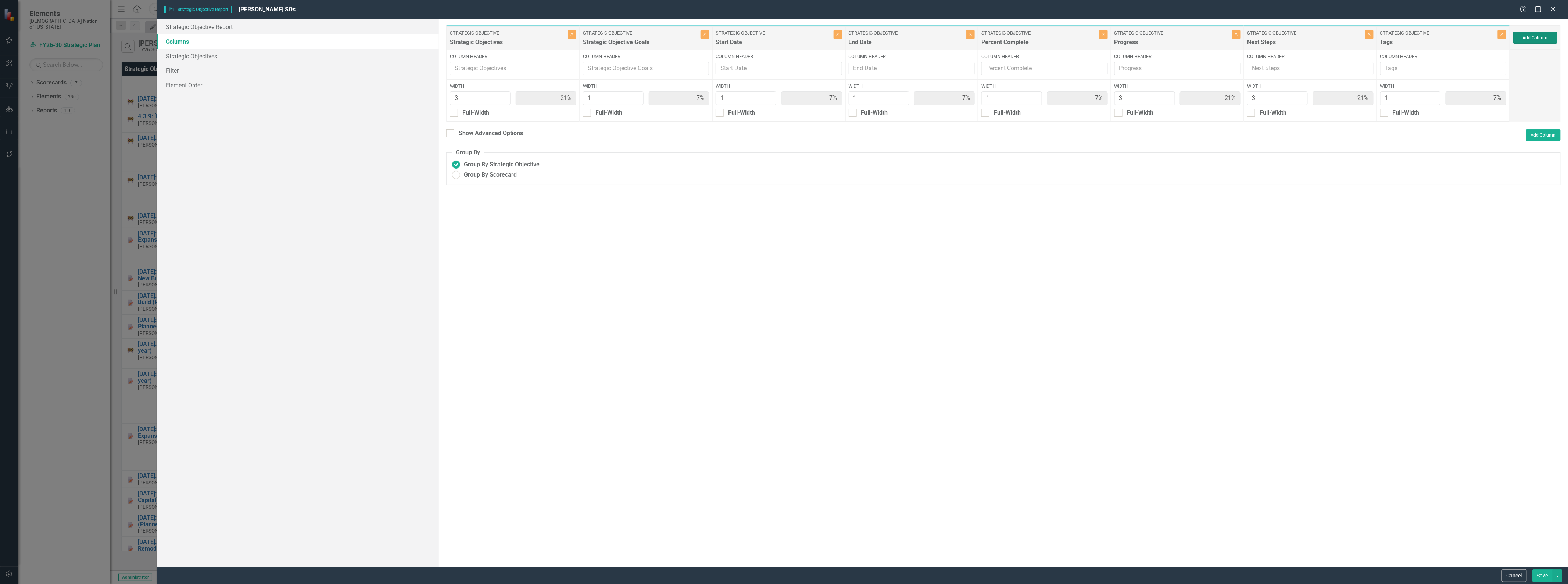
type input "19%"
type input "6%"
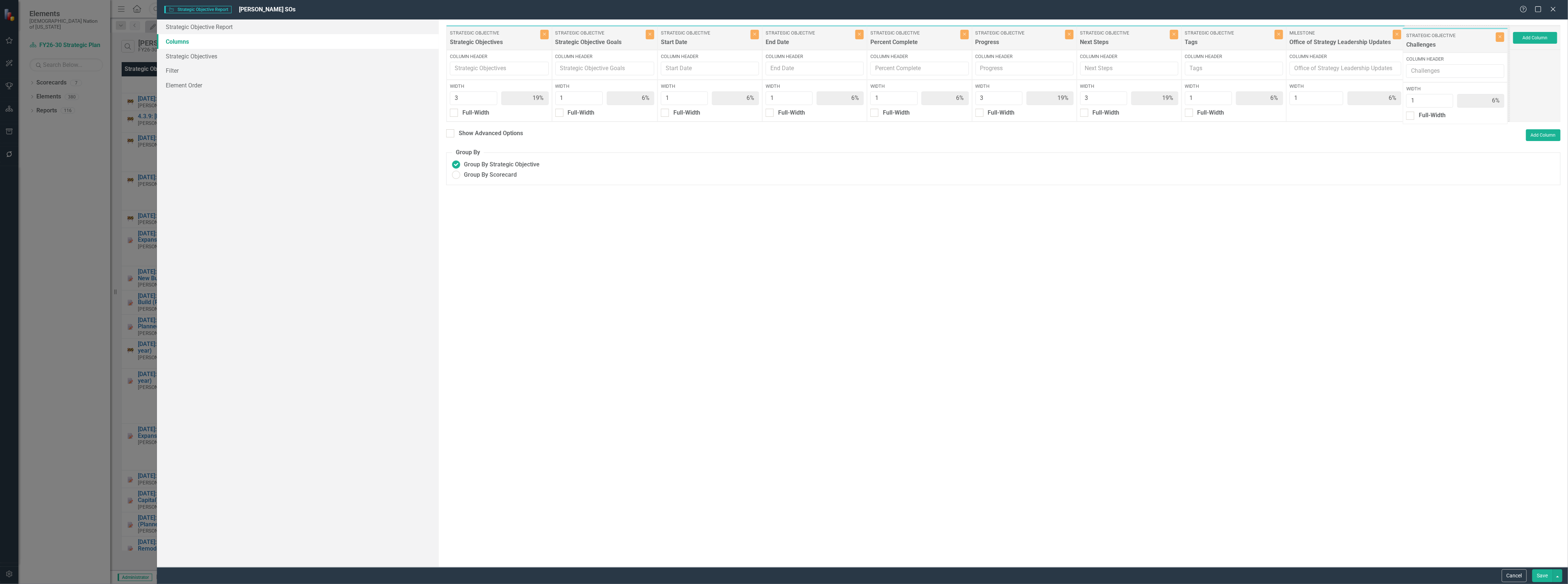
drag, startPoint x: 1345, startPoint y: 34, endPoint x: 1460, endPoint y: 37, distance: 115.0
click at [1460, 38] on div "Strategic Objective Strategic Objectives Close Column Header Width 3 19% Full-W…" at bounding box center [978, 73] width 1064 height 97
click at [1541, 578] on button "Save" at bounding box center [1543, 576] width 21 height 13
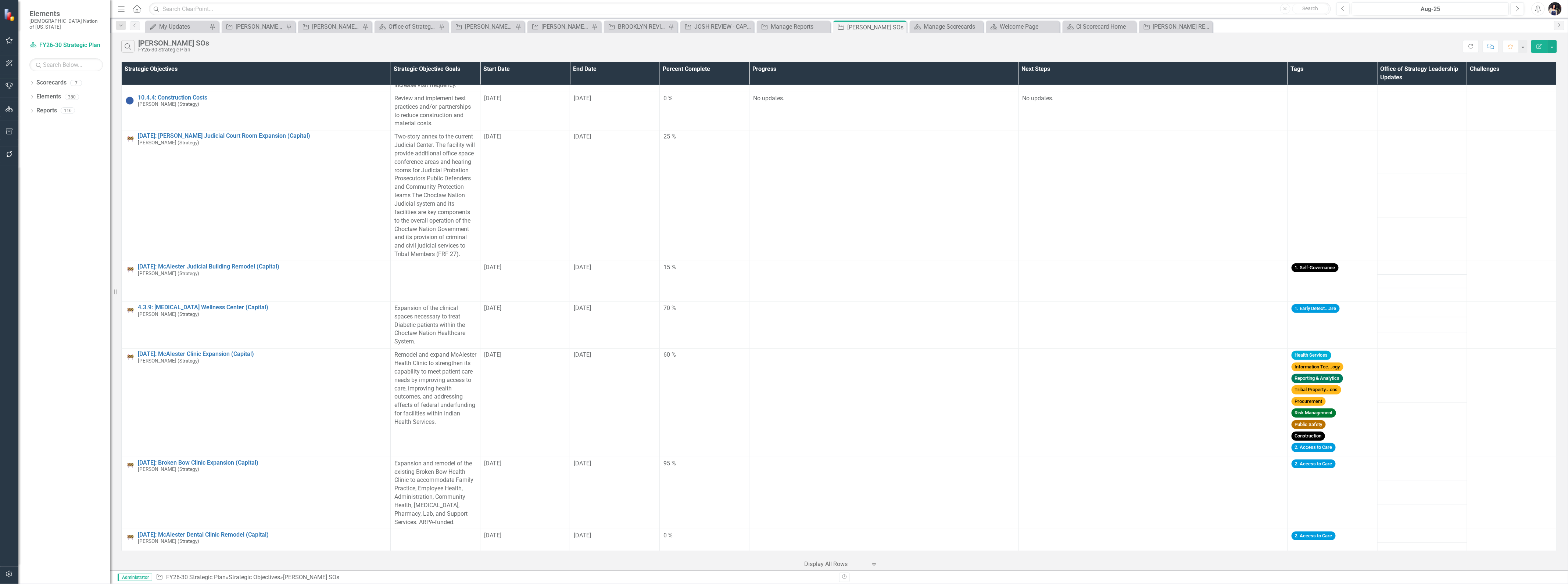
click at [1537, 47] on icon "Edit Report" at bounding box center [1540, 47] width 7 height 5
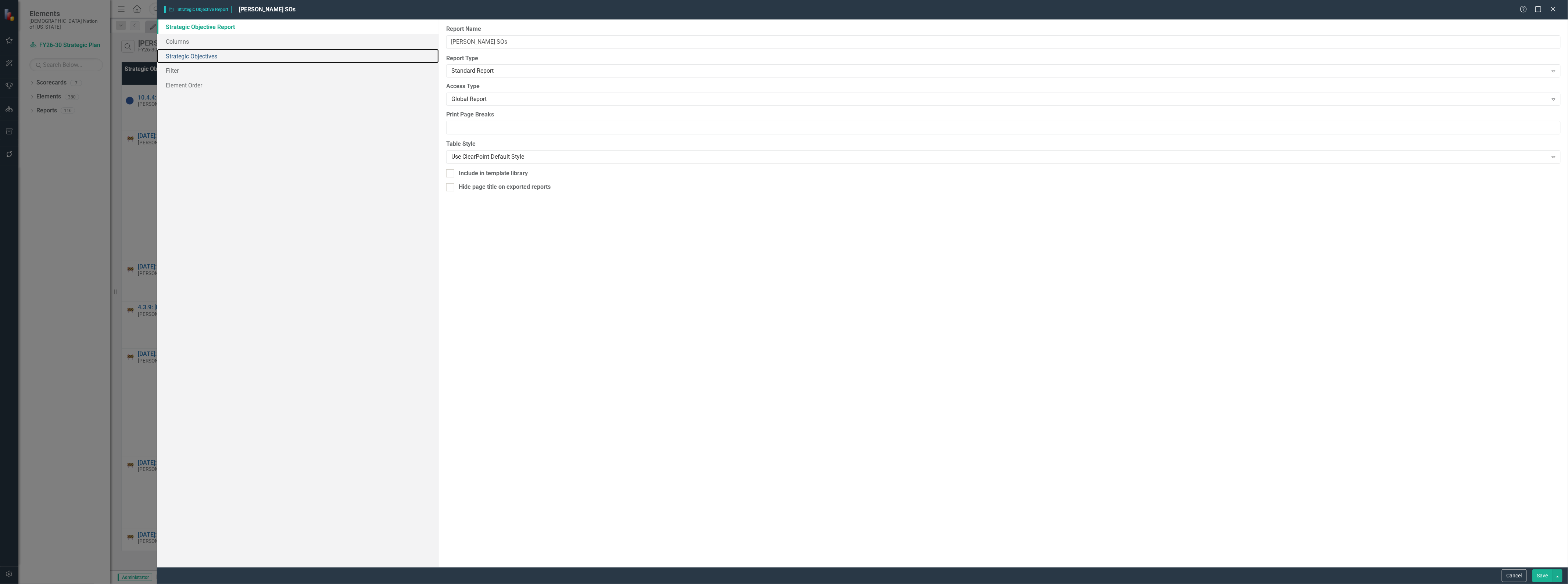
click at [193, 49] on link "Strategic Objectives" at bounding box center [298, 55] width 282 height 14
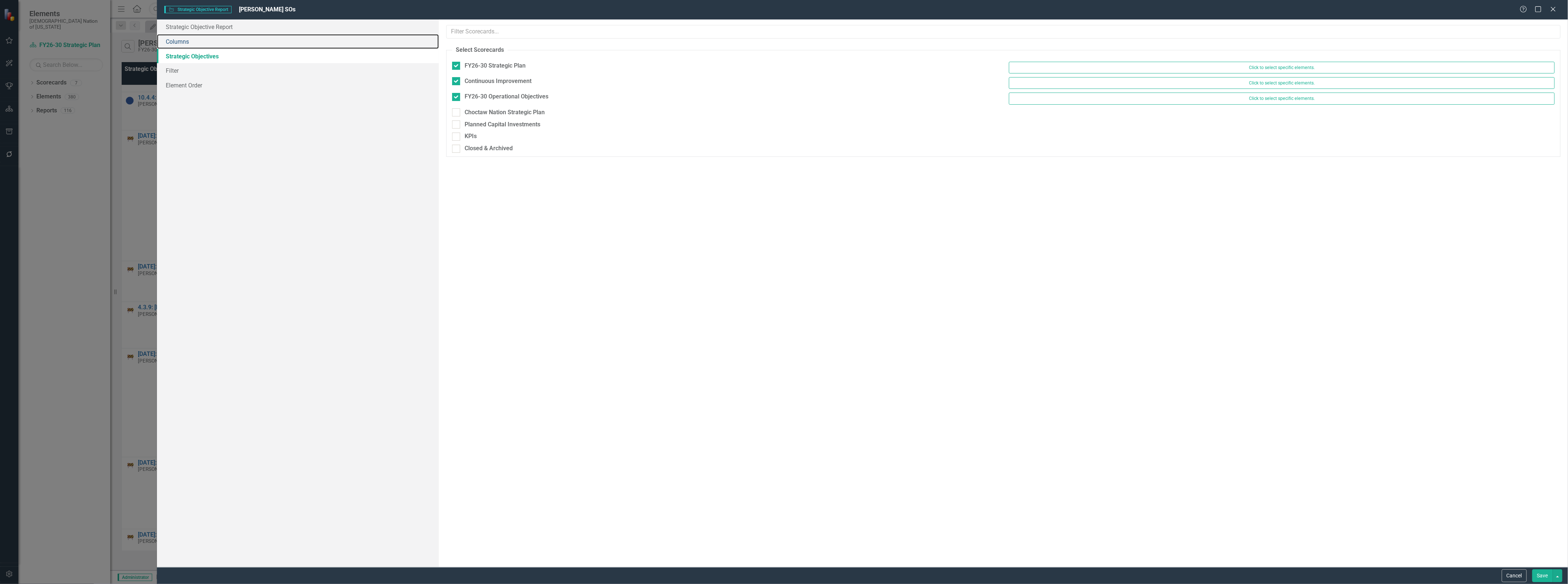
click at [189, 44] on link "Columns" at bounding box center [298, 41] width 282 height 14
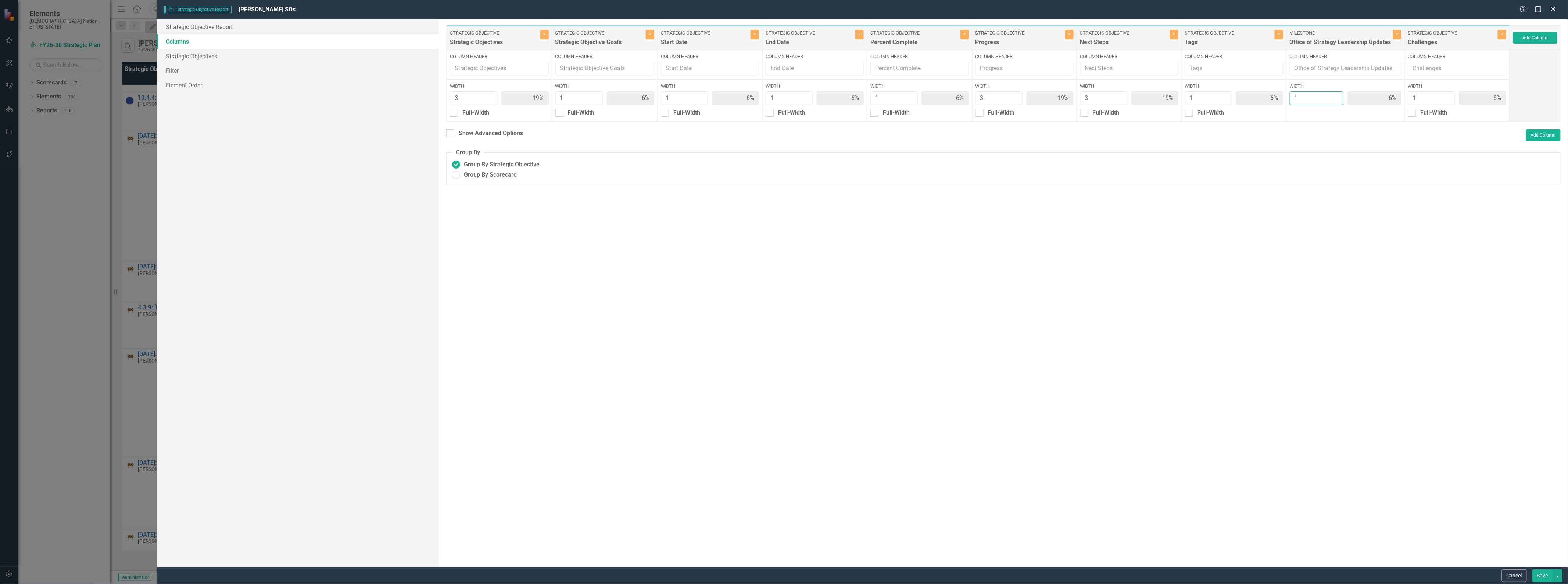
click at [1315, 101] on input "1" at bounding box center [1317, 99] width 53 height 14
type input "2"
type input "18%"
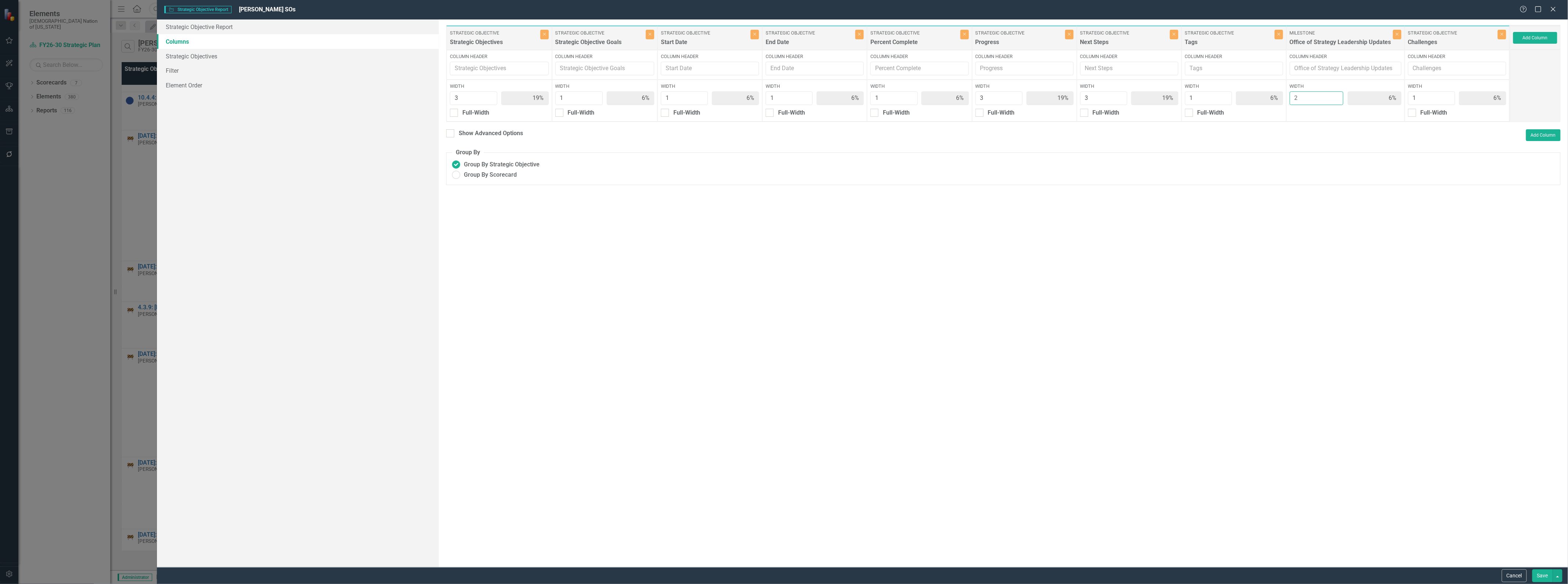
type input "12%"
click at [1336, 94] on input "2" at bounding box center [1317, 99] width 53 height 14
type input "3"
type input "17%"
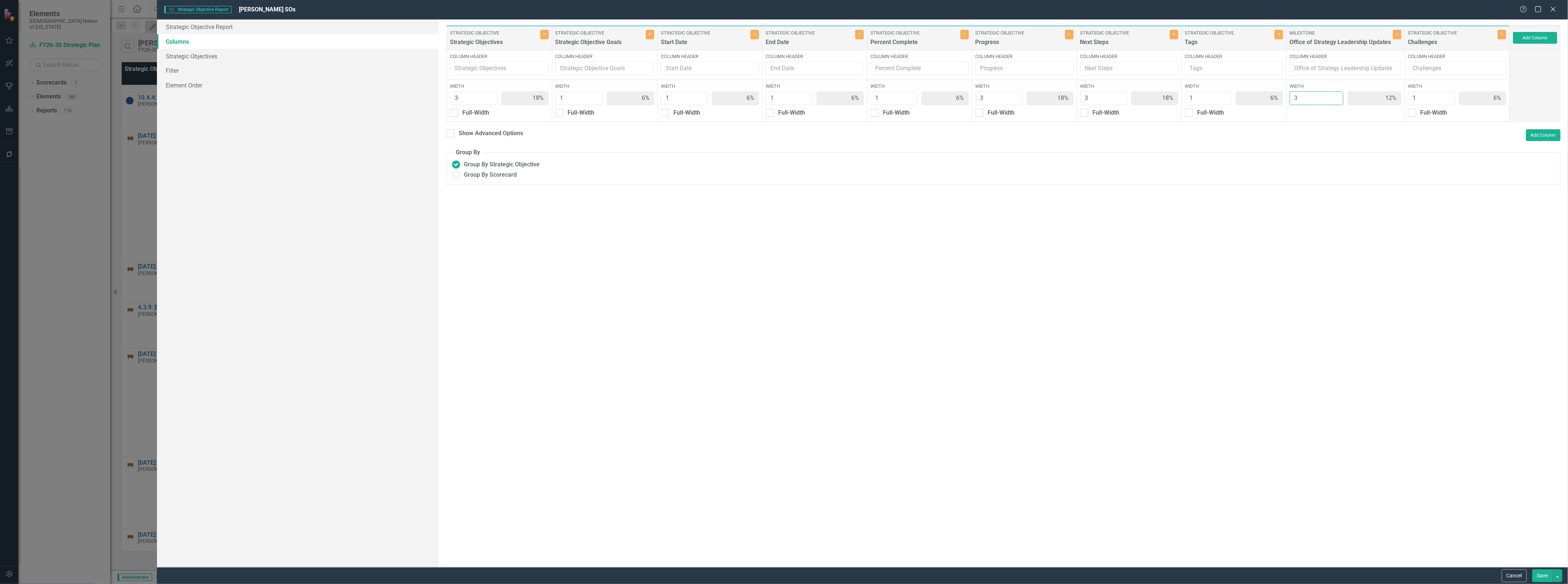
type input "17%"
type input "3"
click at [1336, 94] on input "3" at bounding box center [1317, 99] width 53 height 14
click at [1425, 104] on input "1" at bounding box center [1432, 99] width 47 height 14
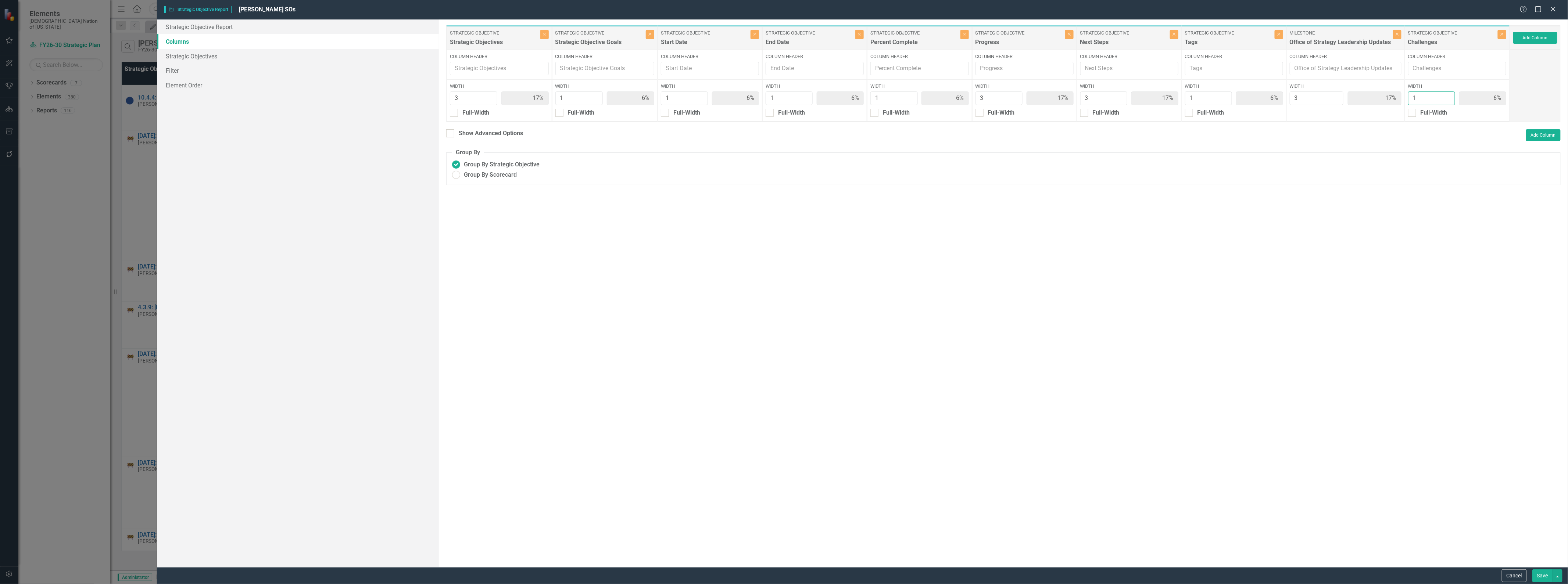
type input "2"
type input "16%"
type input "5%"
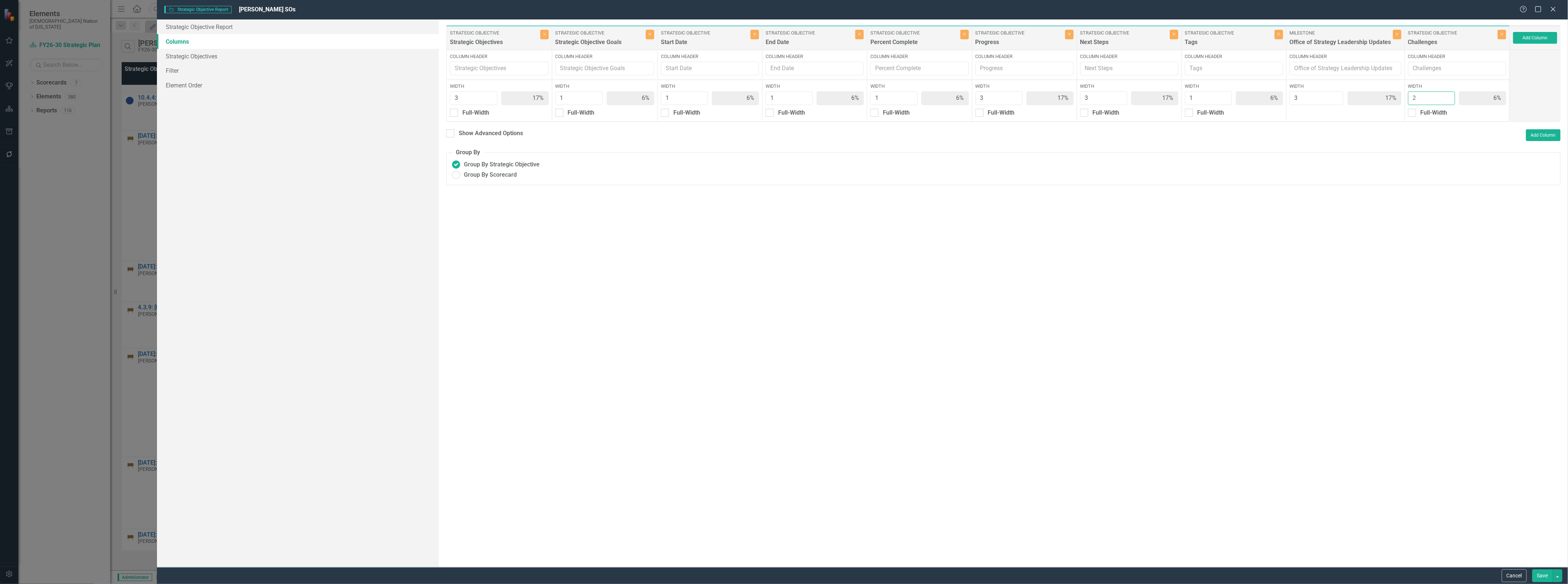
type input "5%"
type input "16%"
type input "5%"
type input "16%"
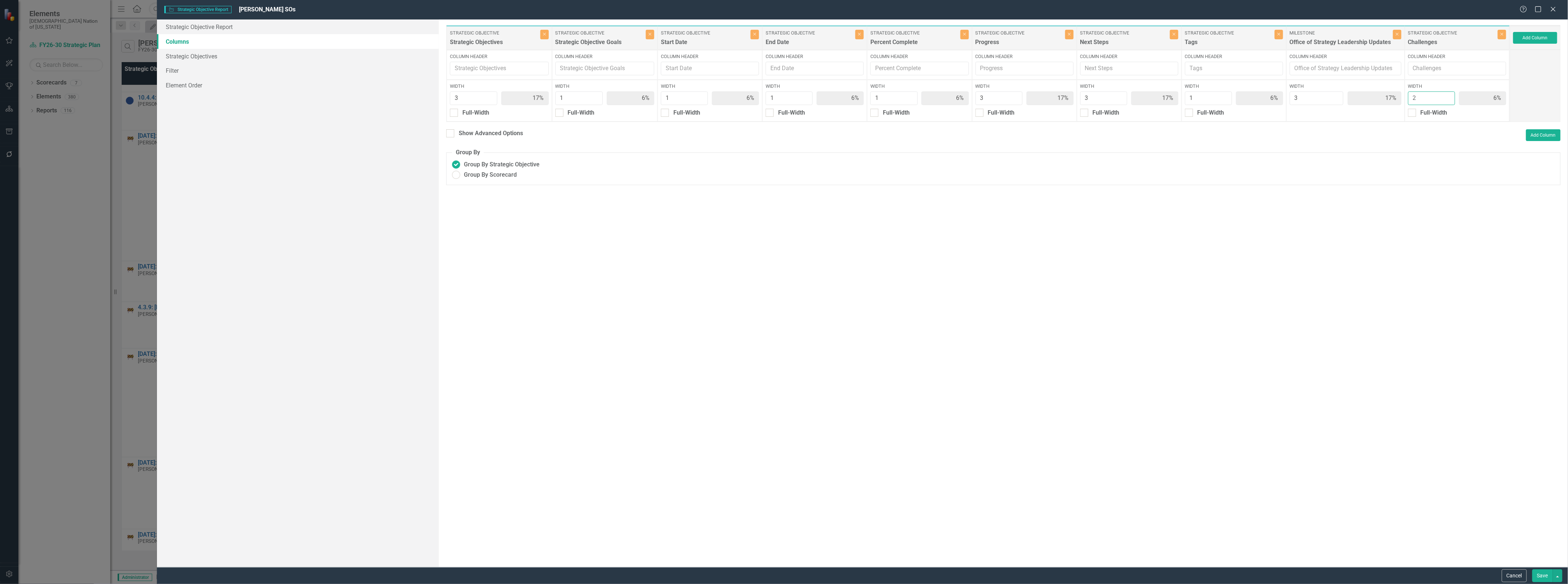
type input "11%"
click at [1449, 94] on input "2" at bounding box center [1432, 99] width 47 height 14
type input "3"
type input "15%"
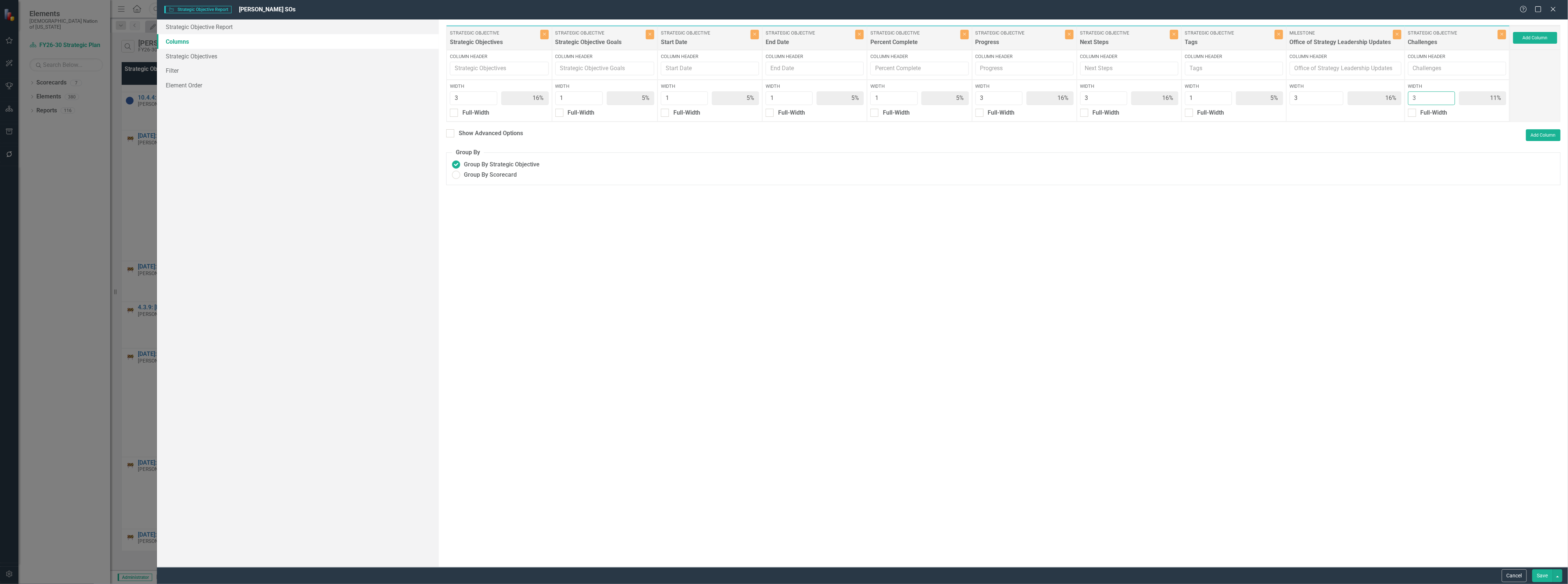
type input "15%"
type input "3"
click at [1449, 94] on input "3" at bounding box center [1432, 99] width 47 height 14
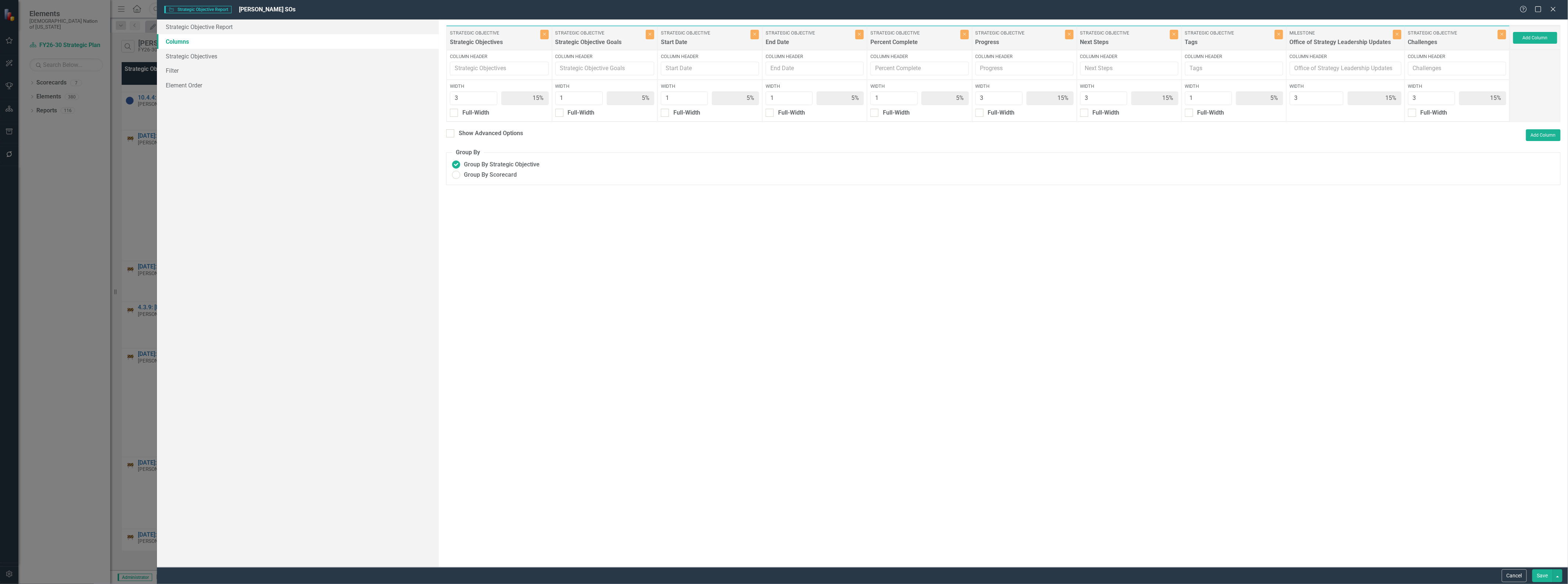
click at [1546, 577] on button "Save" at bounding box center [1543, 576] width 21 height 13
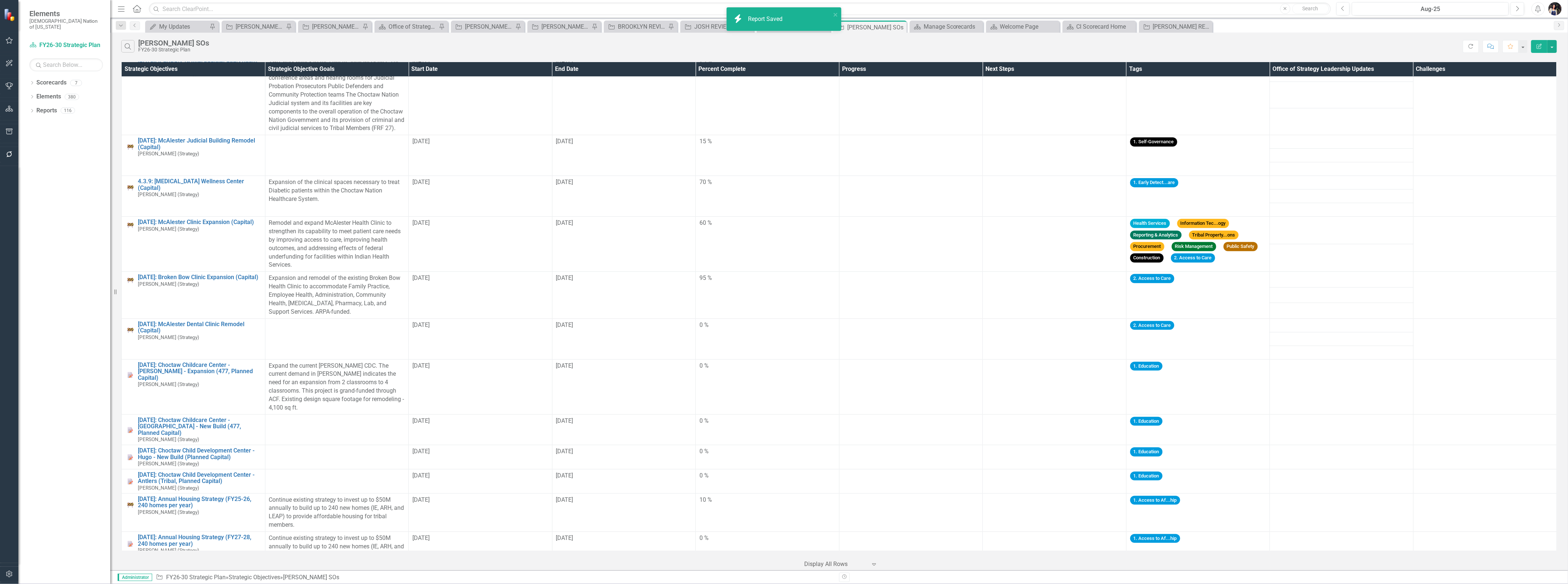
drag, startPoint x: 1546, startPoint y: 38, endPoint x: 482, endPoint y: 212, distance: 1078.1
click at [1546, 39] on div "Search Josh SOs FY26-30 Strategic Plan Refresh Comment Favorite Edit Report" at bounding box center [839, 45] width 1458 height 24
click at [1541, 48] on icon "Edit Report" at bounding box center [1540, 47] width 7 height 5
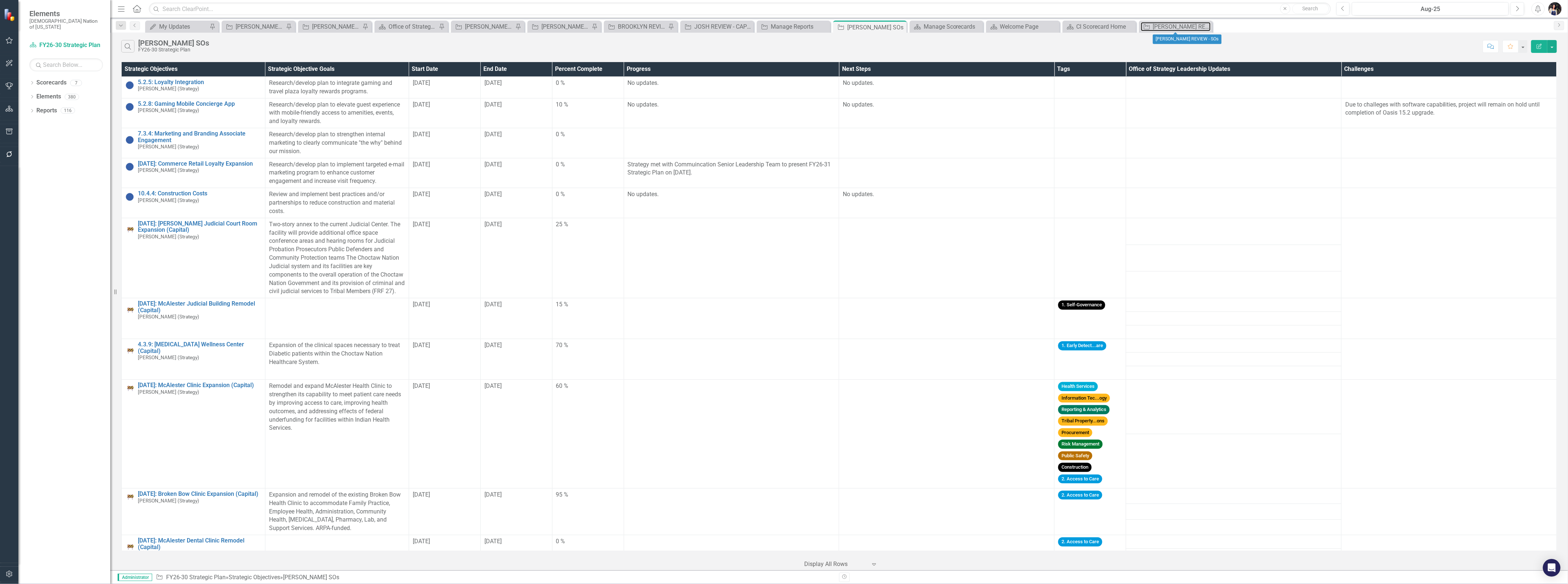
click at [1166, 27] on div "[PERSON_NAME] REVIEW - SOs" at bounding box center [1182, 26] width 58 height 9
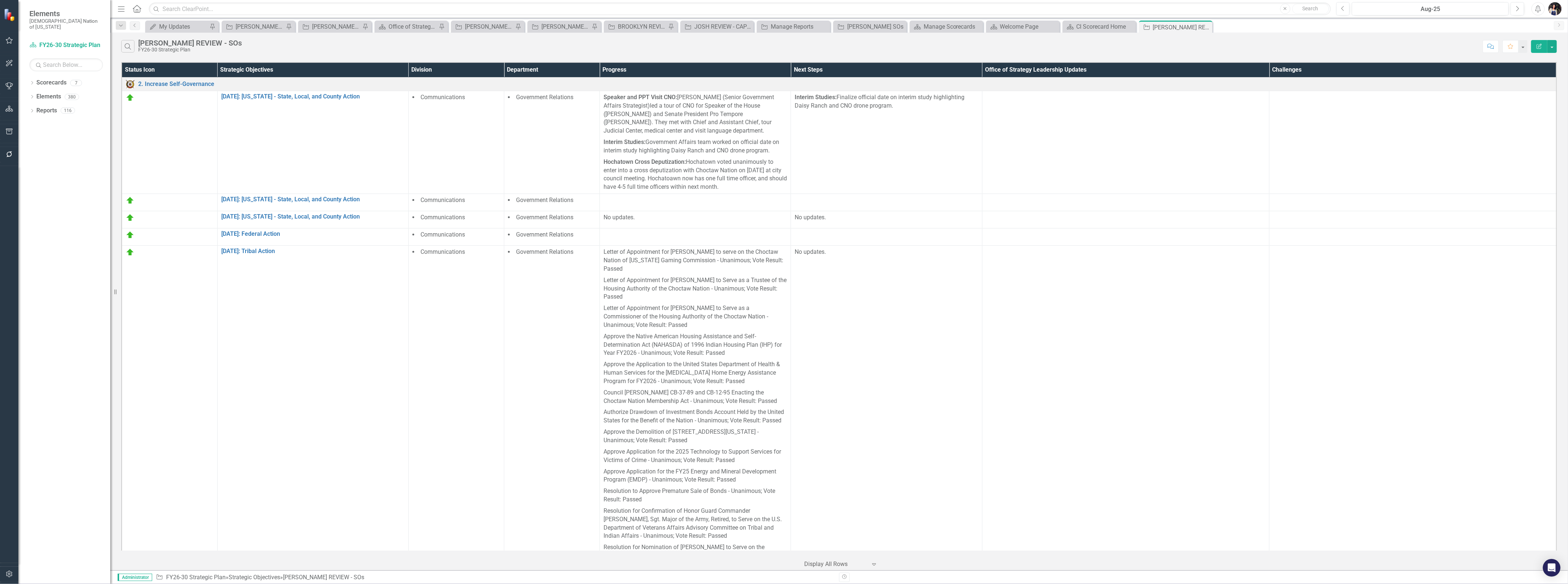
click at [122, 11] on icon "Menu" at bounding box center [121, 8] width 10 height 8
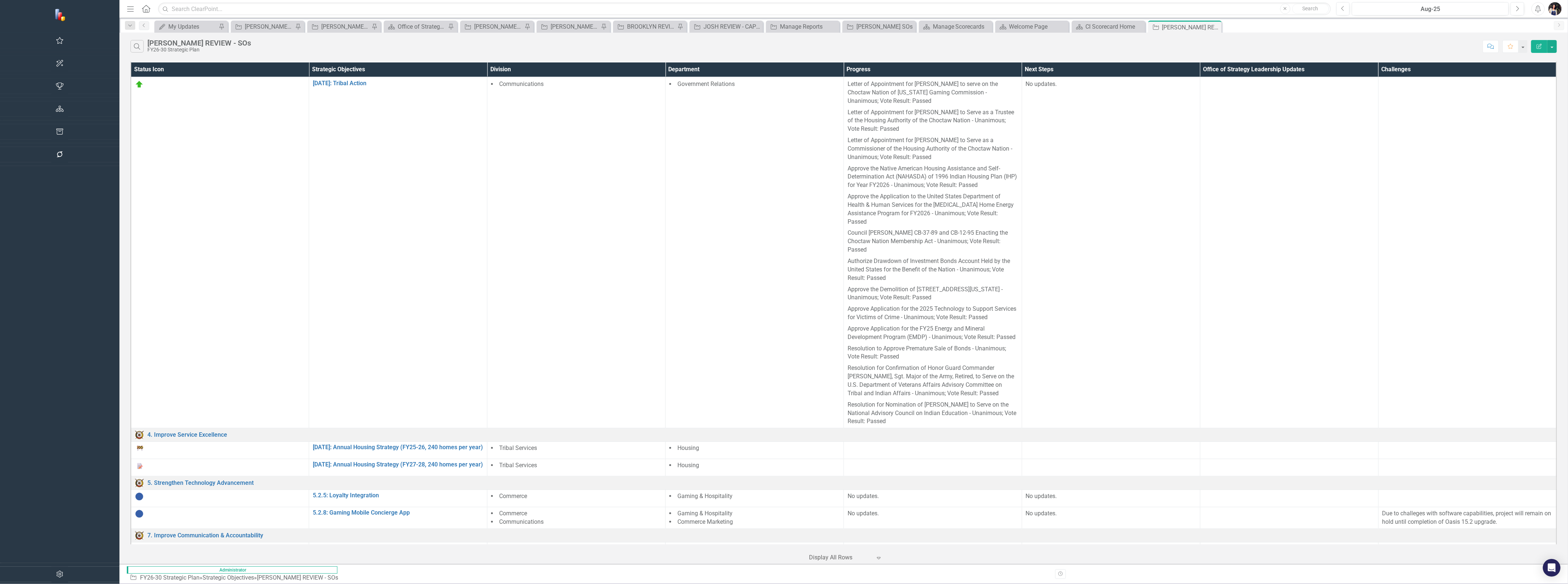
scroll to position [311, 0]
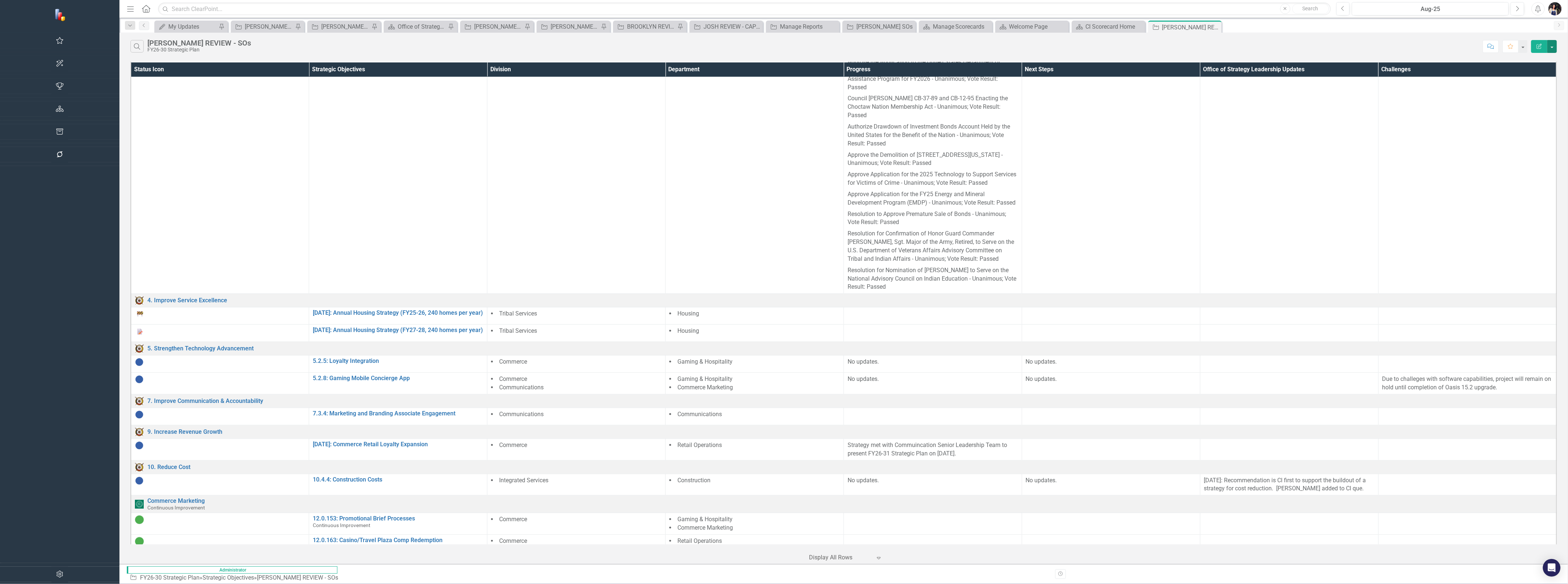
click at [1554, 47] on button "button" at bounding box center [1552, 46] width 10 height 13
click at [1543, 91] on link "Excel Export to Excel" at bounding box center [1528, 88] width 58 height 14
click at [0, 0] on icon "Close" at bounding box center [0, 0] width 0 height 0
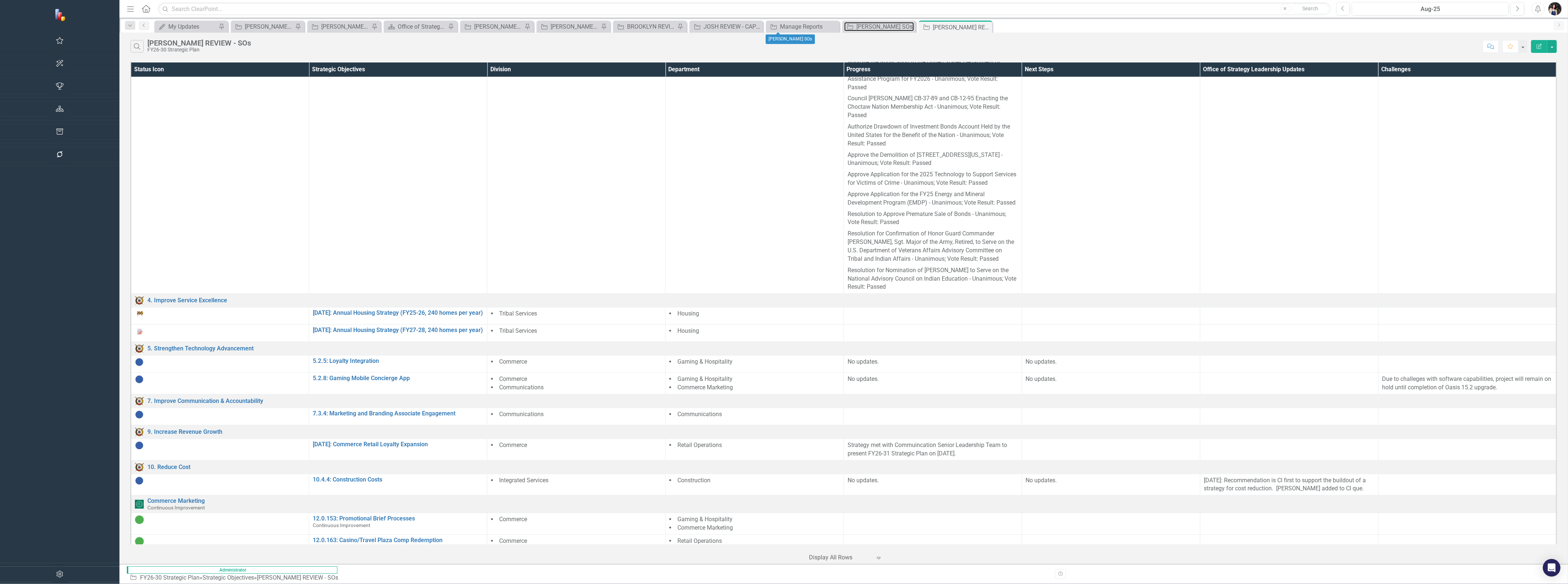
click at [856, 25] on div "[PERSON_NAME] SOs" at bounding box center [885, 26] width 58 height 9
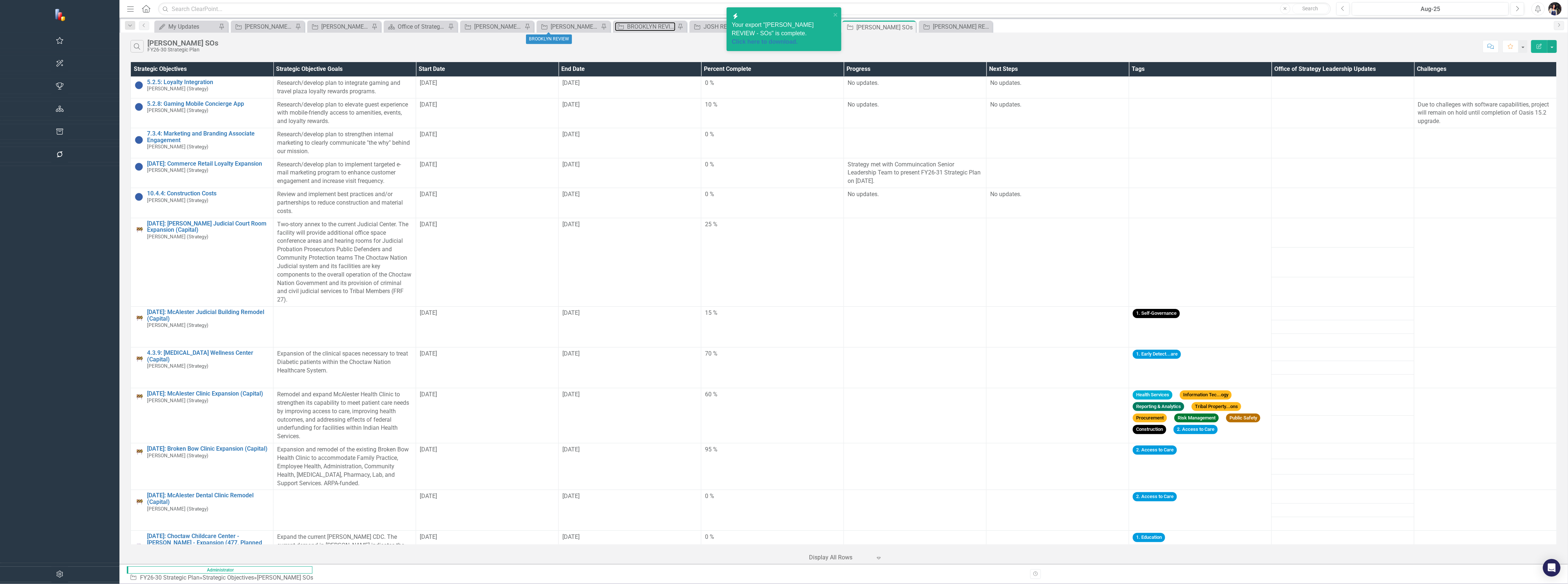
click at [627, 27] on div "BROOKLYN REVIEW" at bounding box center [651, 26] width 49 height 9
